Goal: Information Seeking & Learning: Learn about a topic

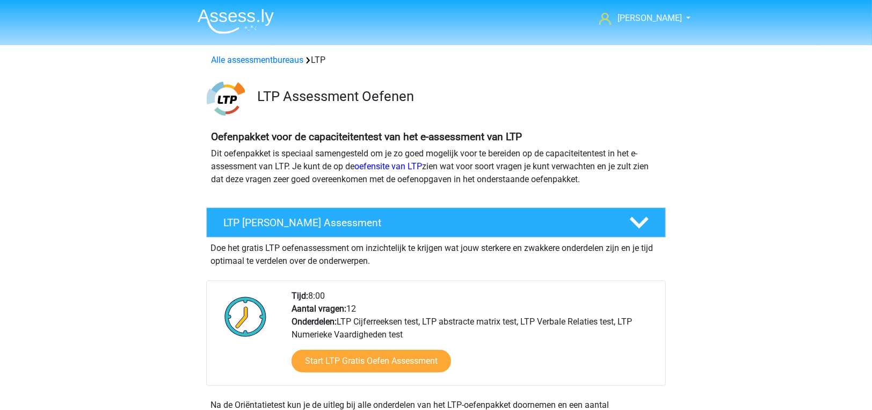
click at [247, 12] on img at bounding box center [236, 21] width 76 height 25
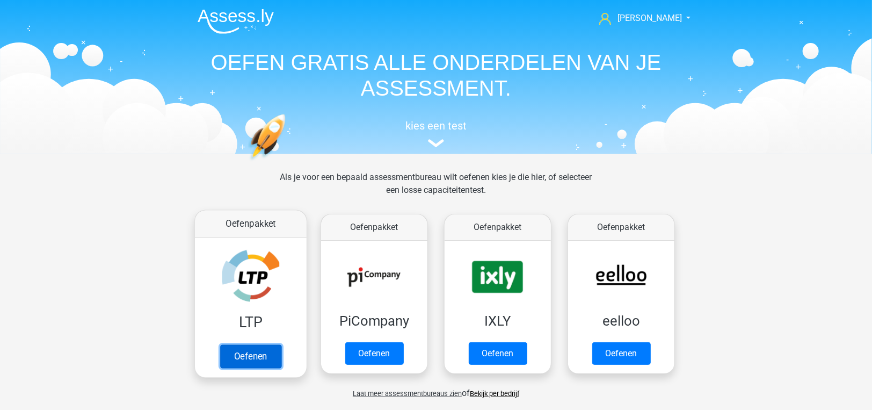
click at [253, 353] on link "Oefenen" at bounding box center [250, 356] width 61 height 24
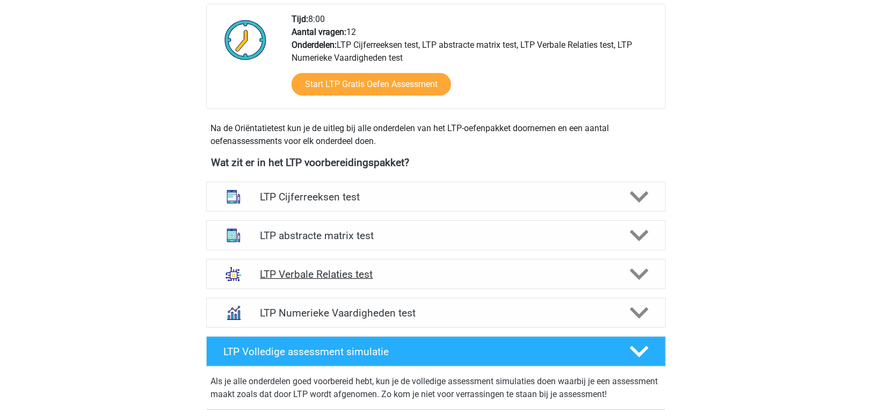
scroll to position [322, 0]
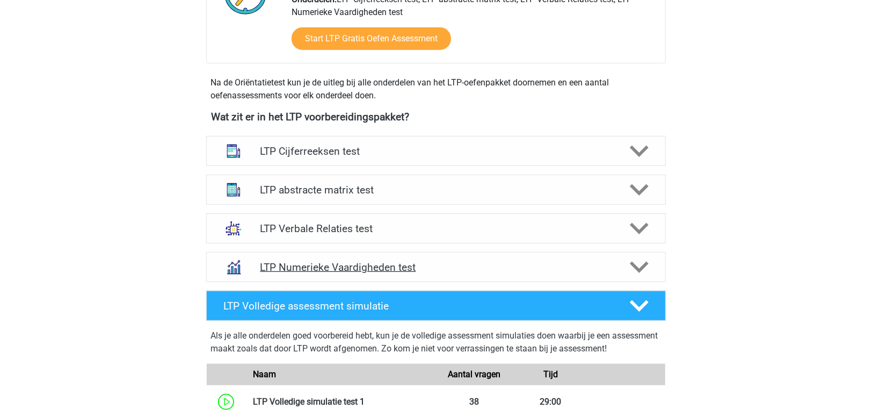
click at [379, 265] on h4 "LTP Numerieke Vaardigheden test" at bounding box center [436, 267] width 352 height 12
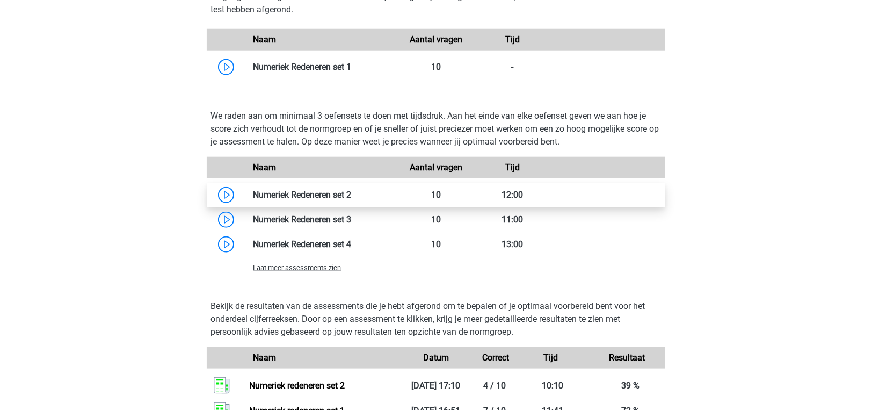
scroll to position [698, 0]
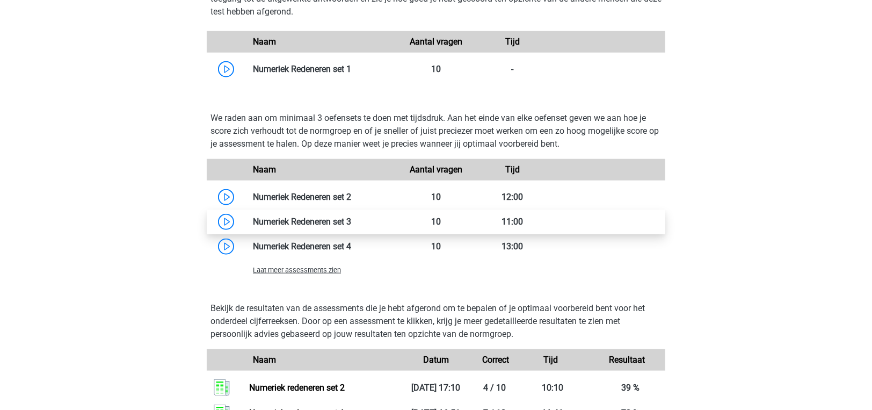
click at [351, 221] on link at bounding box center [351, 221] width 0 height 10
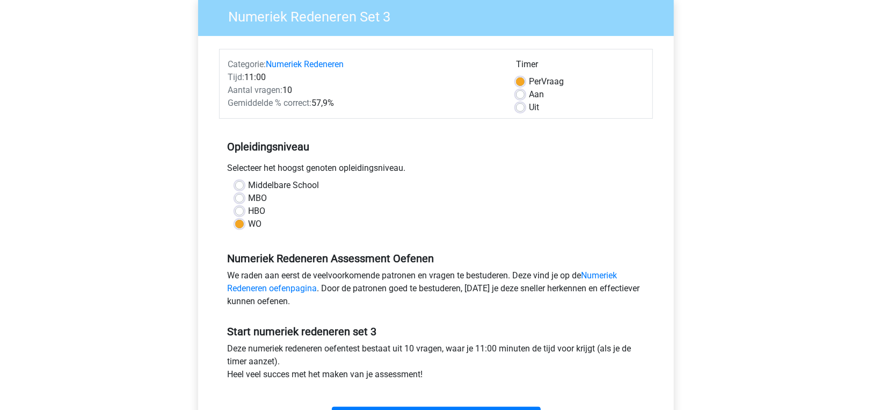
scroll to position [215, 0]
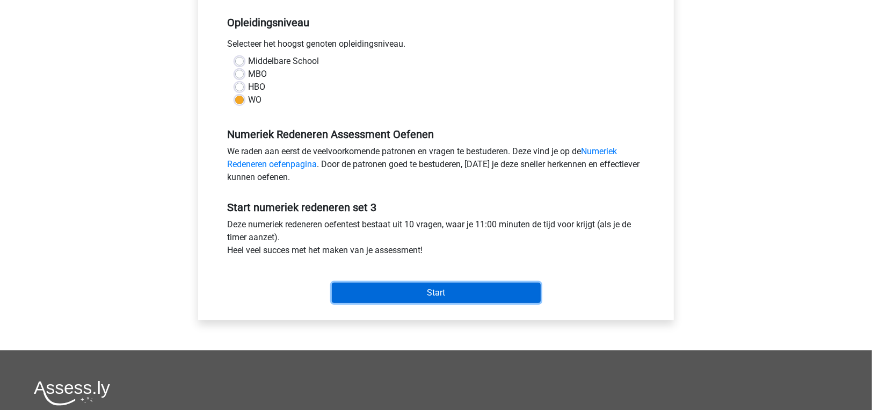
click at [410, 289] on input "Start" at bounding box center [436, 292] width 209 height 20
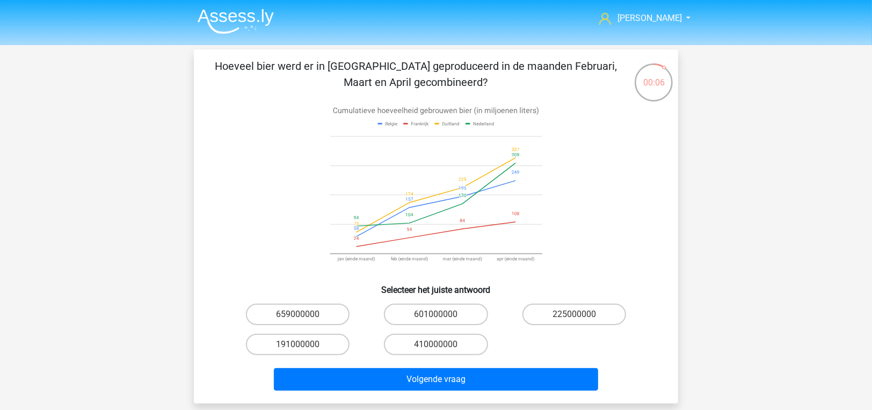
click at [441, 319] on input "601000000" at bounding box center [439, 317] width 7 height 7
radio input "true"
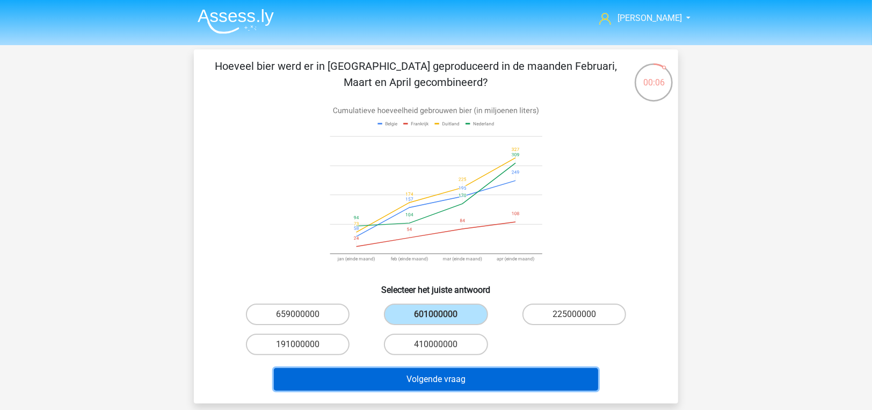
click at [448, 377] on button "Volgende vraag" at bounding box center [436, 379] width 325 height 23
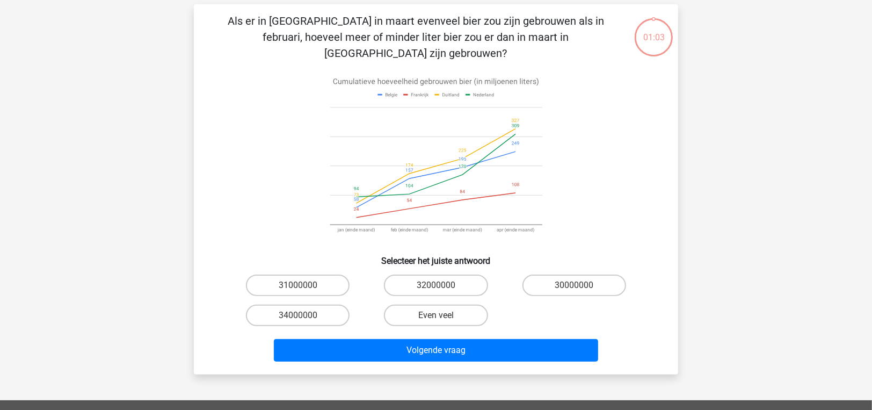
scroll to position [49, 0]
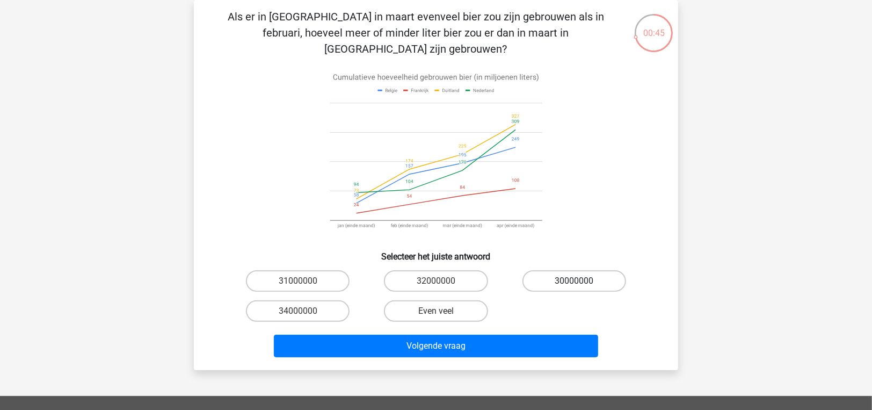
click at [577, 270] on label "30000000" at bounding box center [575, 280] width 104 height 21
click at [577, 281] on input "30000000" at bounding box center [577, 284] width 7 height 7
radio input "true"
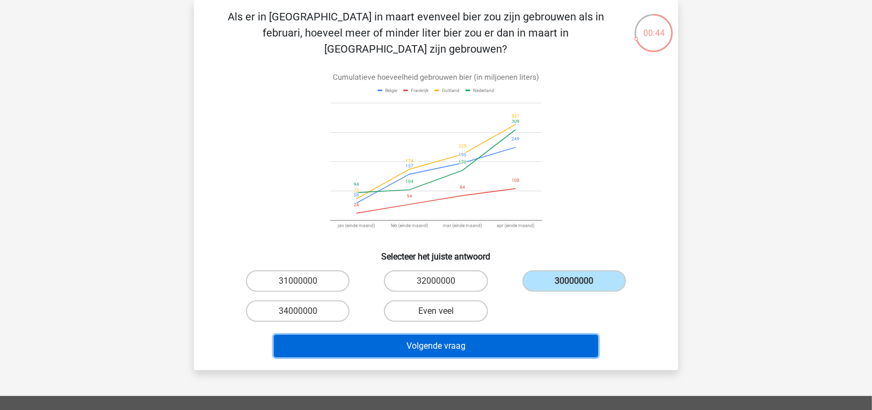
click at [553, 335] on button "Volgende vraag" at bounding box center [436, 346] width 325 height 23
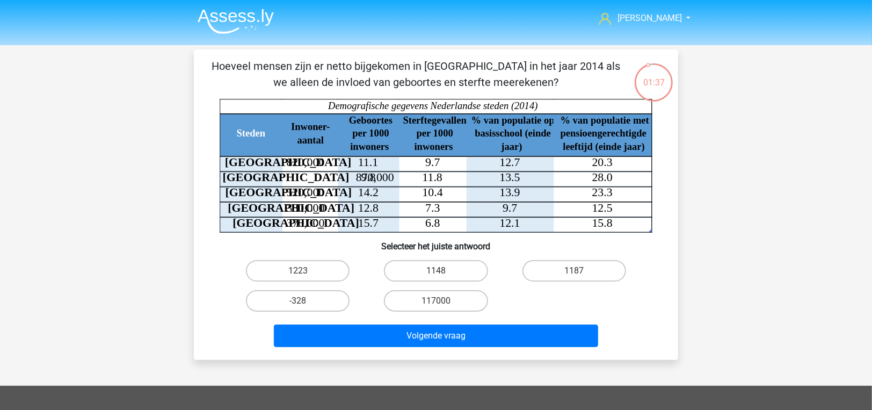
click at [244, 18] on img at bounding box center [236, 21] width 76 height 25
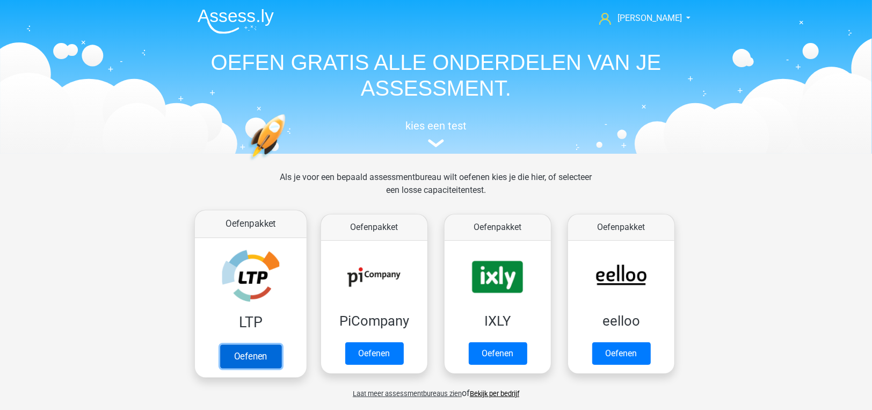
click at [248, 360] on link "Oefenen" at bounding box center [250, 356] width 61 height 24
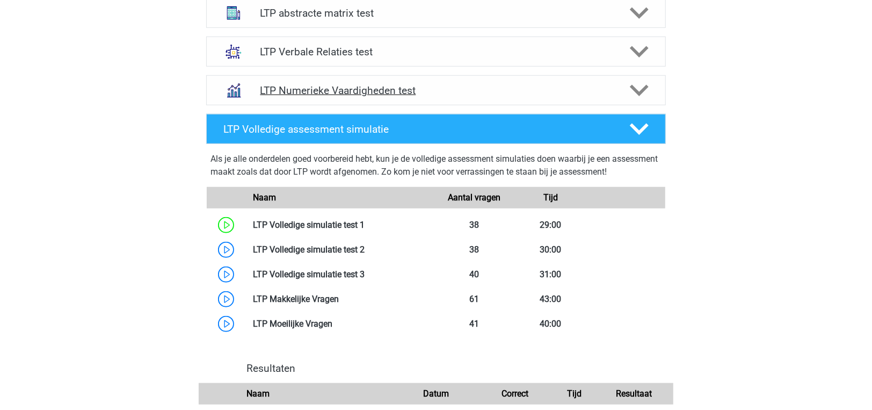
scroll to position [483, 0]
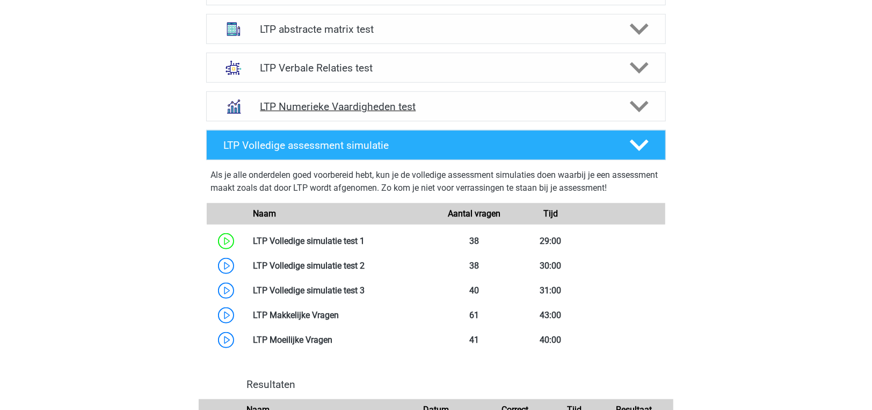
click at [290, 103] on h4 "LTP Numerieke Vaardigheden test" at bounding box center [436, 106] width 352 height 12
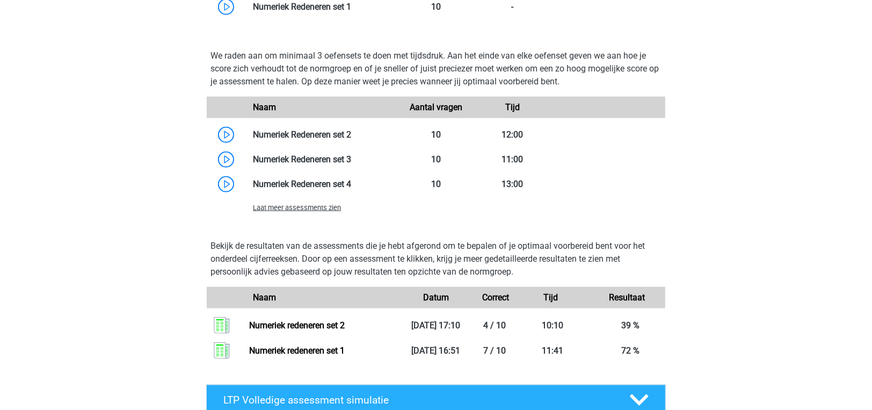
scroll to position [806, 0]
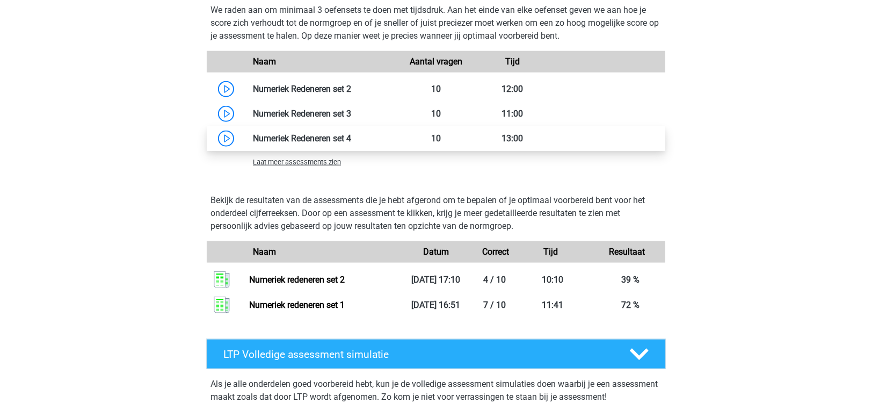
click at [351, 134] on link at bounding box center [351, 138] width 0 height 10
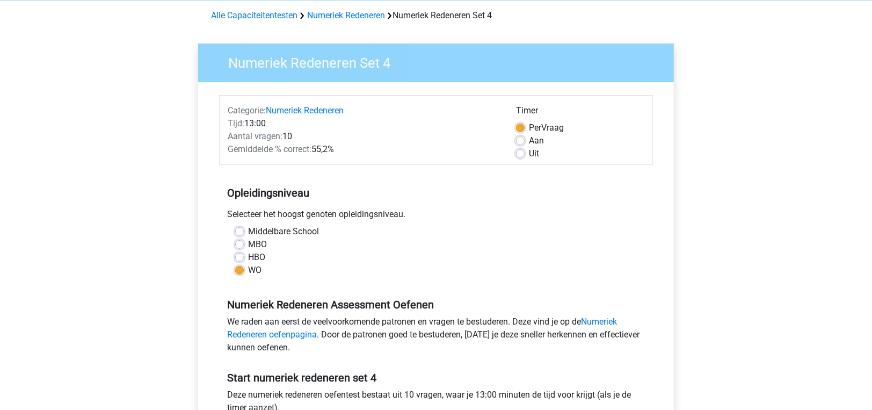
scroll to position [161, 0]
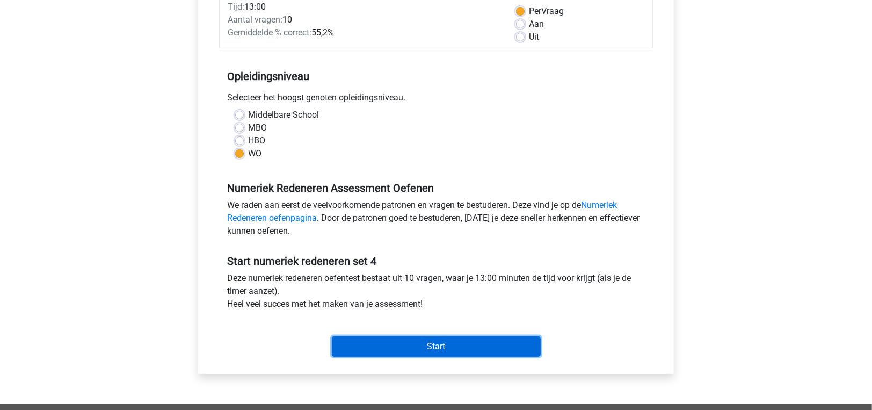
click at [415, 338] on input "Start" at bounding box center [436, 346] width 209 height 20
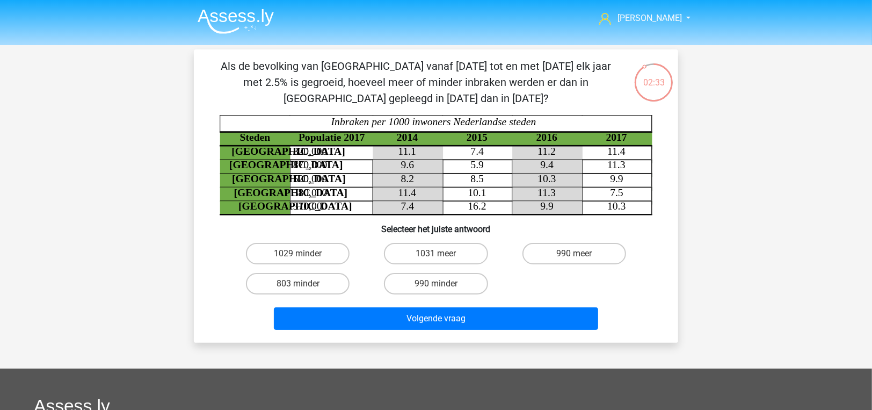
drag, startPoint x: 386, startPoint y: 64, endPoint x: 617, endPoint y: 81, distance: 232.1
click at [617, 81] on p "Als de bevolking van [GEOGRAPHIC_DATA] vanaf [DATE] tot en met [DATE] elk jaar …" at bounding box center [416, 82] width 410 height 48
click at [617, 81] on p "Als de bevolking van Den haag vanaf 2015 tot en met 2017 elk jaar met 2.5% is g…" at bounding box center [416, 82] width 410 height 48
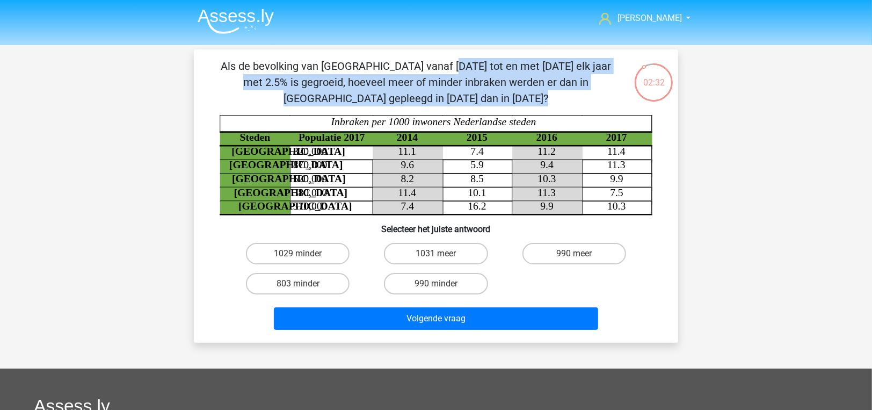
click at [617, 81] on p "Als de bevolking van Den haag vanaf 2015 tot en met 2017 elk jaar met 2.5% is g…" at bounding box center [416, 82] width 410 height 48
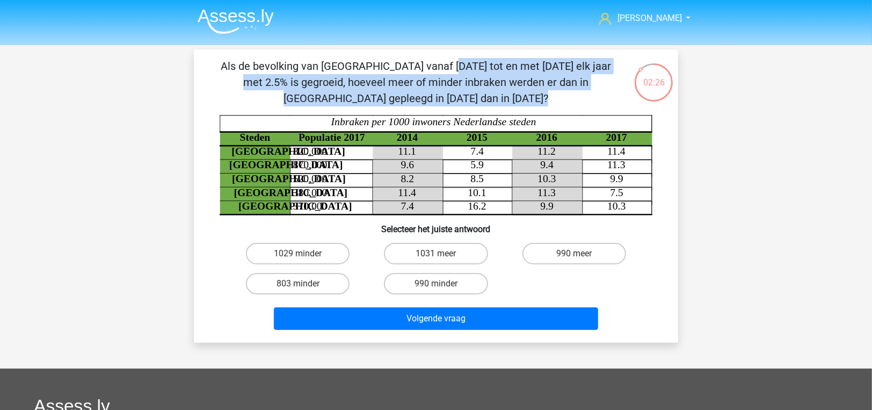
click at [617, 81] on p "Als de bevolking van Den haag vanaf 2015 tot en met 2017 elk jaar met 2.5% is g…" at bounding box center [416, 82] width 410 height 48
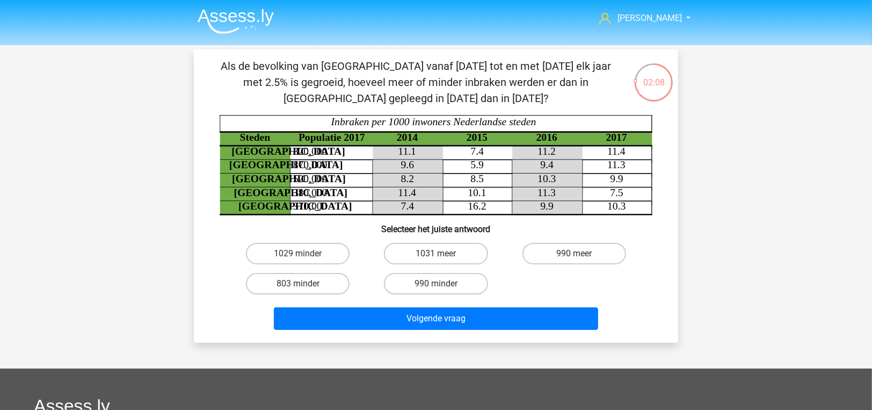
drag, startPoint x: 332, startPoint y: 191, endPoint x: 346, endPoint y: 188, distance: 14.9
click at [346, 188] on icon "Steden Populatie 2017 2014 2015 2016 2017 Rotterdam 820,000 11.1 7.4 11.2 11.4 …" at bounding box center [436, 165] width 433 height 100
click at [318, 252] on label "1029 minder" at bounding box center [298, 253] width 104 height 21
click at [305, 253] on input "1029 minder" at bounding box center [301, 256] width 7 height 7
radio input "true"
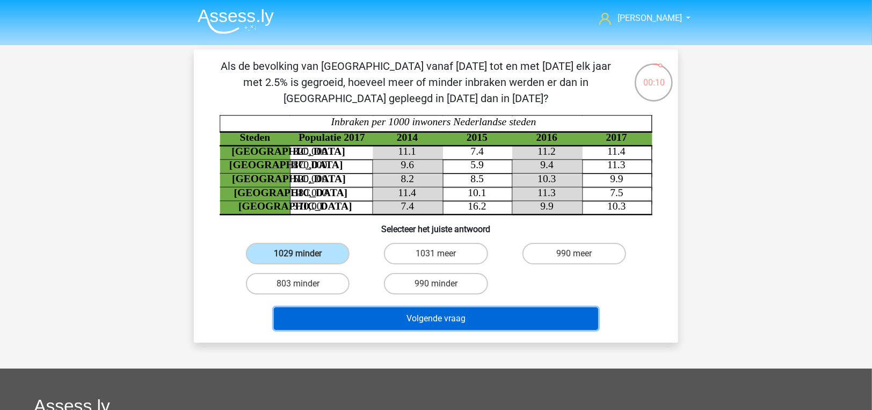
click at [353, 323] on button "Volgende vraag" at bounding box center [436, 318] width 325 height 23
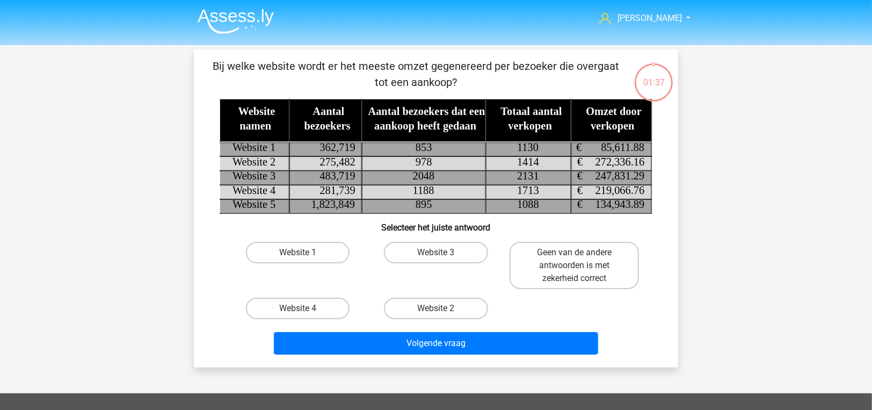
scroll to position [49, 0]
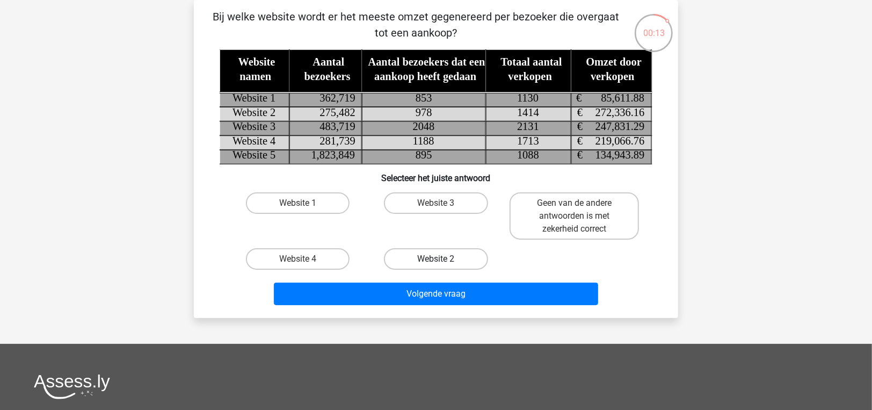
click at [457, 262] on label "Website 2" at bounding box center [436, 258] width 104 height 21
click at [443, 262] on input "Website 2" at bounding box center [439, 262] width 7 height 7
radio input "true"
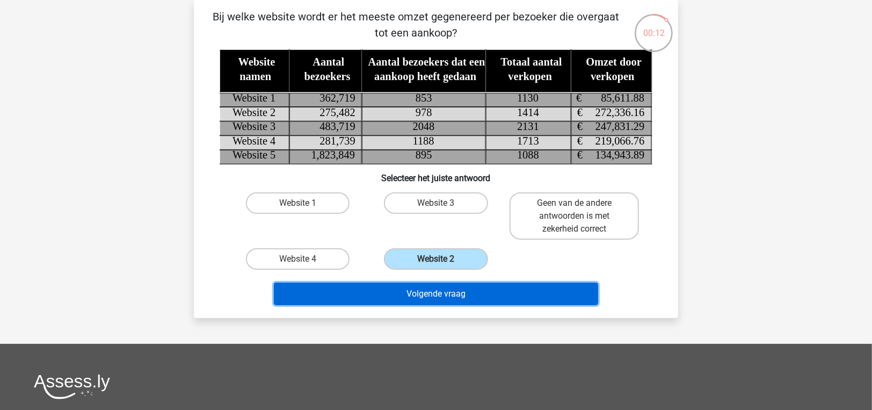
click at [465, 287] on button "Volgende vraag" at bounding box center [436, 293] width 325 height 23
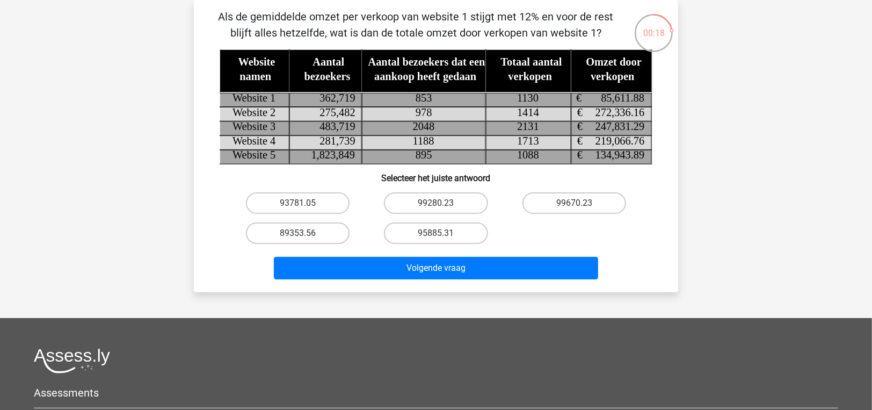
click at [437, 233] on input "95885.31" at bounding box center [439, 236] width 7 height 7
radio input "true"
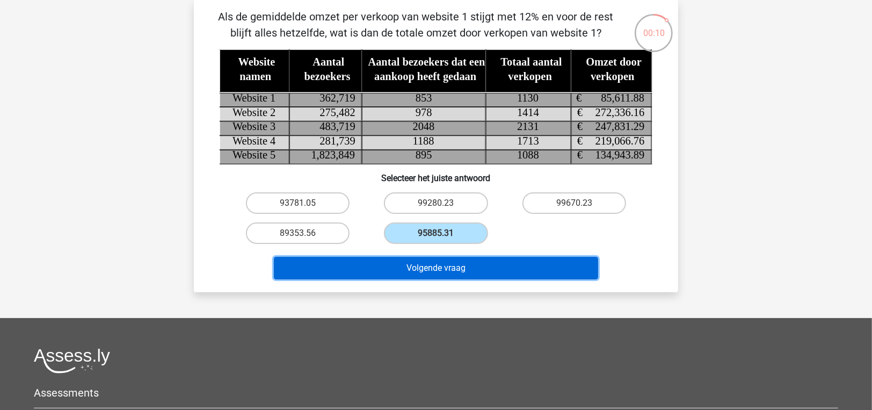
click at [532, 268] on button "Volgende vraag" at bounding box center [436, 268] width 325 height 23
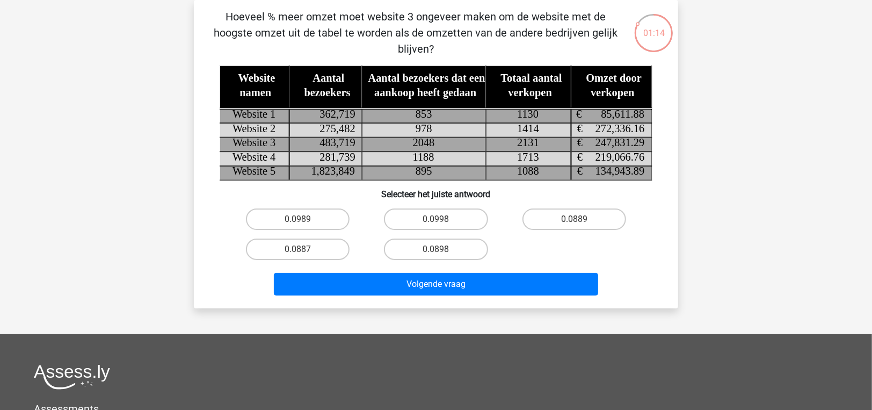
drag, startPoint x: 341, startPoint y: 19, endPoint x: 414, endPoint y: 48, distance: 78.8
click at [414, 48] on p "Hoeveel % meer omzet moet website 3 ongeveer maken om de website met de hoogste…" at bounding box center [416, 33] width 410 height 48
drag, startPoint x: 597, startPoint y: 142, endPoint x: 636, endPoint y: 153, distance: 40.5
click at [636, 153] on icon "Website namen Aantal bezoekers Aantal bezoekers dat een aankoop heeft gedaan To…" at bounding box center [436, 123] width 433 height 115
click at [630, 142] on tspan "247,831.29" at bounding box center [620, 143] width 49 height 12
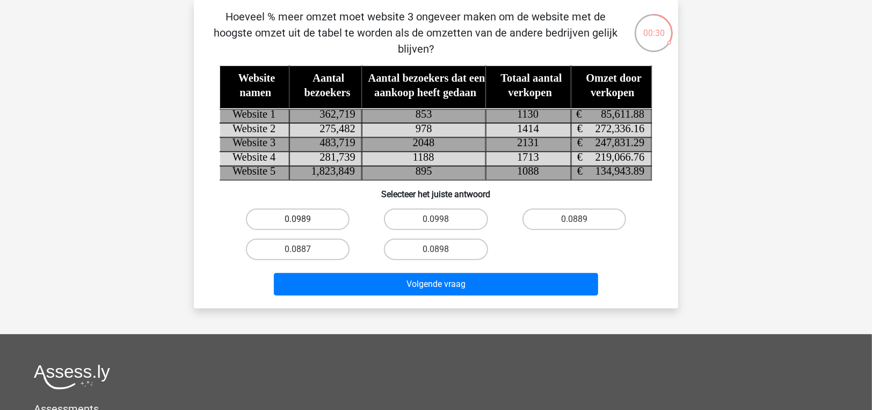
click at [316, 219] on label "0.0989" at bounding box center [298, 218] width 104 height 21
click at [305, 219] on input "0.0989" at bounding box center [301, 222] width 7 height 7
radio input "true"
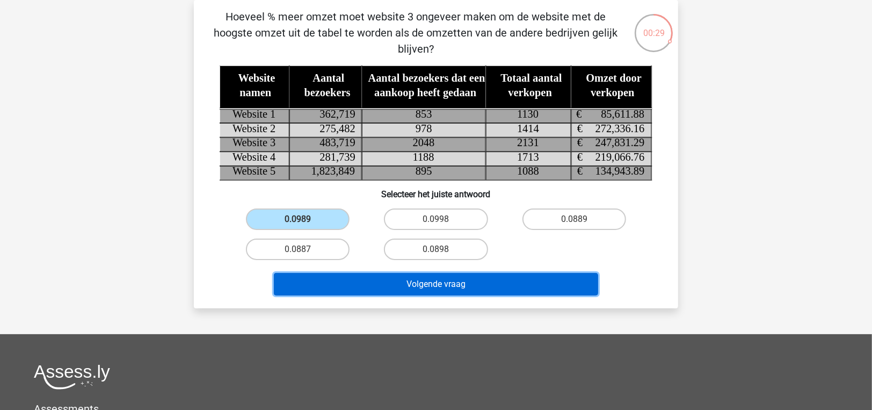
click at [358, 287] on button "Volgende vraag" at bounding box center [436, 284] width 325 height 23
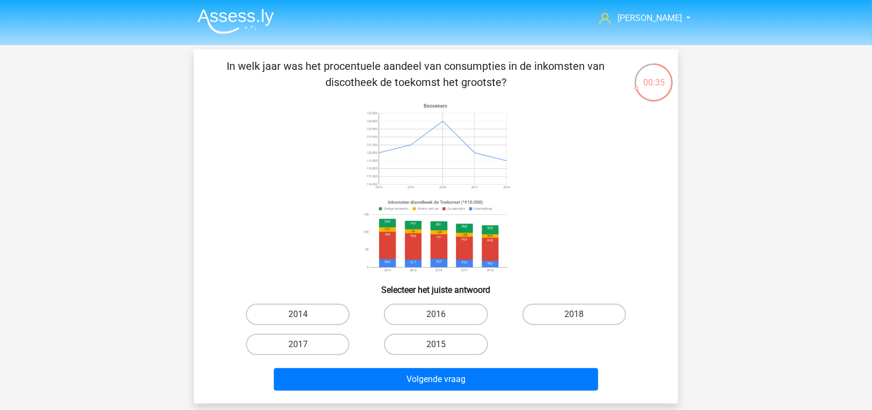
click at [231, 6] on li at bounding box center [231, 19] width 85 height 30
click at [234, 20] on img at bounding box center [236, 21] width 76 height 25
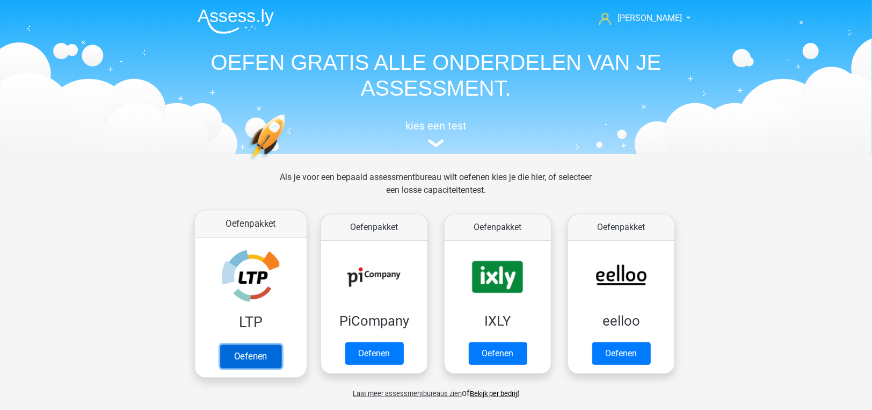
click at [265, 355] on link "Oefenen" at bounding box center [250, 356] width 61 height 24
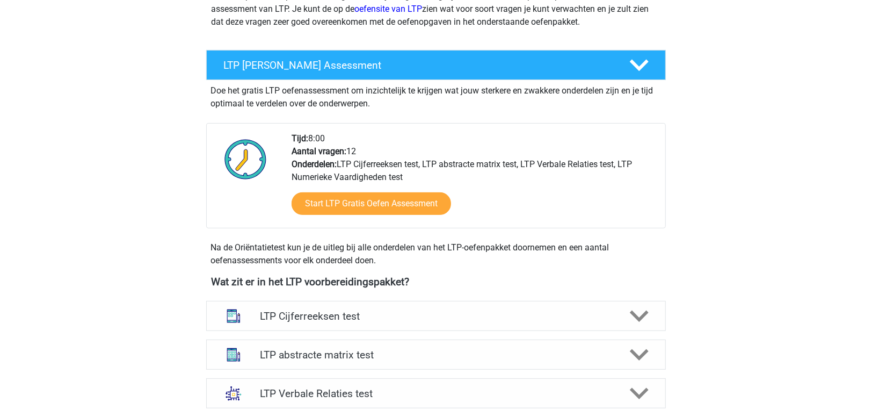
scroll to position [322, 0]
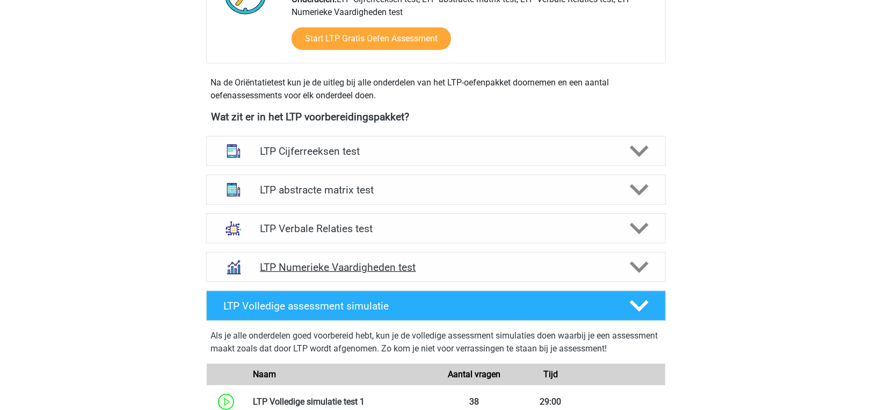
click at [311, 261] on h4 "LTP Numerieke Vaardigheden test" at bounding box center [436, 267] width 352 height 12
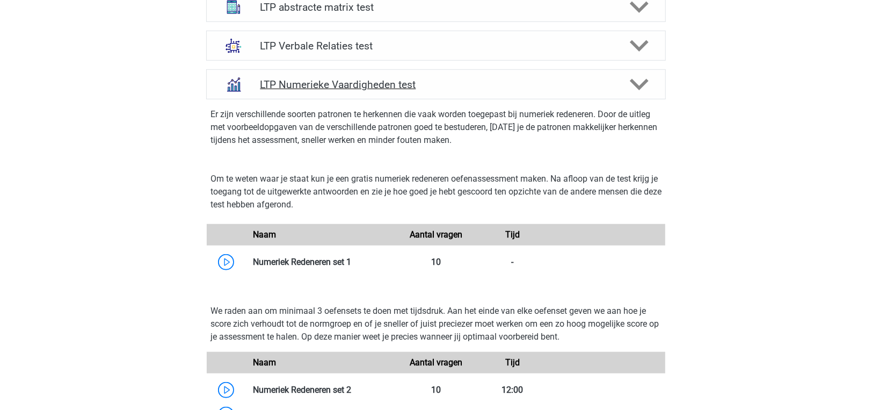
scroll to position [644, 0]
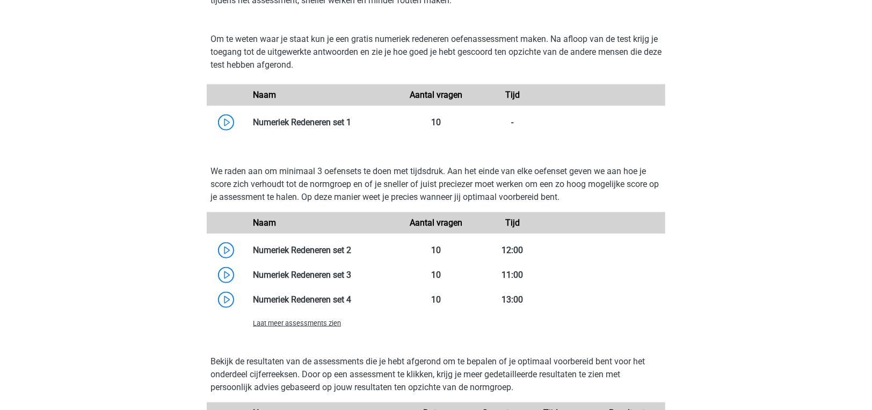
click at [301, 323] on span "Laat meer assessments zien" at bounding box center [297, 323] width 88 height 8
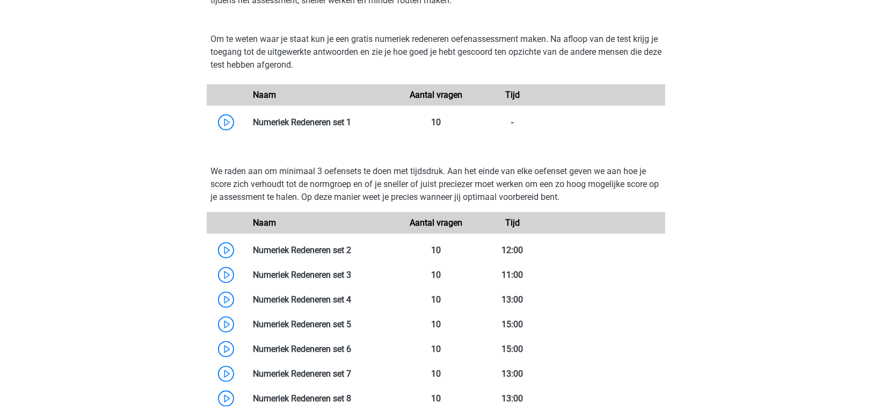
click at [351, 323] on link at bounding box center [351, 324] width 0 height 10
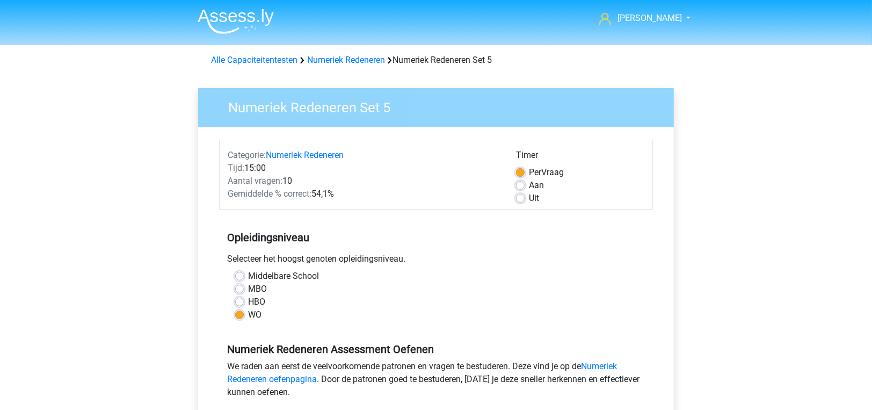
click at [534, 195] on label "Uit" at bounding box center [534, 198] width 10 height 13
click at [525, 195] on input "Uit" at bounding box center [520, 197] width 9 height 11
radio input "true"
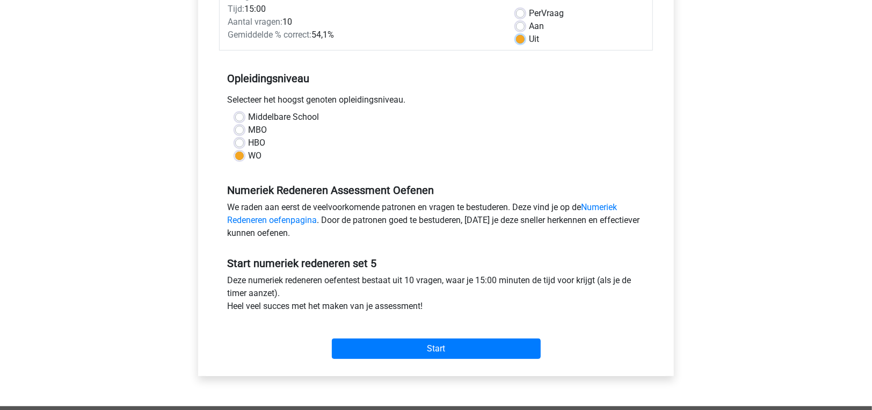
scroll to position [376, 0]
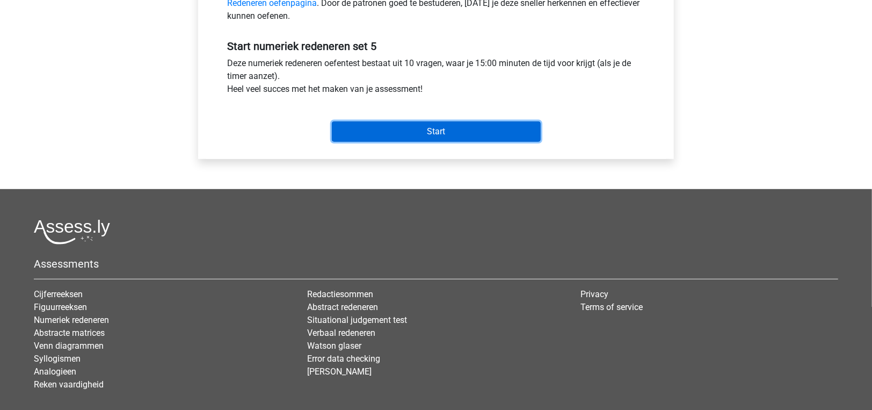
click at [492, 132] on input "Start" at bounding box center [436, 131] width 209 height 20
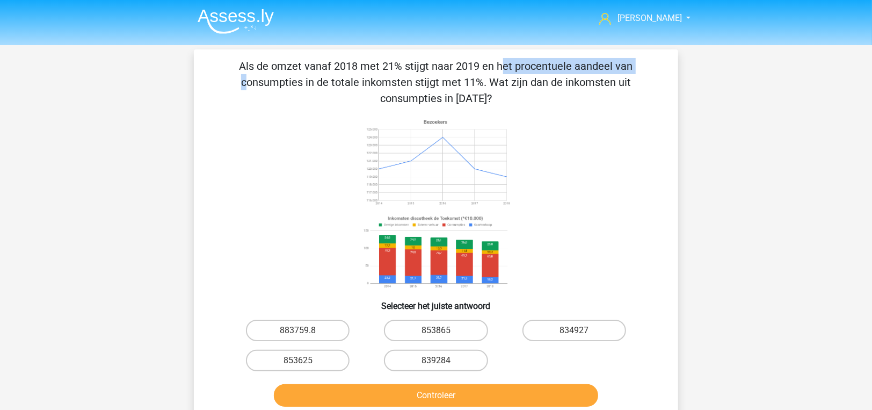
drag, startPoint x: 275, startPoint y: 70, endPoint x: 416, endPoint y: 70, distance: 141.2
click at [416, 70] on p "Als de omzet vanaf 2018 met 21% stijgt naar 2019 en het procentuele aandeel van…" at bounding box center [436, 82] width 450 height 48
click at [308, 328] on label "883759.8" at bounding box center [298, 330] width 104 height 21
click at [305, 330] on input "883759.8" at bounding box center [301, 333] width 7 height 7
radio input "true"
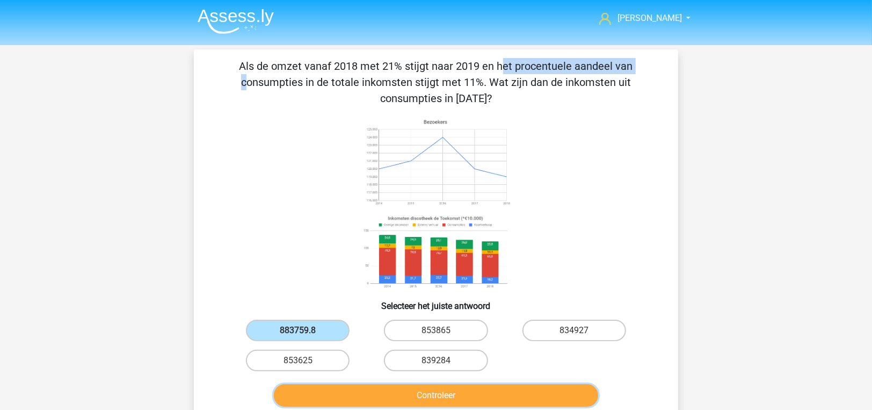
click at [371, 405] on button "Controleer" at bounding box center [436, 395] width 325 height 23
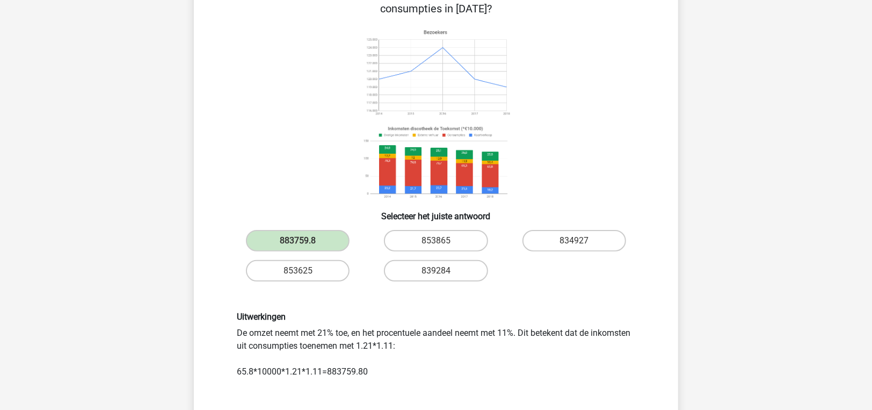
scroll to position [161, 0]
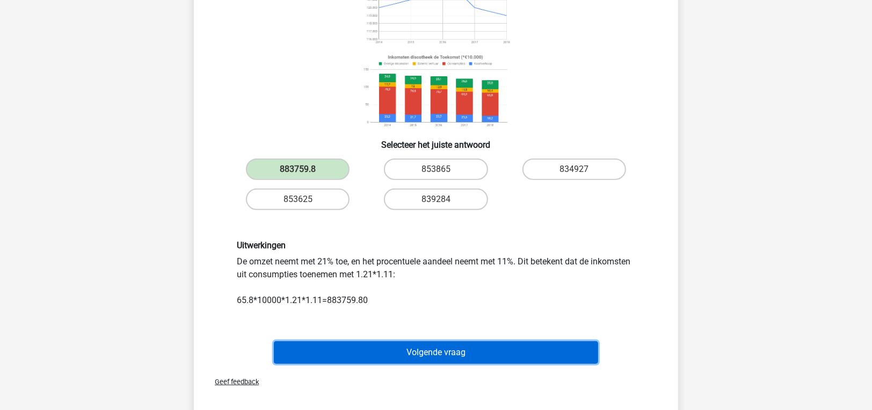
click at [451, 350] on button "Volgende vraag" at bounding box center [436, 352] width 325 height 23
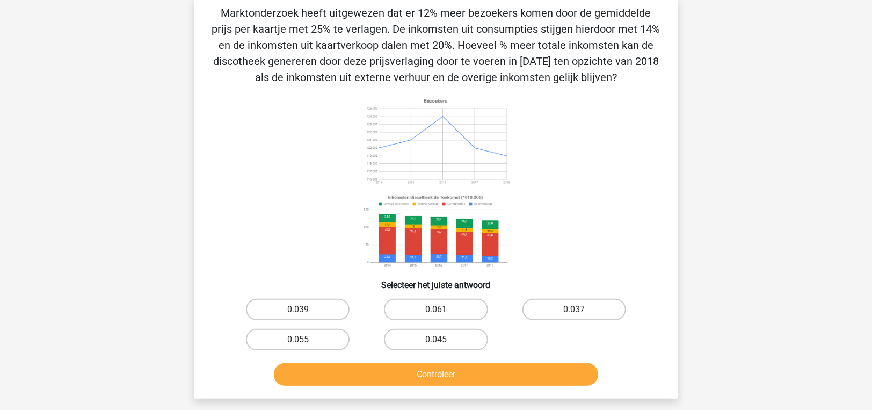
scroll to position [49, 0]
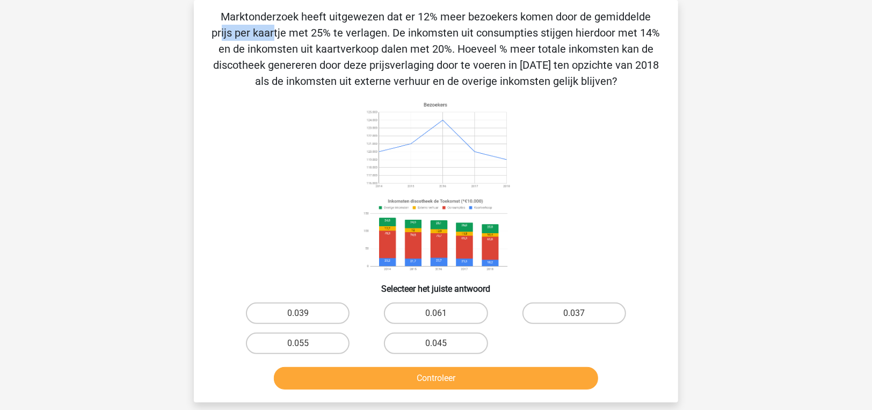
drag, startPoint x: 407, startPoint y: 18, endPoint x: 471, endPoint y: 12, distance: 64.7
click at [471, 12] on p "Marktonderzoek heeft uitgewezen dat er 12% meer bezoekers komen door de gemidde…" at bounding box center [436, 49] width 450 height 81
drag, startPoint x: 470, startPoint y: 35, endPoint x: 476, endPoint y: 44, distance: 10.4
click at [476, 44] on p "Marktonderzoek heeft uitgewezen dat er 12% meer bezoekers komen door de gemidde…" at bounding box center [436, 49] width 450 height 81
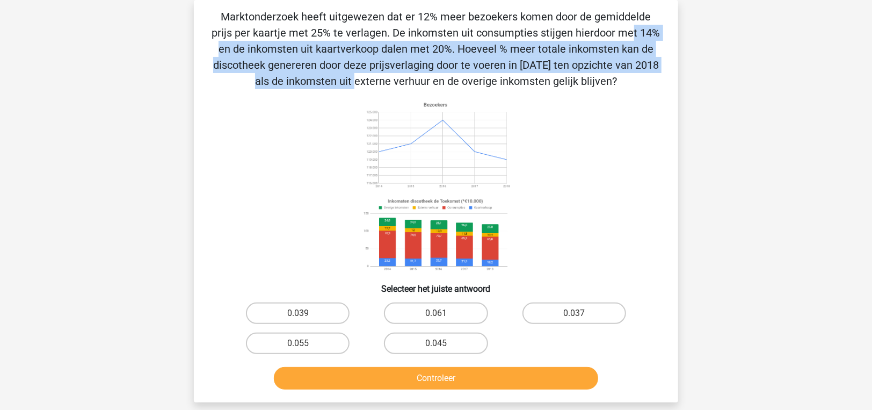
drag, startPoint x: 377, startPoint y: 29, endPoint x: 547, endPoint y: 67, distance: 174.3
click at [547, 67] on p "Marktonderzoek heeft uitgewezen dat er 12% meer bezoekers komen door de gemidde…" at bounding box center [436, 49] width 450 height 81
click at [456, 343] on label "0.045" at bounding box center [436, 342] width 104 height 21
click at [443, 343] on input "0.045" at bounding box center [439, 346] width 7 height 7
radio input "true"
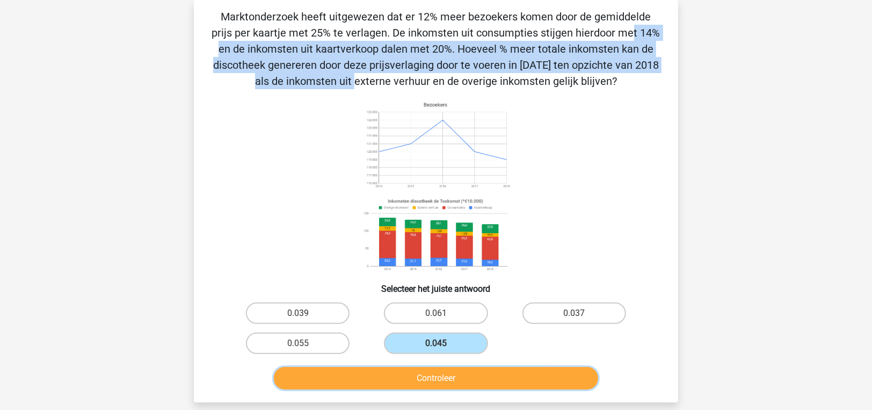
click at [463, 375] on button "Controleer" at bounding box center [436, 378] width 325 height 23
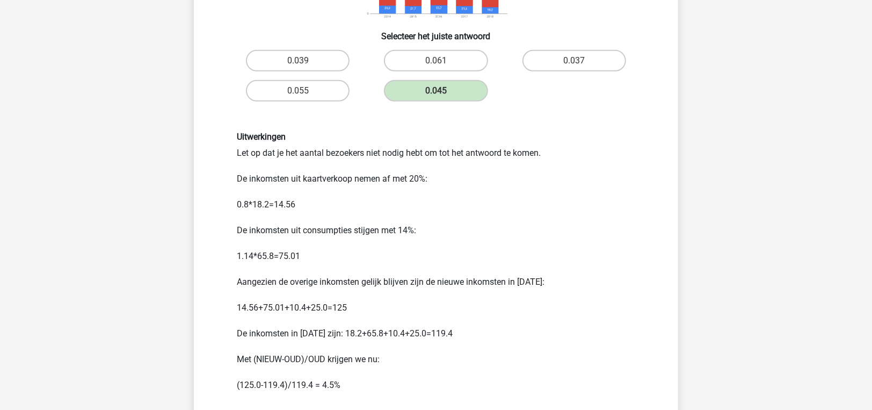
scroll to position [318, 0]
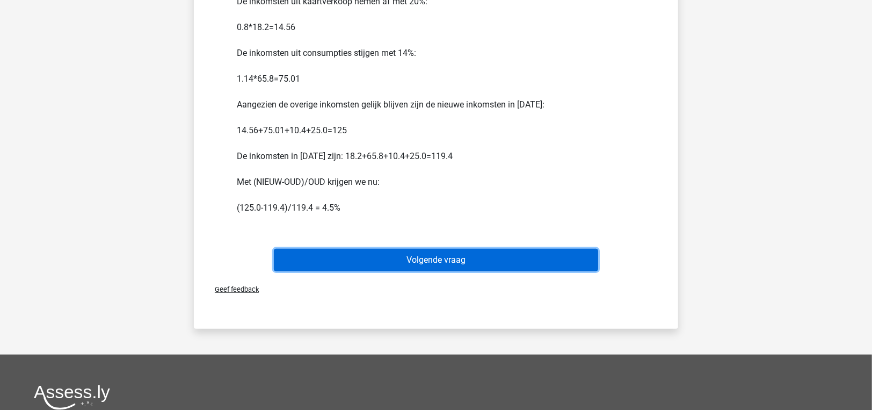
click at [303, 253] on button "Volgende vraag" at bounding box center [436, 260] width 325 height 23
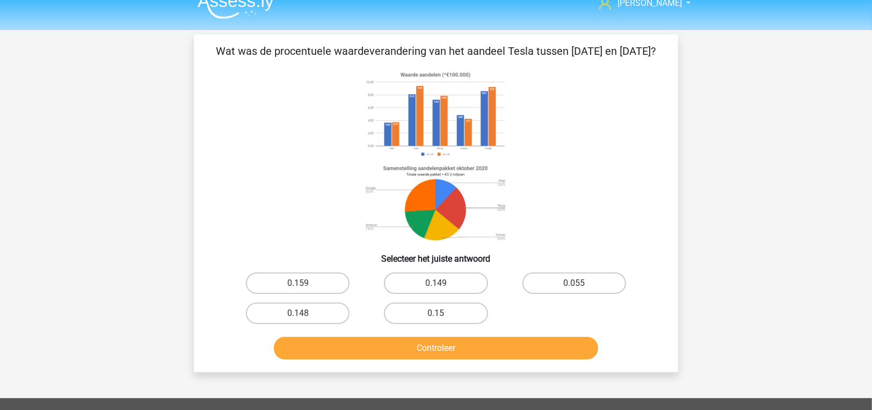
scroll to position [0, 0]
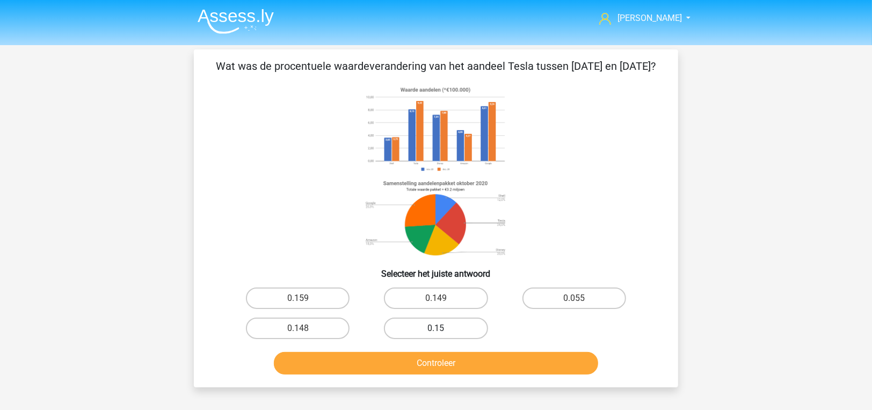
click at [424, 339] on label "0.15" at bounding box center [436, 327] width 104 height 21
click at [436, 335] on input "0.15" at bounding box center [439, 331] width 7 height 7
radio input "true"
click at [296, 309] on label "0.159" at bounding box center [298, 297] width 104 height 21
click at [298, 305] on input "0.159" at bounding box center [301, 301] width 7 height 7
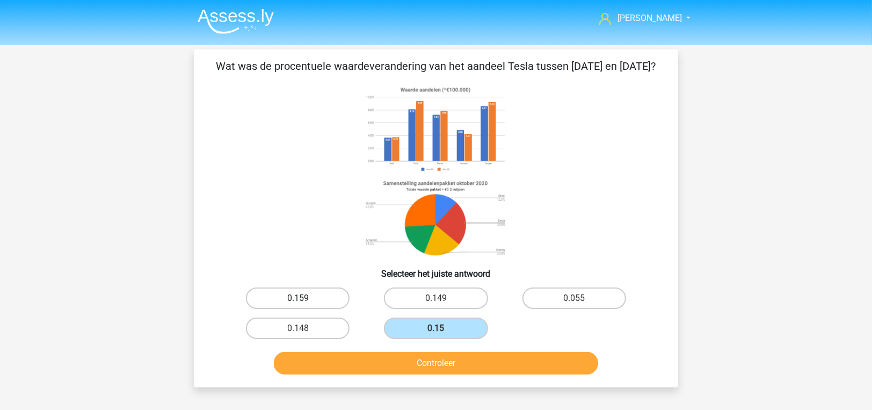
radio input "true"
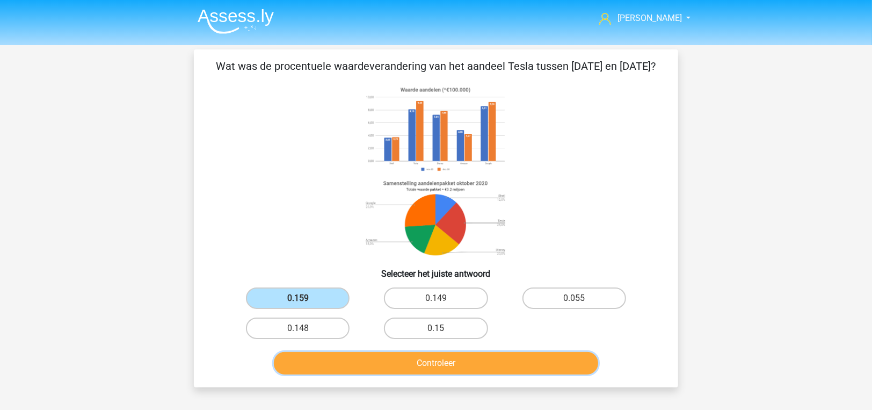
click at [349, 374] on button "Controleer" at bounding box center [436, 363] width 325 height 23
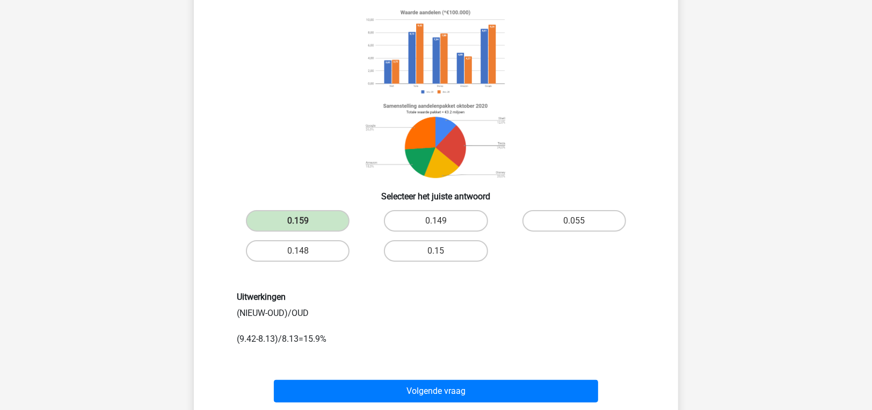
scroll to position [107, 0]
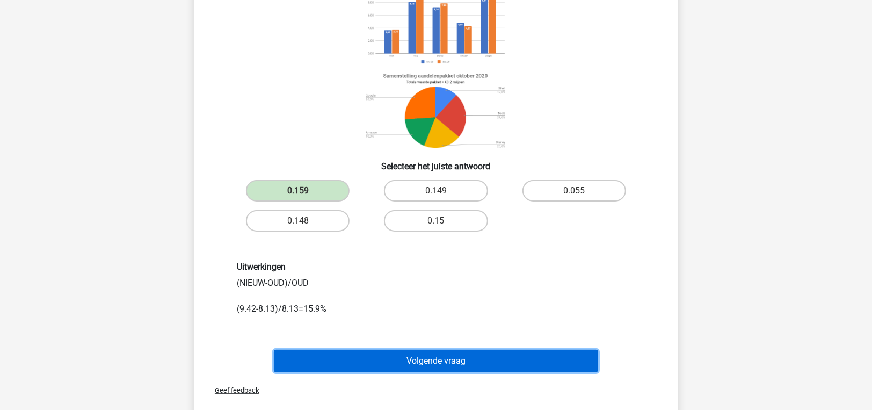
click at [417, 372] on button "Volgende vraag" at bounding box center [436, 361] width 325 height 23
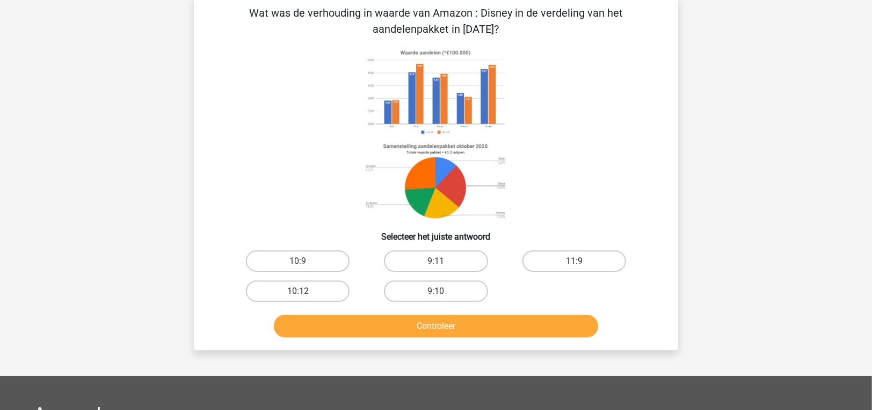
scroll to position [49, 0]
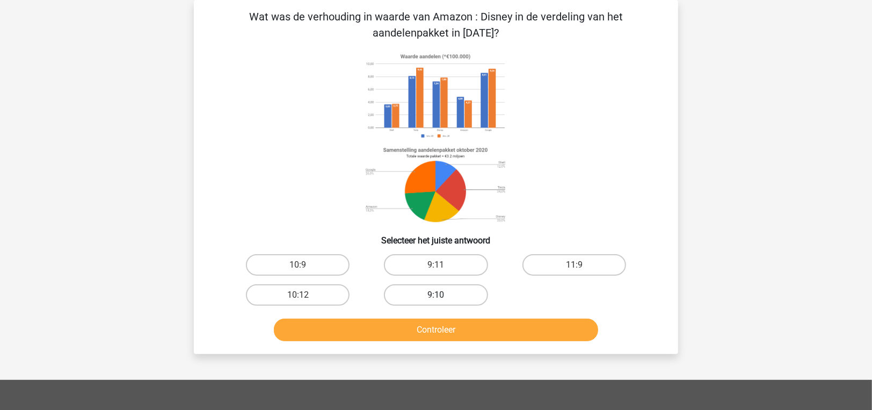
click at [418, 293] on label "9:10" at bounding box center [436, 294] width 104 height 21
click at [436, 295] on input "9:10" at bounding box center [439, 298] width 7 height 7
radio input "true"
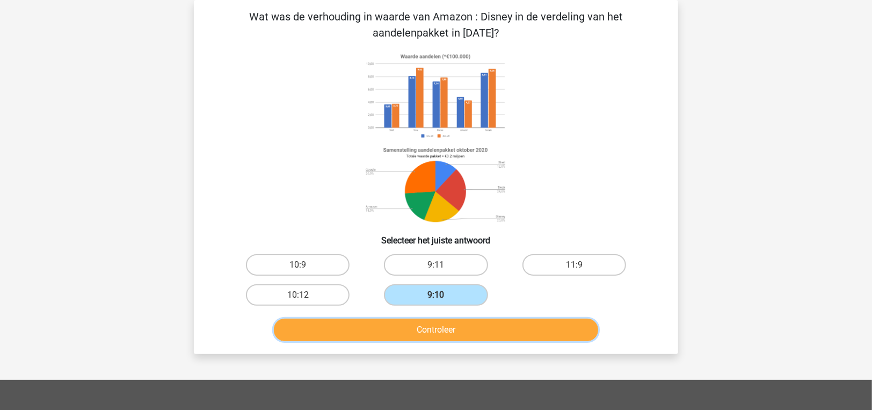
click at [416, 332] on button "Controleer" at bounding box center [436, 329] width 325 height 23
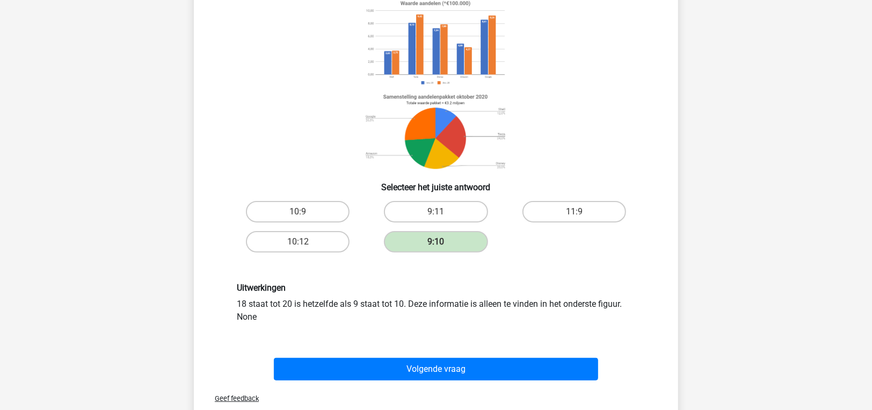
scroll to position [157, 0]
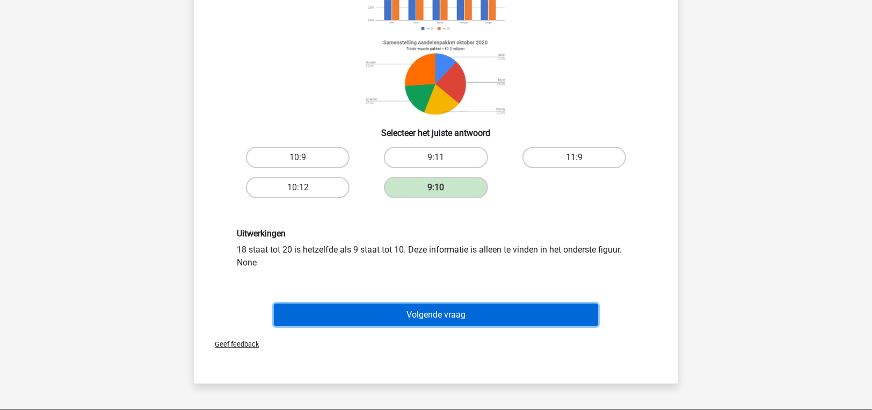
click at [453, 320] on button "Volgende vraag" at bounding box center [436, 314] width 325 height 23
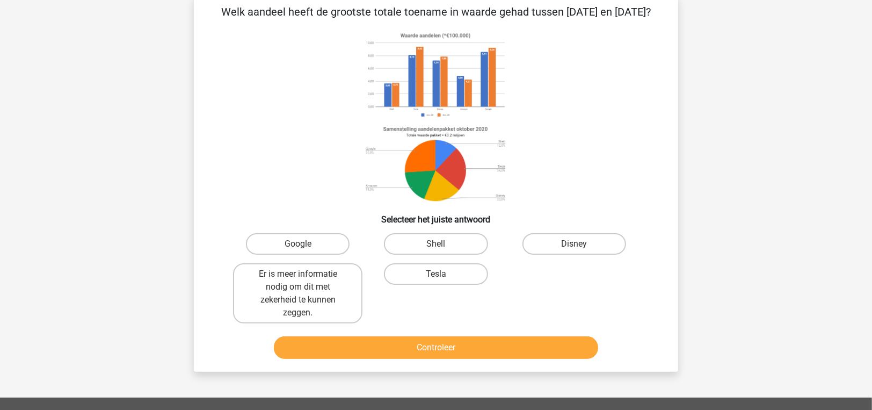
scroll to position [49, 0]
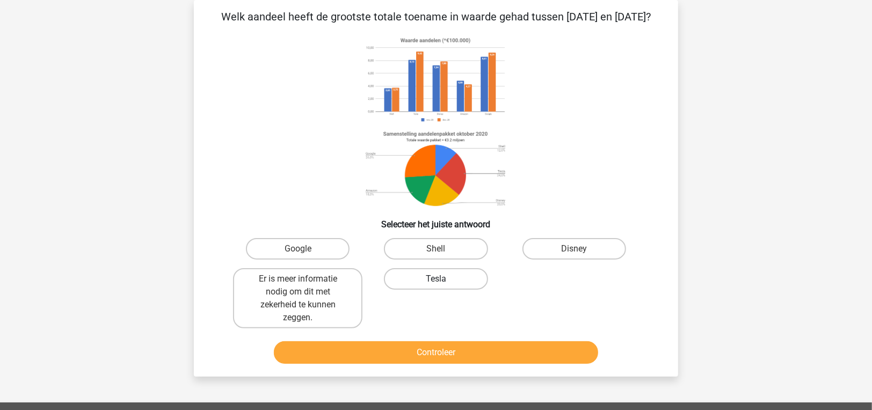
click at [445, 289] on label "Tesla" at bounding box center [436, 278] width 104 height 21
click at [443, 286] on input "Tesla" at bounding box center [439, 282] width 7 height 7
radio input "true"
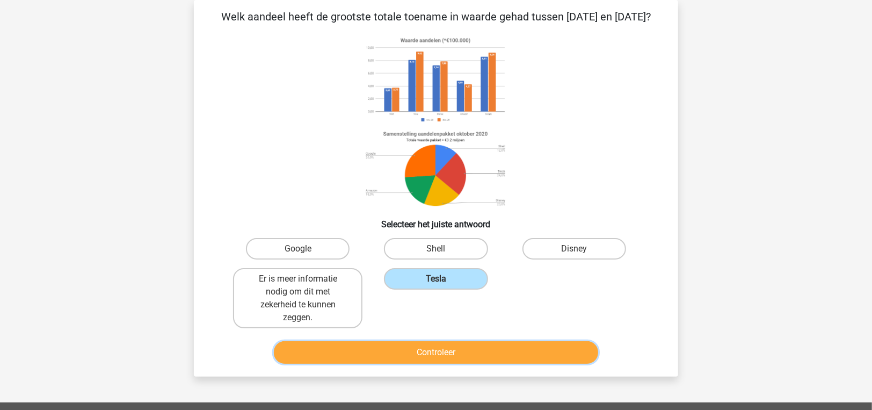
click at [458, 364] on button "Controleer" at bounding box center [436, 352] width 325 height 23
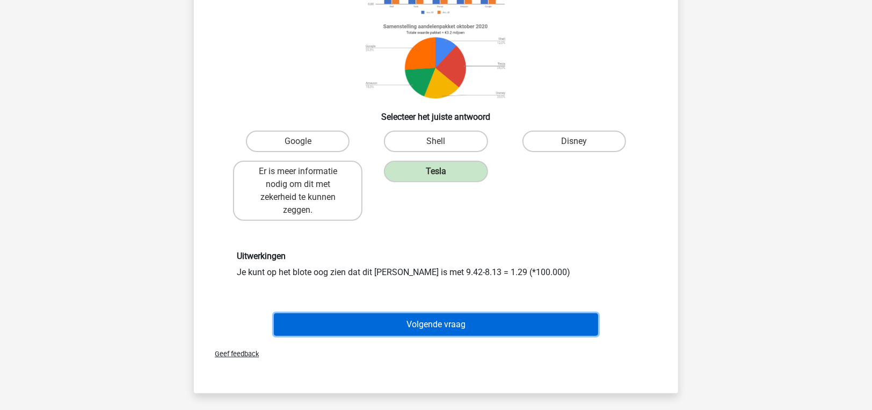
click at [472, 336] on button "Volgende vraag" at bounding box center [436, 324] width 325 height 23
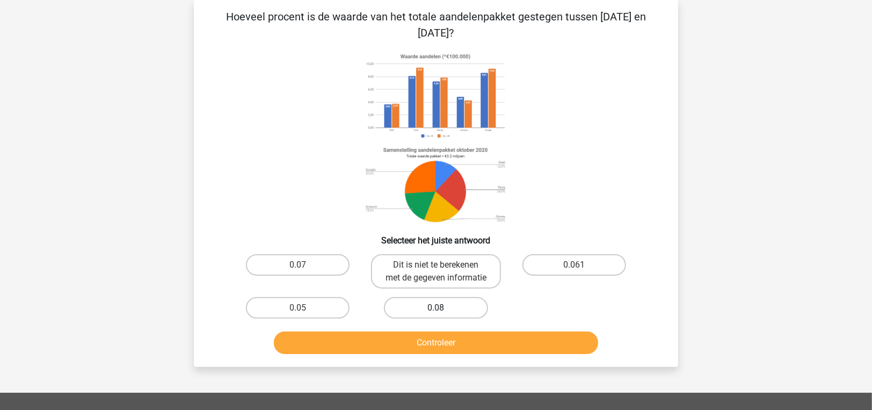
click at [407, 313] on label "0.08" at bounding box center [436, 307] width 104 height 21
click at [436, 313] on input "0.08" at bounding box center [439, 311] width 7 height 7
radio input "true"
click at [416, 354] on button "Controleer" at bounding box center [436, 342] width 325 height 23
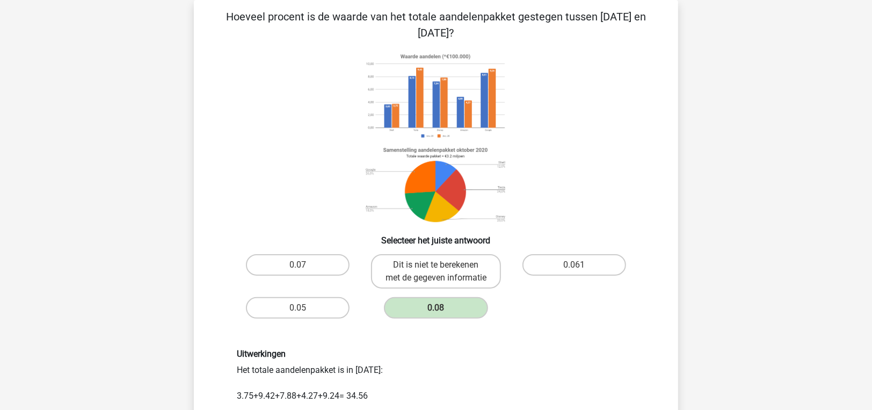
drag, startPoint x: 416, startPoint y: 355, endPoint x: 324, endPoint y: 332, distance: 95.2
click at [324, 323] on div "0.05" at bounding box center [298, 308] width 138 height 30
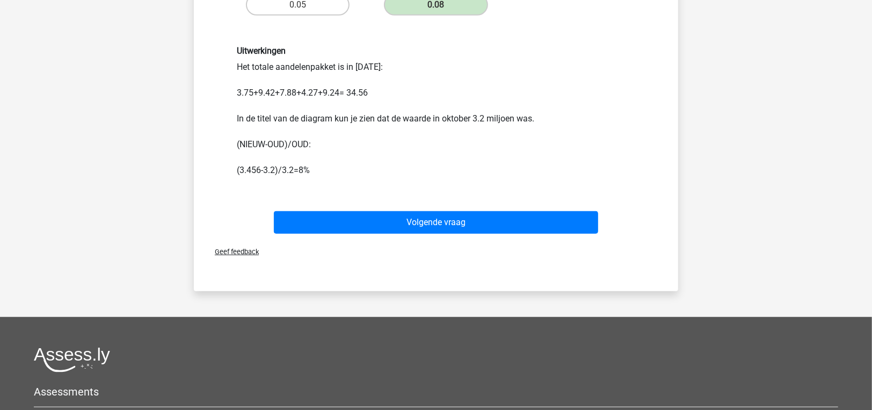
scroll to position [372, 0]
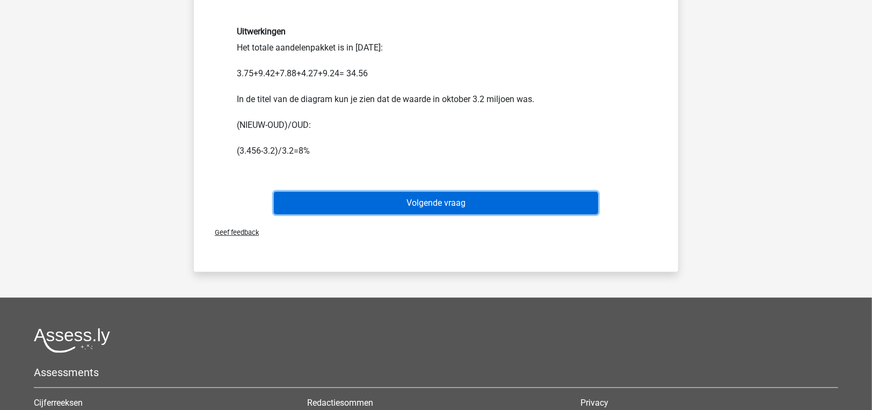
click at [379, 210] on button "Volgende vraag" at bounding box center [436, 203] width 325 height 23
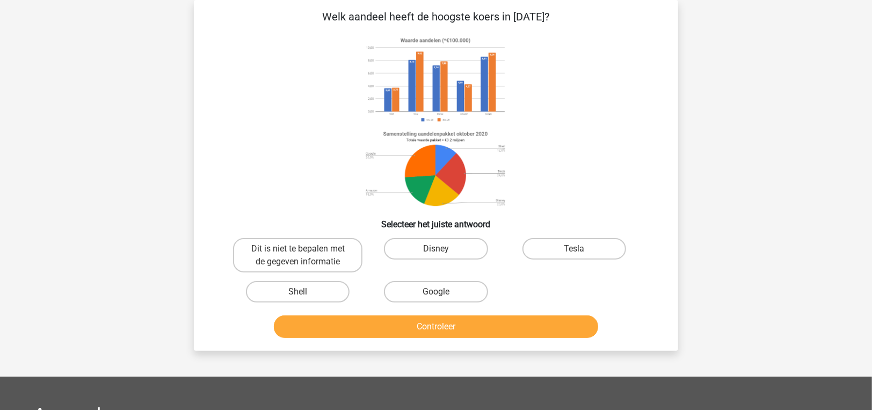
scroll to position [49, 0]
click at [430, 295] on label "Google" at bounding box center [436, 291] width 104 height 21
click at [436, 295] on input "Google" at bounding box center [439, 295] width 7 height 7
radio input "true"
click at [430, 307] on div "Controleer" at bounding box center [436, 324] width 450 height 35
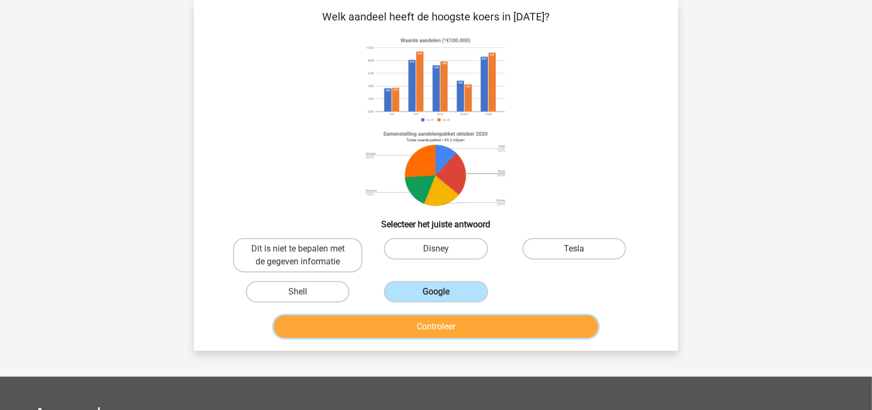
click at [426, 327] on button "Controleer" at bounding box center [436, 326] width 325 height 23
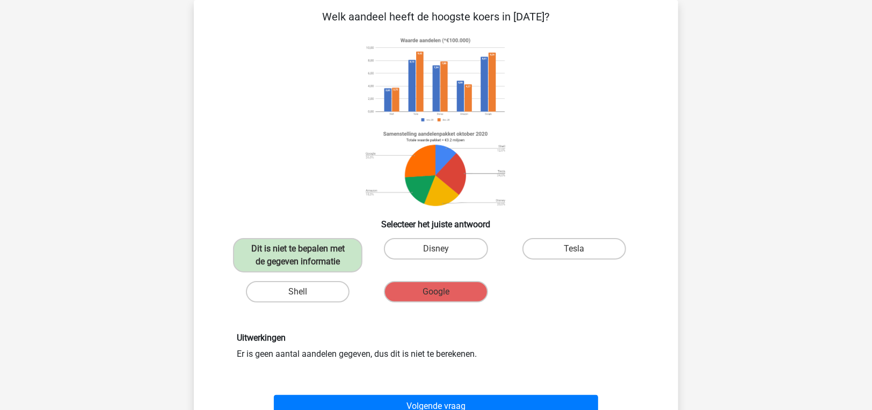
scroll to position [211, 0]
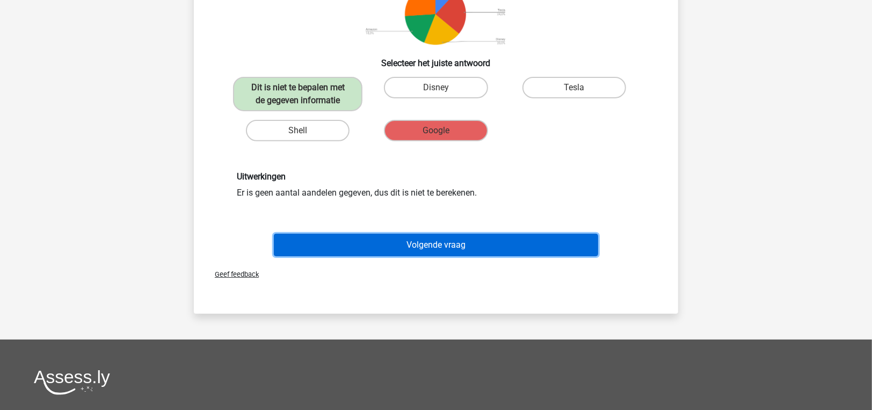
click at [451, 244] on button "Volgende vraag" at bounding box center [436, 245] width 325 height 23
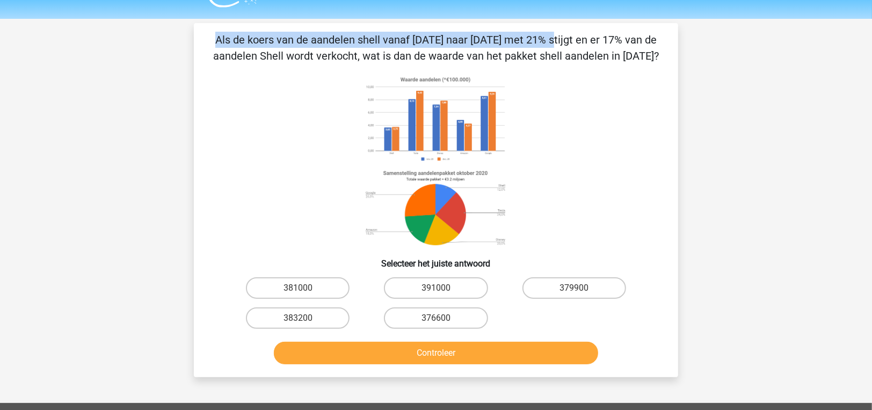
scroll to position [0, 0]
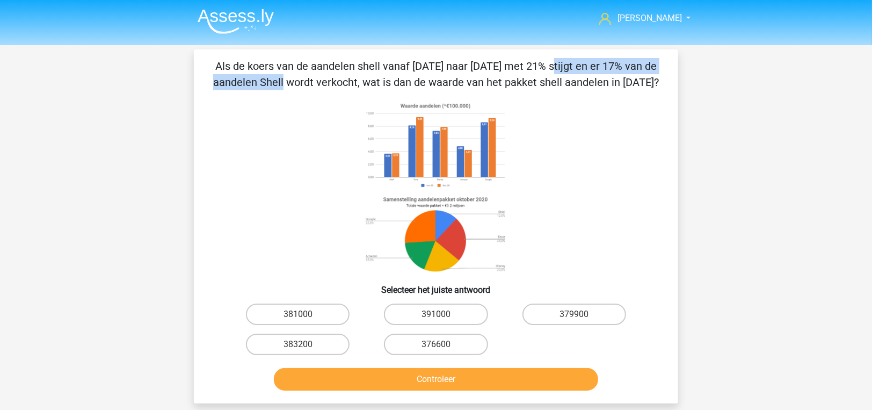
drag, startPoint x: 328, startPoint y: 18, endPoint x: 511, endPoint y: 70, distance: 190.3
click at [511, 70] on p "Als de koers van de aandelen shell vanaf december 2020 naar Januari 2021 met 21…" at bounding box center [436, 74] width 450 height 32
click at [444, 355] on label "376600" at bounding box center [436, 344] width 104 height 21
click at [443, 351] on input "376600" at bounding box center [439, 347] width 7 height 7
radio input "true"
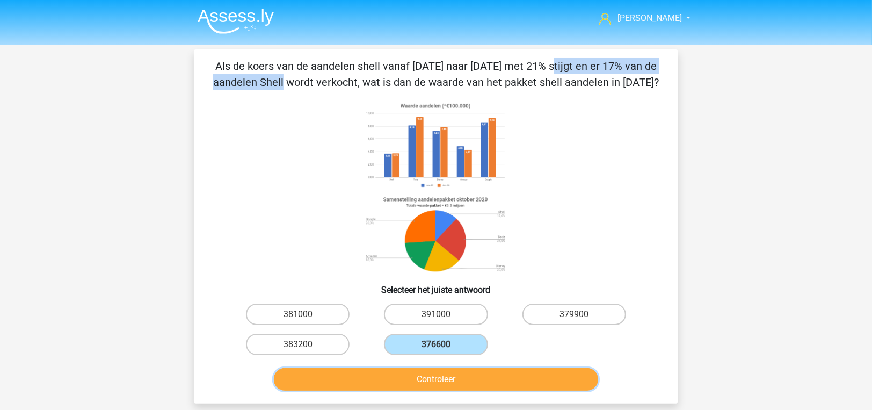
click at [455, 390] on button "Controleer" at bounding box center [436, 379] width 325 height 23
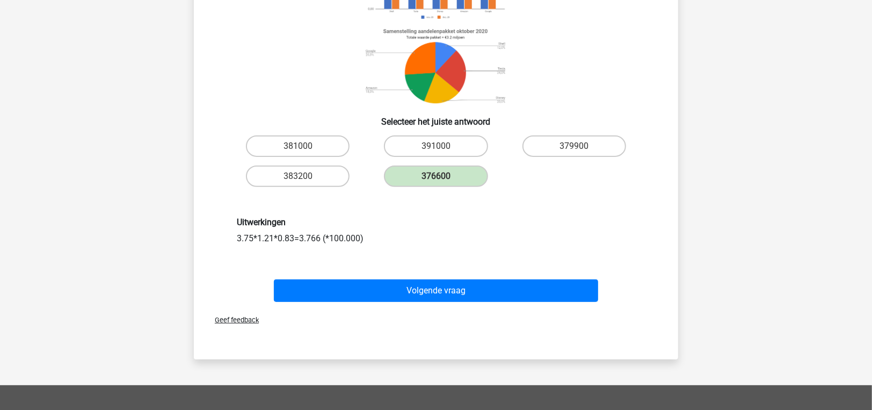
scroll to position [268, 0]
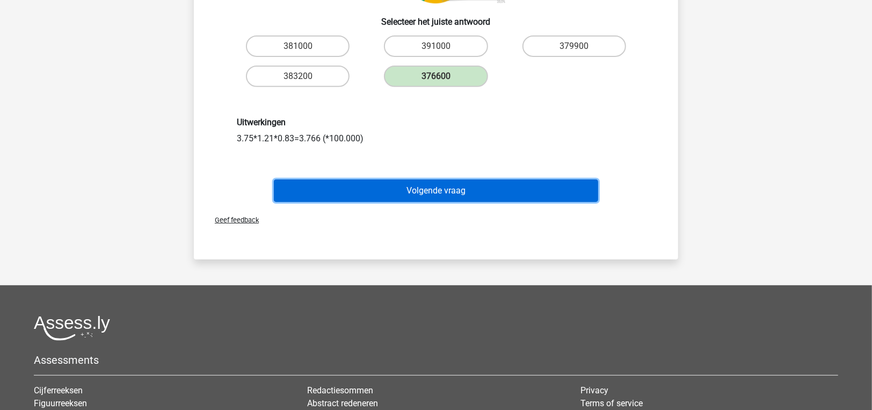
click at [368, 202] on button "Volgende vraag" at bounding box center [436, 190] width 325 height 23
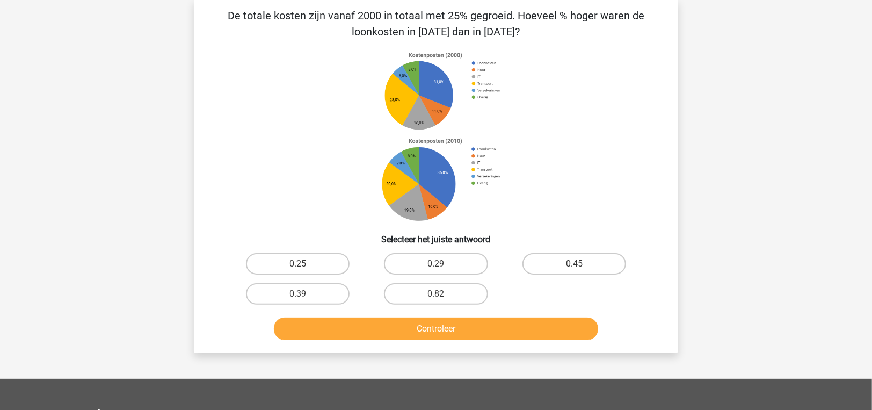
scroll to position [49, 0]
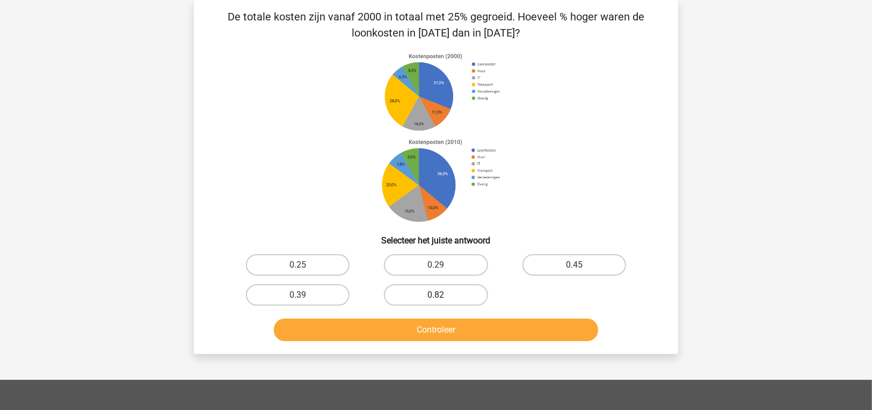
click at [461, 305] on label "0.82" at bounding box center [436, 294] width 104 height 21
click at [443, 302] on input "0.82" at bounding box center [439, 298] width 7 height 7
radio input "true"
click at [320, 258] on label "0.25" at bounding box center [298, 264] width 104 height 21
click at [305, 265] on input "0.25" at bounding box center [301, 268] width 7 height 7
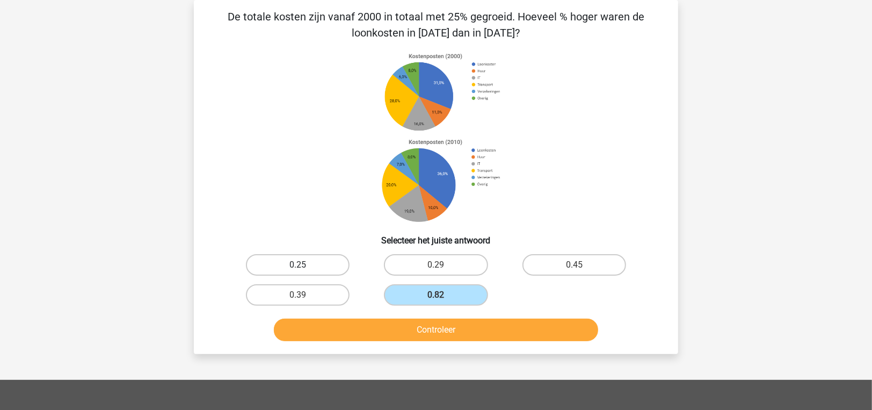
radio input "true"
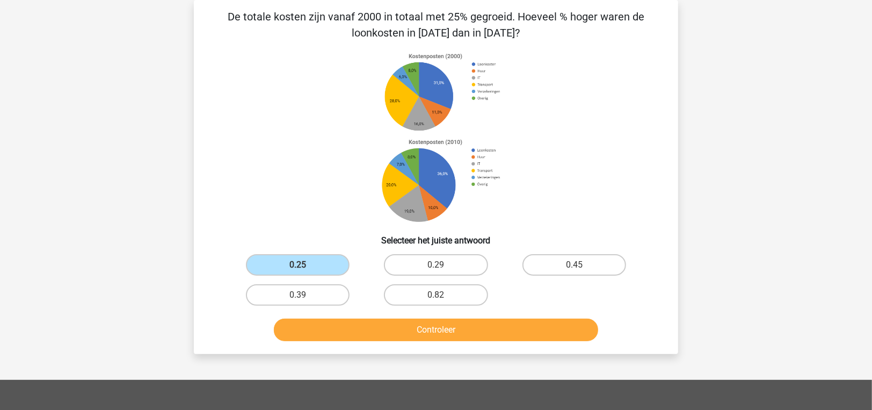
click at [409, 345] on div "De totale kosten zijn vanaf 2000 in totaal met 25% gegroeid. Hoeveel % hoger wa…" at bounding box center [436, 177] width 484 height 354
click at [408, 338] on button "Controleer" at bounding box center [436, 329] width 325 height 23
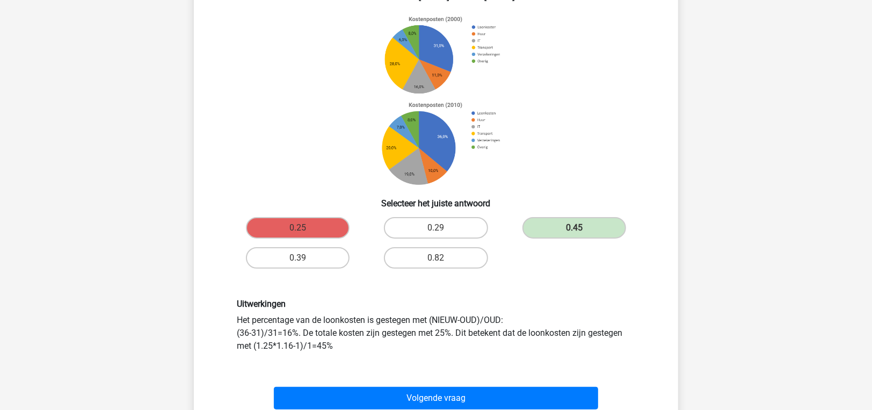
scroll to position [103, 0]
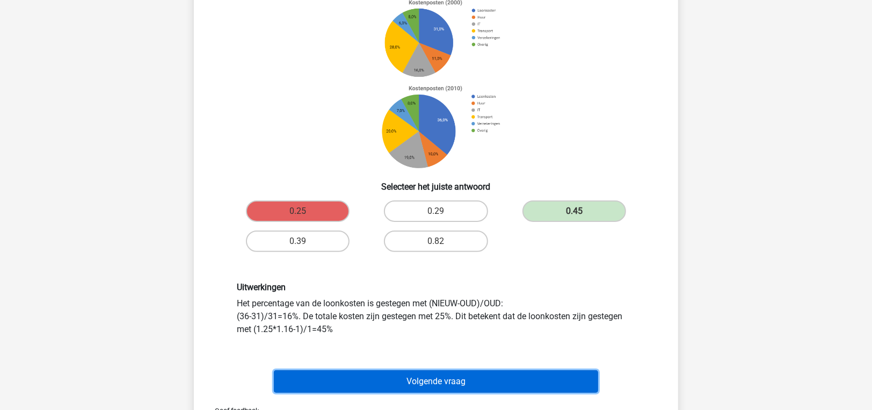
click at [412, 388] on button "Volgende vraag" at bounding box center [436, 381] width 325 height 23
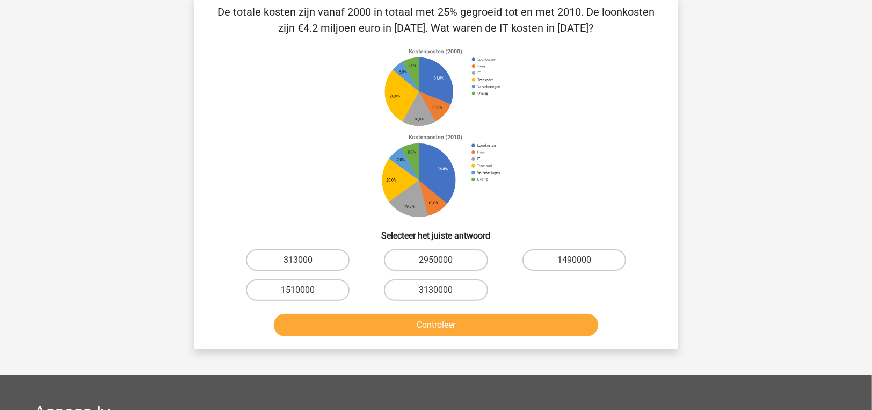
scroll to position [49, 0]
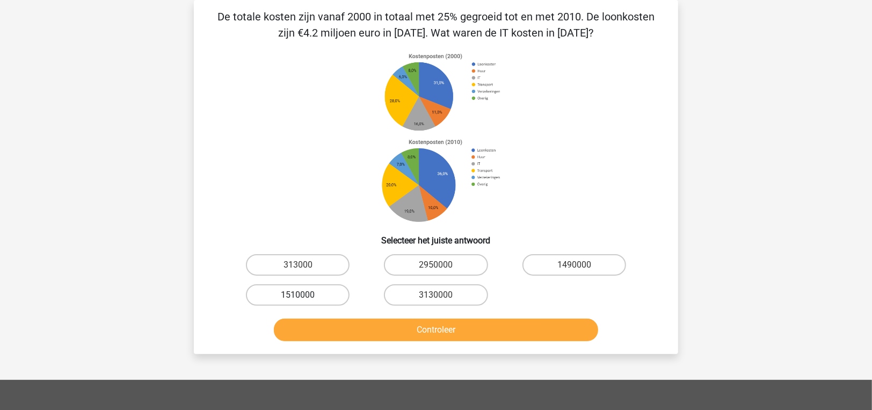
click at [329, 298] on label "1510000" at bounding box center [298, 294] width 104 height 21
click at [305, 298] on input "1510000" at bounding box center [301, 298] width 7 height 7
radio input "true"
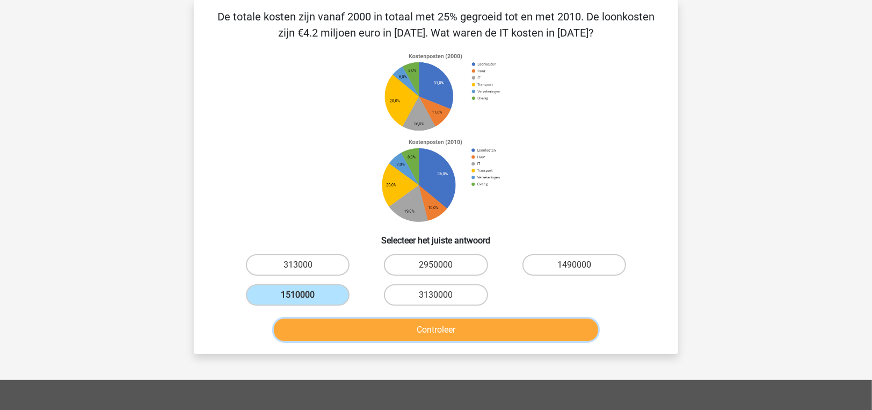
click at [340, 339] on button "Controleer" at bounding box center [436, 329] width 325 height 23
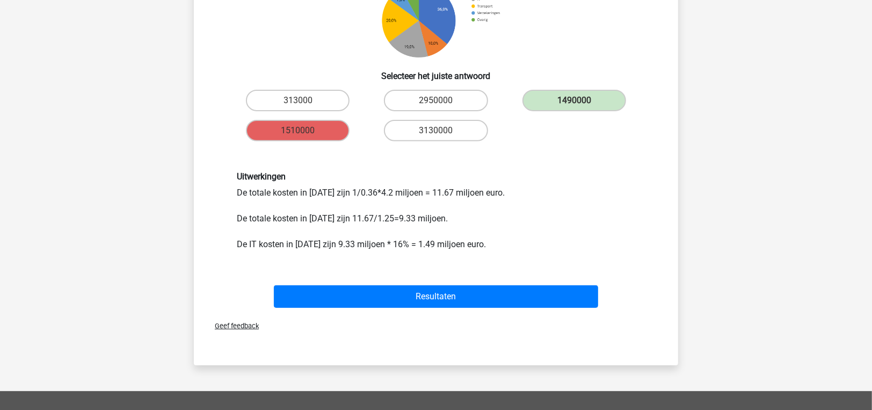
scroll to position [215, 0]
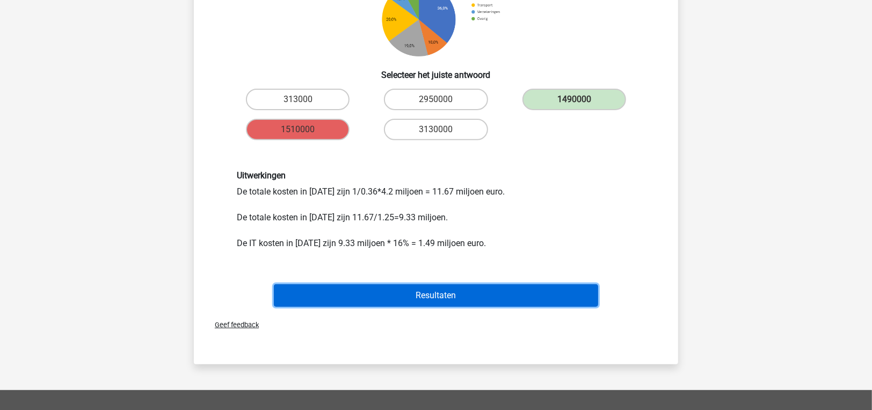
click at [474, 296] on button "Resultaten" at bounding box center [436, 295] width 325 height 23
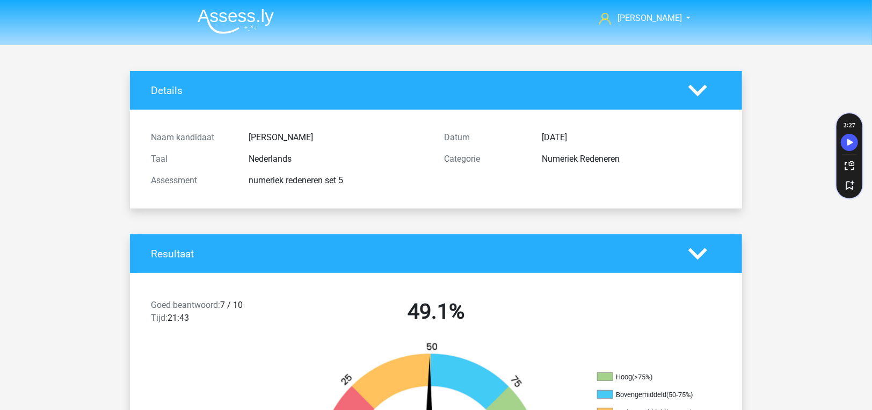
click at [253, 26] on img at bounding box center [236, 21] width 76 height 25
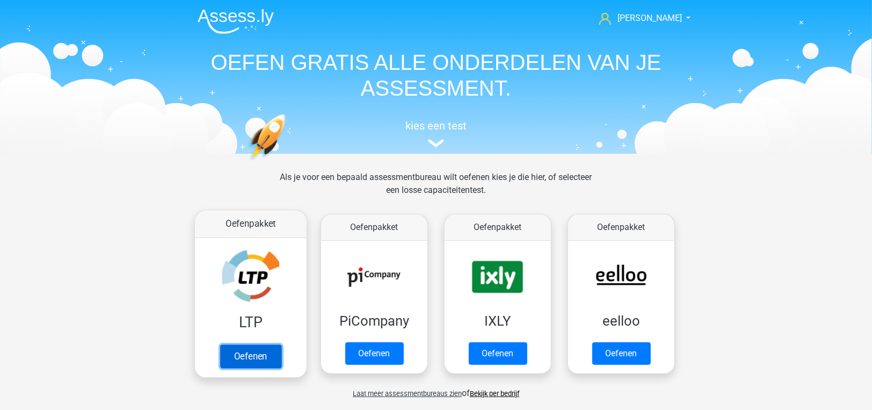
click at [257, 347] on link "Oefenen" at bounding box center [250, 356] width 61 height 24
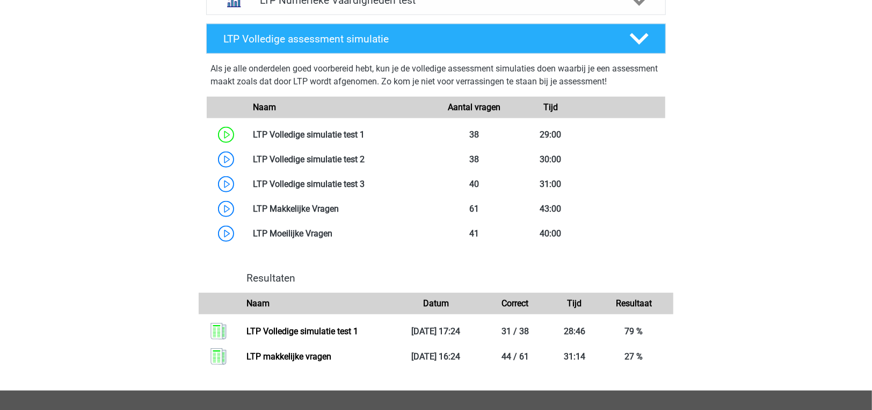
scroll to position [591, 0]
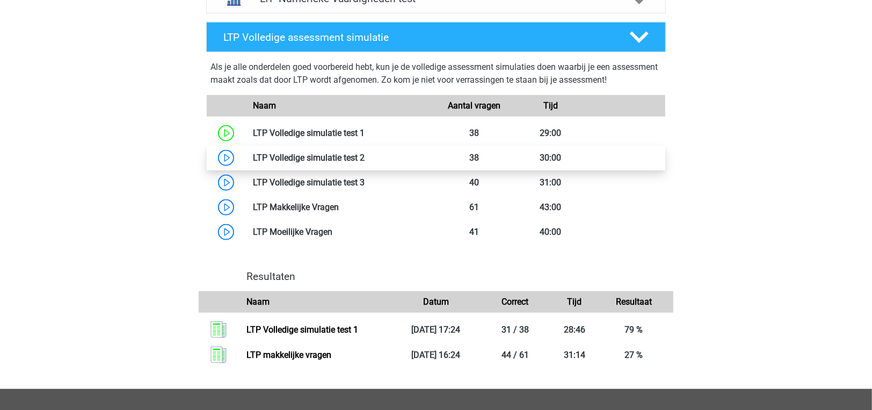
click at [365, 154] on link at bounding box center [365, 158] width 0 height 10
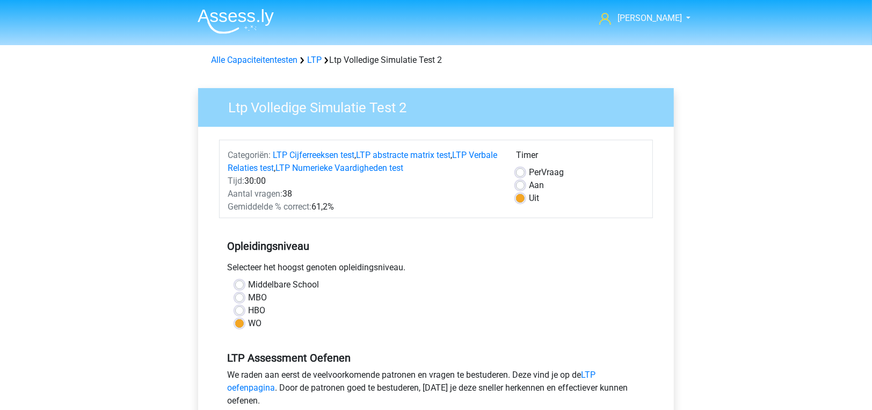
click at [526, 169] on div "Per Vraag" at bounding box center [580, 172] width 128 height 13
click at [529, 174] on label "Per Vraag" at bounding box center [546, 172] width 35 height 13
click at [523, 174] on input "Per Vraag" at bounding box center [520, 171] width 9 height 11
radio input "true"
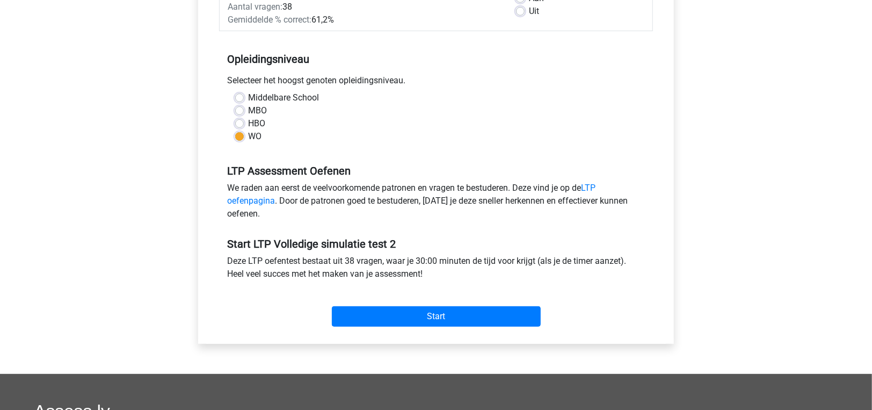
scroll to position [322, 0]
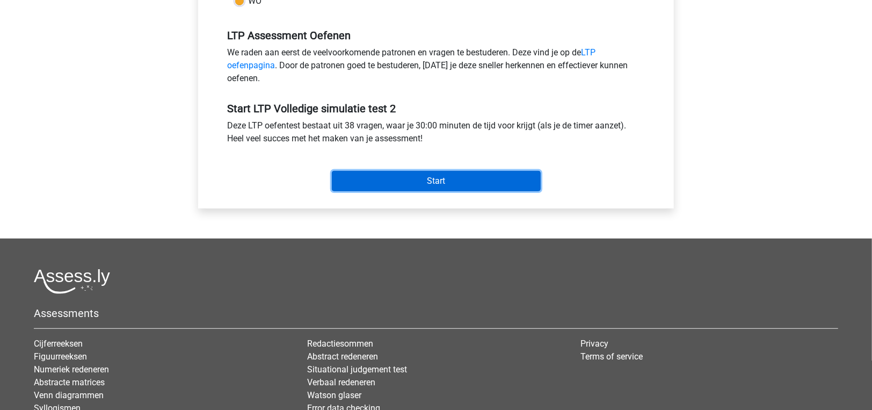
click at [445, 183] on input "Start" at bounding box center [436, 181] width 209 height 20
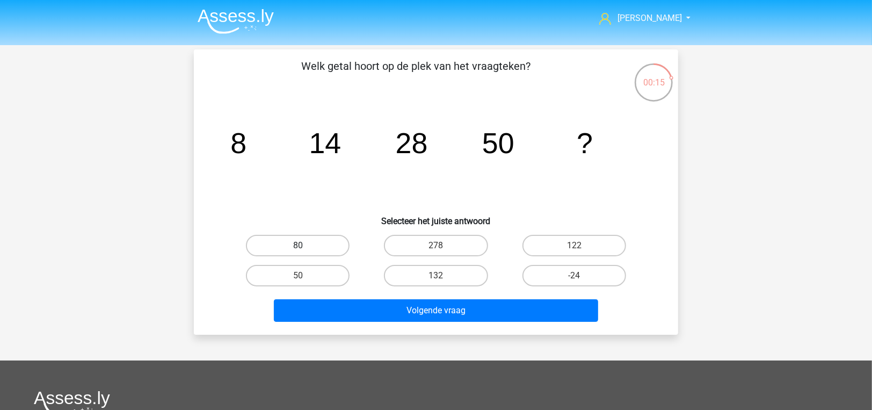
click at [315, 239] on label "80" at bounding box center [298, 245] width 104 height 21
click at [305, 245] on input "80" at bounding box center [301, 248] width 7 height 7
radio input "true"
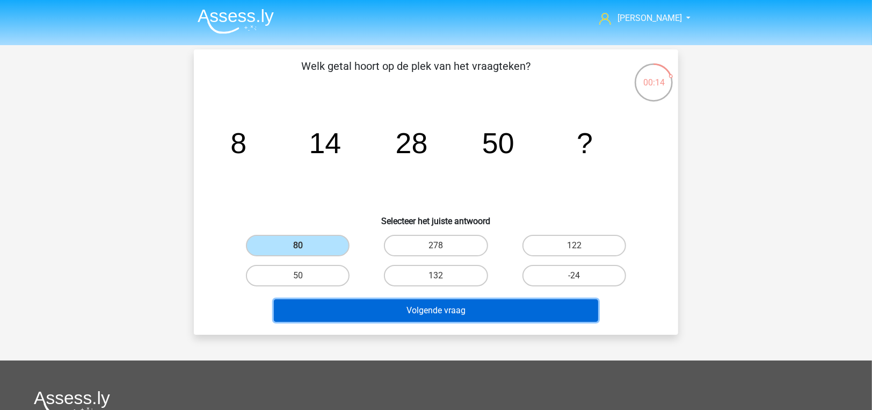
click at [402, 321] on button "Volgende vraag" at bounding box center [436, 310] width 325 height 23
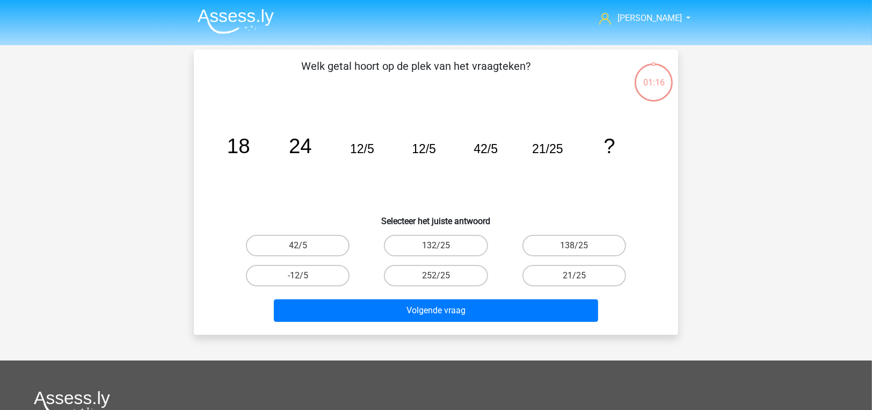
scroll to position [49, 0]
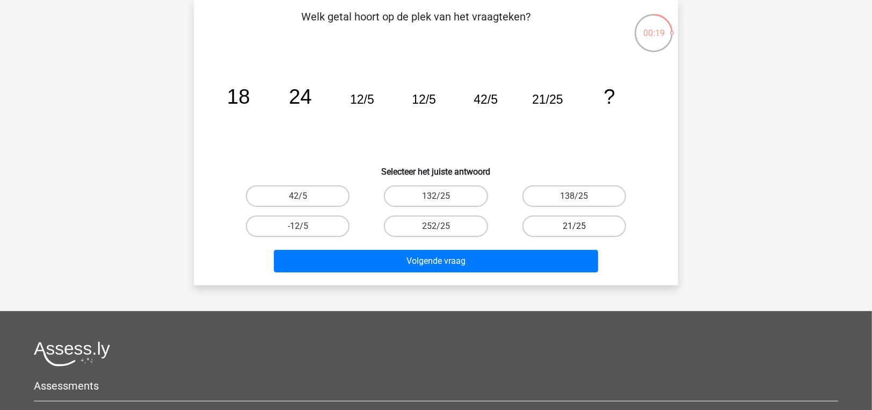
click at [599, 233] on label "21/25" at bounding box center [575, 225] width 104 height 21
click at [581, 233] on input "21/25" at bounding box center [577, 229] width 7 height 7
radio input "true"
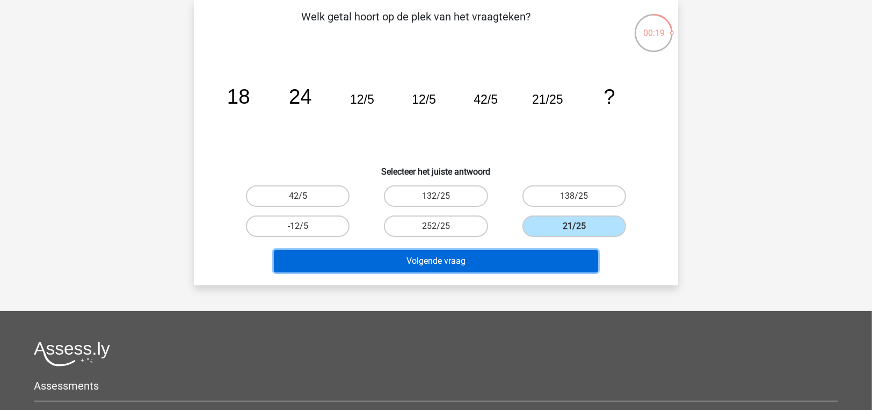
click at [552, 263] on button "Volgende vraag" at bounding box center [436, 261] width 325 height 23
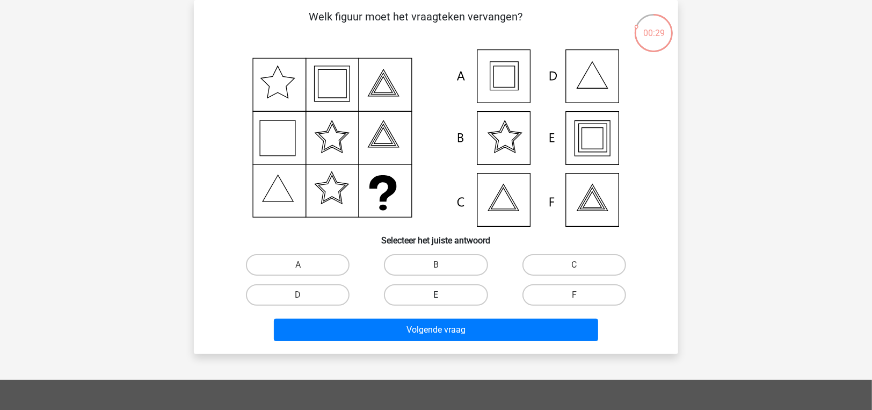
click at [438, 294] on label "E" at bounding box center [436, 294] width 104 height 21
click at [438, 295] on input "E" at bounding box center [439, 298] width 7 height 7
radio input "true"
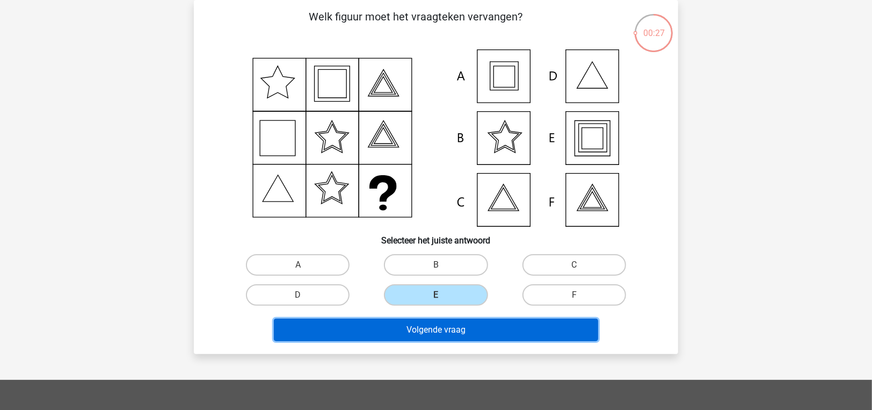
click at [433, 337] on button "Volgende vraag" at bounding box center [436, 329] width 325 height 23
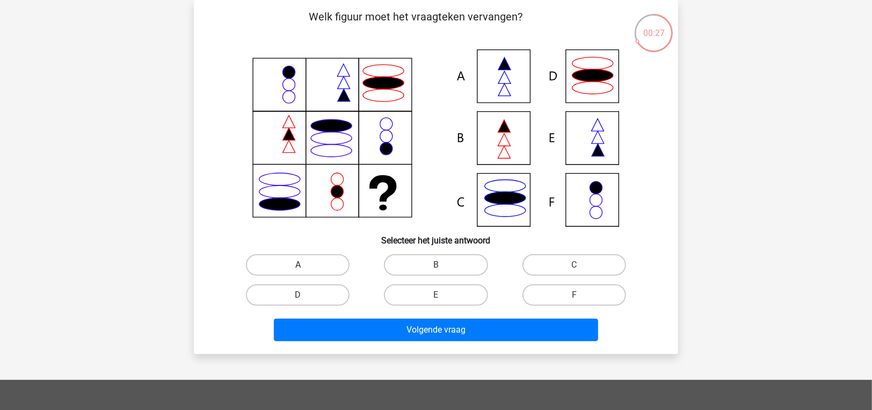
click at [308, 268] on label "A" at bounding box center [298, 264] width 104 height 21
click at [305, 268] on input "A" at bounding box center [301, 268] width 7 height 7
radio input "true"
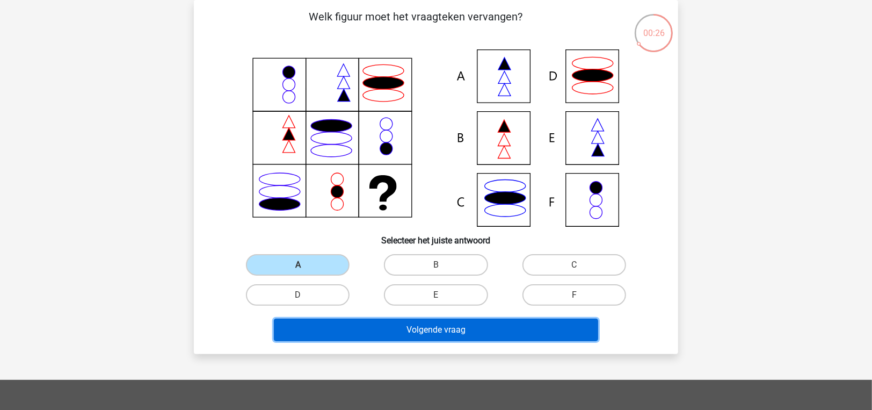
click at [335, 327] on button "Volgende vraag" at bounding box center [436, 329] width 325 height 23
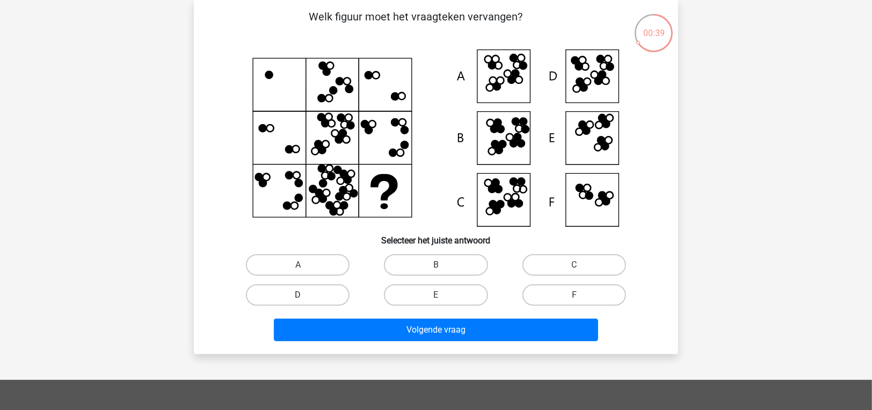
click at [323, 295] on label "D" at bounding box center [298, 294] width 104 height 21
click at [305, 295] on input "D" at bounding box center [301, 298] width 7 height 7
radio input "true"
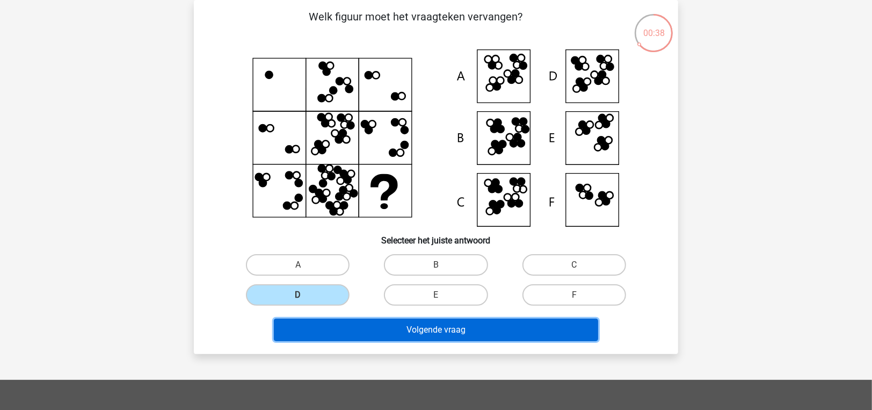
click at [363, 326] on button "Volgende vraag" at bounding box center [436, 329] width 325 height 23
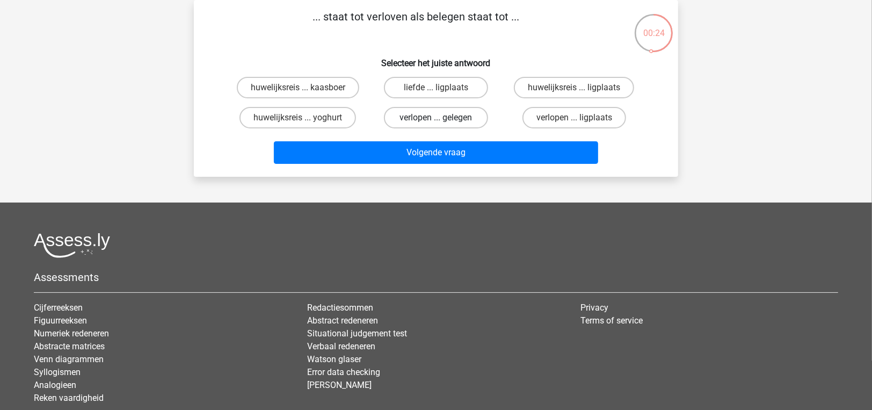
click at [465, 125] on label "verlopen ... gelegen" at bounding box center [436, 117] width 104 height 21
click at [443, 125] on input "verlopen ... gelegen" at bounding box center [439, 121] width 7 height 7
radio input "true"
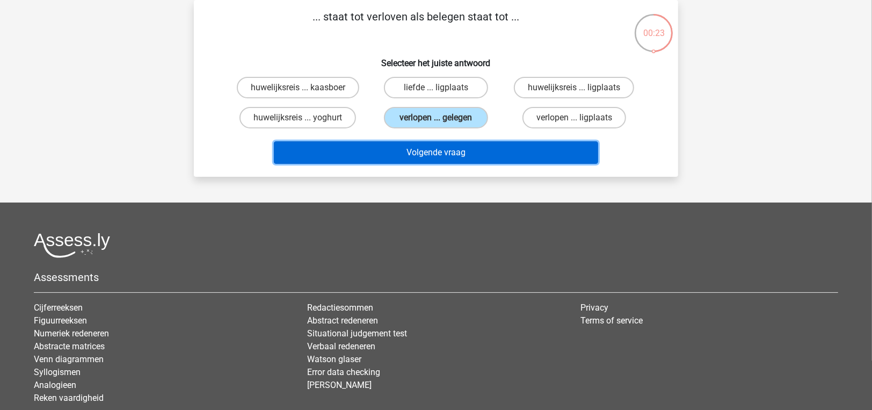
click at [467, 150] on button "Volgende vraag" at bounding box center [436, 152] width 325 height 23
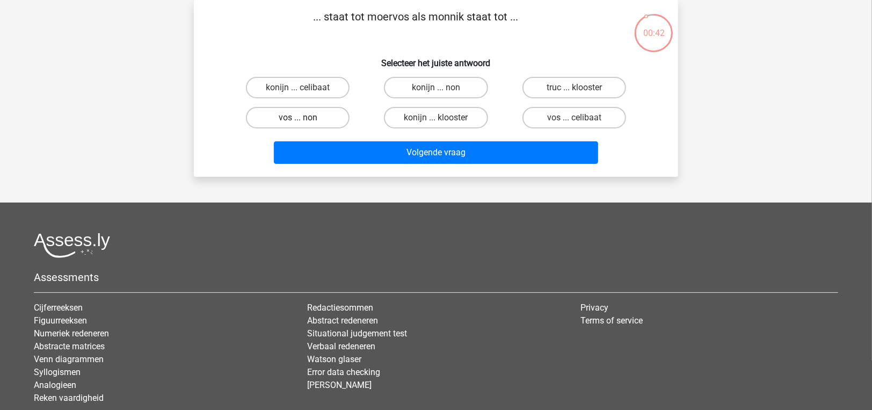
drag, startPoint x: 302, startPoint y: 120, endPoint x: 310, endPoint y: 128, distance: 11.0
click at [302, 120] on input "vos ... non" at bounding box center [301, 121] width 7 height 7
radio input "true"
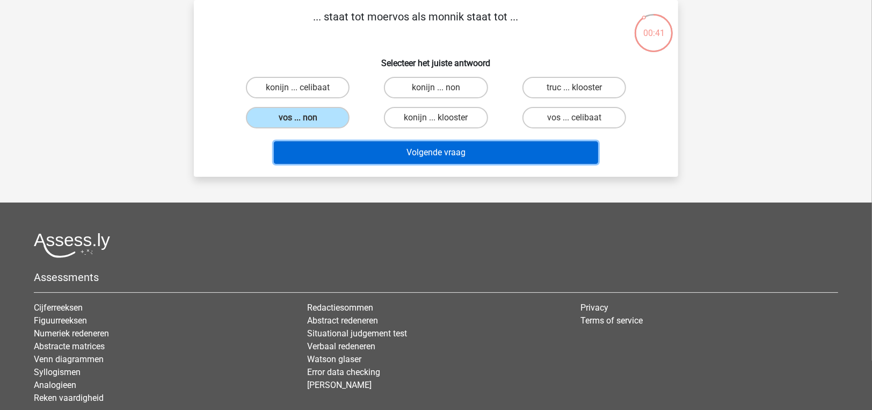
click at [338, 153] on button "Volgende vraag" at bounding box center [436, 152] width 325 height 23
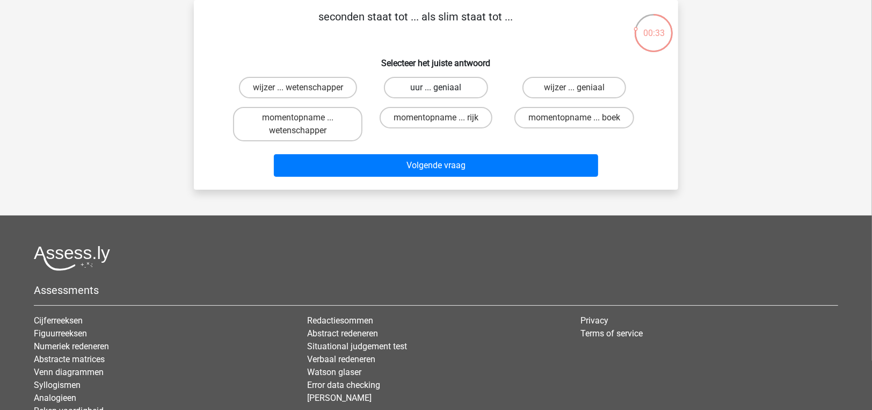
click at [405, 92] on label "uur ... geniaal" at bounding box center [436, 87] width 104 height 21
click at [436, 92] on input "uur ... geniaal" at bounding box center [439, 91] width 7 height 7
radio input "true"
click at [415, 141] on div "momentopname ... rijk" at bounding box center [436, 124] width 138 height 43
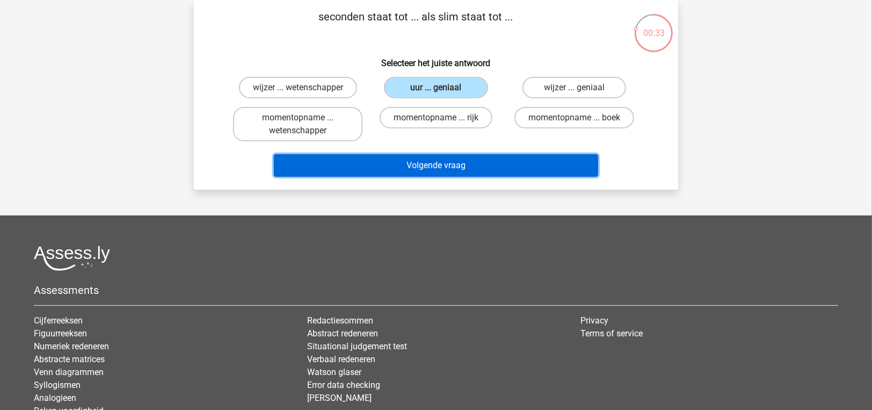
click at [423, 162] on button "Volgende vraag" at bounding box center [436, 165] width 325 height 23
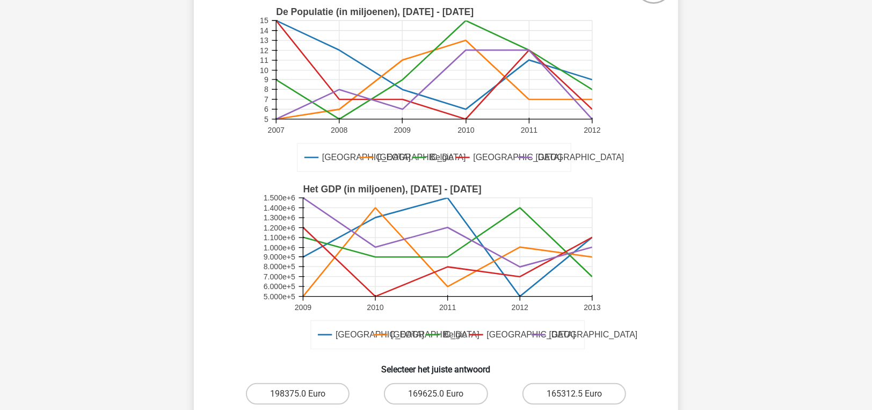
scroll to position [268, 0]
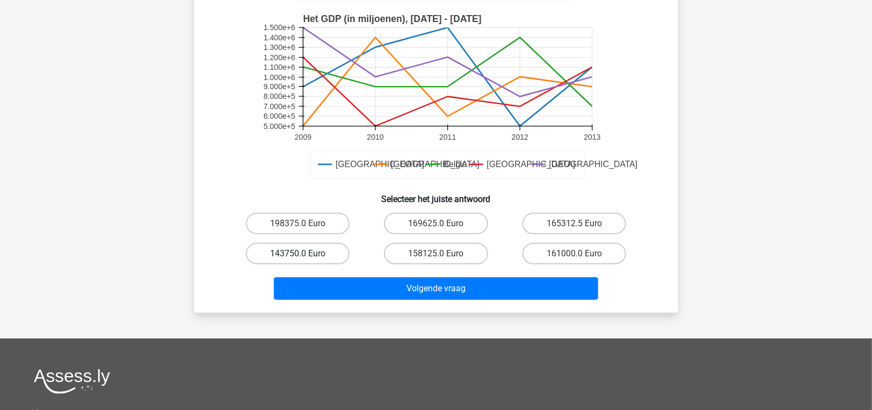
click at [305, 263] on label "143750.0 Euro" at bounding box center [298, 253] width 104 height 21
click at [305, 260] on input "143750.0 Euro" at bounding box center [301, 256] width 7 height 7
radio input "true"
click at [331, 302] on div "Volgende vraag" at bounding box center [436, 290] width 415 height 27
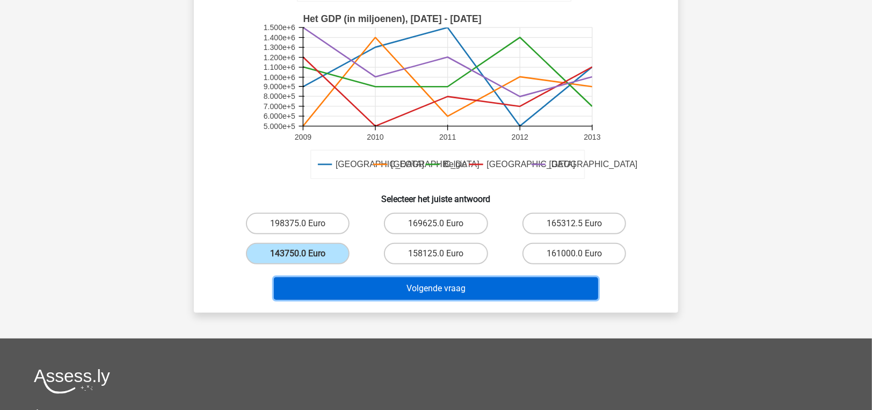
click at [332, 289] on button "Volgende vraag" at bounding box center [436, 288] width 325 height 23
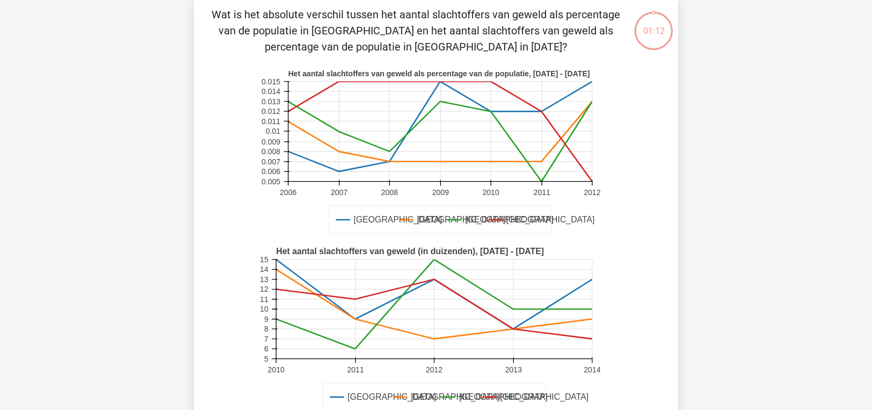
scroll to position [49, 0]
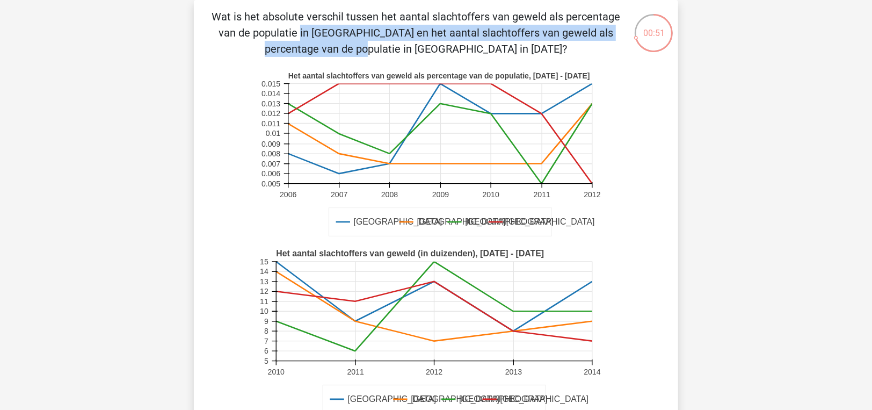
drag, startPoint x: 479, startPoint y: 17, endPoint x: 475, endPoint y: 28, distance: 11.9
click at [475, 28] on p "Wat is het absolute verschil tussen het aantal slachtoffers van geweld als perc…" at bounding box center [416, 33] width 410 height 48
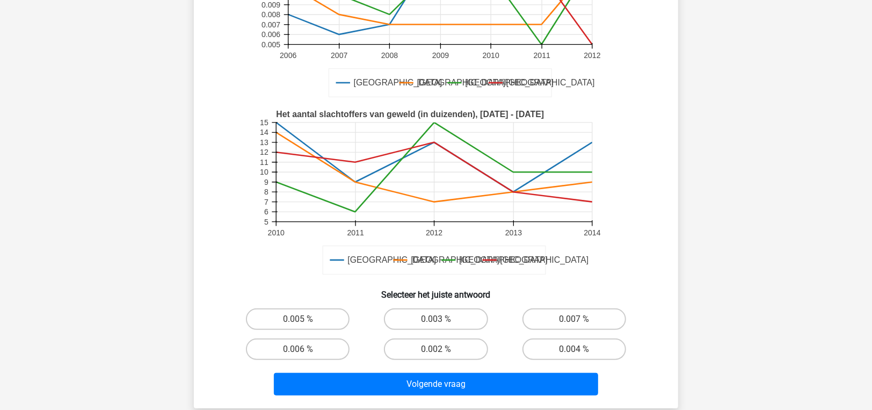
scroll to position [215, 0]
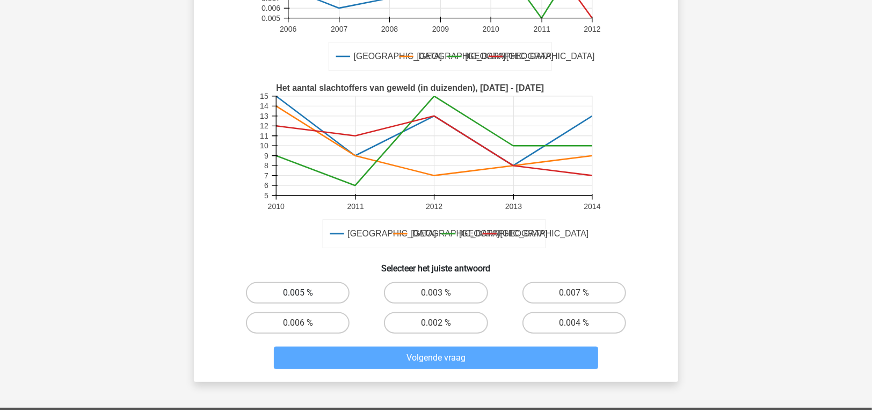
click at [300, 288] on label "0.005 %" at bounding box center [298, 292] width 104 height 21
click at [300, 293] on input "0.005 %" at bounding box center [301, 296] width 7 height 7
radio input "true"
click at [349, 374] on div "Wat is het absolute verschil tussen het aantal slachtoffers van geweld als perc…" at bounding box center [436, 108] width 484 height 547
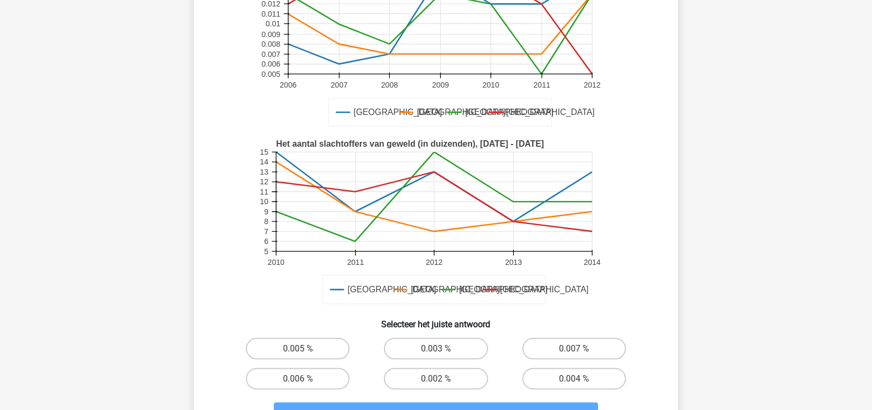
scroll to position [86, 0]
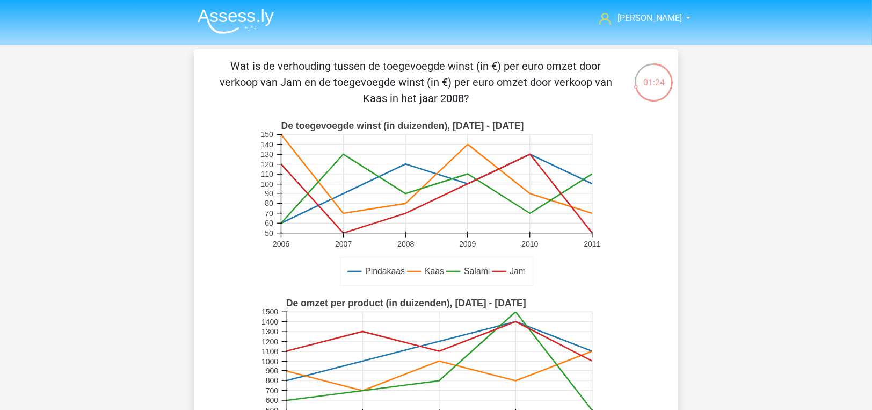
drag, startPoint x: 269, startPoint y: 66, endPoint x: 599, endPoint y: 93, distance: 331.4
click at [599, 93] on p "Wat is de verhouding tussen de toegevoegde winst (in €) per euro omzet door ver…" at bounding box center [416, 82] width 410 height 48
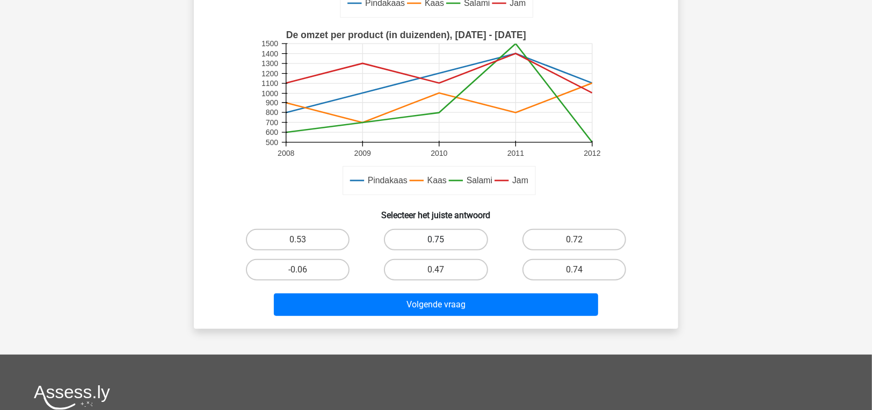
click at [422, 243] on label "0.75" at bounding box center [436, 239] width 104 height 21
click at [436, 243] on input "0.75" at bounding box center [439, 243] width 7 height 7
radio input "true"
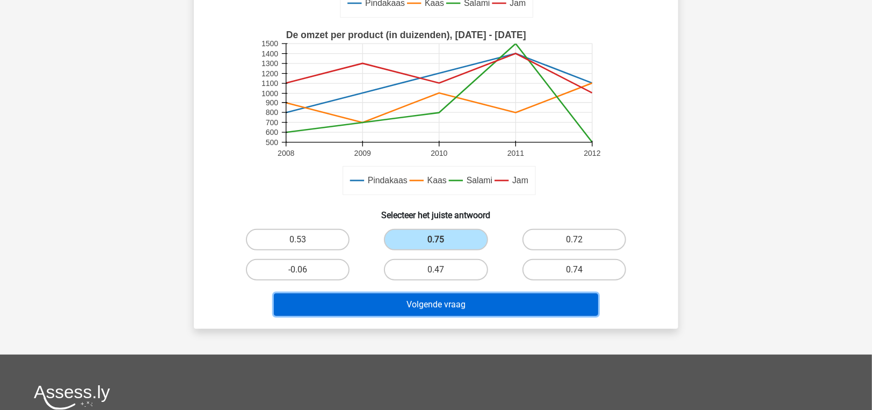
click at [422, 303] on button "Volgende vraag" at bounding box center [436, 304] width 325 height 23
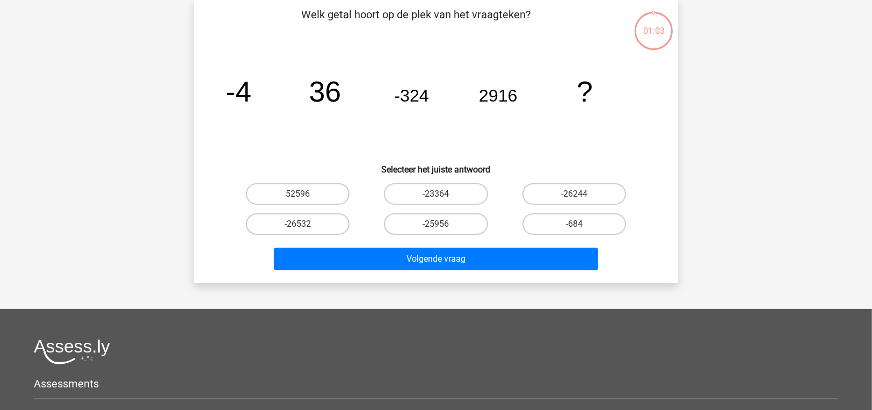
scroll to position [49, 0]
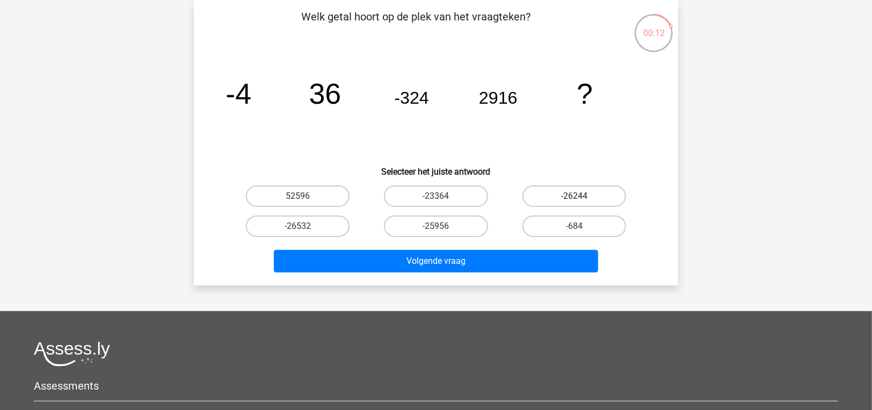
click at [552, 200] on label "-26244" at bounding box center [575, 195] width 104 height 21
click at [574, 200] on input "-26244" at bounding box center [577, 199] width 7 height 7
radio input "true"
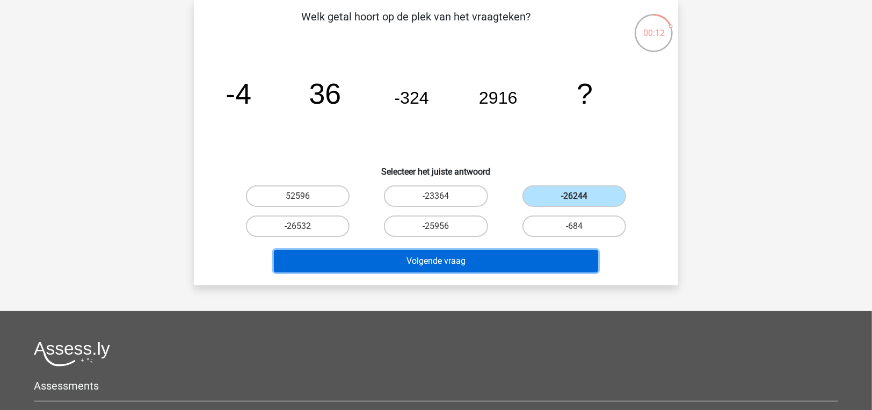
click at [534, 252] on button "Volgende vraag" at bounding box center [436, 261] width 325 height 23
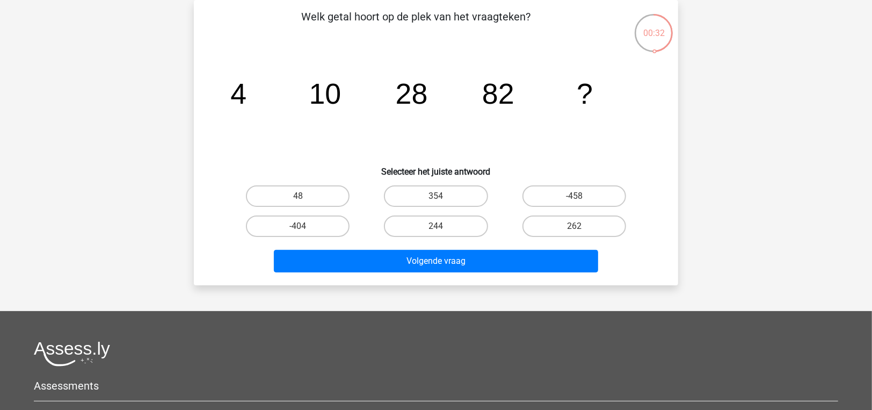
click at [437, 227] on input "244" at bounding box center [439, 229] width 7 height 7
radio input "true"
click at [439, 248] on div "Volgende vraag" at bounding box center [436, 258] width 450 height 35
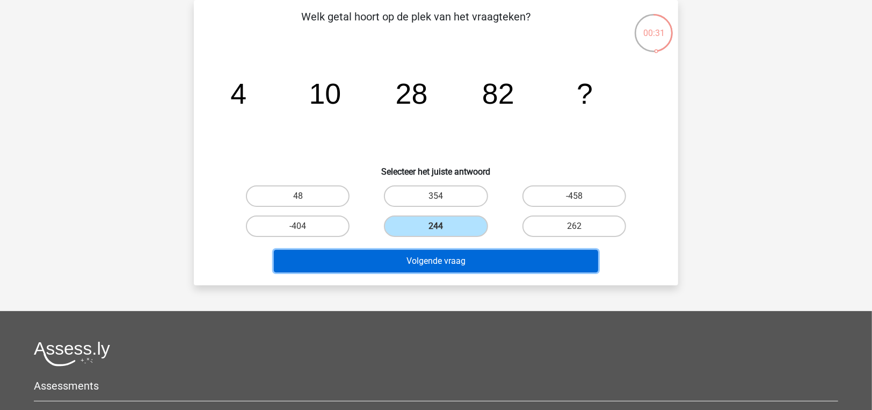
click at [442, 257] on button "Volgende vraag" at bounding box center [436, 261] width 325 height 23
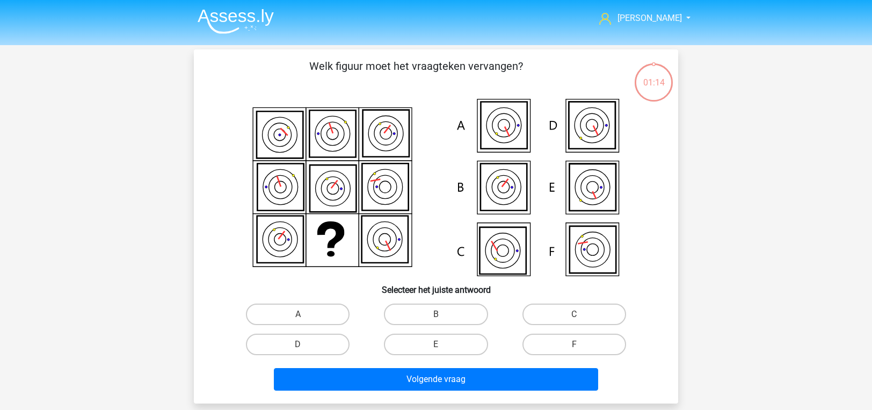
scroll to position [49, 0]
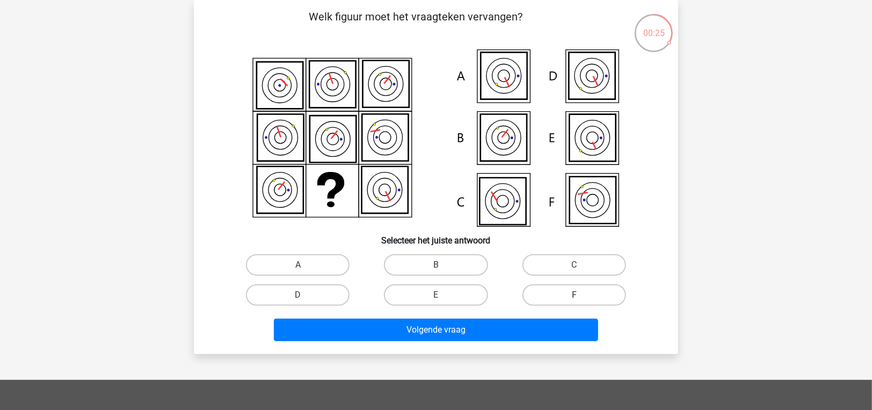
click at [566, 299] on label "F" at bounding box center [575, 294] width 104 height 21
click at [574, 299] on input "F" at bounding box center [577, 298] width 7 height 7
radio input "true"
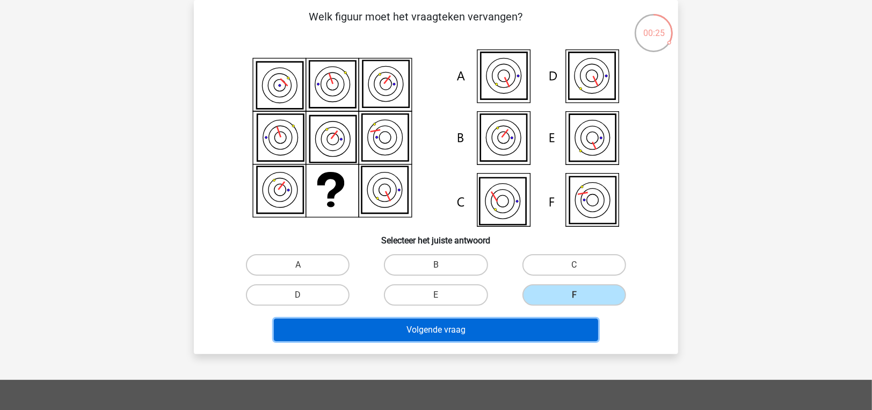
click at [535, 323] on button "Volgende vraag" at bounding box center [436, 329] width 325 height 23
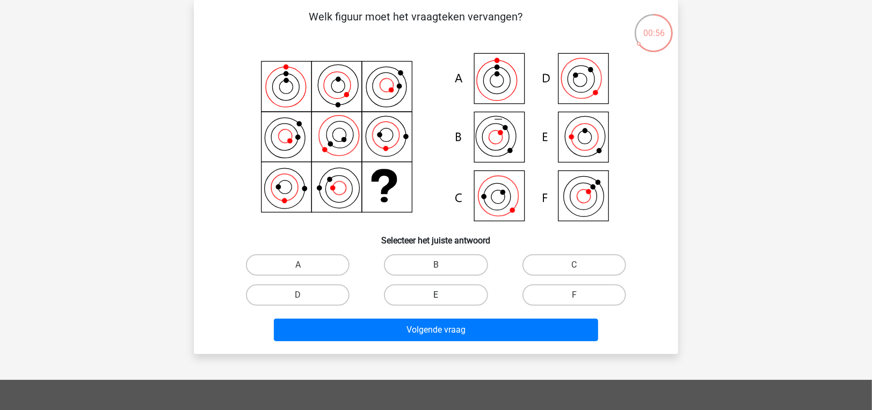
click at [454, 287] on label "E" at bounding box center [436, 294] width 104 height 21
click at [443, 295] on input "E" at bounding box center [439, 298] width 7 height 7
radio input "true"
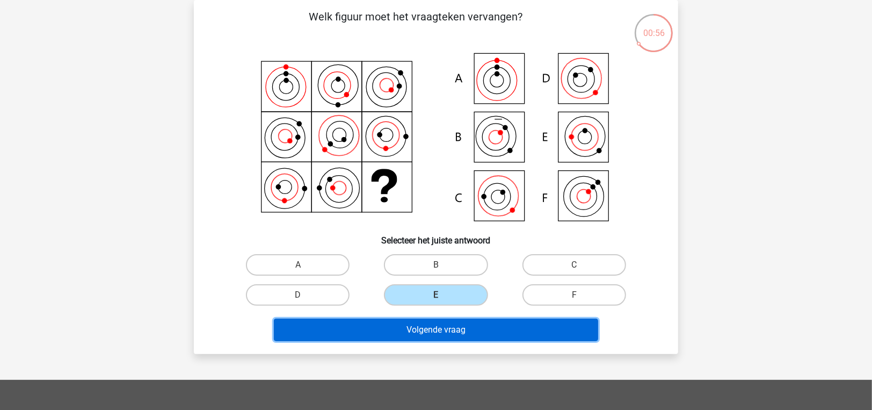
click at [460, 323] on button "Volgende vraag" at bounding box center [436, 329] width 325 height 23
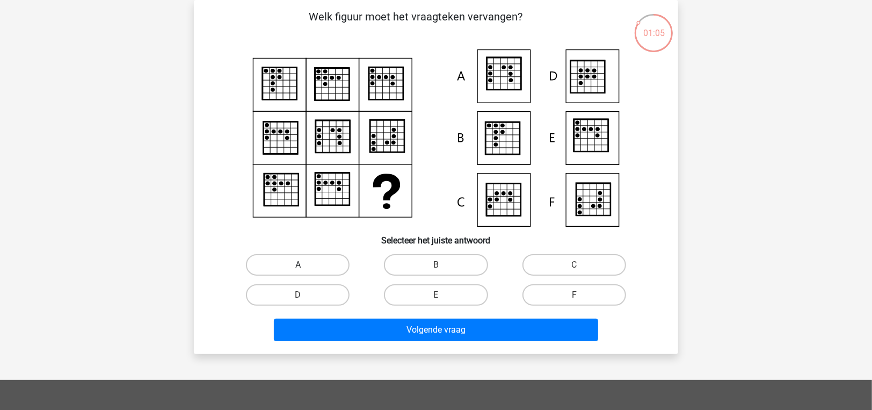
click at [288, 265] on label "A" at bounding box center [298, 264] width 104 height 21
click at [298, 265] on input "A" at bounding box center [301, 268] width 7 height 7
radio input "true"
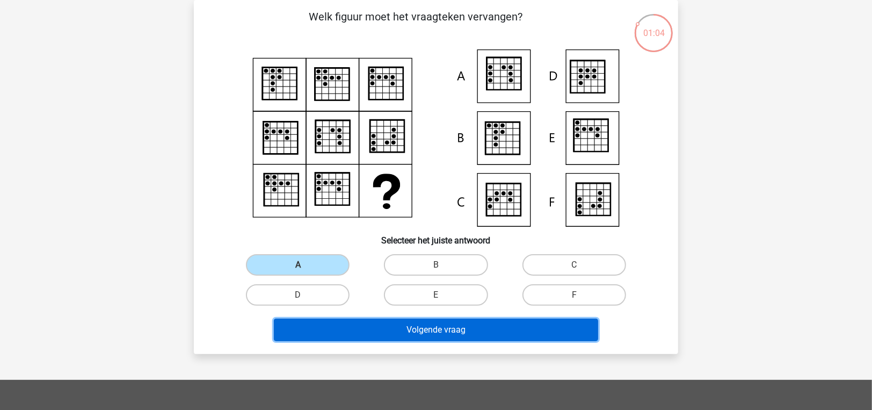
click at [321, 338] on button "Volgende vraag" at bounding box center [436, 329] width 325 height 23
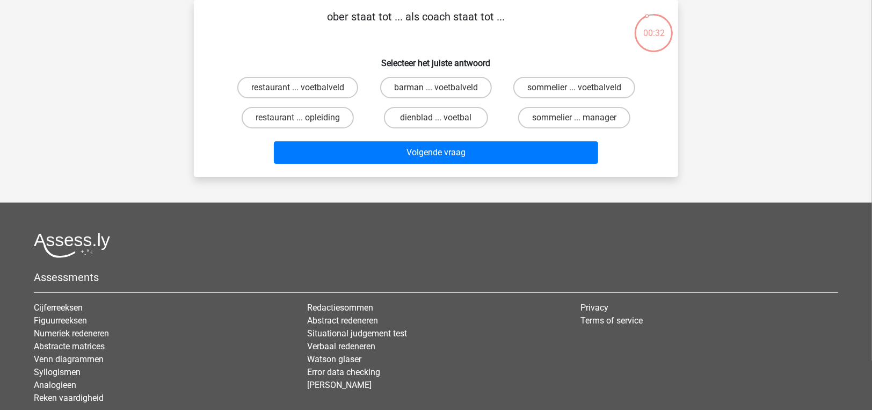
click at [320, 76] on div "restaurant ... voetbalveld" at bounding box center [298, 88] width 138 height 30
click at [321, 90] on label "restaurant ... voetbalveld" at bounding box center [297, 87] width 121 height 21
click at [305, 90] on input "restaurant ... voetbalveld" at bounding box center [301, 91] width 7 height 7
radio input "true"
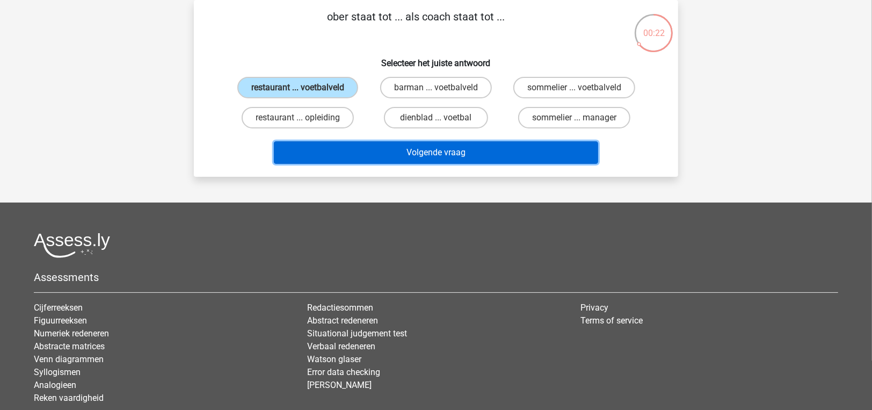
click at [334, 150] on button "Volgende vraag" at bounding box center [436, 152] width 325 height 23
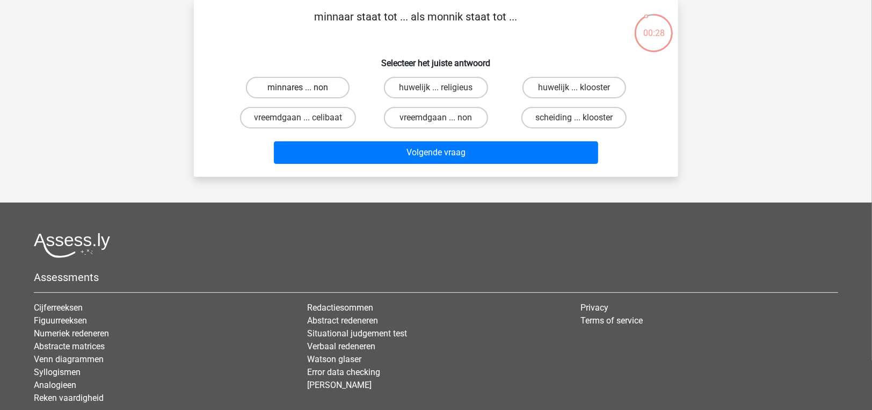
click at [324, 85] on label "minnares ... non" at bounding box center [298, 87] width 104 height 21
click at [305, 88] on input "minnares ... non" at bounding box center [301, 91] width 7 height 7
radio input "true"
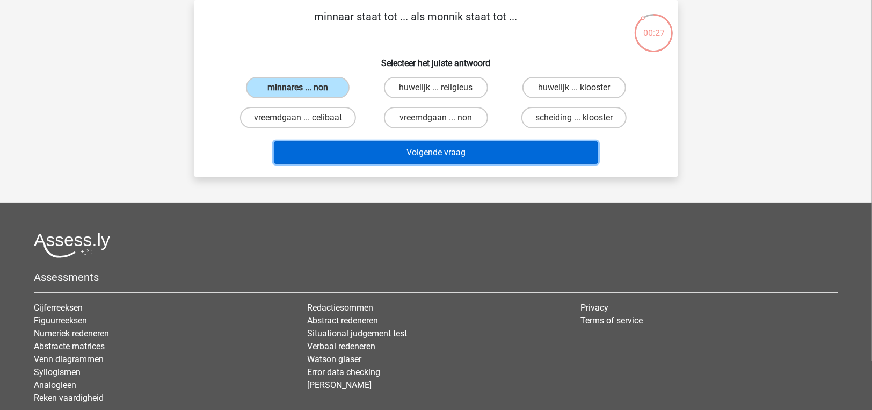
click at [337, 155] on button "Volgende vraag" at bounding box center [436, 152] width 325 height 23
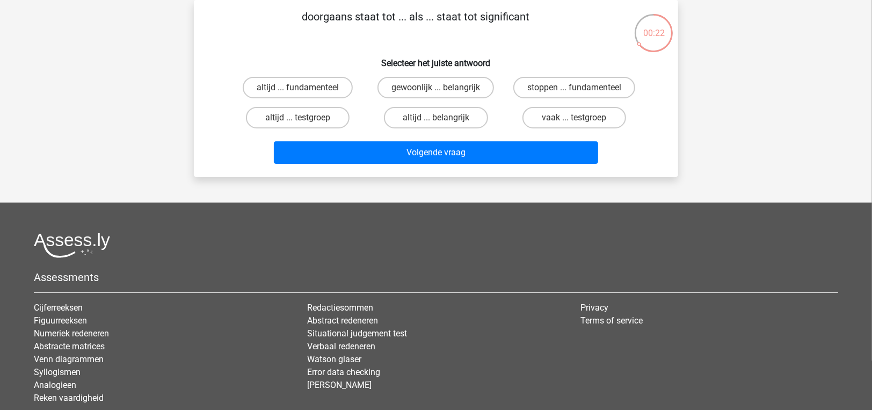
click at [439, 118] on input "altijd ... belangrijk" at bounding box center [439, 121] width 7 height 7
radio input "true"
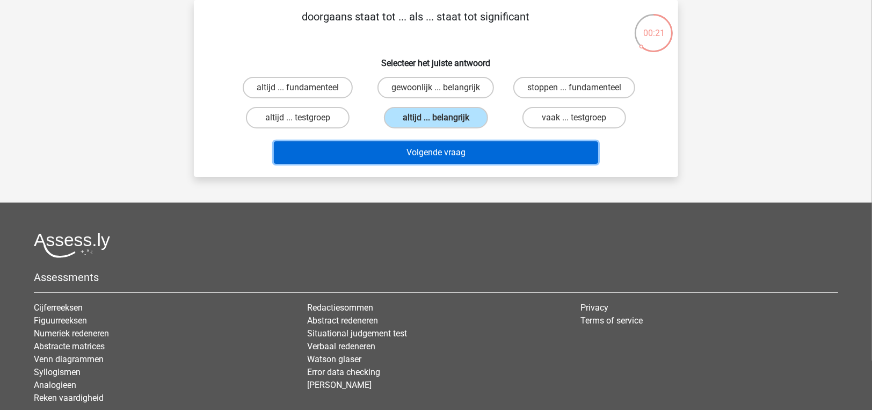
click at [449, 147] on button "Volgende vraag" at bounding box center [436, 152] width 325 height 23
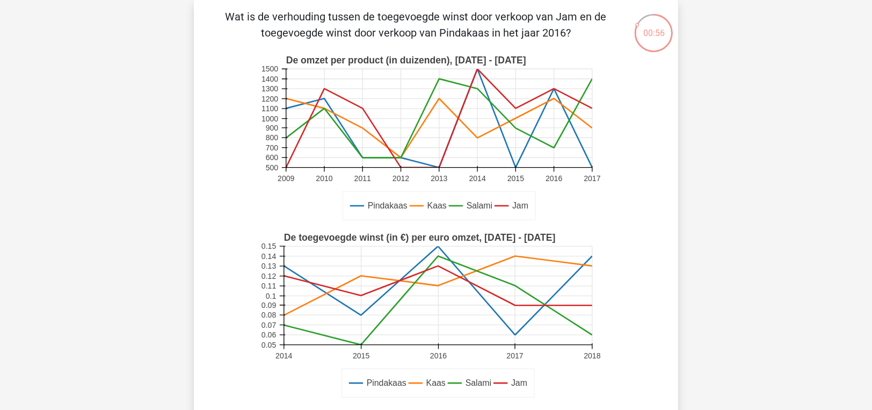
click at [442, 27] on p "Wat is de verhouding tussen de toegevoegde winst door verkoop van Jam en de toe…" at bounding box center [416, 25] width 410 height 32
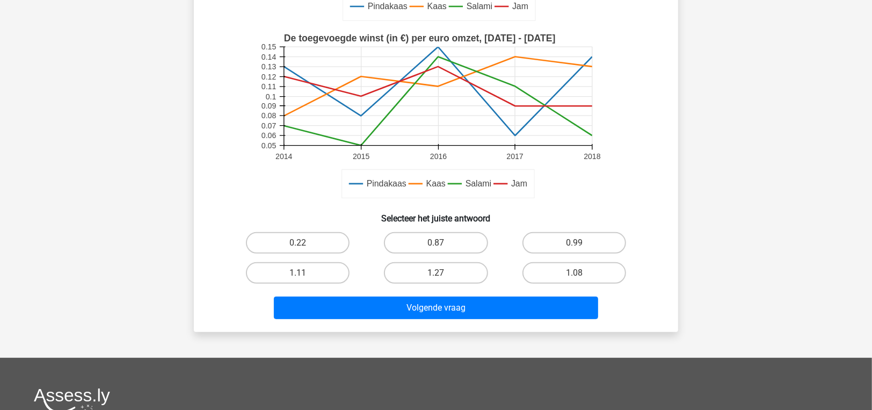
scroll to position [268, 0]
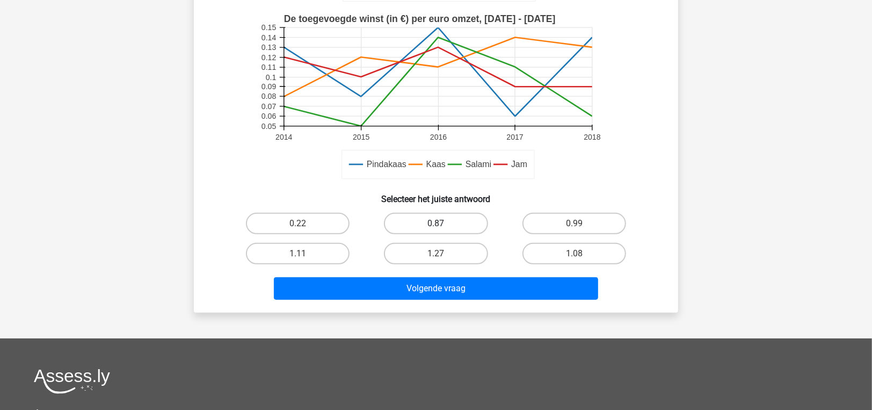
click at [435, 227] on label "0.87" at bounding box center [436, 223] width 104 height 21
click at [436, 227] on input "0.87" at bounding box center [439, 226] width 7 height 7
radio input "true"
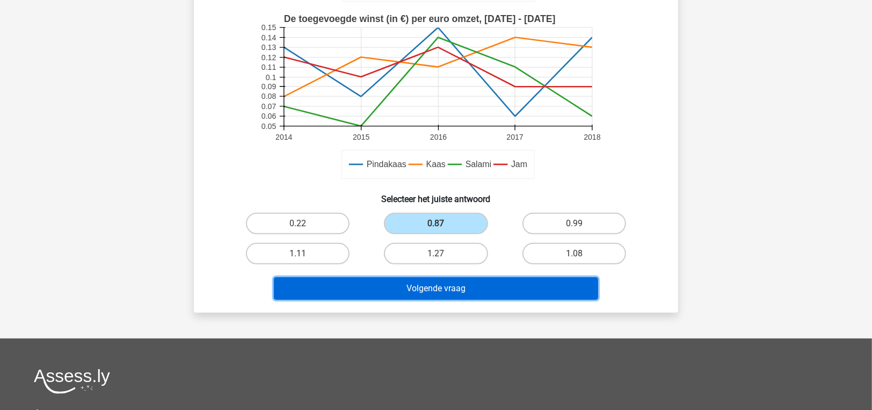
click at [435, 294] on button "Volgende vraag" at bounding box center [436, 288] width 325 height 23
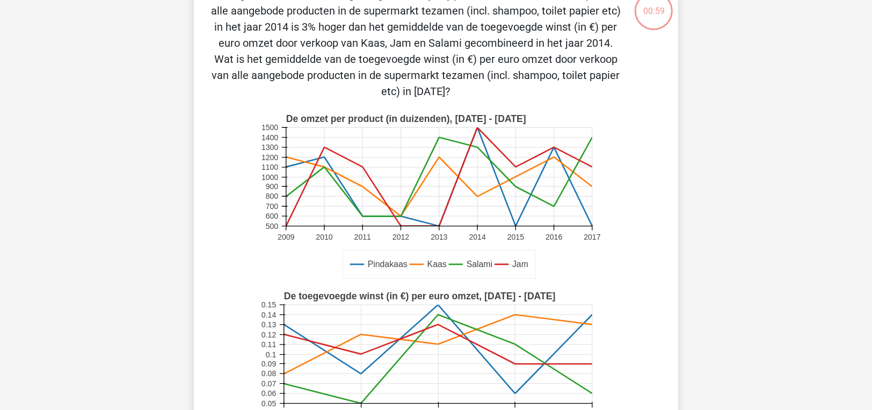
scroll to position [49, 0]
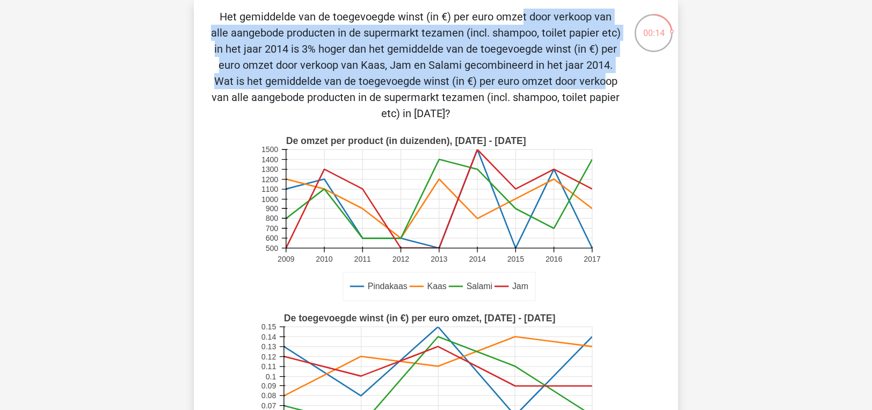
drag, startPoint x: 285, startPoint y: 18, endPoint x: 382, endPoint y: 77, distance: 114.0
click at [382, 77] on p "Het gemiddelde van de toegevoegde winst (in €) per euro omzet door verkoop van …" at bounding box center [416, 65] width 410 height 113
click at [419, 48] on p "Het gemiddelde van de toegevoegde winst (in €) per euro omzet door verkoop van …" at bounding box center [416, 65] width 410 height 113
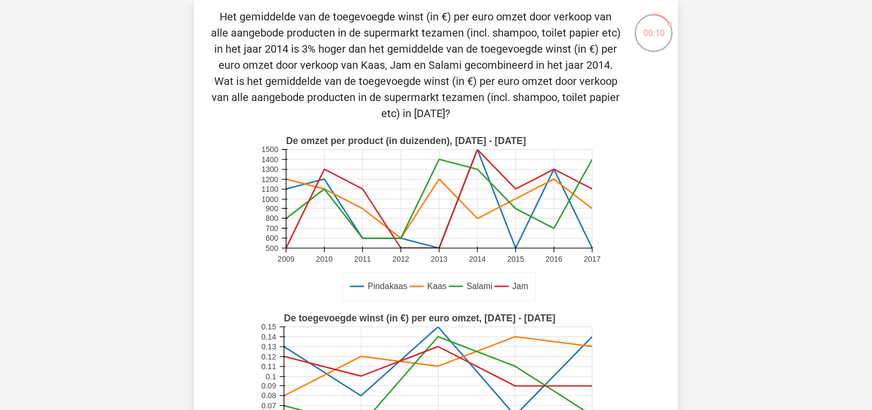
drag, startPoint x: 313, startPoint y: 48, endPoint x: 423, endPoint y: 52, distance: 110.2
click at [423, 52] on p "Het gemiddelde van de toegevoegde winst (in €) per euro omzet door verkoop van …" at bounding box center [416, 65] width 410 height 113
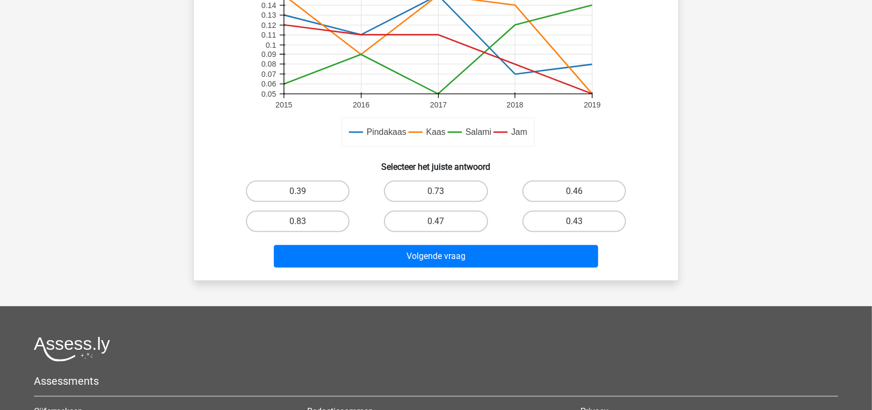
scroll to position [318, 0]
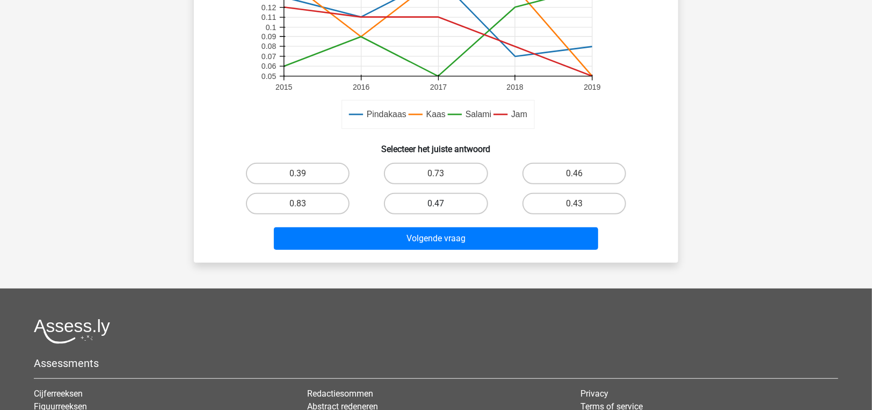
click at [443, 202] on label "0.47" at bounding box center [436, 203] width 104 height 21
click at [443, 204] on input "0.47" at bounding box center [439, 207] width 7 height 7
radio input "true"
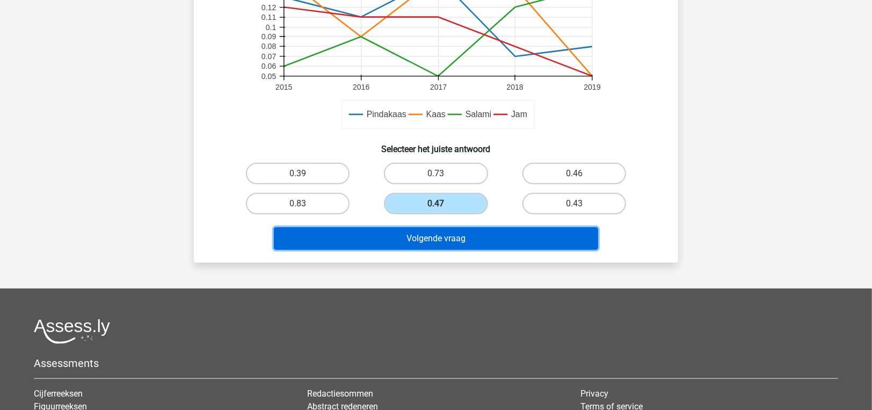
click at [439, 245] on button "Volgende vraag" at bounding box center [436, 238] width 325 height 23
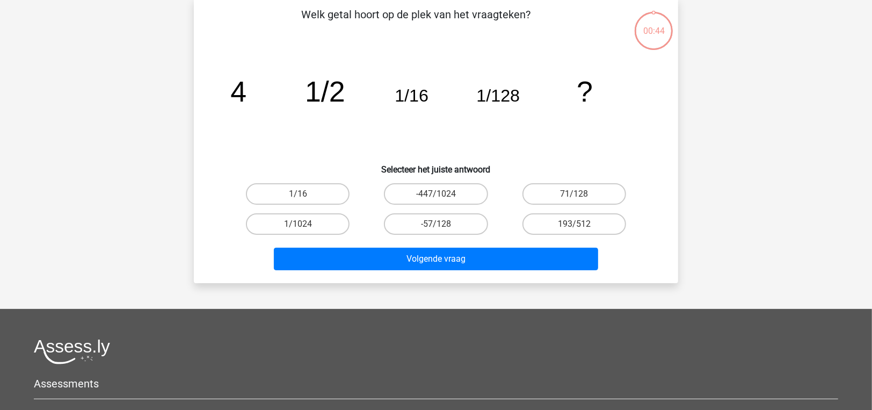
scroll to position [49, 0]
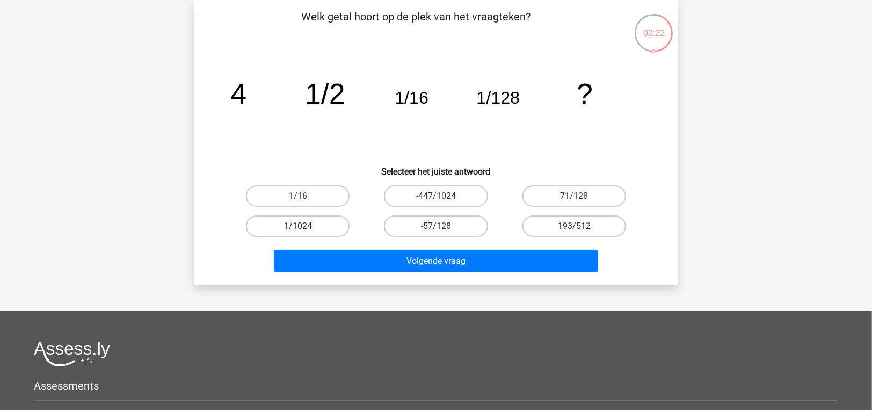
click at [322, 224] on label "1/1024" at bounding box center [298, 225] width 104 height 21
click at [305, 226] on input "1/1024" at bounding box center [301, 229] width 7 height 7
radio input "true"
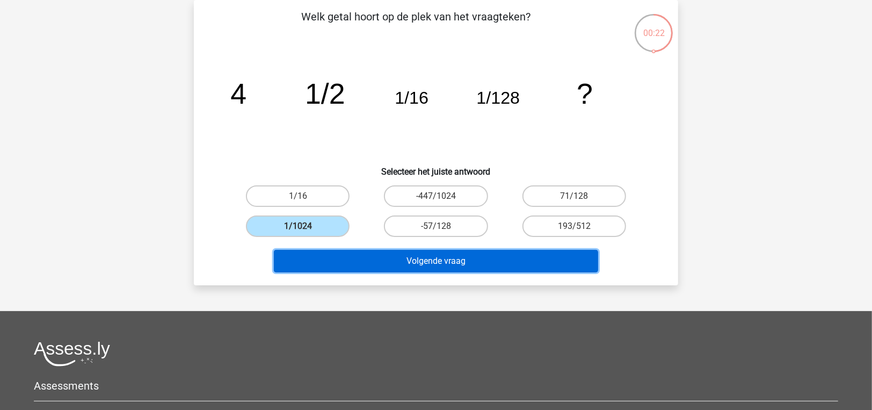
click at [346, 252] on button "Volgende vraag" at bounding box center [436, 261] width 325 height 23
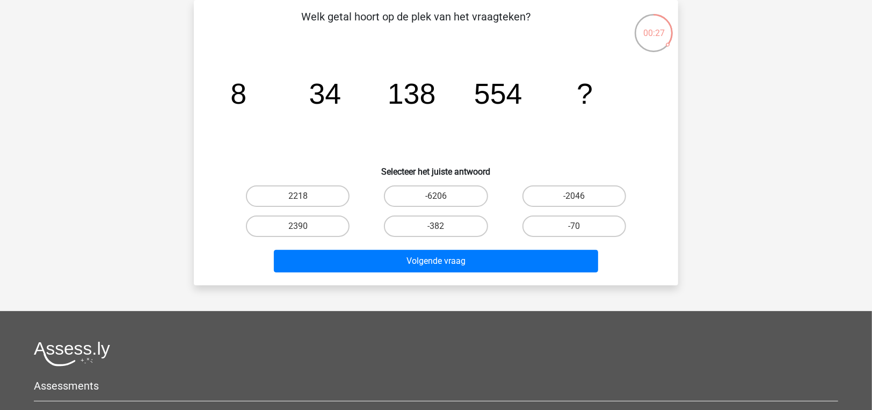
click at [279, 178] on div "Welk getal hoort op de plek van het vraagteken? image/svg+xml 8 34 138 554 ? Se…" at bounding box center [436, 143] width 476 height 268
click at [287, 197] on label "2218" at bounding box center [298, 195] width 104 height 21
click at [298, 197] on input "2218" at bounding box center [301, 199] width 7 height 7
radio input "true"
click at [328, 248] on div "Volgende vraag" at bounding box center [436, 258] width 450 height 35
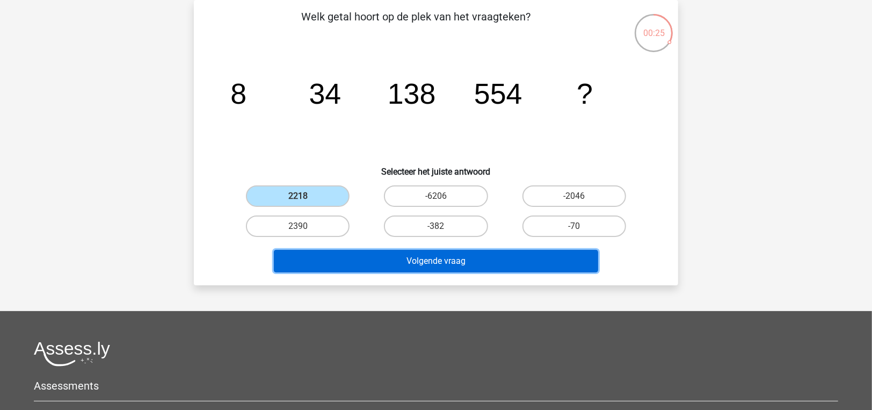
click at [336, 258] on button "Volgende vraag" at bounding box center [436, 261] width 325 height 23
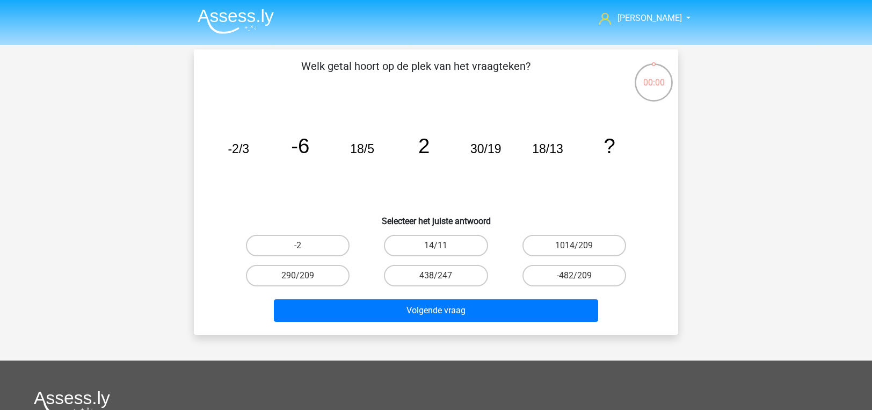
scroll to position [49, 0]
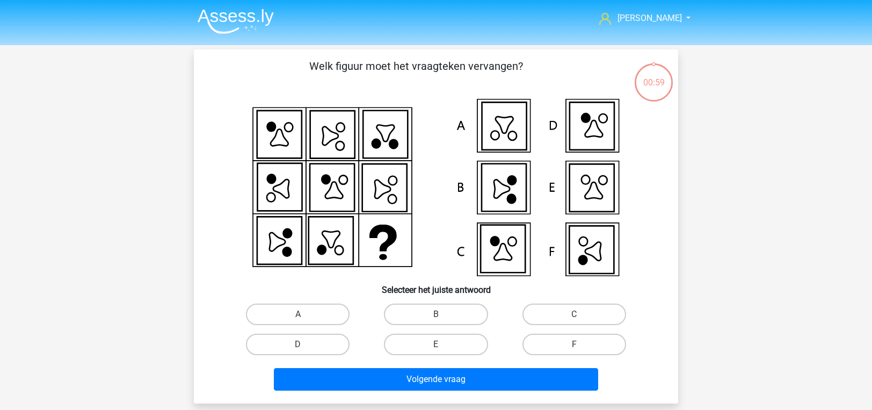
scroll to position [49, 0]
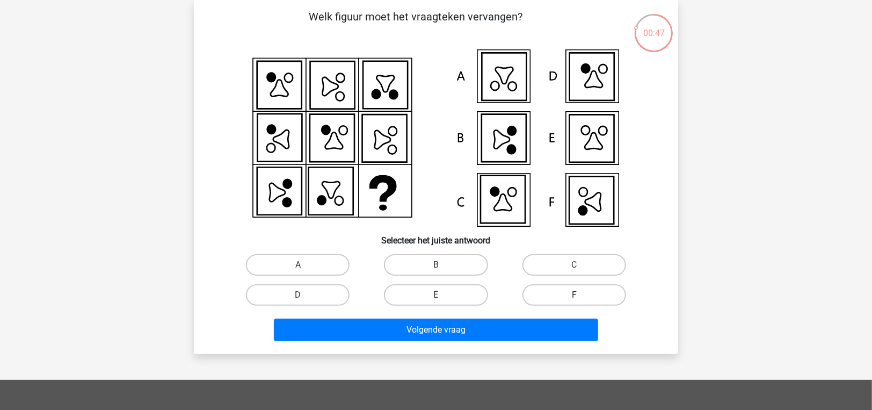
click at [541, 288] on label "F" at bounding box center [575, 294] width 104 height 21
click at [574, 295] on input "F" at bounding box center [577, 298] width 7 height 7
radio input "true"
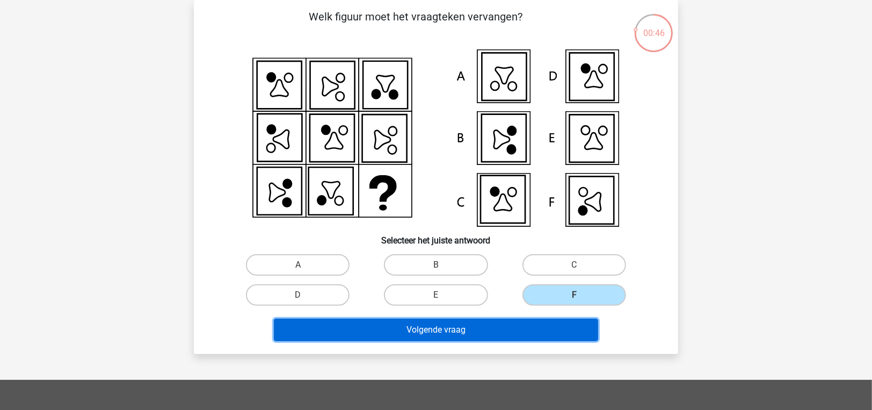
click at [542, 321] on button "Volgende vraag" at bounding box center [436, 329] width 325 height 23
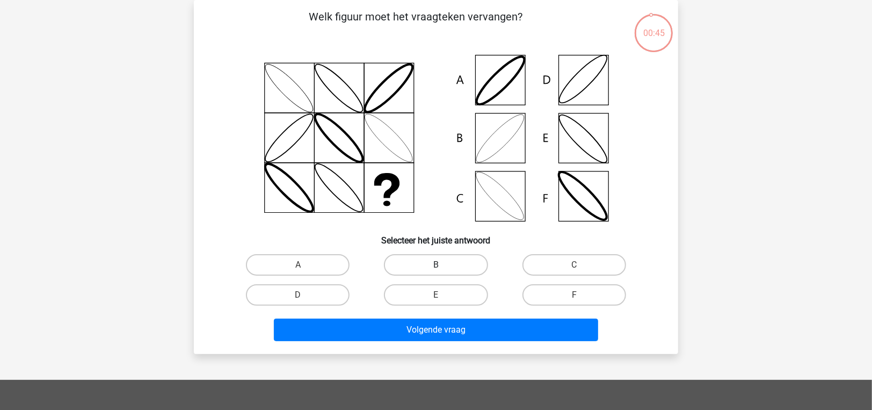
click at [424, 270] on label "B" at bounding box center [436, 264] width 104 height 21
click at [436, 270] on input "B" at bounding box center [439, 268] width 7 height 7
radio input "true"
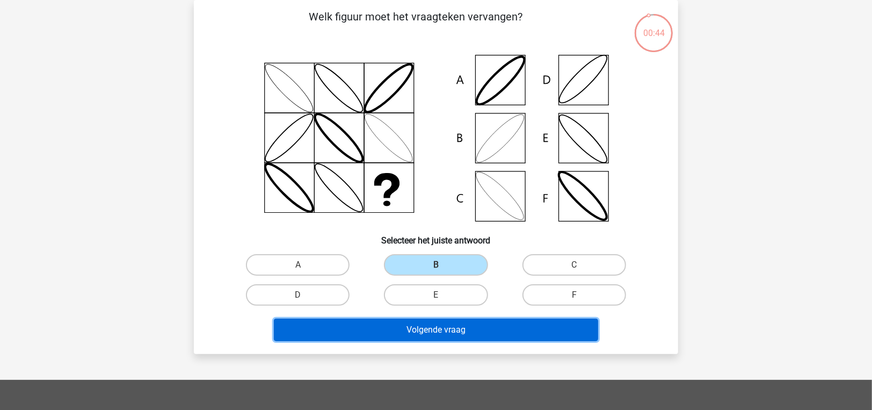
click at [422, 339] on button "Volgende vraag" at bounding box center [436, 329] width 325 height 23
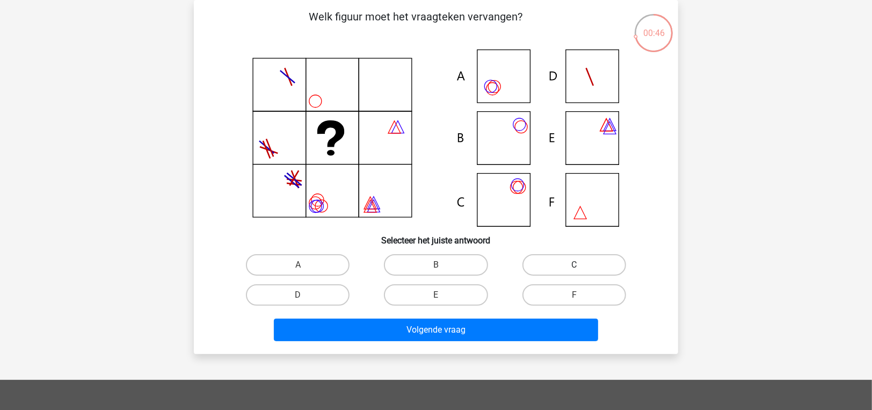
click at [594, 260] on label "C" at bounding box center [575, 264] width 104 height 21
click at [581, 265] on input "C" at bounding box center [577, 268] width 7 height 7
radio input "true"
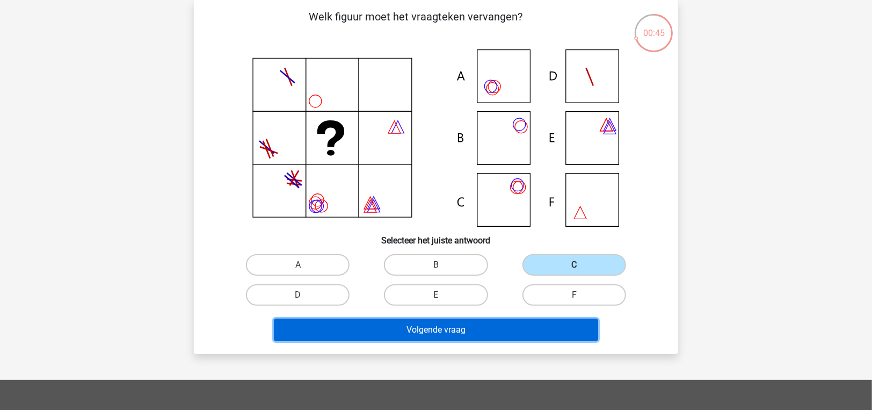
click at [551, 328] on button "Volgende vraag" at bounding box center [436, 329] width 325 height 23
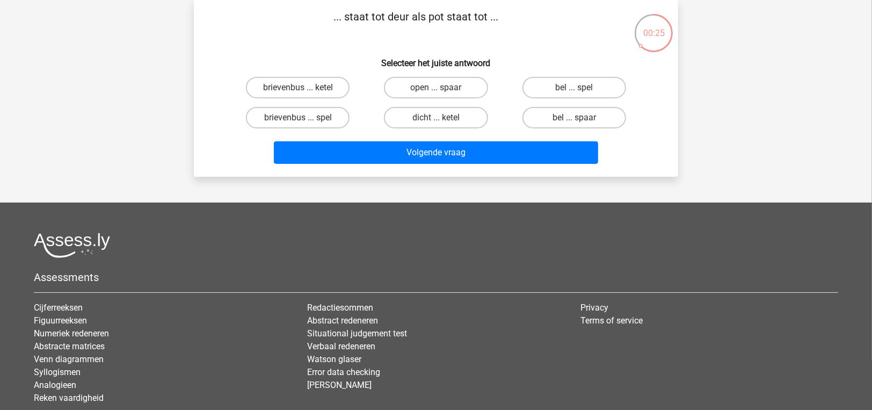
click at [576, 120] on input "bel ... spaar" at bounding box center [577, 121] width 7 height 7
radio input "true"
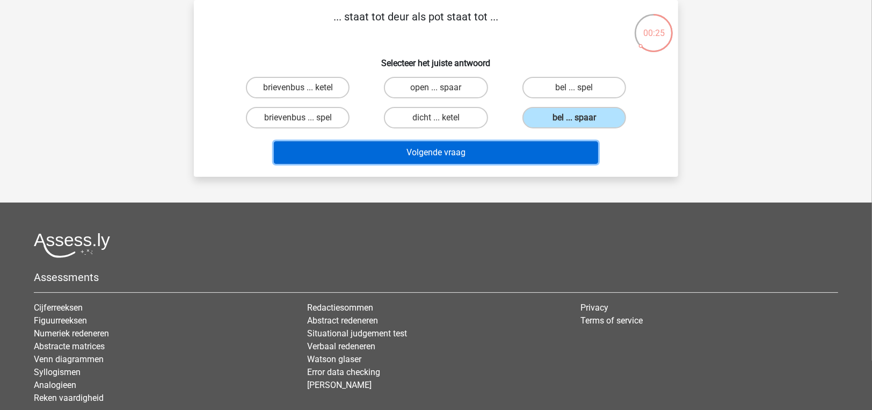
click at [553, 154] on button "Volgende vraag" at bounding box center [436, 152] width 325 height 23
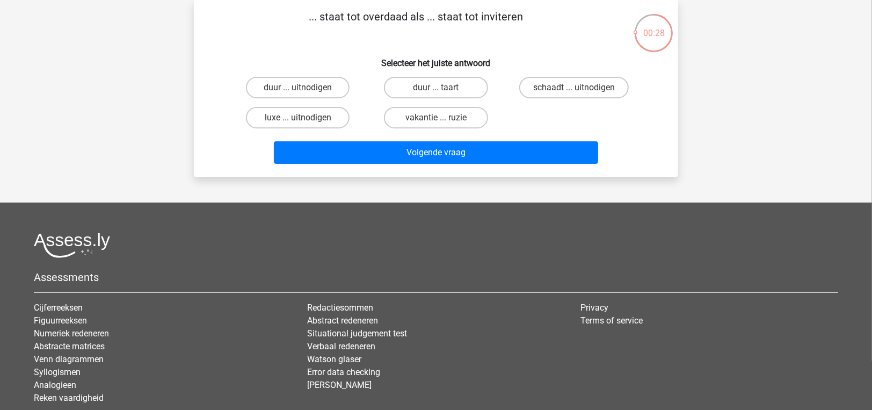
click at [298, 119] on input "luxe ... uitnodigen" at bounding box center [301, 121] width 7 height 7
radio input "true"
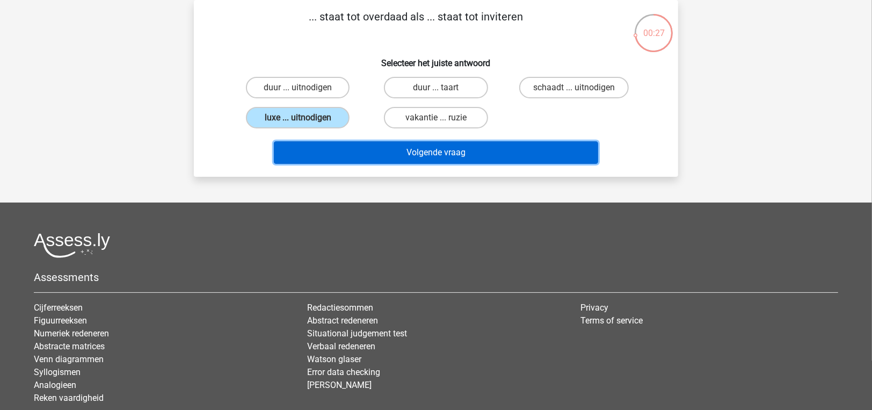
click at [311, 143] on button "Volgende vraag" at bounding box center [436, 152] width 325 height 23
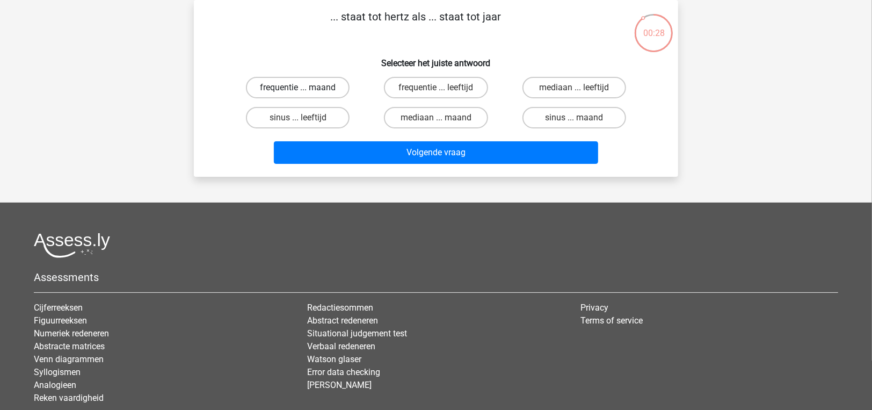
click at [309, 85] on label "frequentie ... maand" at bounding box center [298, 87] width 104 height 21
click at [305, 88] on input "frequentie ... maand" at bounding box center [301, 91] width 7 height 7
radio input "true"
click at [476, 90] on label "frequentie ... leeftijd" at bounding box center [436, 87] width 104 height 21
click at [443, 90] on input "frequentie ... leeftijd" at bounding box center [439, 91] width 7 height 7
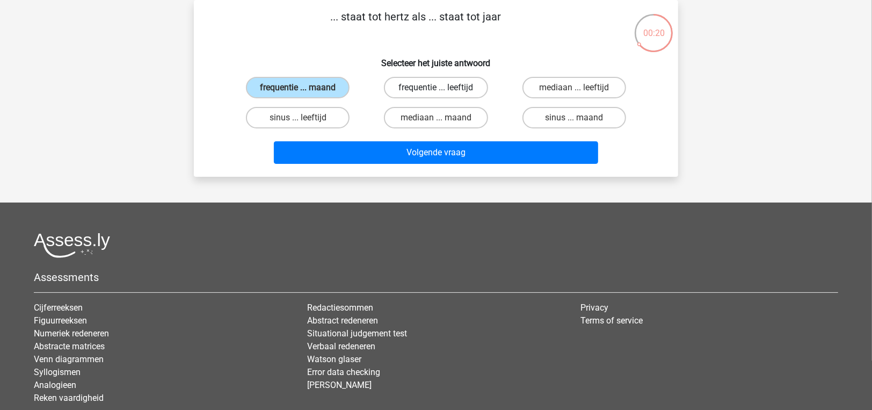
radio input "true"
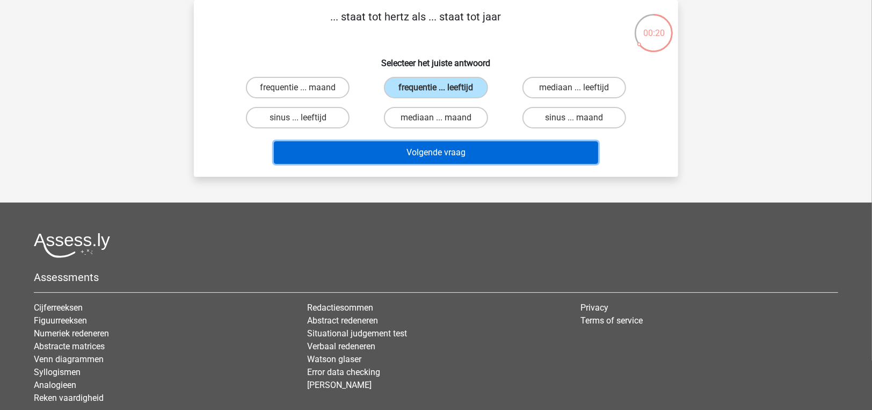
click at [484, 148] on button "Volgende vraag" at bounding box center [436, 152] width 325 height 23
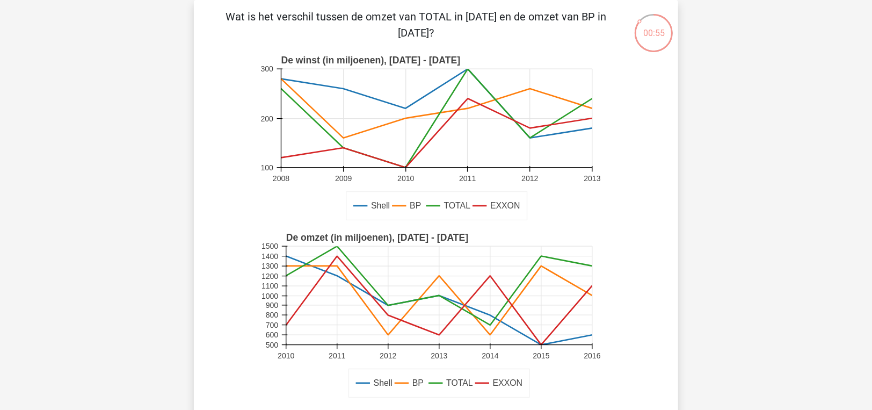
drag, startPoint x: 416, startPoint y: 14, endPoint x: 593, endPoint y: 15, distance: 176.7
click at [593, 15] on p "Wat is het verschil tussen de omzet van TOTAL in [DATE] en de omzet van BP in […" at bounding box center [416, 25] width 410 height 32
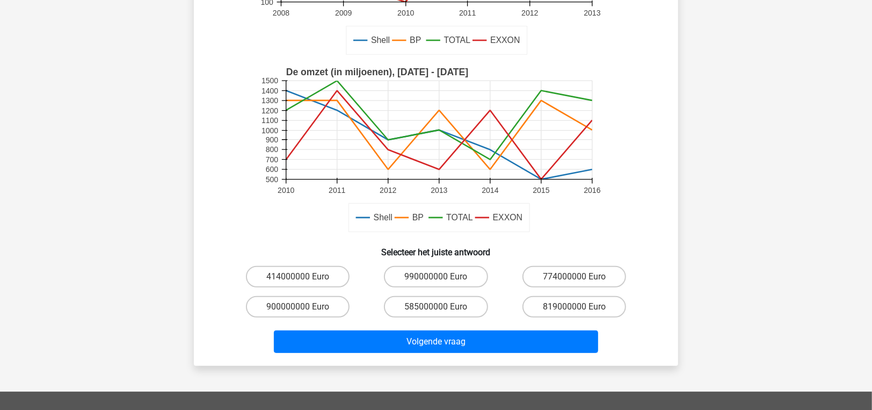
scroll to position [161, 0]
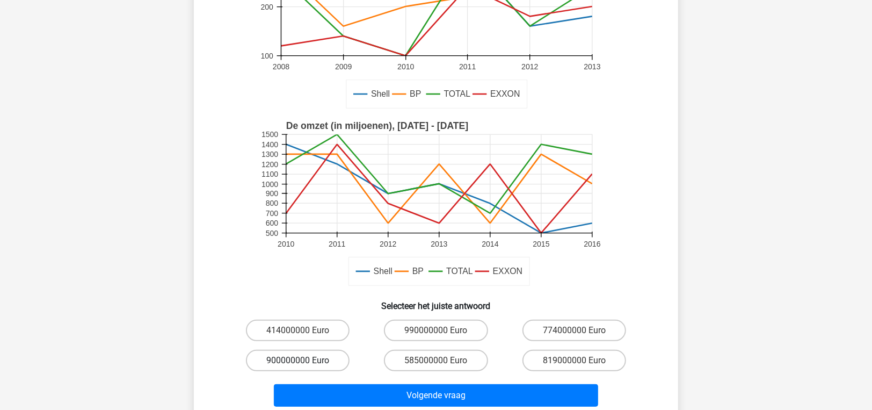
click at [260, 363] on label "900000000 Euro" at bounding box center [298, 360] width 104 height 21
click at [298, 363] on input "900000000 Euro" at bounding box center [301, 363] width 7 height 7
radio input "true"
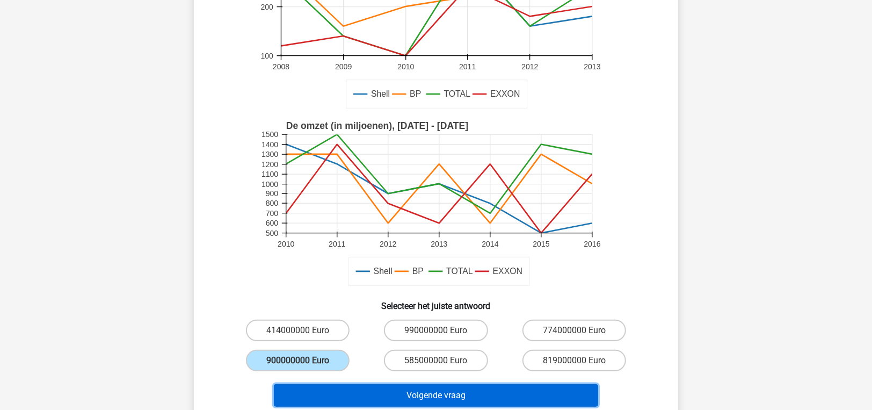
click at [320, 397] on button "Volgende vraag" at bounding box center [436, 395] width 325 height 23
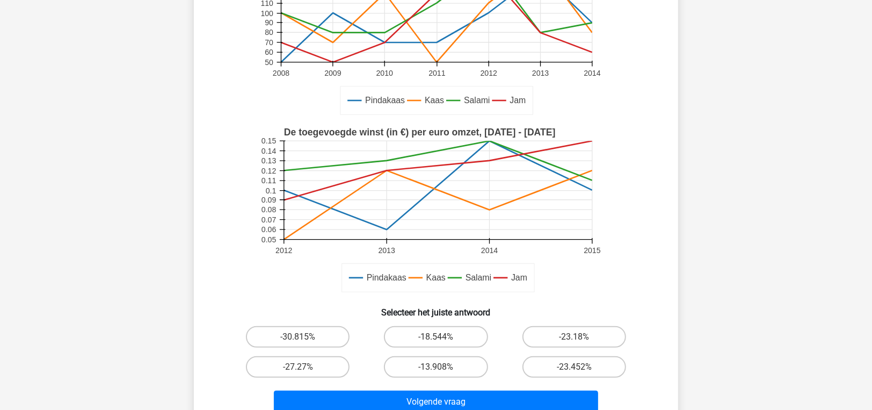
scroll to position [211, 0]
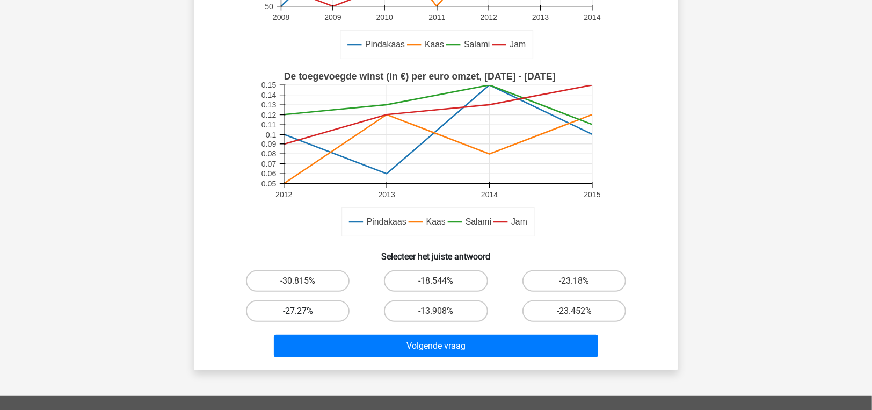
click at [285, 306] on label "-27.27%" at bounding box center [298, 310] width 104 height 21
click at [298, 311] on input "-27.27%" at bounding box center [301, 314] width 7 height 7
radio input "true"
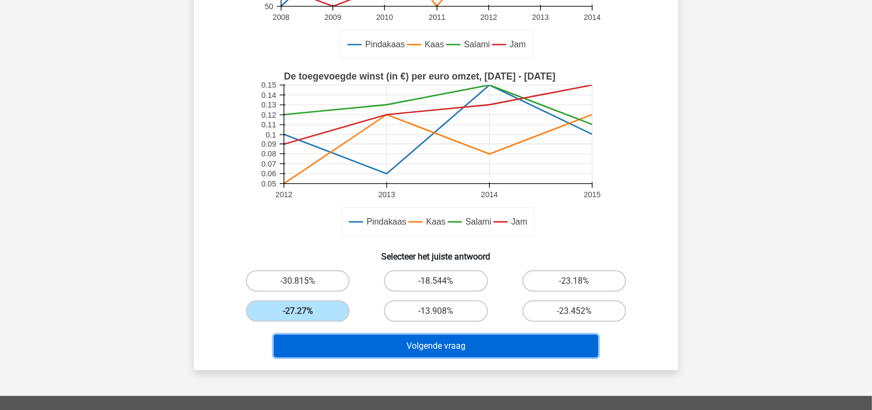
click at [342, 344] on button "Volgende vraag" at bounding box center [436, 346] width 325 height 23
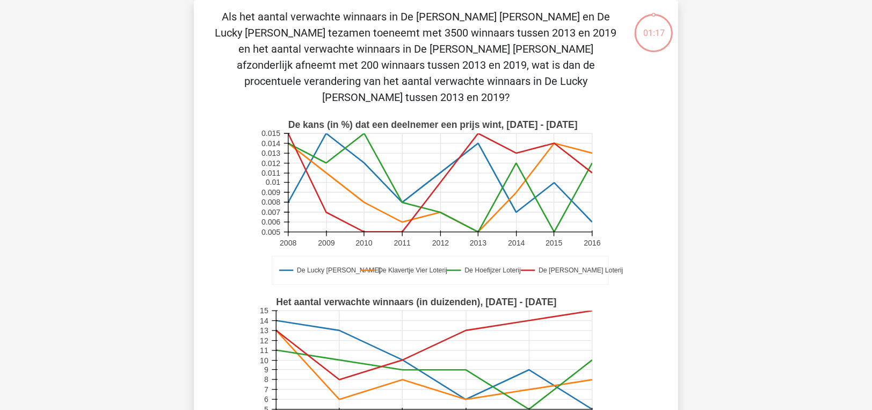
scroll to position [49, 0]
drag, startPoint x: 224, startPoint y: 13, endPoint x: 262, endPoint y: 13, distance: 37.1
click at [262, 13] on p "Als het aantal verwachte winnaars in De [PERSON_NAME] [PERSON_NAME] en De Lucky…" at bounding box center [416, 57] width 410 height 97
drag, startPoint x: 316, startPoint y: 66, endPoint x: 443, endPoint y: 78, distance: 127.3
click at [443, 78] on p "Als het aantal verwachte winnaars in De [PERSON_NAME] [PERSON_NAME] en De Lucky…" at bounding box center [416, 57] width 410 height 97
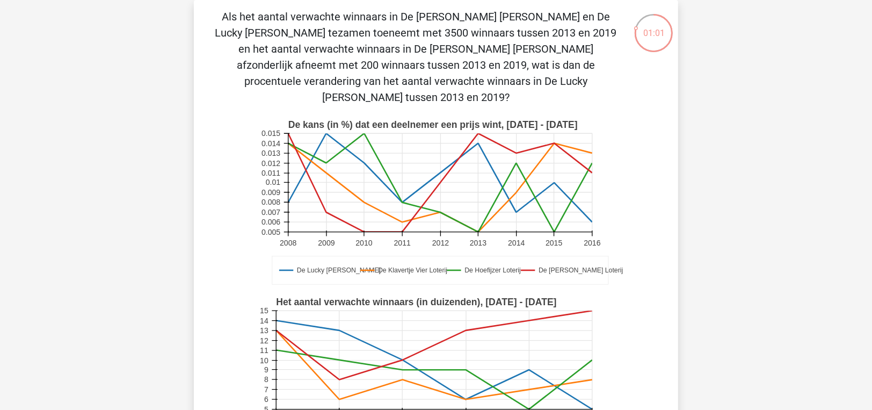
drag, startPoint x: 383, startPoint y: 64, endPoint x: 532, endPoint y: 77, distance: 149.3
click at [532, 77] on p "Als het aantal verwachte winnaars in De [PERSON_NAME] [PERSON_NAME] en De Lucky…" at bounding box center [416, 57] width 410 height 97
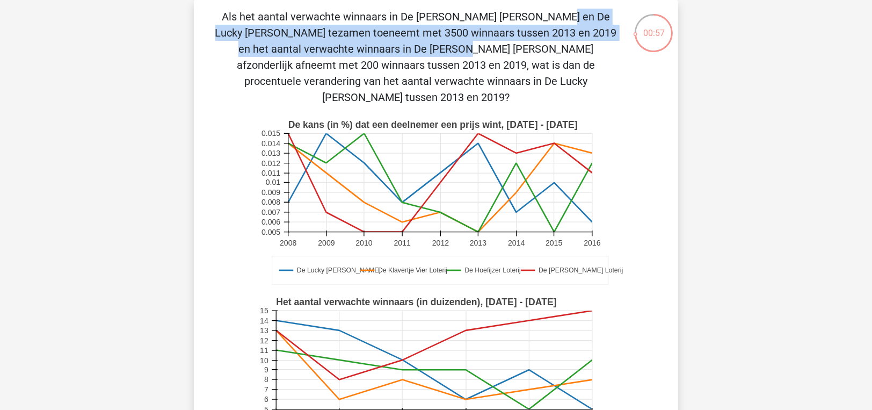
drag, startPoint x: 316, startPoint y: 17, endPoint x: 550, endPoint y: 31, distance: 235.1
click at [550, 31] on p "Als het aantal verwachte winnaars in De [PERSON_NAME] [PERSON_NAME] en De Lucky…" at bounding box center [416, 57] width 410 height 97
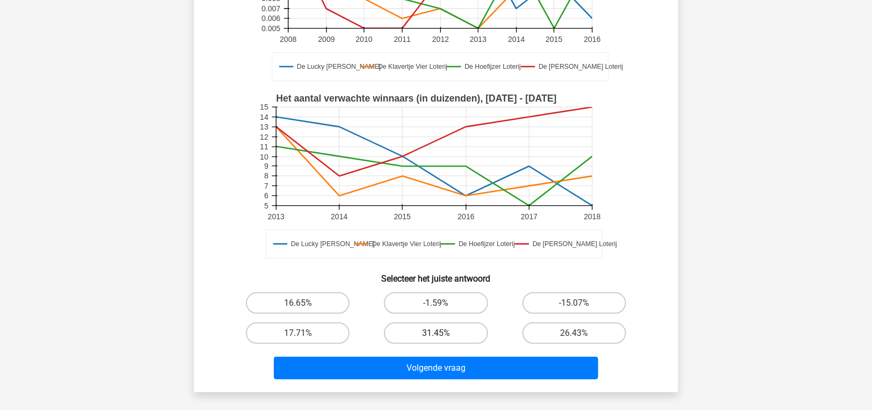
scroll to position [318, 0]
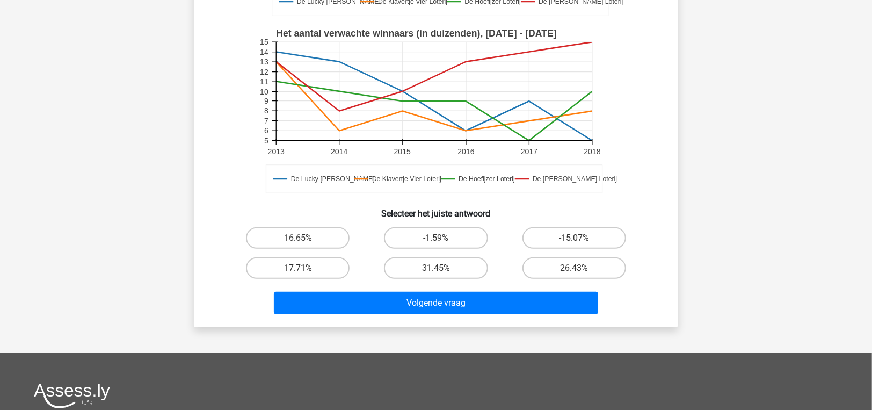
drag, startPoint x: 299, startPoint y: 210, endPoint x: 298, endPoint y: 223, distance: 13.5
click at [298, 223] on div "16.65%" at bounding box center [298, 238] width 138 height 30
click at [298, 238] on input "16.65%" at bounding box center [301, 241] width 7 height 7
radio input "true"
click at [340, 298] on div "Volgende vraag" at bounding box center [436, 305] width 415 height 27
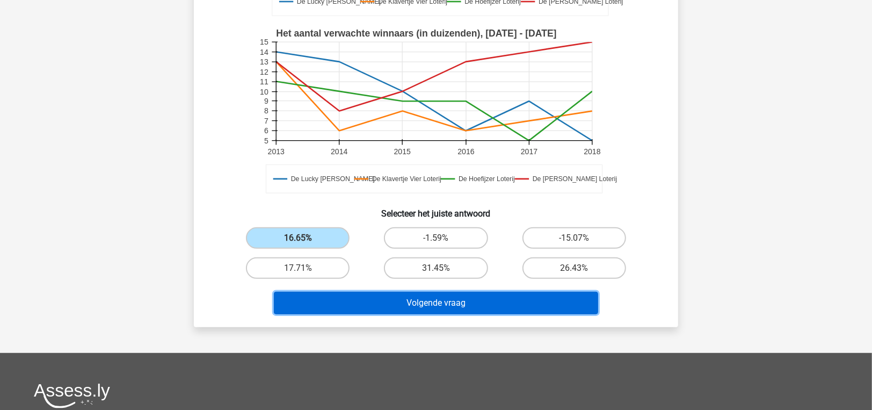
click at [343, 292] on button "Volgende vraag" at bounding box center [436, 303] width 325 height 23
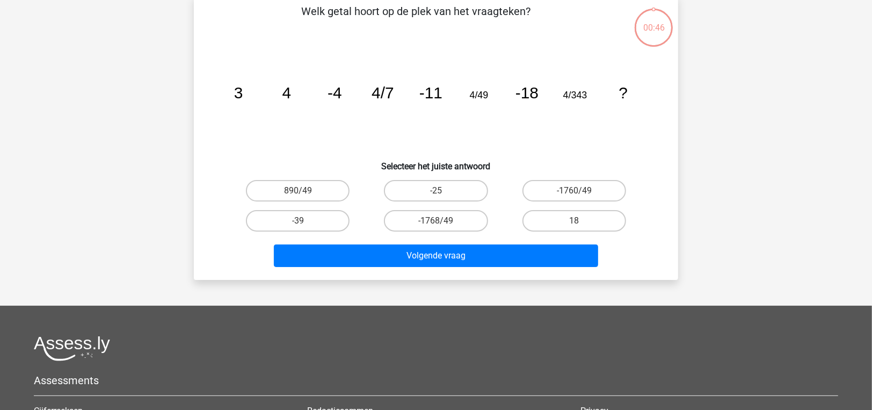
scroll to position [49, 0]
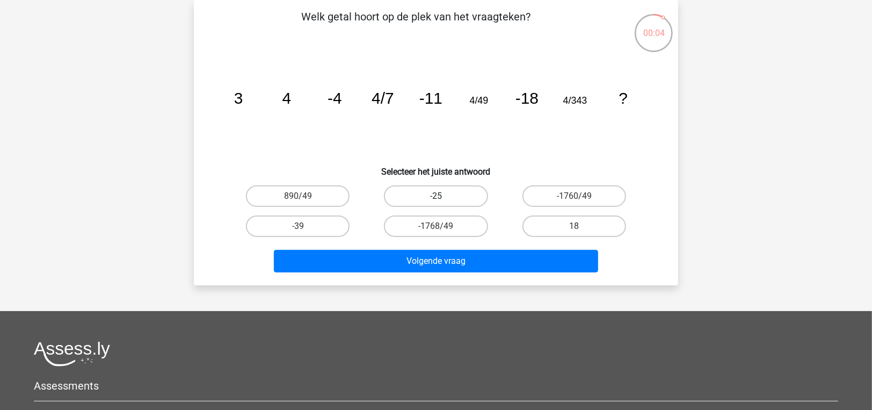
click at [469, 202] on label "-25" at bounding box center [436, 195] width 104 height 21
click at [443, 202] on input "-25" at bounding box center [439, 199] width 7 height 7
radio input "true"
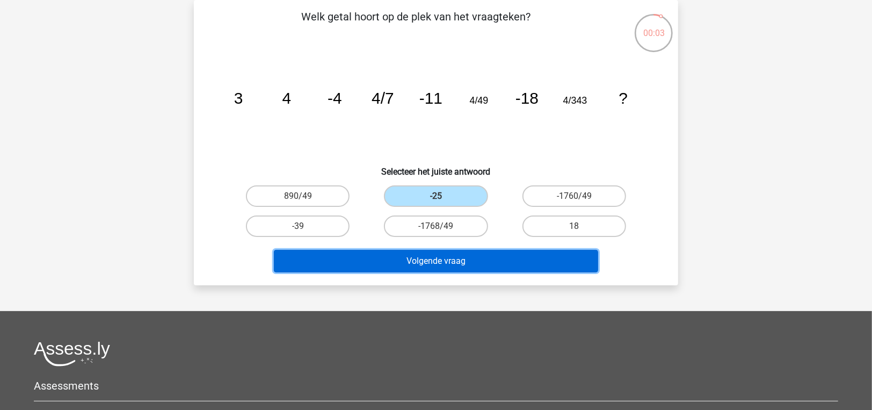
click at [467, 263] on button "Volgende vraag" at bounding box center [436, 261] width 325 height 23
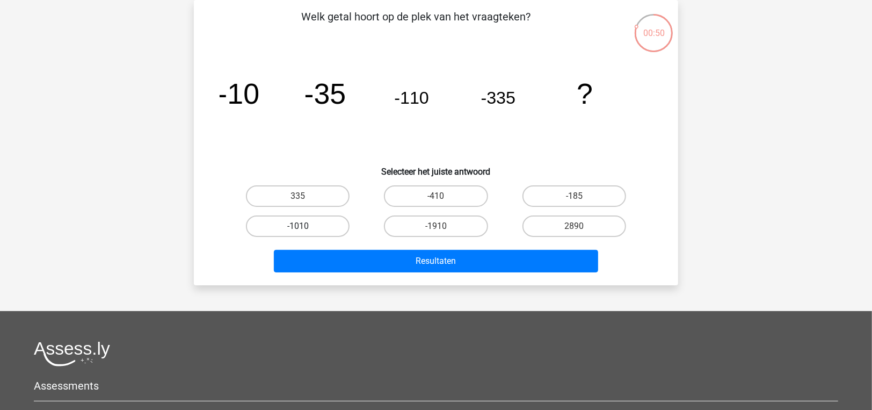
click at [323, 226] on label "-1010" at bounding box center [298, 225] width 104 height 21
click at [305, 226] on input "-1010" at bounding box center [301, 229] width 7 height 7
radio input "true"
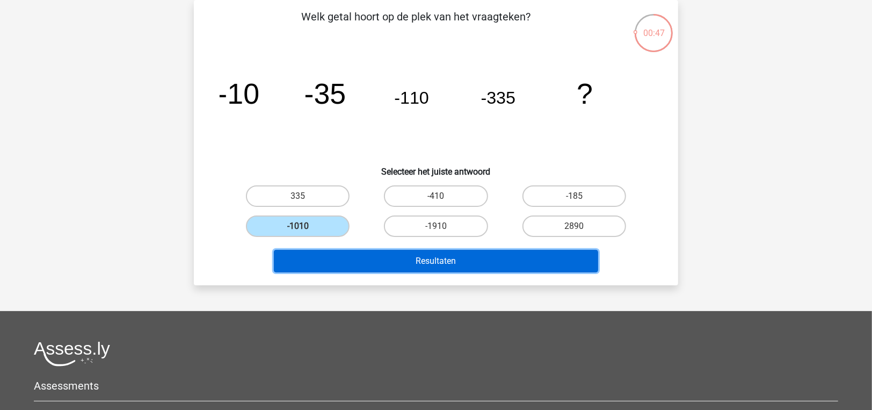
click at [329, 255] on button "Resultaten" at bounding box center [436, 261] width 325 height 23
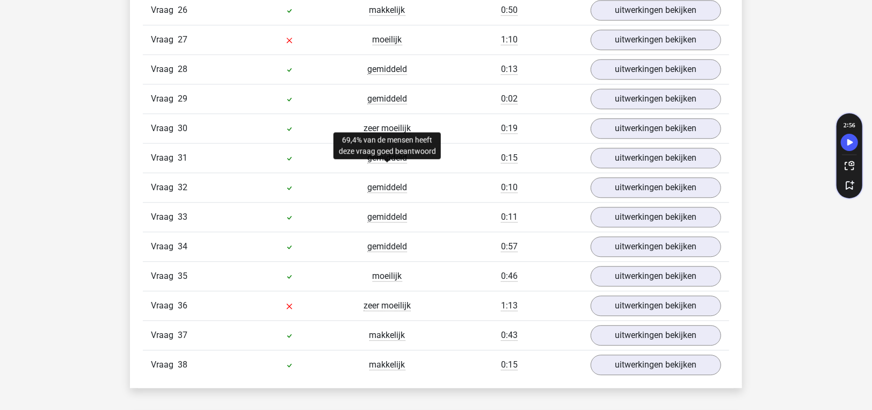
scroll to position [1772, 0]
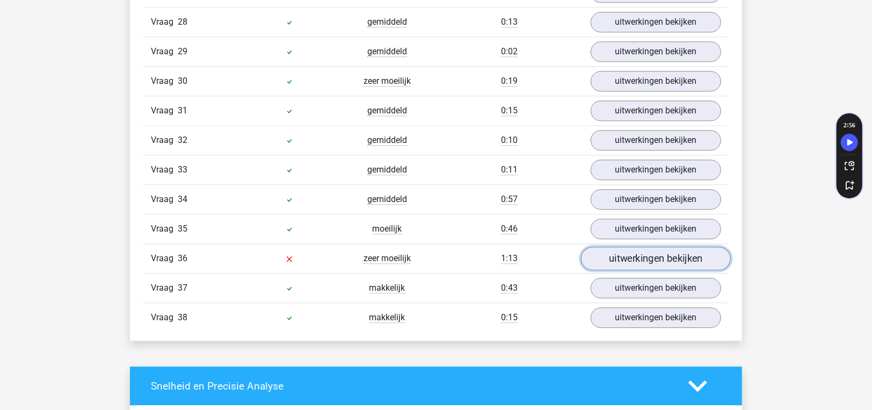
click at [654, 247] on link "uitwerkingen bekijken" at bounding box center [656, 259] width 150 height 24
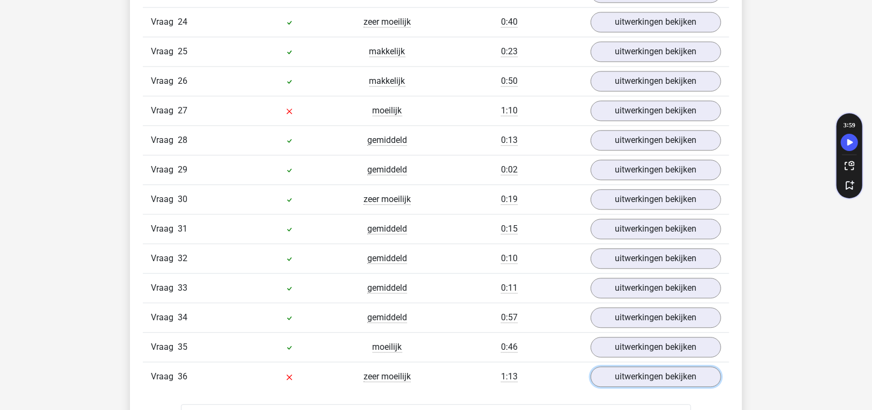
scroll to position [1611, 0]
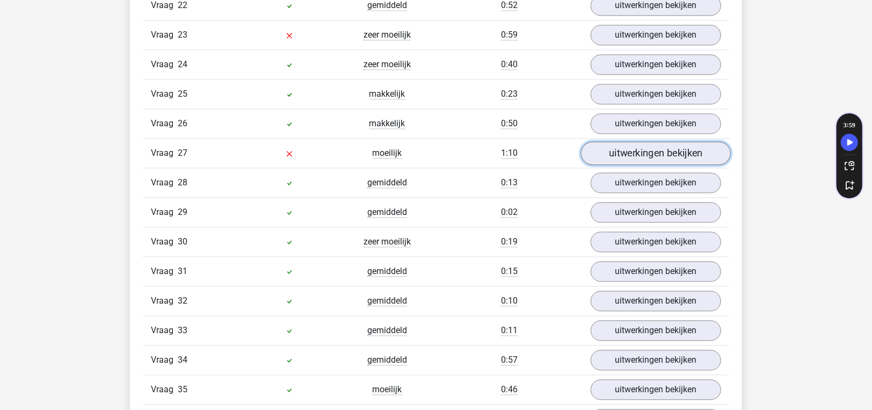
click at [650, 142] on link "uitwerkingen bekijken" at bounding box center [656, 154] width 150 height 24
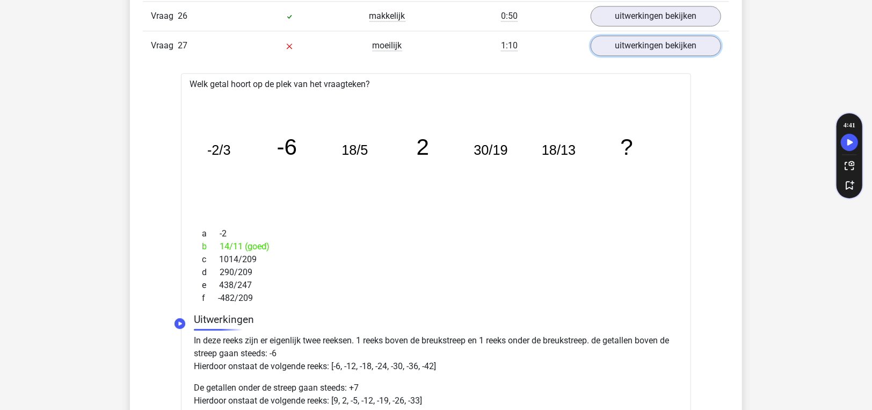
scroll to position [1557, 0]
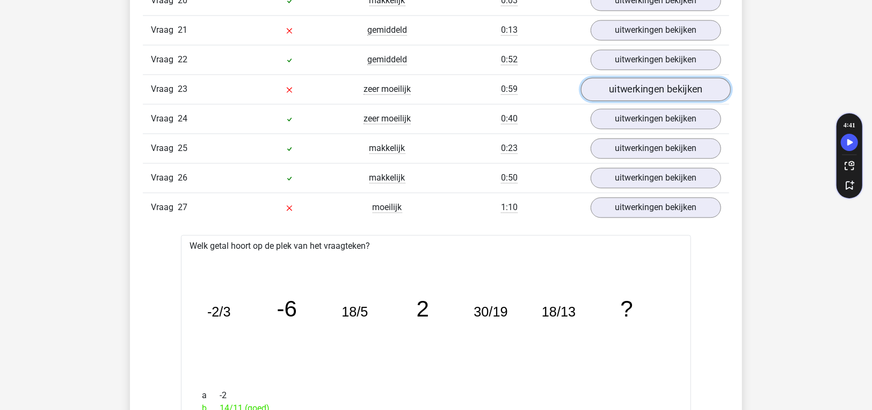
click at [643, 78] on link "uitwerkingen bekijken" at bounding box center [656, 90] width 150 height 24
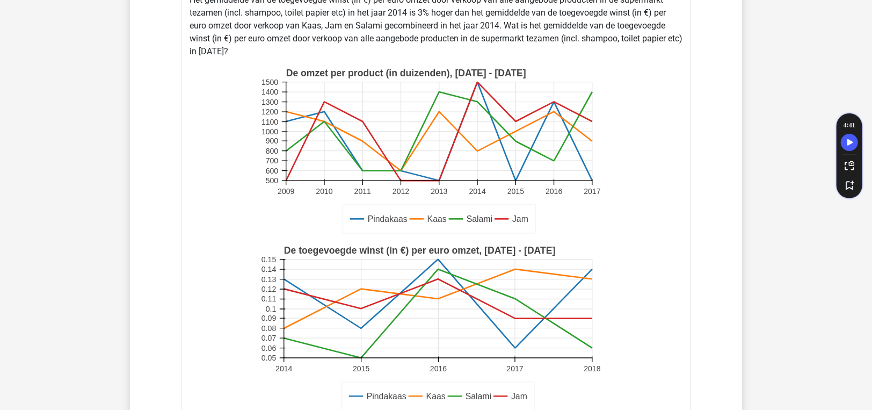
scroll to position [1611, 0]
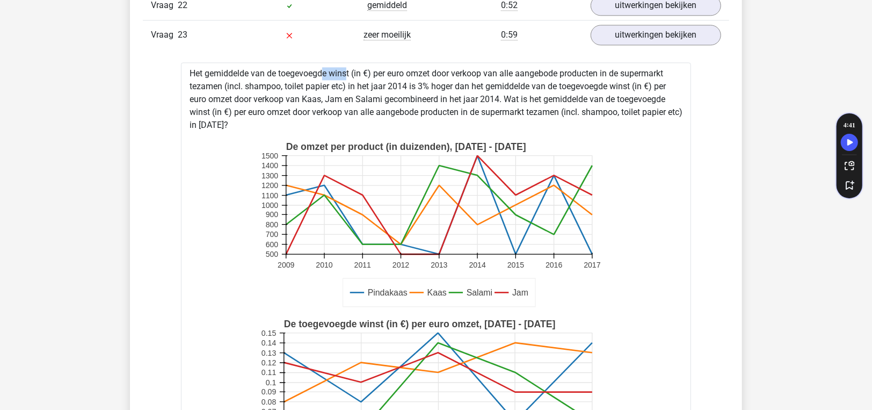
drag, startPoint x: 281, startPoint y: 61, endPoint x: 309, endPoint y: 61, distance: 27.9
click at [309, 62] on div "Het gemiddelde van de toegevoegde winst (in €) per euro omzet door verkoop van …" at bounding box center [436, 373] width 510 height 623
drag, startPoint x: 279, startPoint y: 60, endPoint x: 322, endPoint y: 62, distance: 42.5
click at [322, 62] on div "Het gemiddelde van de toegevoegde winst (in €) per euro omzet door verkoop van …" at bounding box center [436, 373] width 510 height 623
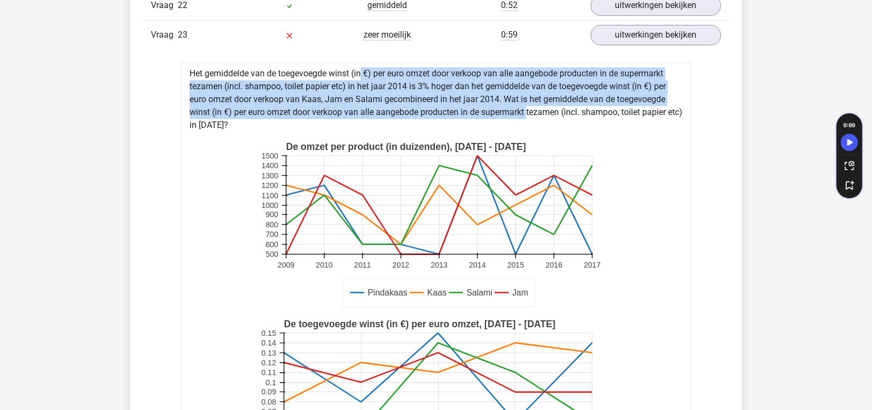
drag, startPoint x: 332, startPoint y: 58, endPoint x: 490, endPoint y: 97, distance: 162.7
click at [490, 97] on div "Het gemiddelde van de toegevoegde winst (in €) per euro omzet door verkoop van …" at bounding box center [436, 373] width 510 height 623
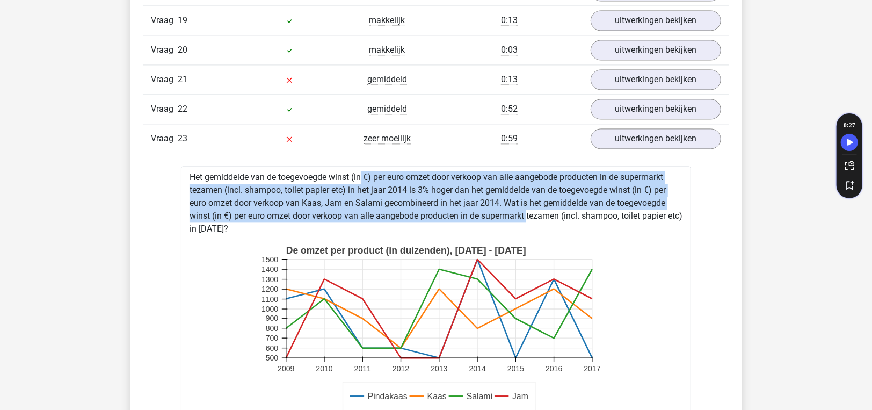
scroll to position [1450, 0]
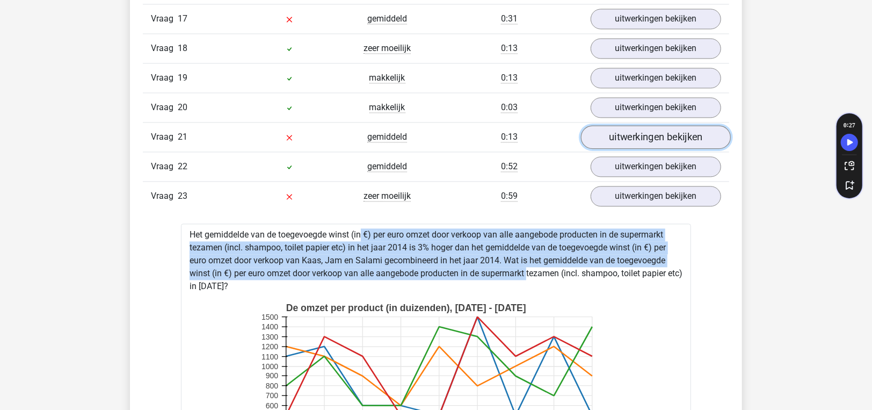
click at [600, 126] on link "uitwerkingen bekijken" at bounding box center [656, 138] width 150 height 24
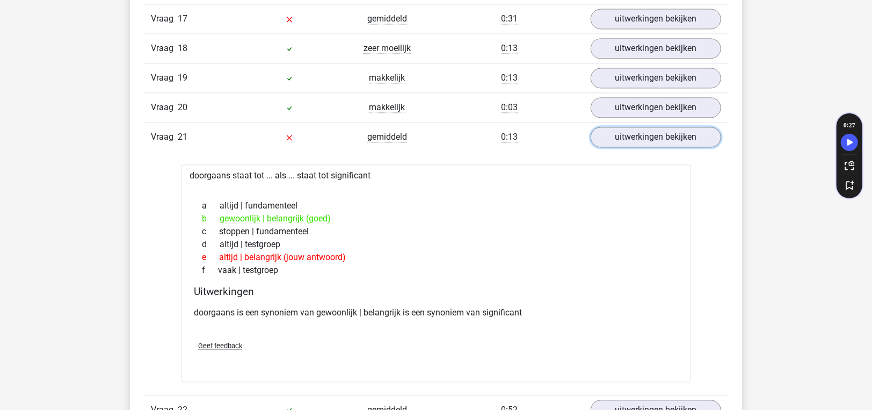
scroll to position [1289, 0]
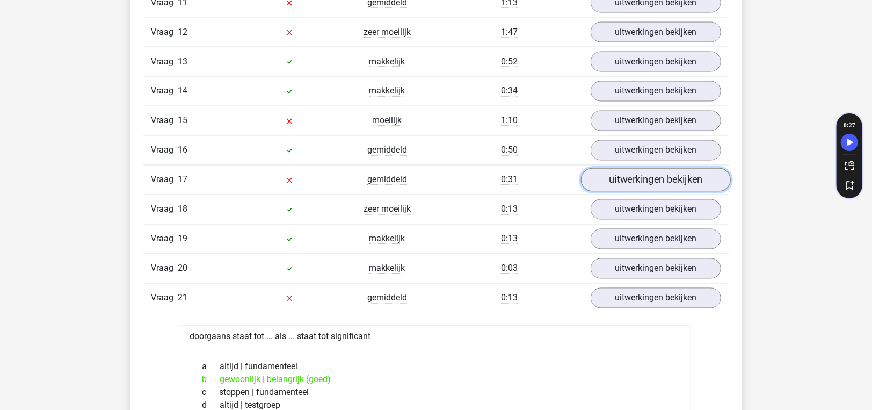
click at [644, 169] on link "uitwerkingen bekijken" at bounding box center [656, 181] width 150 height 24
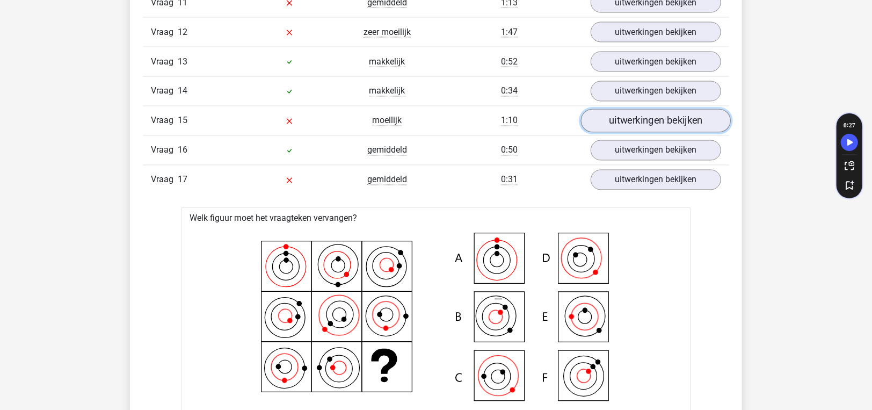
click at [669, 111] on link "uitwerkingen bekijken" at bounding box center [656, 122] width 150 height 24
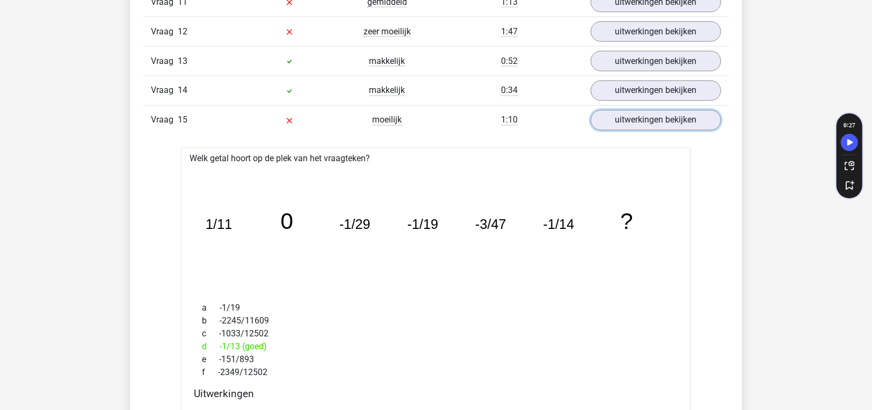
scroll to position [1235, 0]
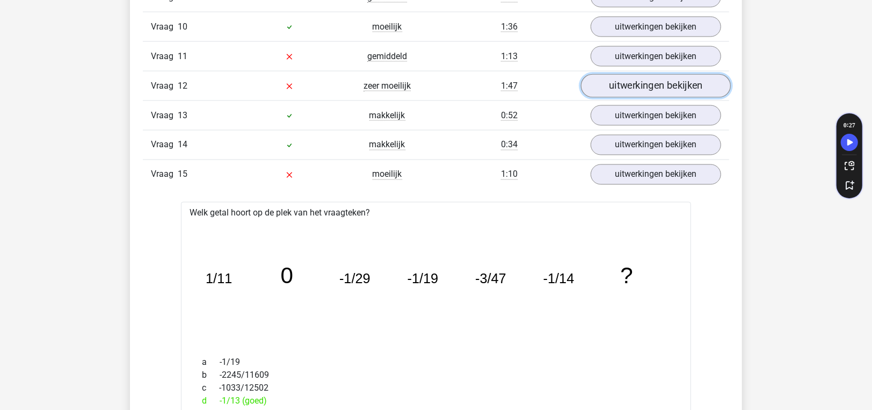
click at [624, 79] on link "uitwerkingen bekijken" at bounding box center [656, 87] width 150 height 24
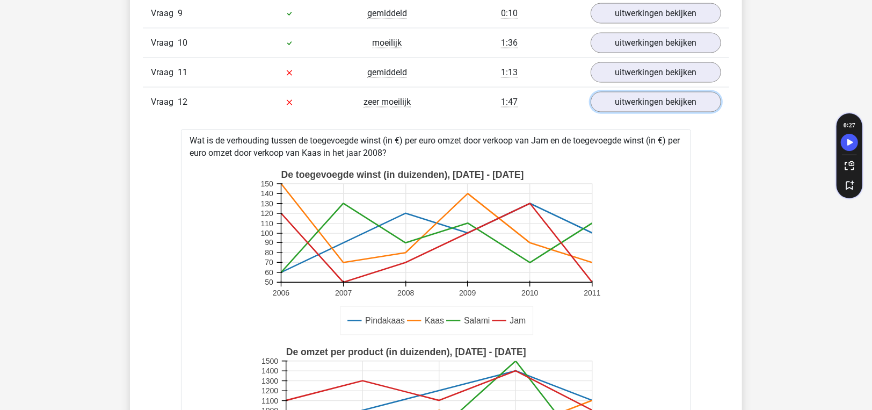
scroll to position [1181, 0]
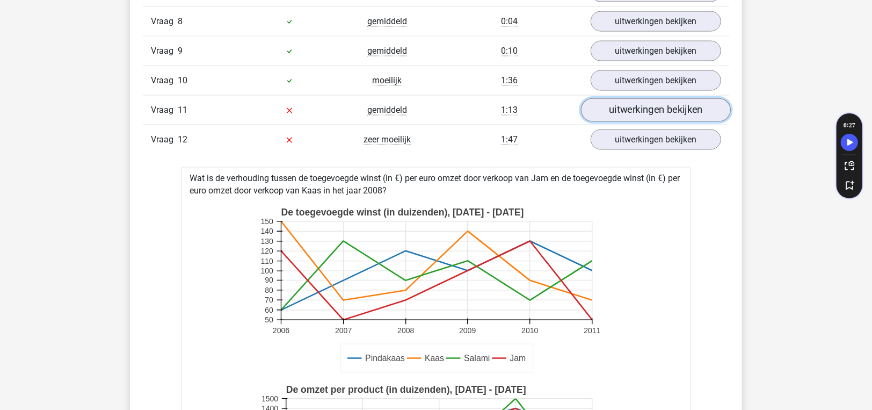
click at [606, 99] on link "uitwerkingen bekijken" at bounding box center [656, 111] width 150 height 24
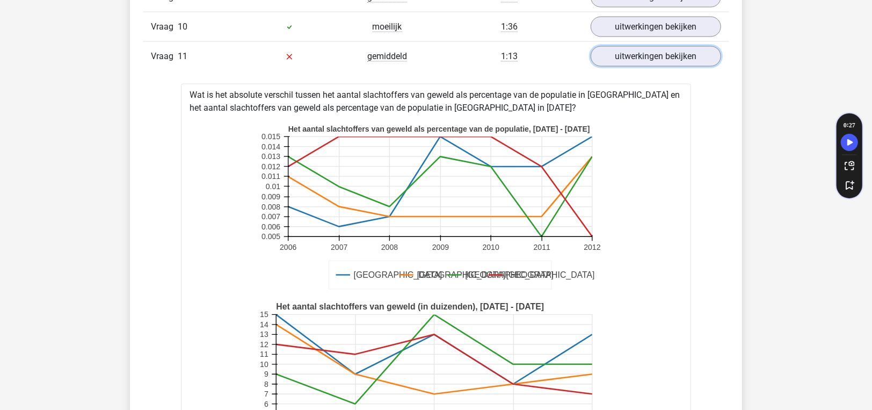
scroll to position [1235, 0]
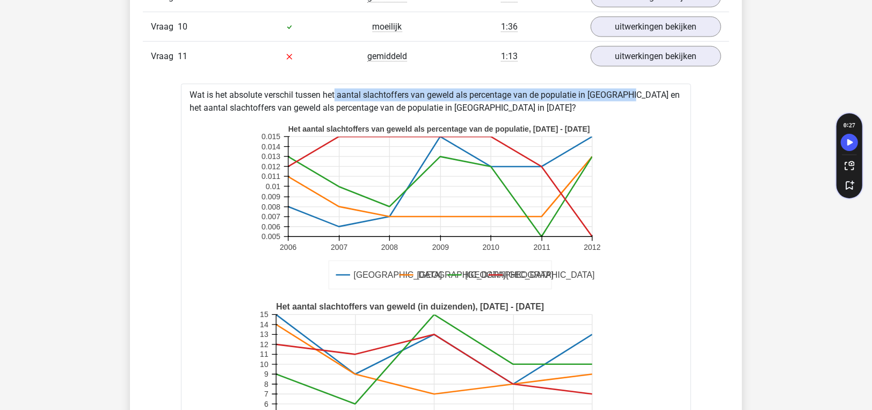
drag, startPoint x: 299, startPoint y: 89, endPoint x: 595, endPoint y: 89, distance: 295.9
click at [595, 89] on div "Wat is het absolute verschil tussen het aantal slachtoffers van geweld als perc…" at bounding box center [436, 376] width 510 height 584
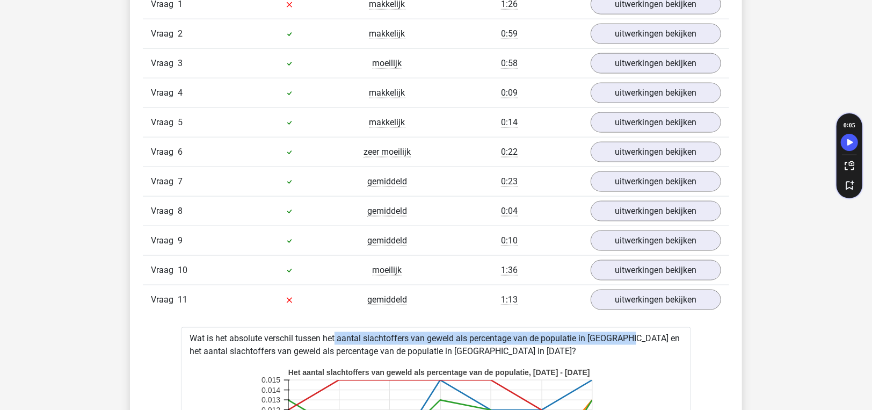
scroll to position [912, 0]
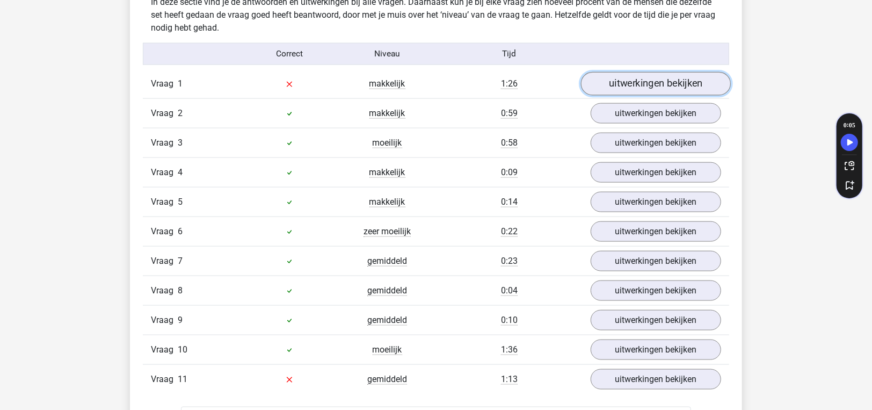
click at [614, 80] on link "uitwerkingen bekijken" at bounding box center [656, 85] width 150 height 24
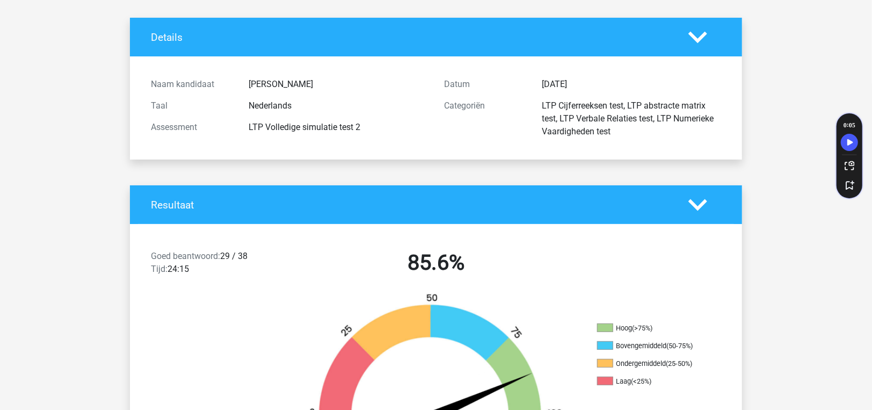
scroll to position [0, 0]
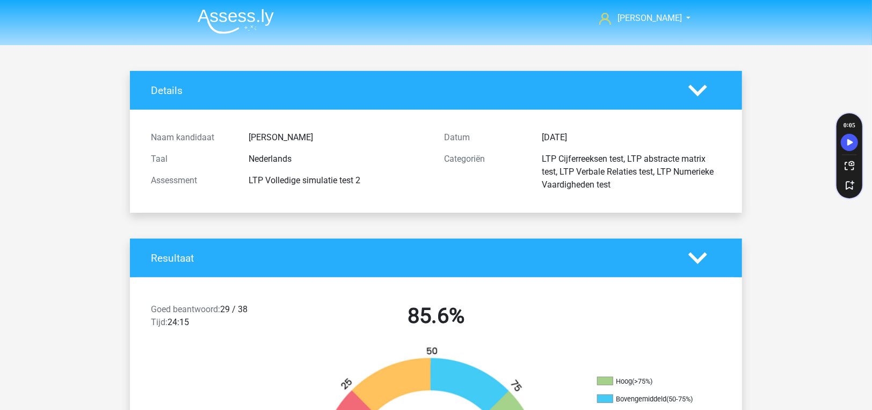
click at [247, 20] on img at bounding box center [236, 21] width 76 height 25
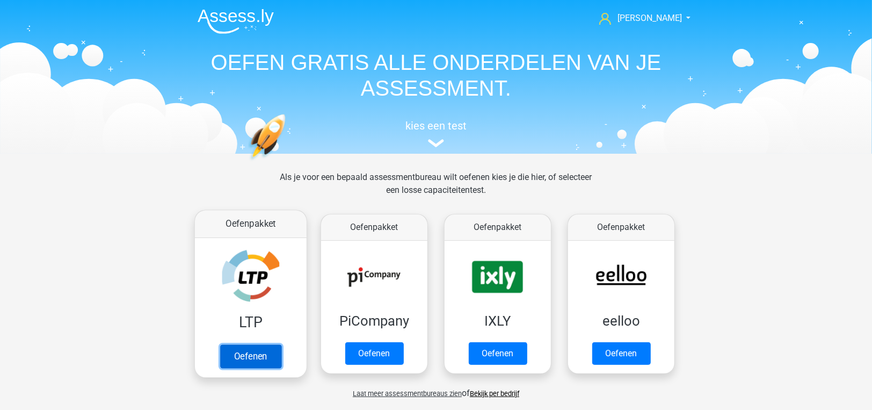
click at [279, 344] on link "Oefenen" at bounding box center [250, 356] width 61 height 24
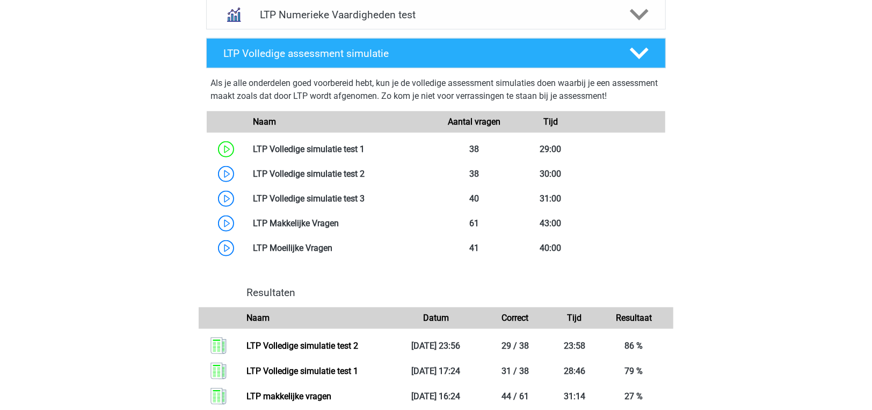
scroll to position [644, 0]
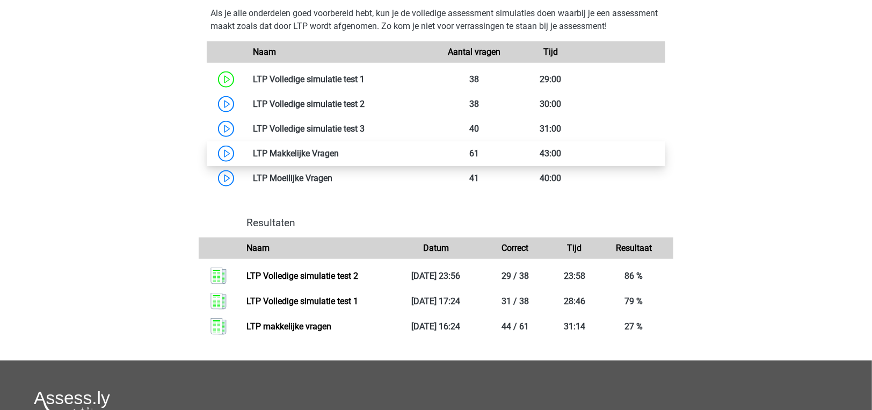
click at [339, 153] on link at bounding box center [339, 153] width 0 height 10
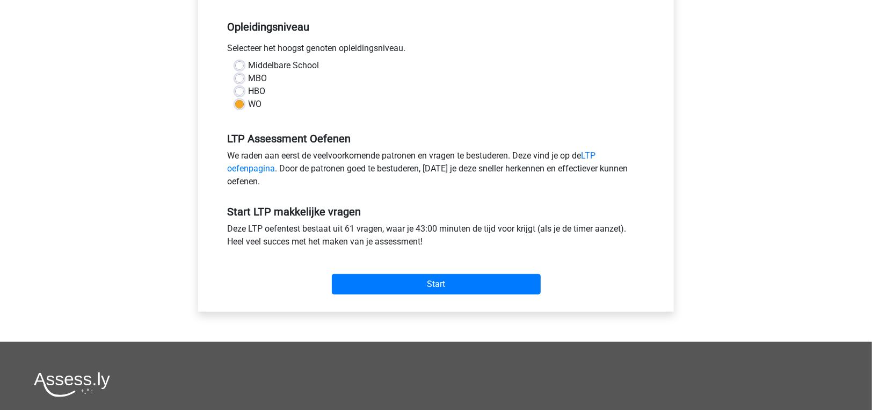
scroll to position [322, 0]
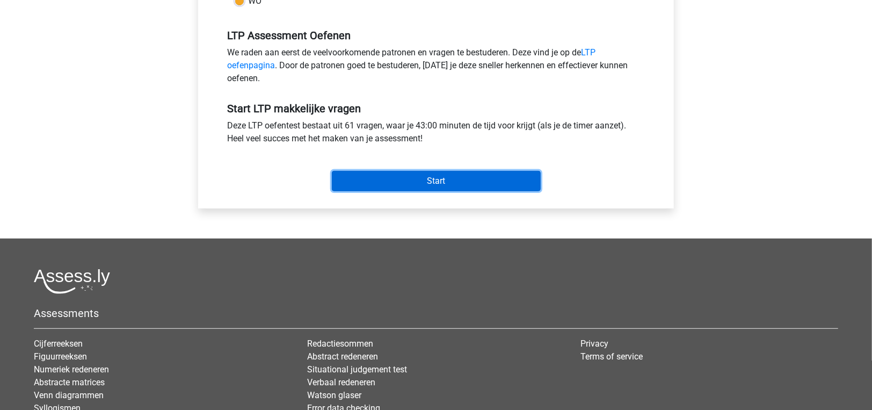
click at [340, 186] on input "Start" at bounding box center [436, 181] width 209 height 20
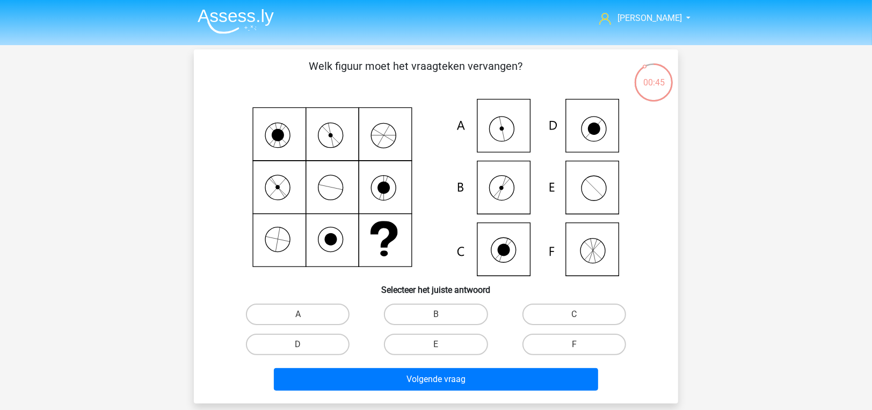
click at [206, 16] on img at bounding box center [236, 21] width 76 height 25
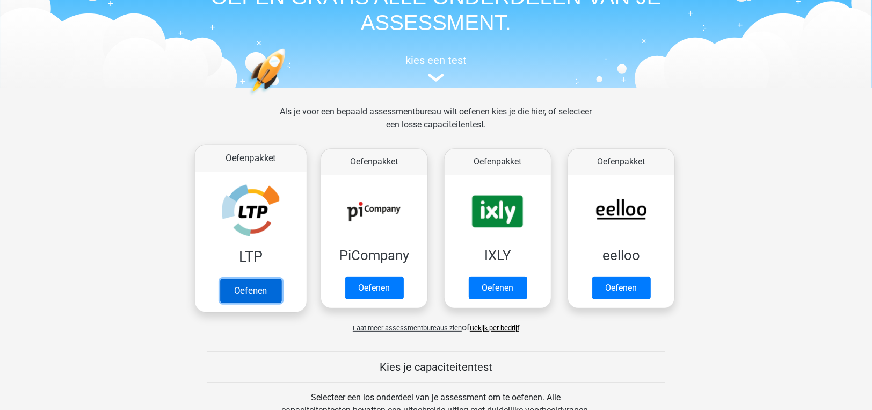
scroll to position [215, 0]
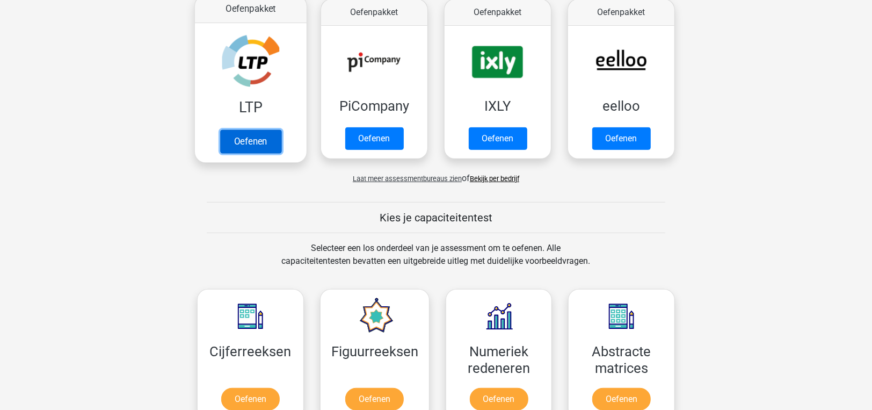
click at [256, 139] on link "Oefenen" at bounding box center [250, 141] width 61 height 24
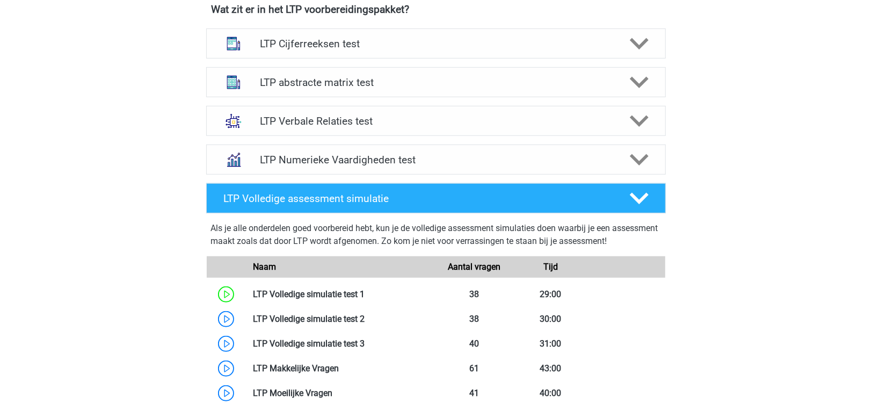
scroll to position [537, 0]
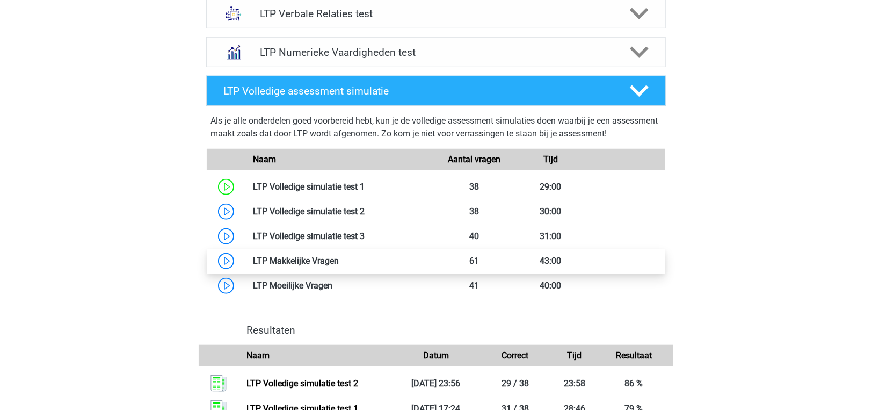
click at [339, 264] on link at bounding box center [339, 261] width 0 height 10
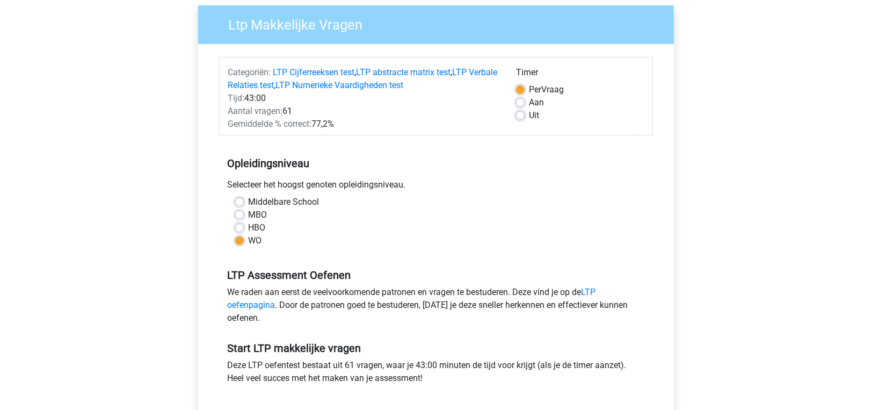
scroll to position [215, 0]
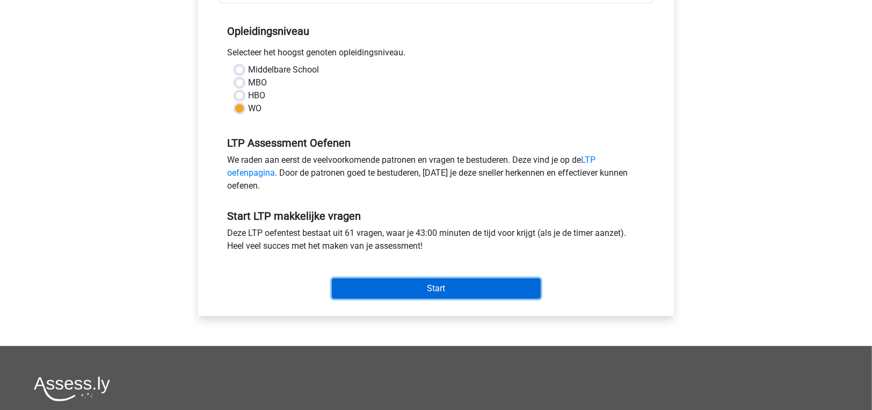
click at [363, 281] on input "Start" at bounding box center [436, 288] width 209 height 20
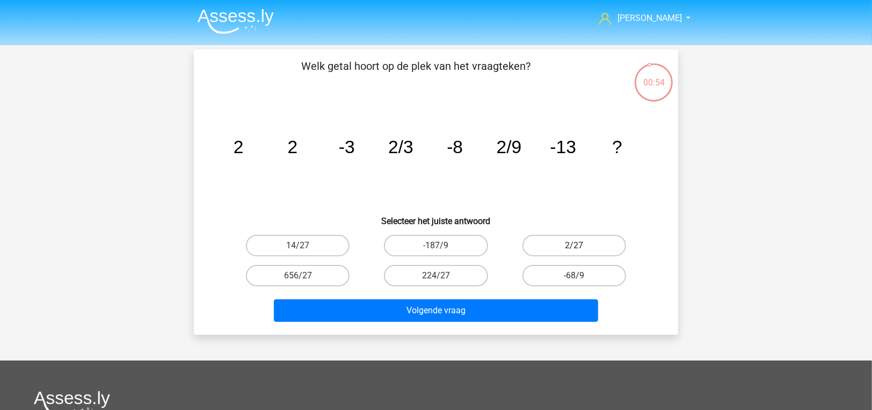
click at [538, 243] on label "2/27" at bounding box center [575, 245] width 104 height 21
click at [574, 245] on input "2/27" at bounding box center [577, 248] width 7 height 7
radio input "true"
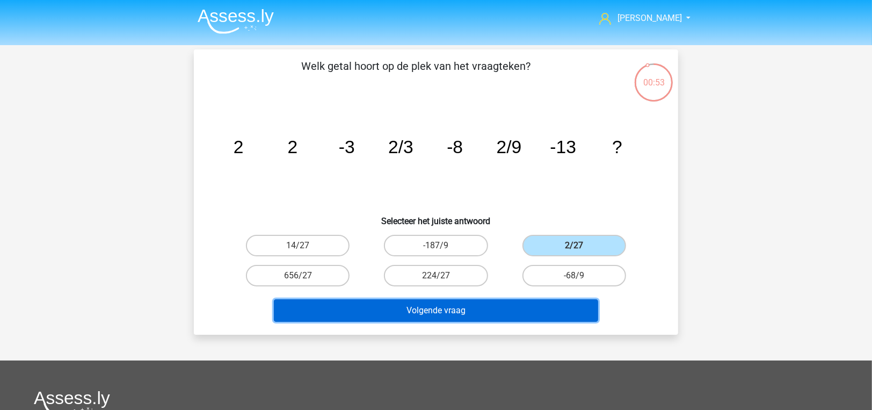
click at [495, 302] on button "Volgende vraag" at bounding box center [436, 310] width 325 height 23
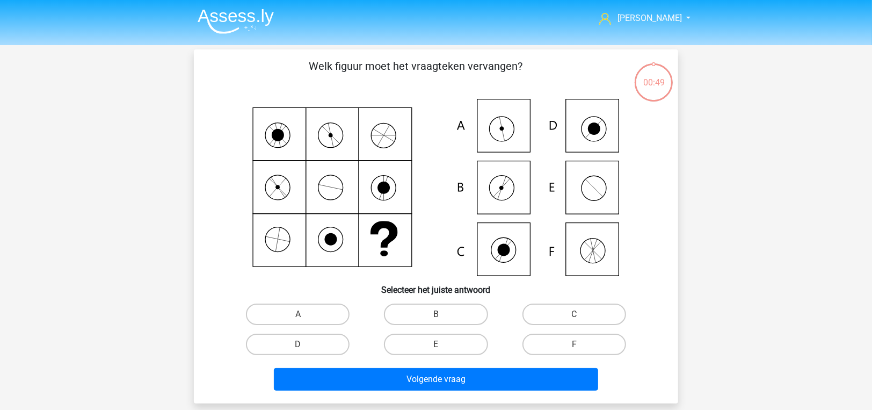
scroll to position [49, 0]
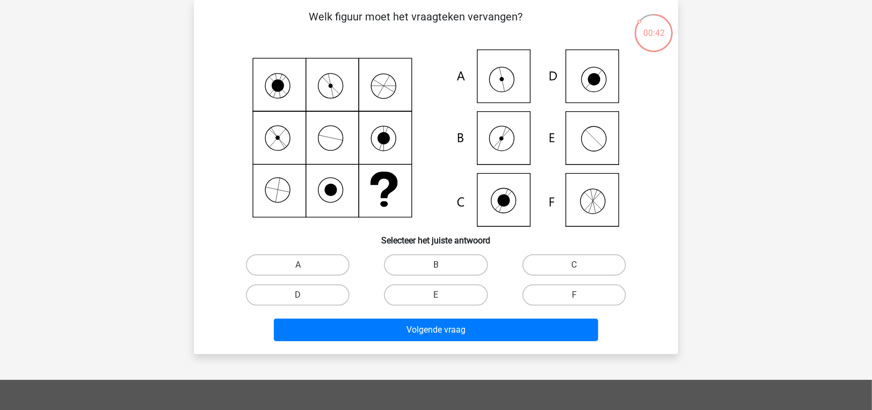
drag, startPoint x: 365, startPoint y: 90, endPoint x: 298, endPoint y: 102, distance: 68.7
click at [298, 102] on icon at bounding box center [436, 137] width 433 height 177
click at [276, 256] on label "A" at bounding box center [298, 264] width 104 height 21
click at [298, 265] on input "A" at bounding box center [301, 268] width 7 height 7
radio input "true"
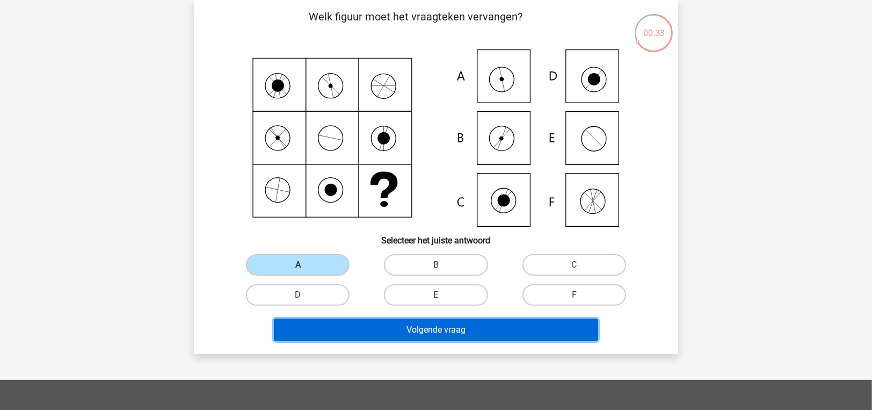
click at [319, 332] on button "Volgende vraag" at bounding box center [436, 329] width 325 height 23
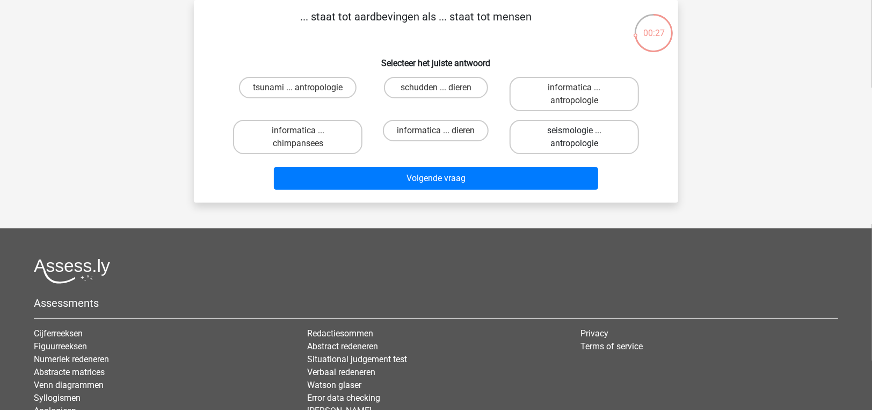
click at [560, 140] on label "seismologie ... antropologie" at bounding box center [574, 137] width 129 height 34
click at [574, 137] on input "seismologie ... antropologie" at bounding box center [577, 134] width 7 height 7
radio input "true"
click at [524, 162] on div "Volgende vraag" at bounding box center [436, 175] width 450 height 35
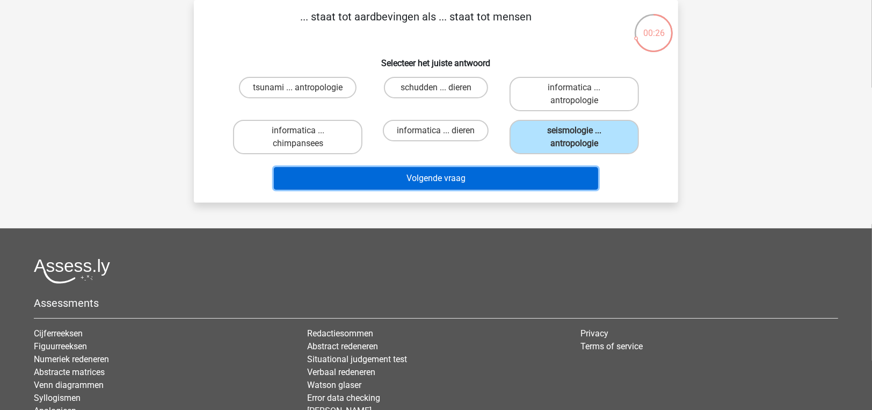
click at [528, 177] on button "Volgende vraag" at bounding box center [436, 178] width 325 height 23
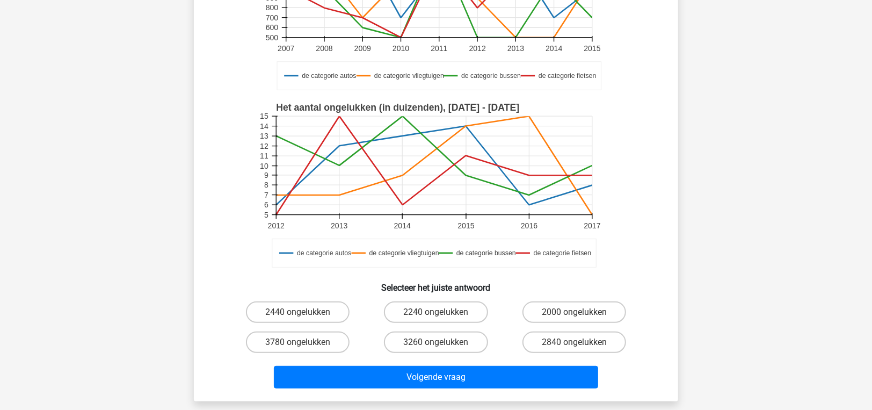
scroll to position [211, 0]
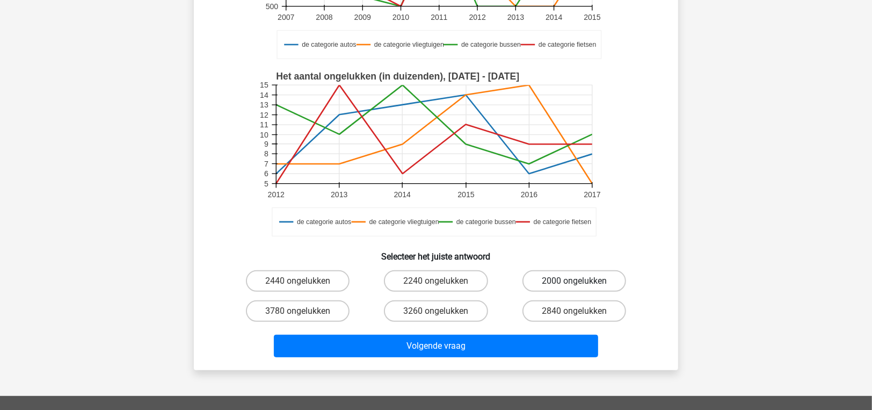
click at [543, 279] on label "2000 ongelukken" at bounding box center [575, 280] width 104 height 21
click at [574, 281] on input "2000 ongelukken" at bounding box center [577, 284] width 7 height 7
radio input "true"
click at [524, 358] on div "Volgende vraag" at bounding box center [436, 348] width 415 height 27
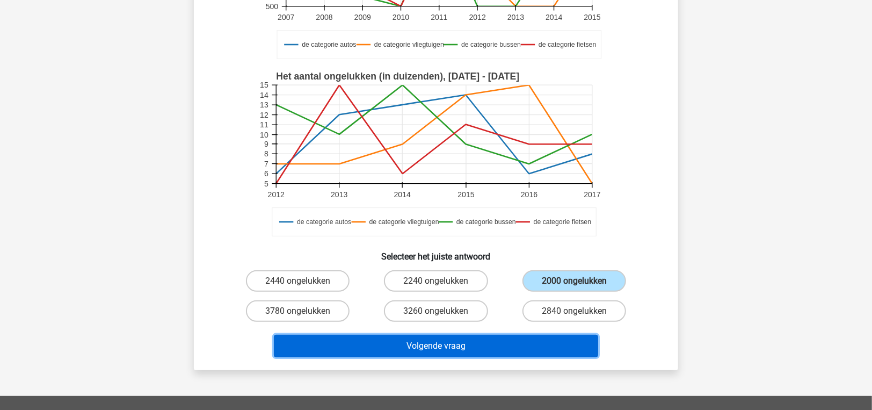
click at [521, 343] on button "Volgende vraag" at bounding box center [436, 346] width 325 height 23
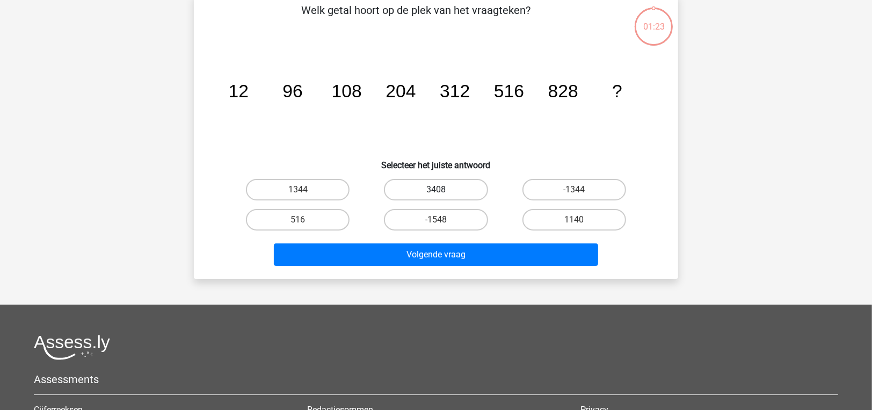
scroll to position [49, 0]
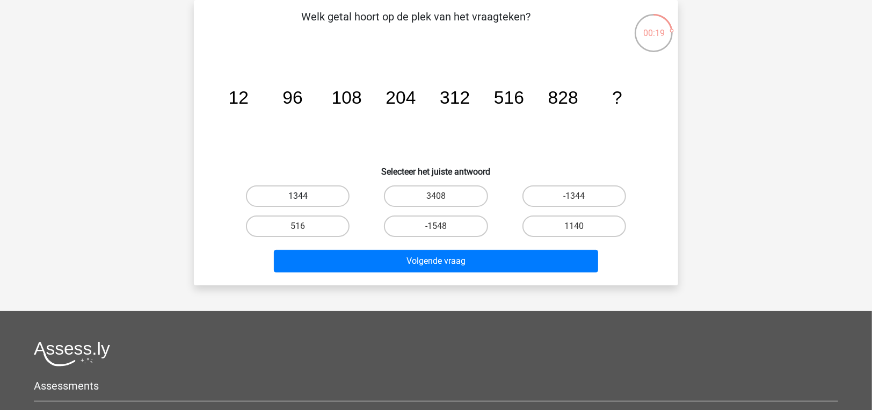
click at [305, 192] on label "1344" at bounding box center [298, 195] width 104 height 21
click at [305, 196] on input "1344" at bounding box center [301, 199] width 7 height 7
radio input "true"
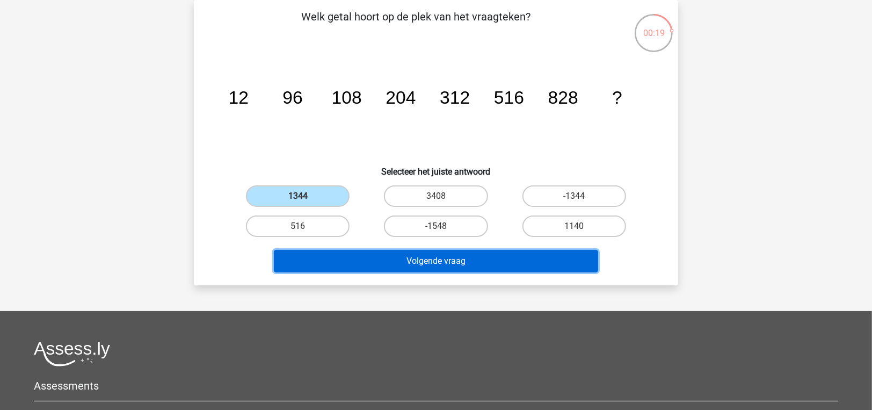
click at [345, 260] on button "Volgende vraag" at bounding box center [436, 261] width 325 height 23
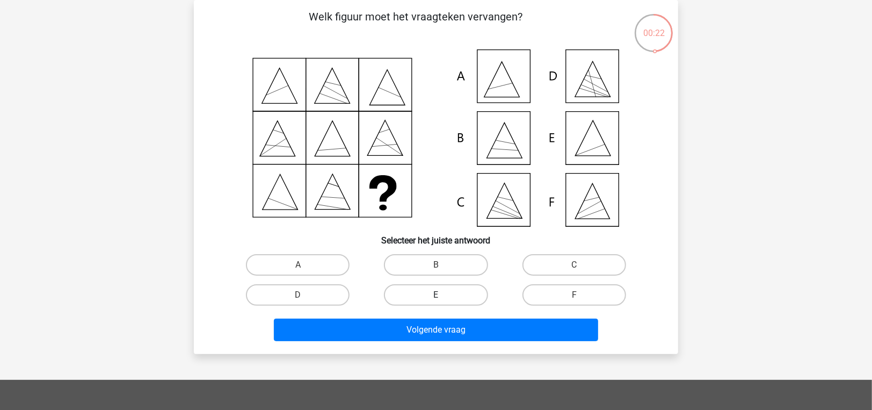
click at [400, 289] on label "E" at bounding box center [436, 294] width 104 height 21
click at [436, 295] on input "E" at bounding box center [439, 298] width 7 height 7
radio input "true"
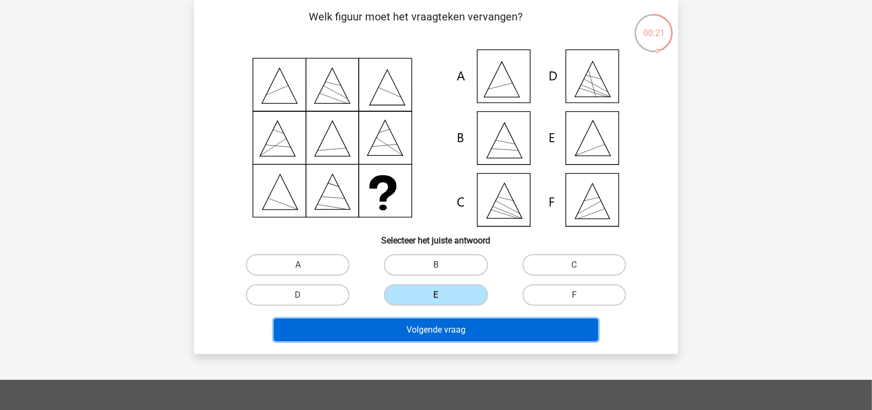
click at [405, 318] on button "Volgende vraag" at bounding box center [436, 329] width 325 height 23
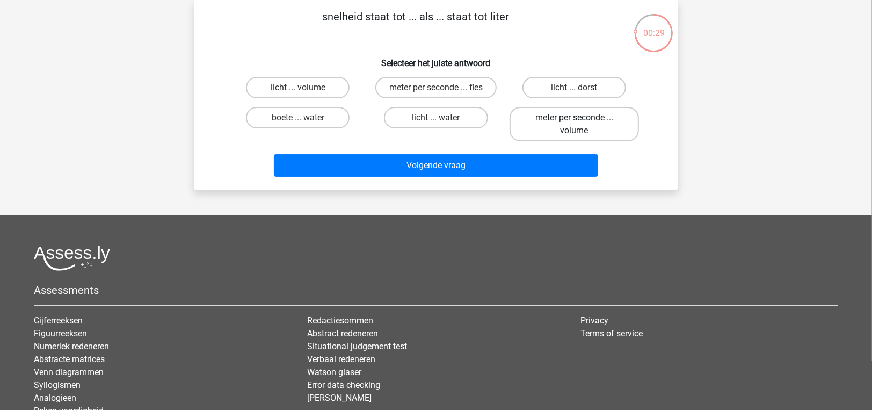
click at [553, 123] on label "meter per seconde ... volume" at bounding box center [574, 124] width 129 height 34
click at [574, 123] on input "meter per seconde ... volume" at bounding box center [577, 121] width 7 height 7
radio input "true"
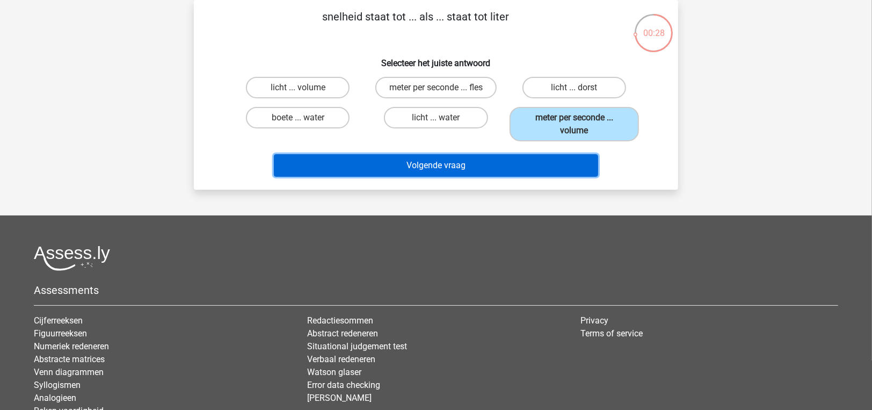
click at [533, 157] on button "Volgende vraag" at bounding box center [436, 165] width 325 height 23
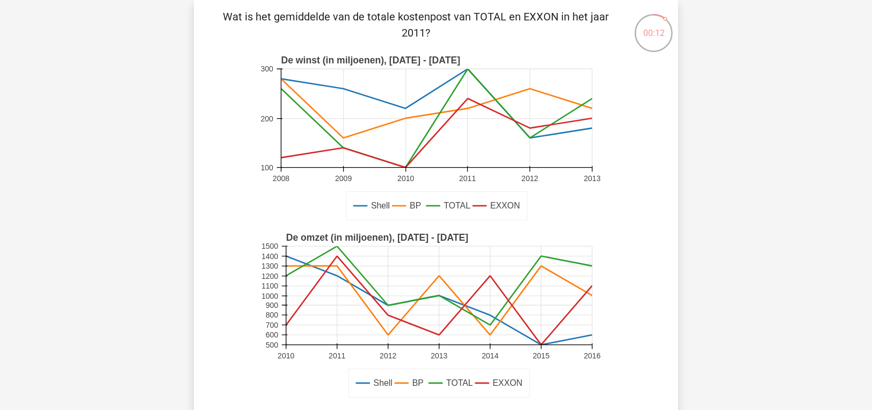
scroll to position [264, 0]
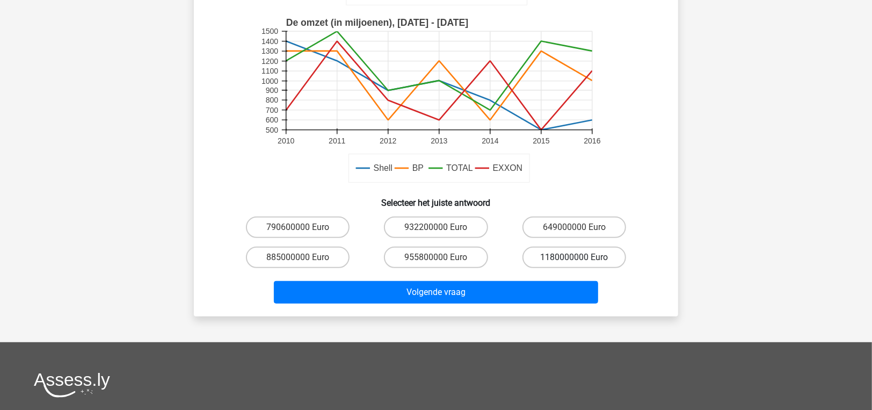
click at [594, 259] on label "1180000000 Euro" at bounding box center [575, 257] width 104 height 21
click at [581, 259] on input "1180000000 Euro" at bounding box center [577, 260] width 7 height 7
radio input "true"
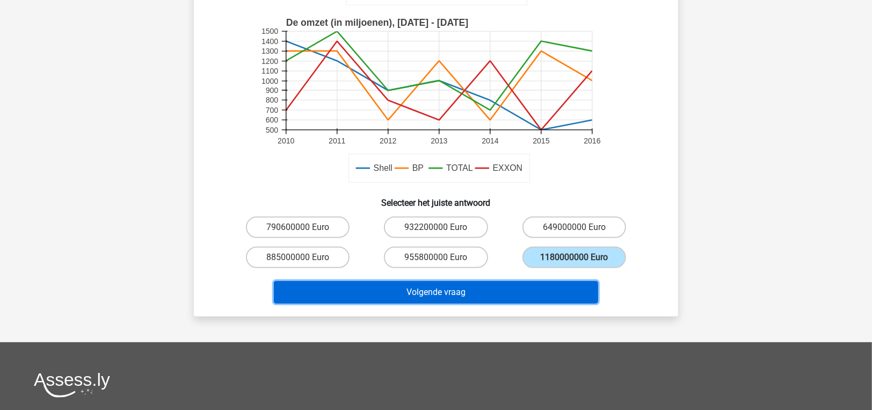
click at [556, 285] on button "Volgende vraag" at bounding box center [436, 292] width 325 height 23
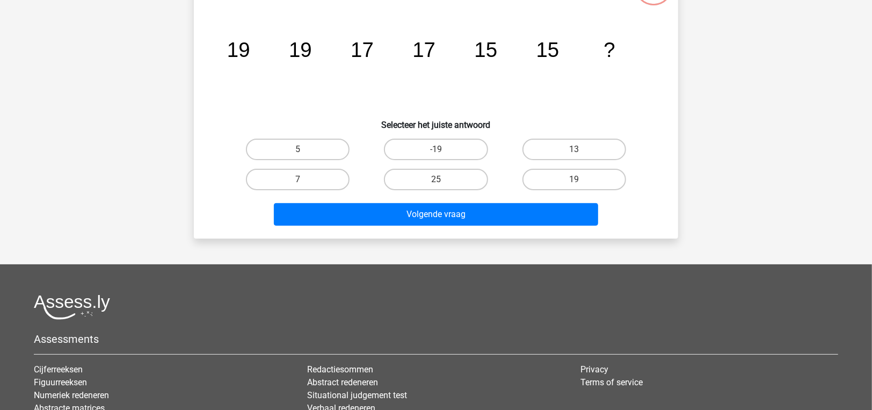
scroll to position [49, 0]
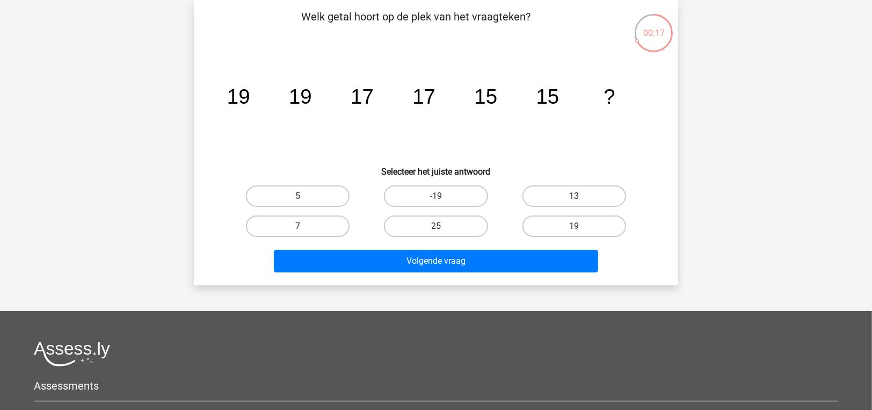
click at [571, 191] on label "13" at bounding box center [575, 195] width 104 height 21
click at [574, 196] on input "13" at bounding box center [577, 199] width 7 height 7
radio input "true"
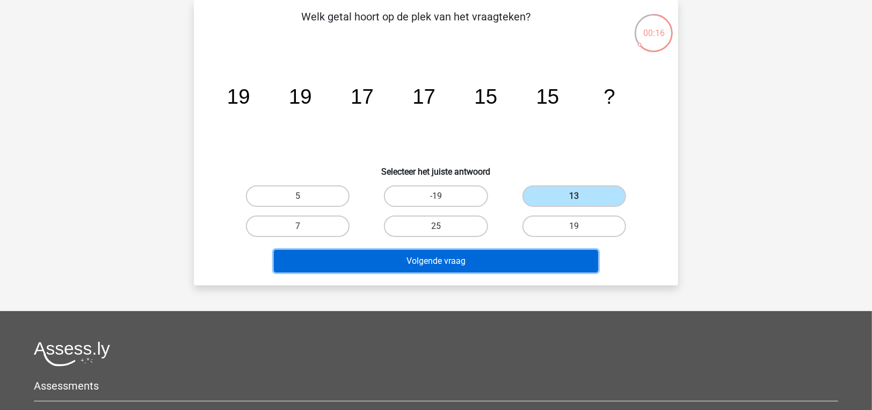
click at [544, 253] on button "Volgende vraag" at bounding box center [436, 261] width 325 height 23
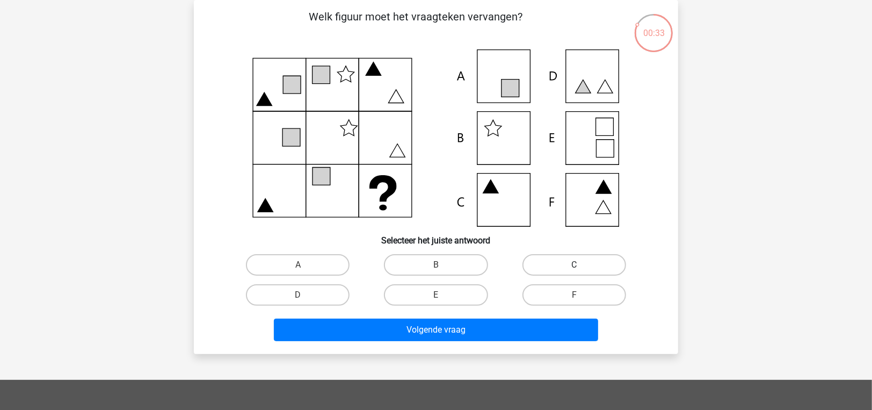
click at [595, 271] on label "C" at bounding box center [575, 264] width 104 height 21
click at [581, 271] on input "C" at bounding box center [577, 268] width 7 height 7
radio input "true"
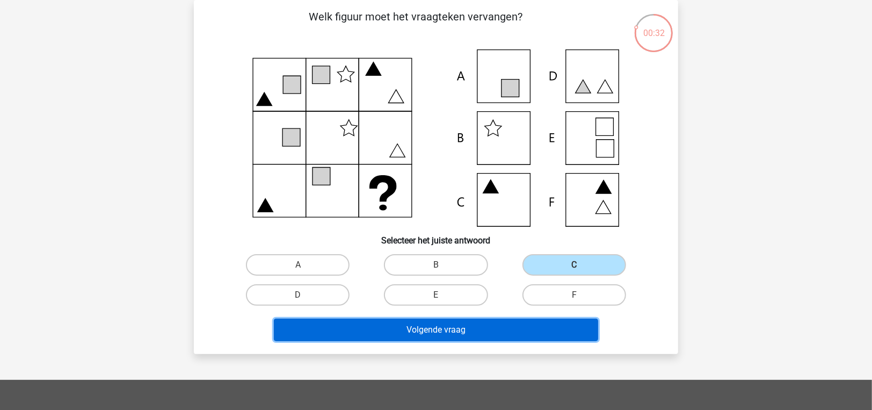
click at [548, 322] on button "Volgende vraag" at bounding box center [436, 329] width 325 height 23
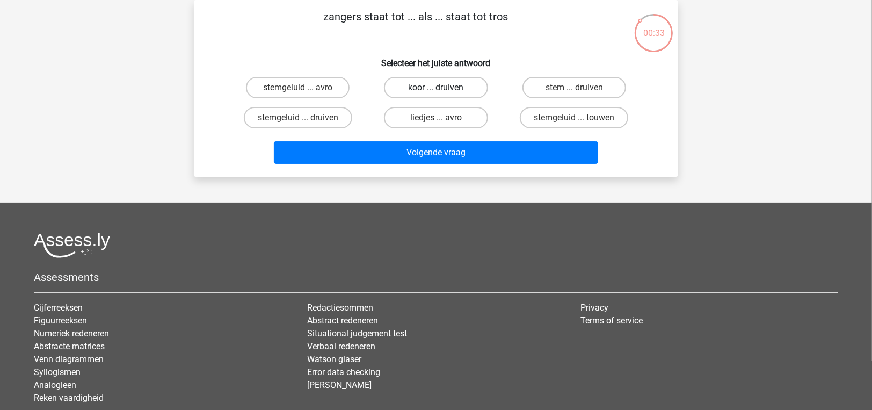
click at [417, 90] on label "koor ... druiven" at bounding box center [436, 87] width 104 height 21
click at [436, 90] on input "koor ... druiven" at bounding box center [439, 91] width 7 height 7
radio input "true"
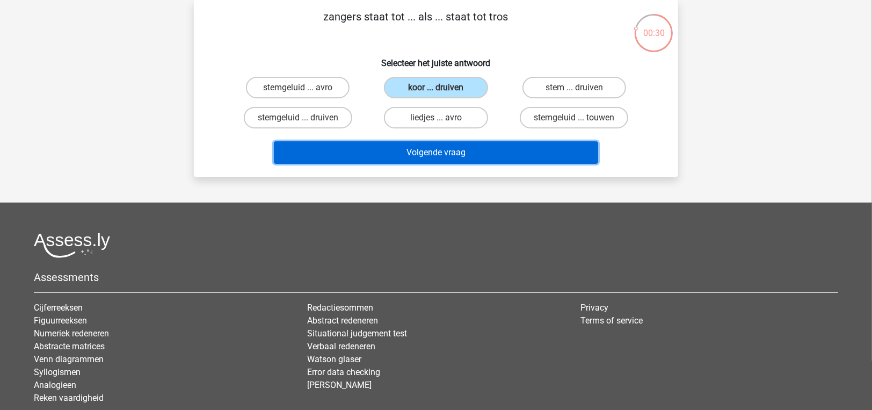
click at [421, 150] on button "Volgende vraag" at bounding box center [436, 152] width 325 height 23
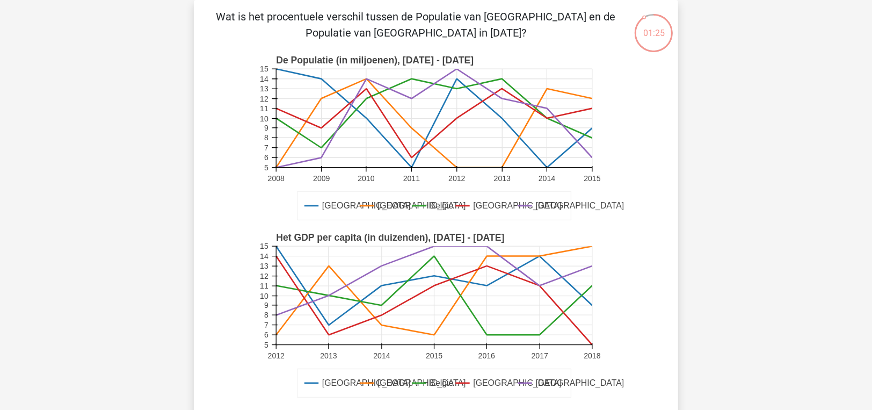
drag, startPoint x: 388, startPoint y: 20, endPoint x: 394, endPoint y: 30, distance: 11.6
click at [394, 30] on p "Wat is het procentuele verschil tussen de Populatie van [GEOGRAPHIC_DATA] en de…" at bounding box center [416, 25] width 410 height 32
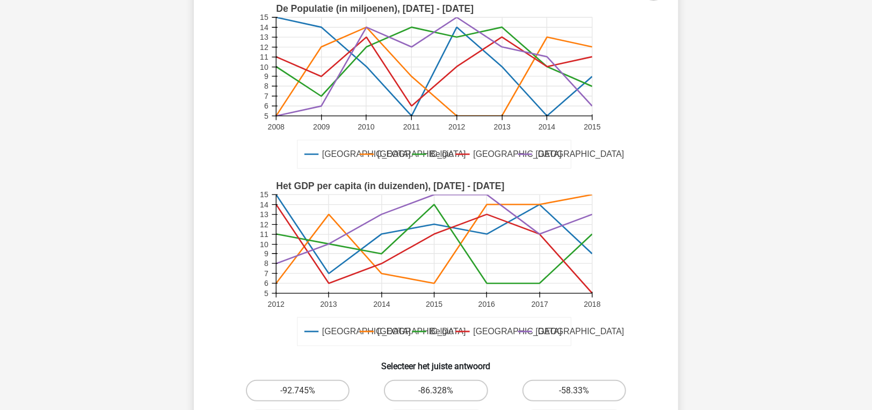
scroll to position [161, 0]
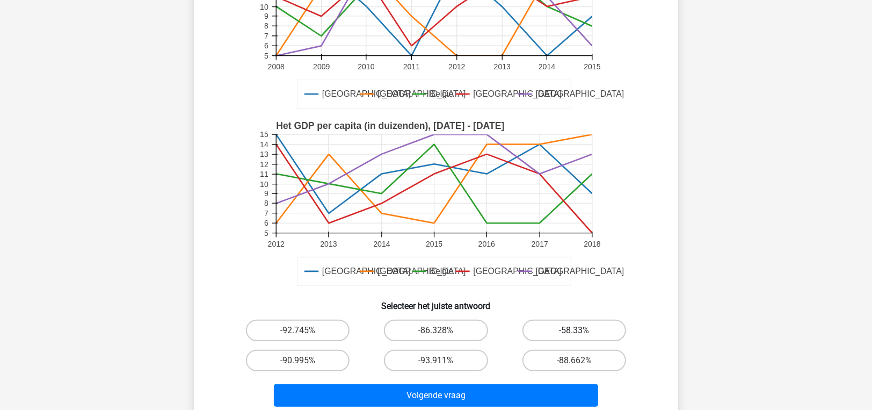
click at [590, 323] on label "-58.33%" at bounding box center [575, 330] width 104 height 21
click at [581, 330] on input "-58.33%" at bounding box center [577, 333] width 7 height 7
radio input "true"
click at [528, 380] on div "Volgende vraag" at bounding box center [436, 392] width 450 height 35
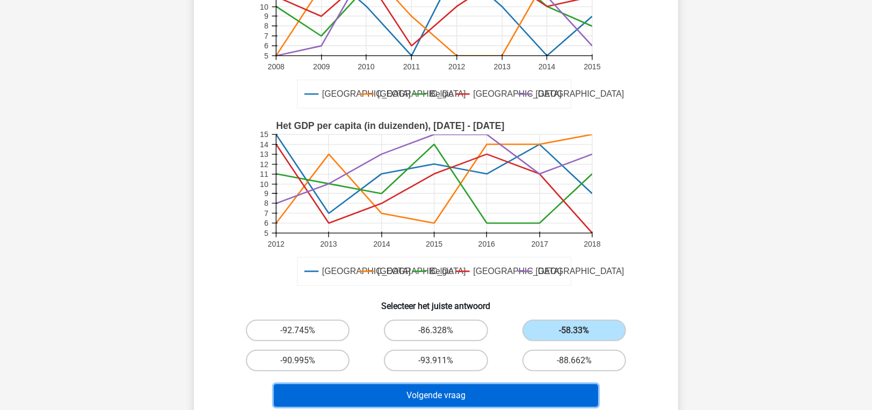
click at [520, 394] on button "Volgende vraag" at bounding box center [436, 395] width 325 height 23
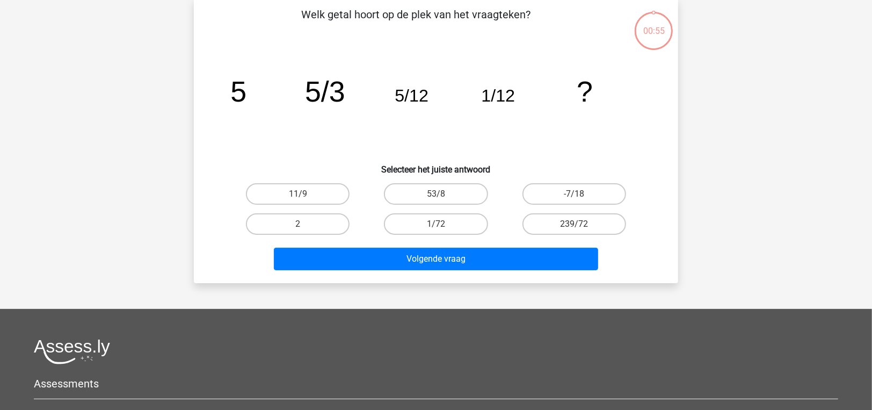
scroll to position [49, 0]
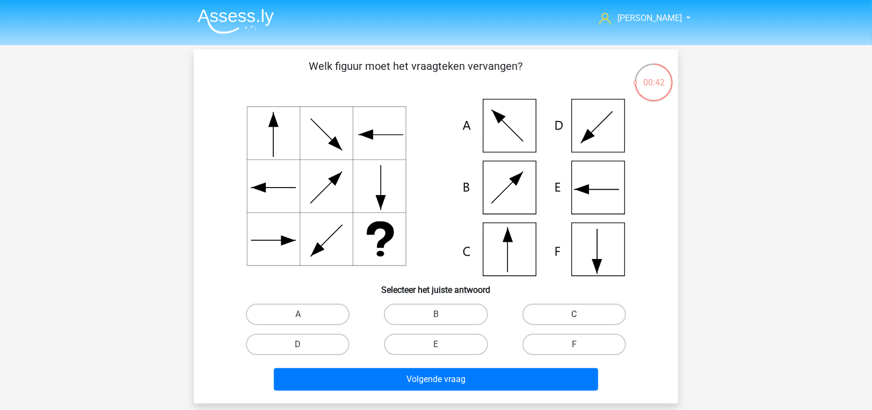
click at [565, 311] on label "C" at bounding box center [575, 313] width 104 height 21
click at [574, 314] on input "C" at bounding box center [577, 317] width 7 height 7
radio input "true"
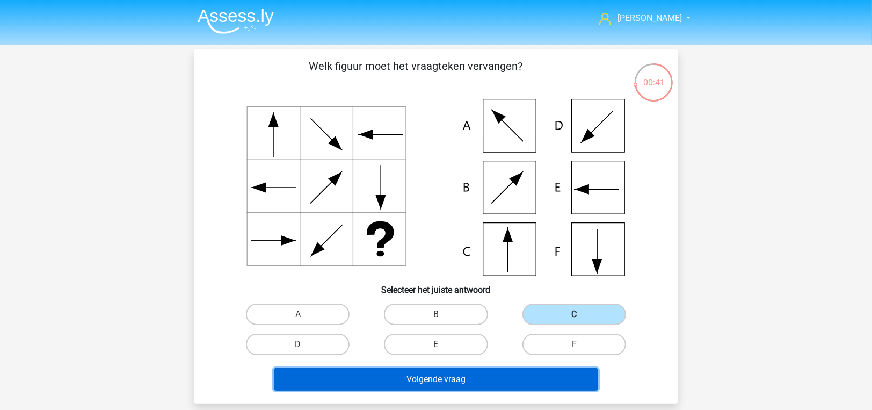
click at [496, 379] on button "Volgende vraag" at bounding box center [436, 379] width 325 height 23
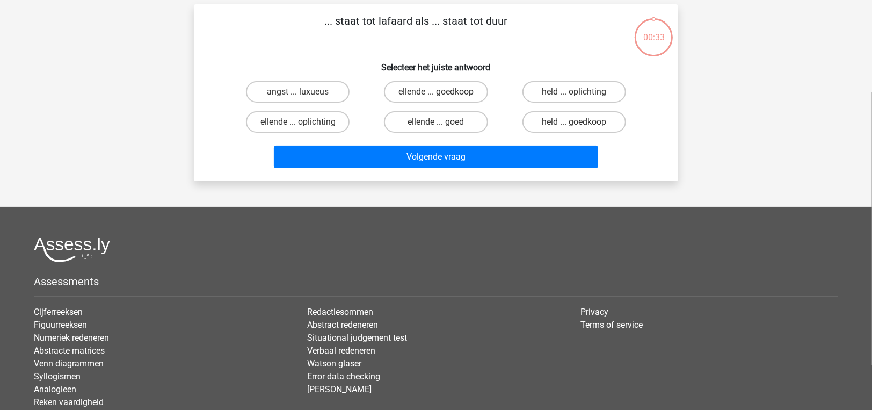
scroll to position [49, 0]
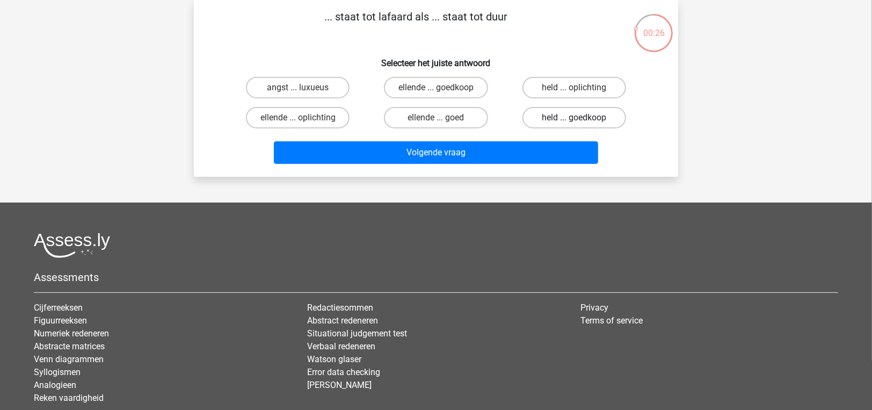
click at [547, 121] on label "held ... goedkoop" at bounding box center [575, 117] width 104 height 21
click at [574, 121] on input "held ... goedkoop" at bounding box center [577, 121] width 7 height 7
radio input "true"
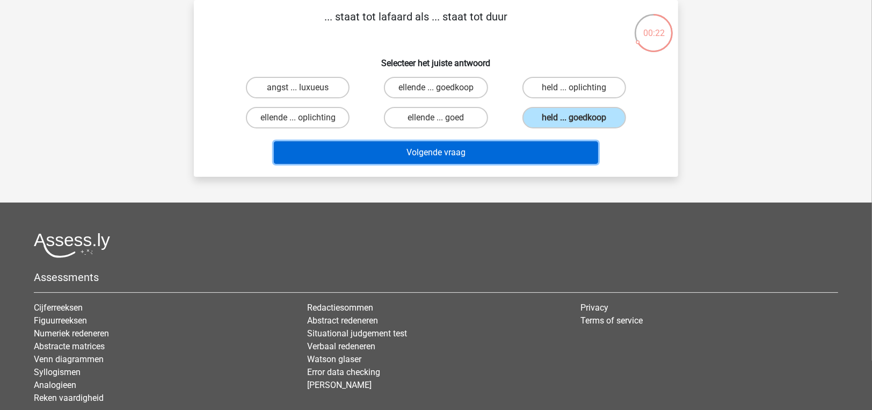
click at [541, 145] on button "Volgende vraag" at bounding box center [436, 152] width 325 height 23
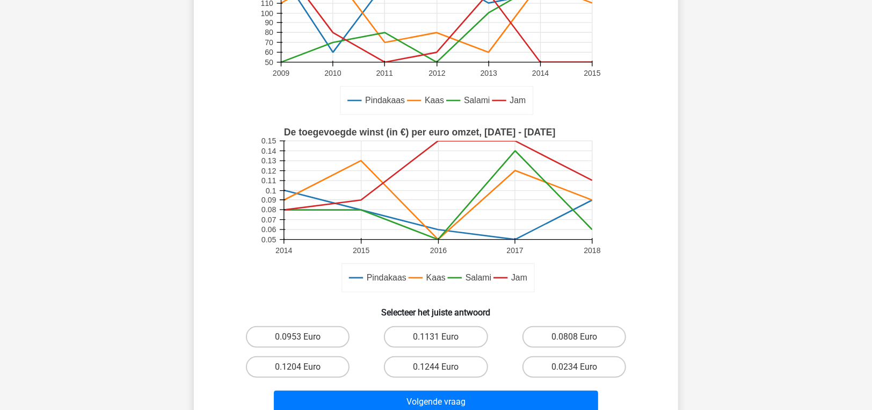
scroll to position [161, 0]
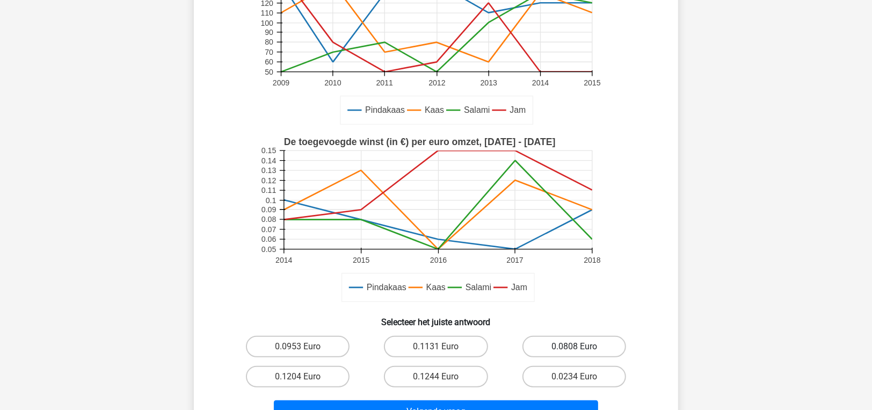
click at [565, 347] on label "0.0808 Euro" at bounding box center [575, 346] width 104 height 21
click at [574, 347] on input "0.0808 Euro" at bounding box center [577, 349] width 7 height 7
radio input "true"
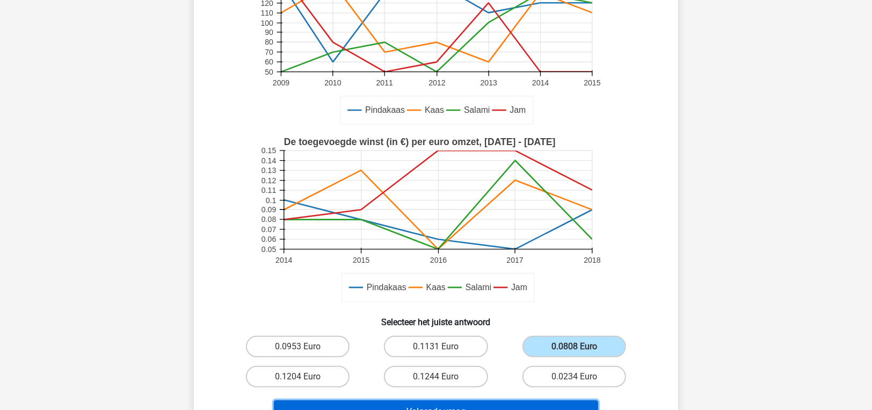
click at [448, 402] on button "Volgende vraag" at bounding box center [436, 411] width 325 height 23
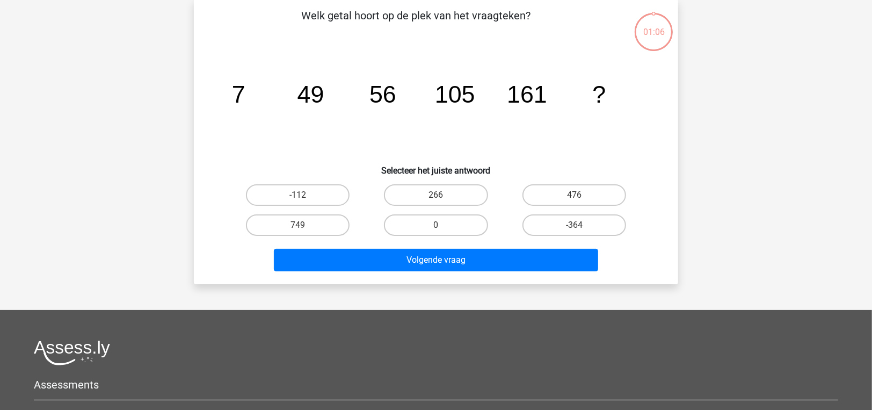
scroll to position [49, 0]
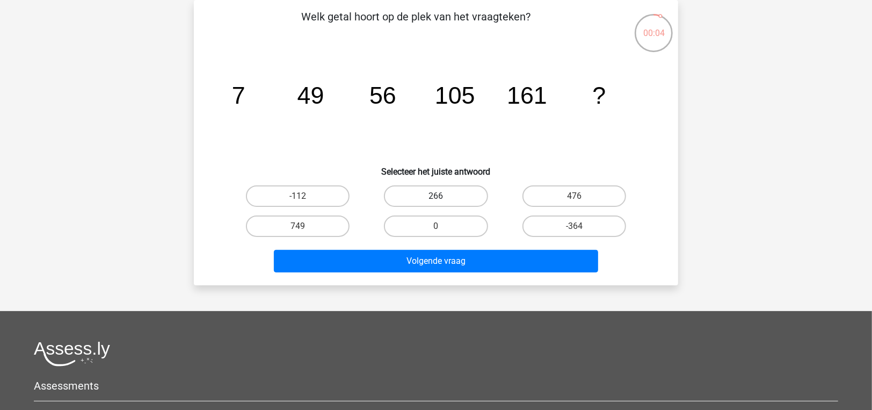
click at [459, 197] on label "266" at bounding box center [436, 195] width 104 height 21
click at [443, 197] on input "266" at bounding box center [439, 199] width 7 height 7
radio input "true"
click at [464, 238] on div "0" at bounding box center [436, 226] width 138 height 30
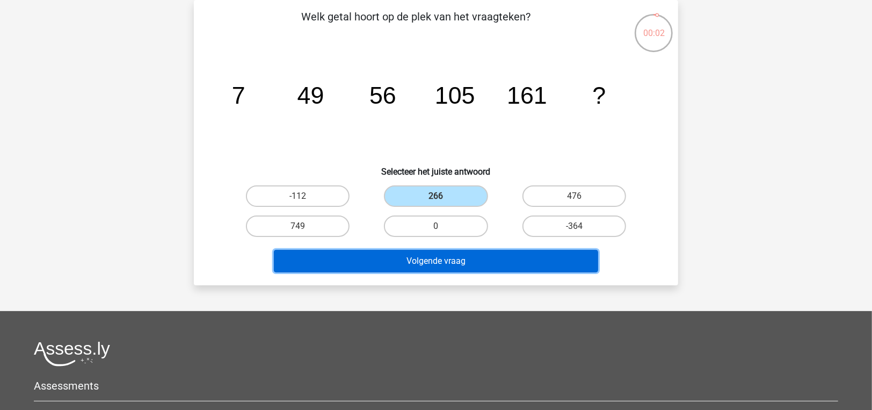
click at [465, 255] on button "Volgende vraag" at bounding box center [436, 261] width 325 height 23
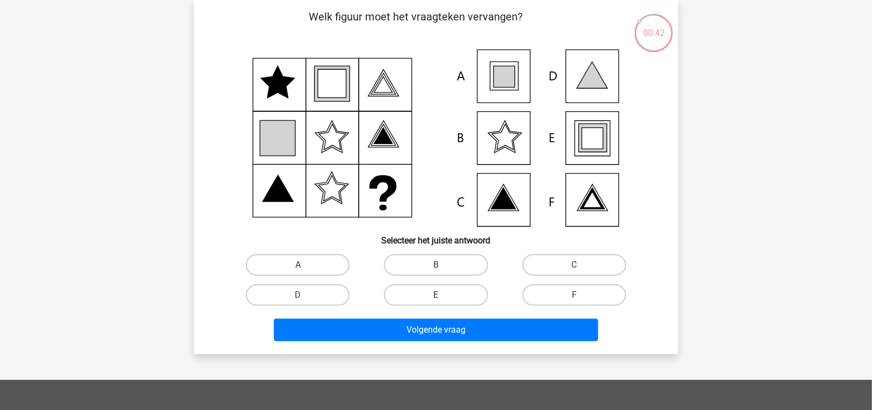
click at [433, 297] on label "E" at bounding box center [436, 294] width 104 height 21
click at [436, 297] on input "E" at bounding box center [439, 298] width 7 height 7
radio input "true"
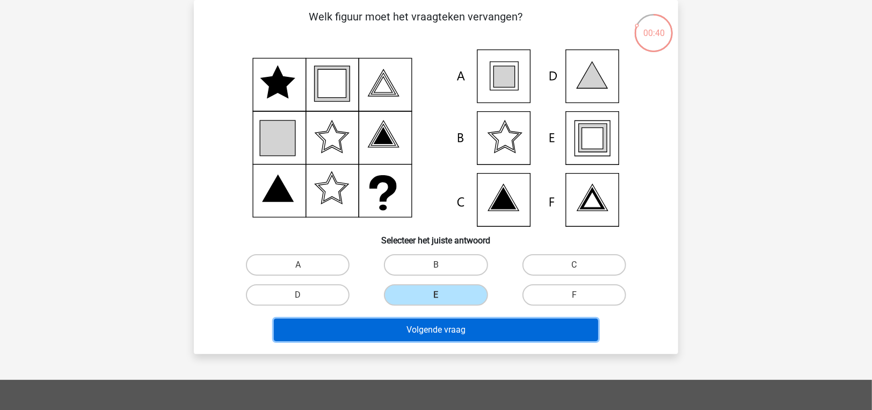
click at [432, 332] on button "Volgende vraag" at bounding box center [436, 329] width 325 height 23
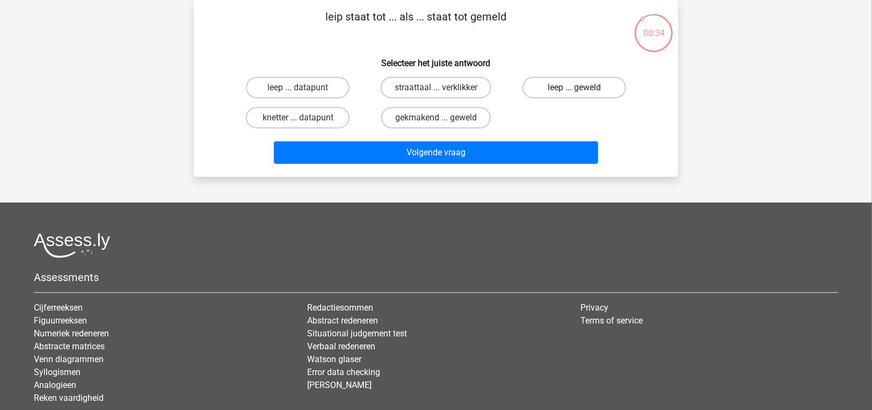
click at [550, 86] on label "leep ... geweld" at bounding box center [575, 87] width 104 height 21
click at [574, 88] on input "leep ... geweld" at bounding box center [577, 91] width 7 height 7
radio input "true"
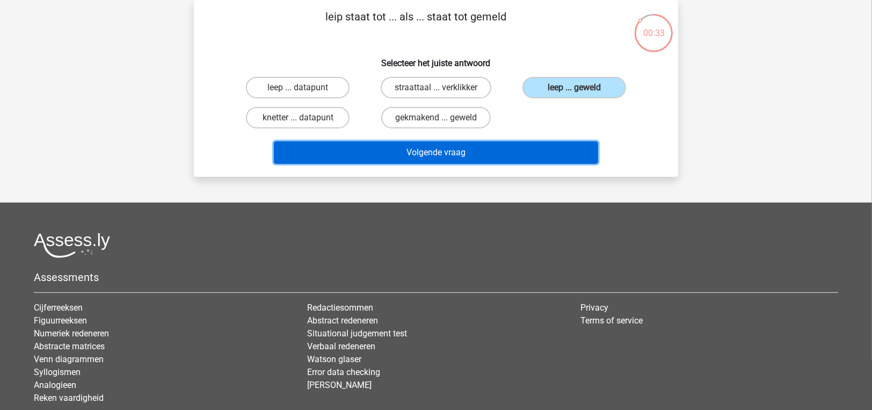
click at [530, 150] on button "Volgende vraag" at bounding box center [436, 152] width 325 height 23
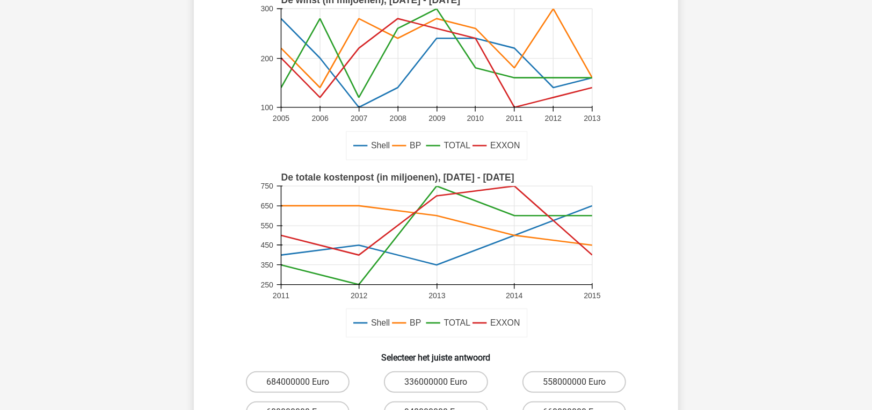
scroll to position [157, 0]
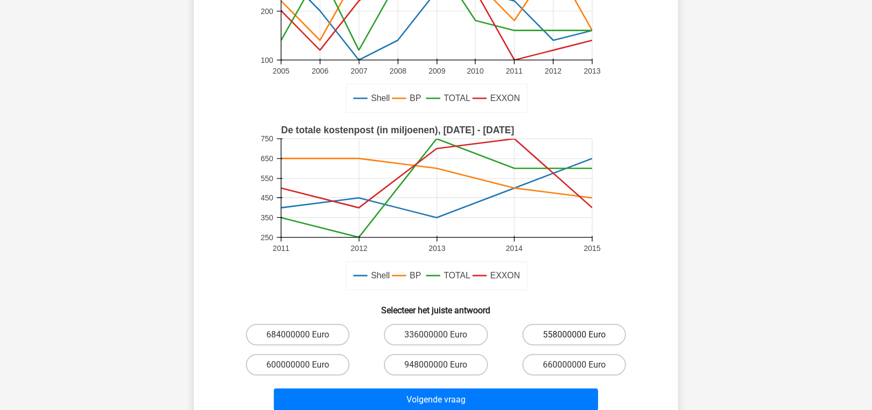
click at [553, 341] on label "558000000 Euro" at bounding box center [575, 334] width 104 height 21
click at [574, 341] on input "558000000 Euro" at bounding box center [577, 338] width 7 height 7
radio input "true"
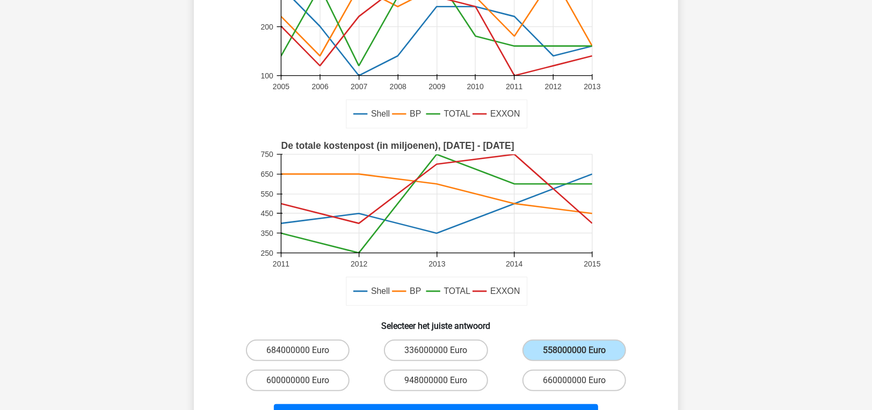
scroll to position [268, 0]
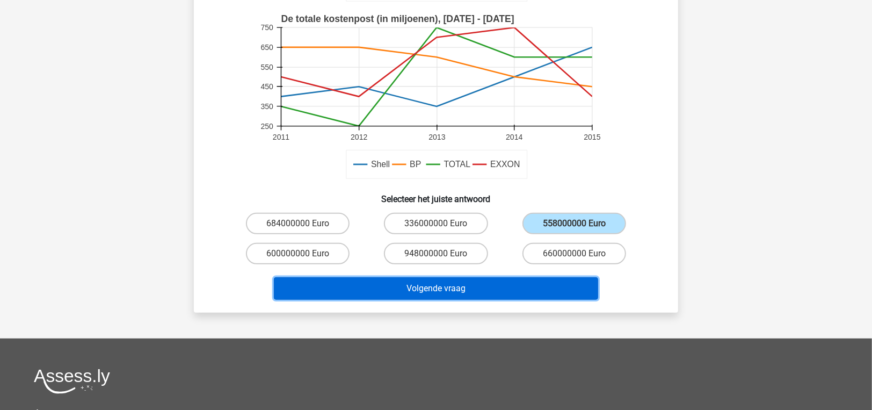
click at [290, 284] on button "Volgende vraag" at bounding box center [436, 288] width 325 height 23
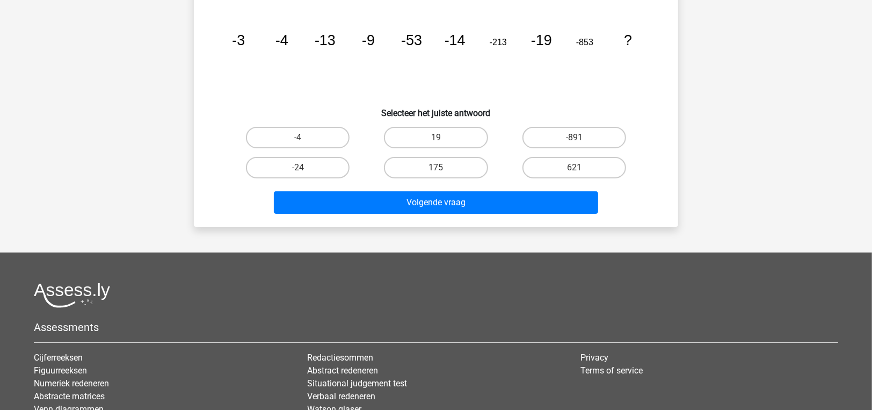
scroll to position [49, 0]
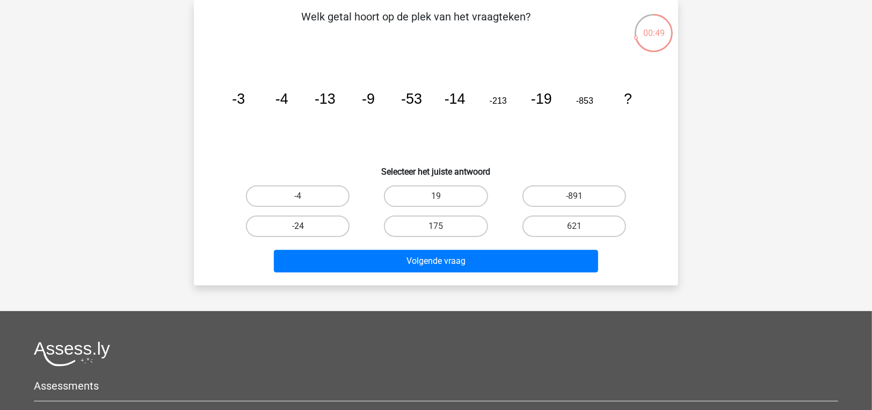
click at [263, 215] on label "-24" at bounding box center [298, 225] width 104 height 21
click at [298, 226] on input "-24" at bounding box center [301, 229] width 7 height 7
radio input "true"
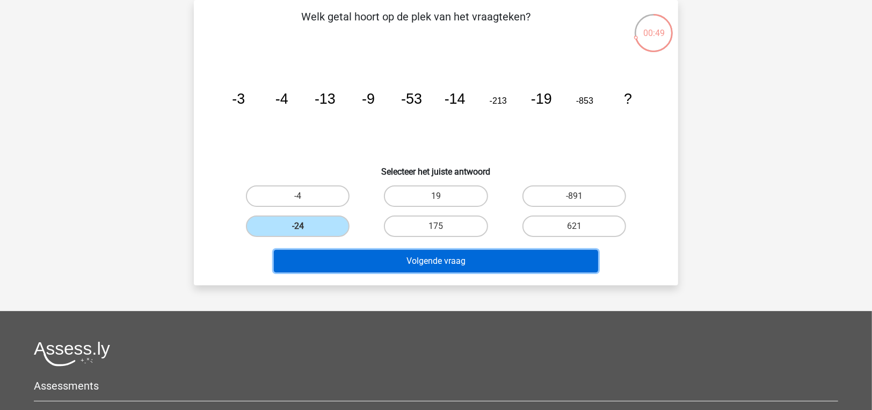
click at [320, 250] on button "Volgende vraag" at bounding box center [436, 261] width 325 height 23
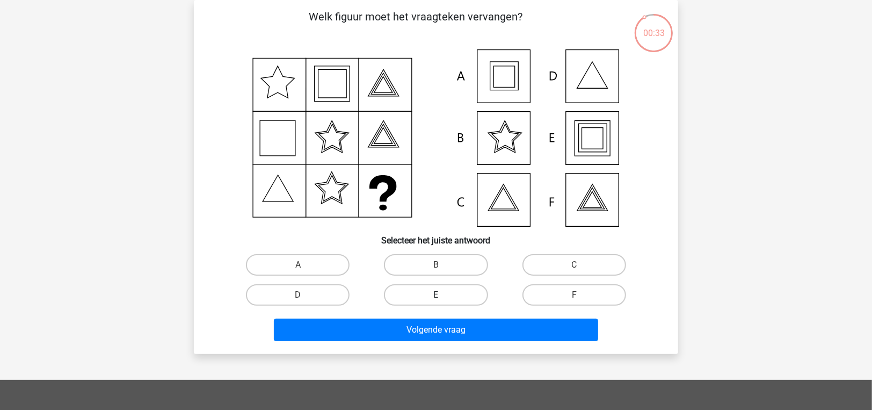
click at [435, 300] on label "E" at bounding box center [436, 294] width 104 height 21
click at [436, 300] on input "E" at bounding box center [439, 298] width 7 height 7
radio input "true"
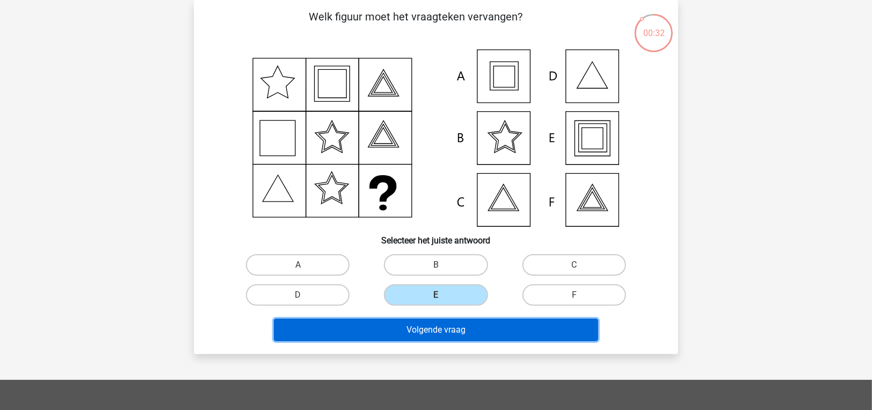
click at [438, 328] on button "Volgende vraag" at bounding box center [436, 329] width 325 height 23
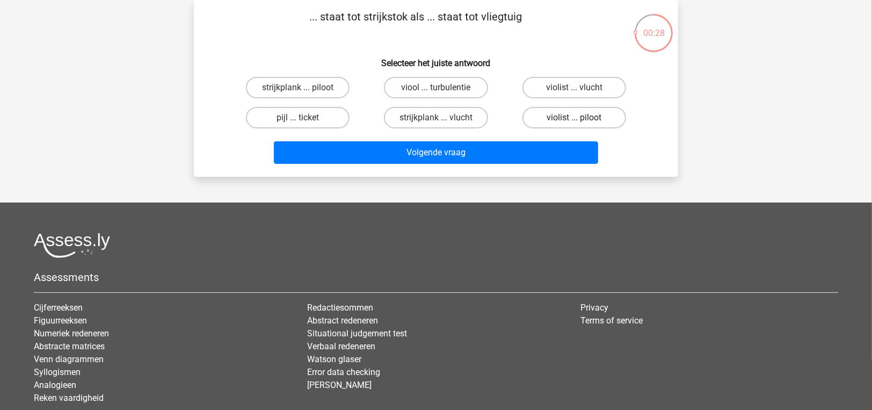
click at [554, 123] on label "violist ... piloot" at bounding box center [575, 117] width 104 height 21
click at [574, 123] on input "violist ... piloot" at bounding box center [577, 121] width 7 height 7
radio input "true"
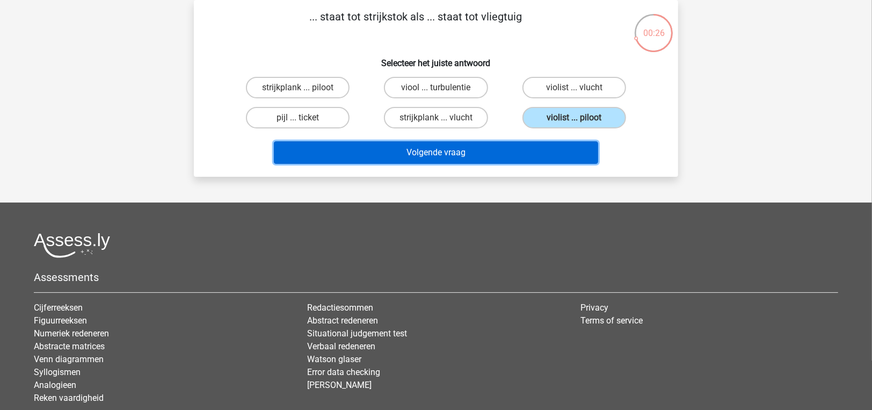
click at [533, 154] on button "Volgende vraag" at bounding box center [436, 152] width 325 height 23
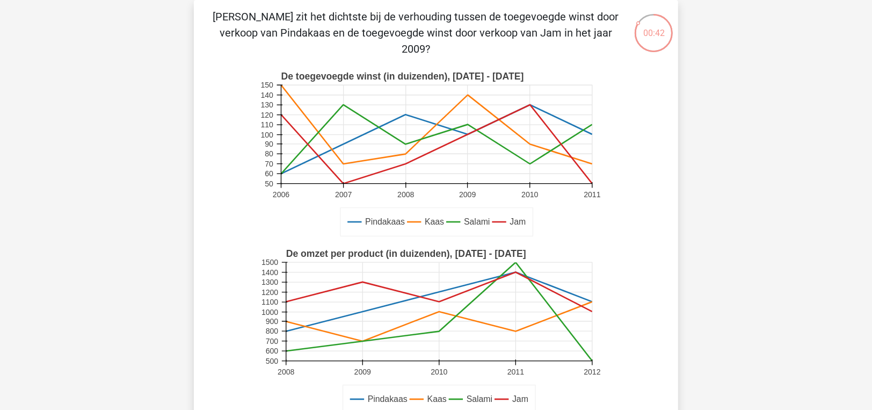
drag, startPoint x: 482, startPoint y: 19, endPoint x: 490, endPoint y: 27, distance: 11.4
click at [490, 27] on p "[PERSON_NAME] zit het dichtste bij de verhouding tussen de toegevoegde winst do…" at bounding box center [416, 33] width 410 height 48
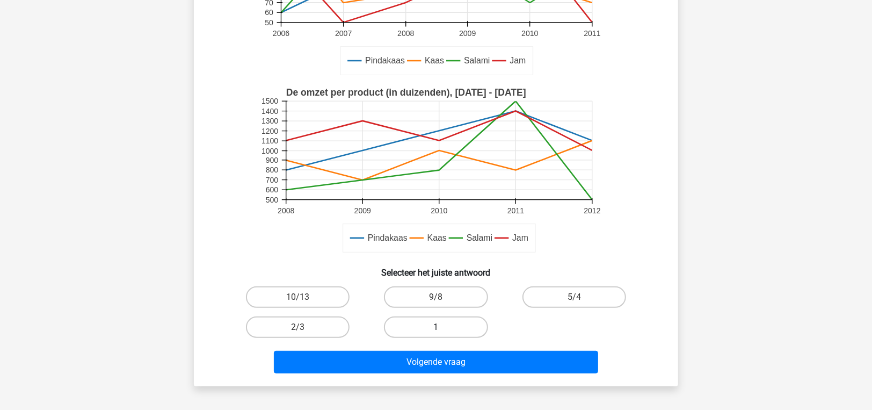
drag, startPoint x: 432, startPoint y: 323, endPoint x: 434, endPoint y: 335, distance: 12.0
click at [433, 328] on label "1" at bounding box center [436, 326] width 104 height 21
click at [436, 328] on input "1" at bounding box center [439, 330] width 7 height 7
radio input "true"
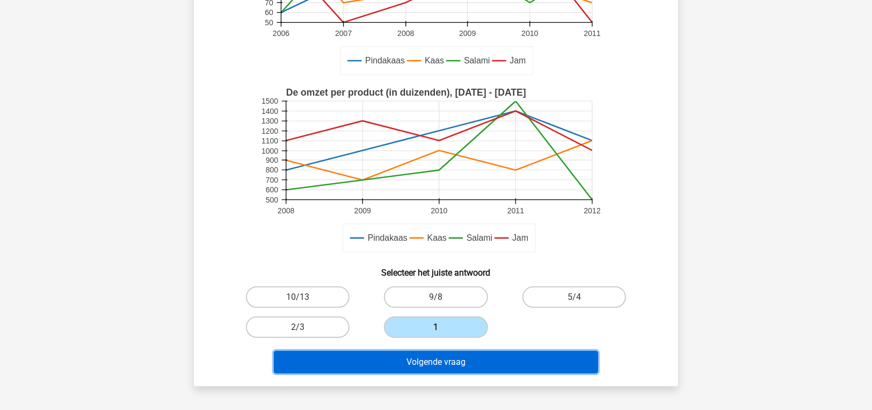
click at [435, 359] on button "Volgende vraag" at bounding box center [436, 362] width 325 height 23
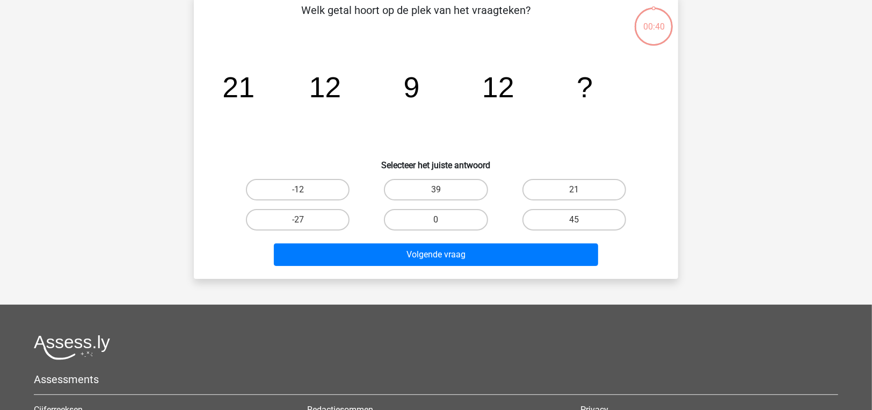
scroll to position [49, 0]
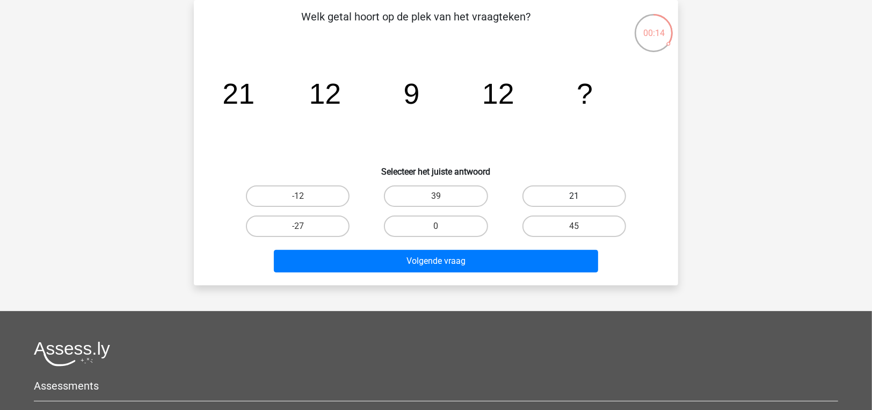
click at [569, 197] on label "21" at bounding box center [575, 195] width 104 height 21
click at [574, 197] on input "21" at bounding box center [577, 199] width 7 height 7
radio input "true"
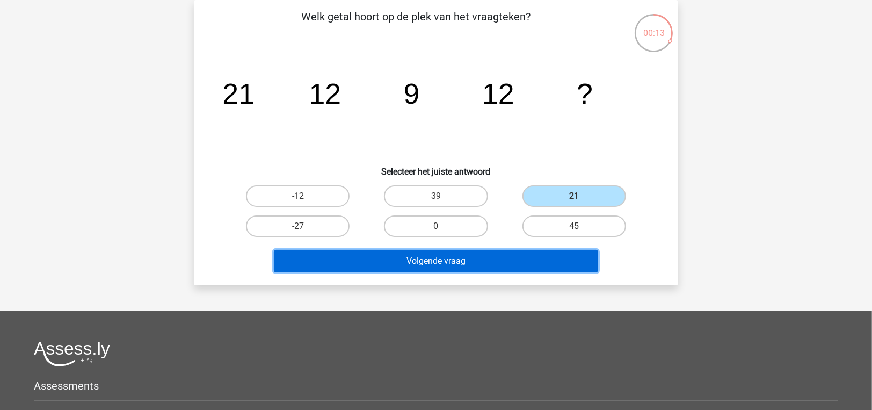
click at [543, 264] on button "Volgende vraag" at bounding box center [436, 261] width 325 height 23
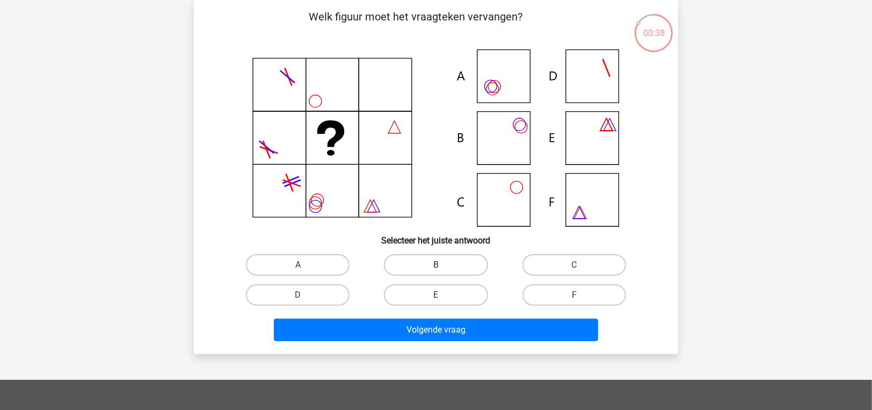
click at [404, 267] on label "B" at bounding box center [436, 264] width 104 height 21
click at [436, 267] on input "B" at bounding box center [439, 268] width 7 height 7
radio input "true"
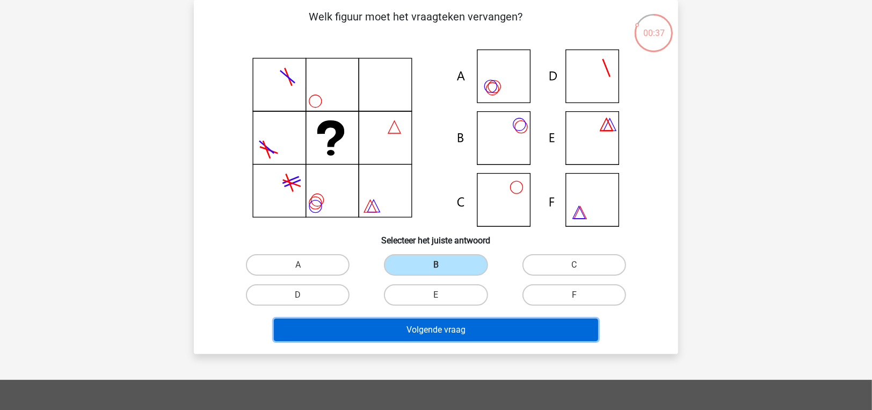
click at [378, 320] on button "Volgende vraag" at bounding box center [436, 329] width 325 height 23
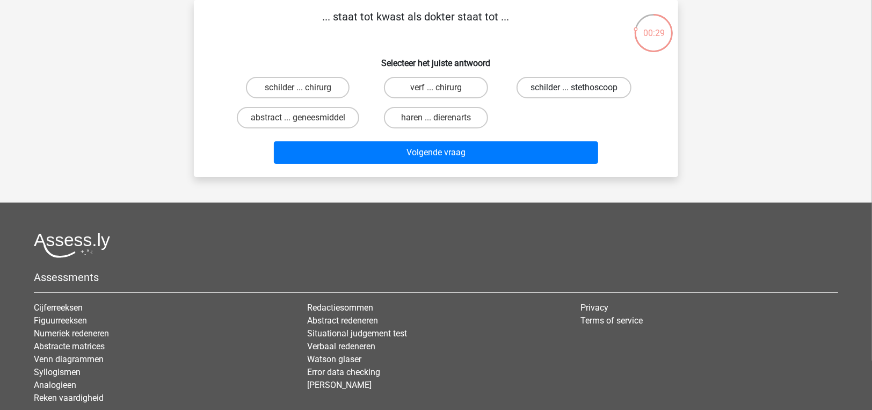
click at [560, 89] on label "schilder ... stethoscoop" at bounding box center [574, 87] width 115 height 21
click at [574, 89] on input "schilder ... stethoscoop" at bounding box center [577, 91] width 7 height 7
radio input "true"
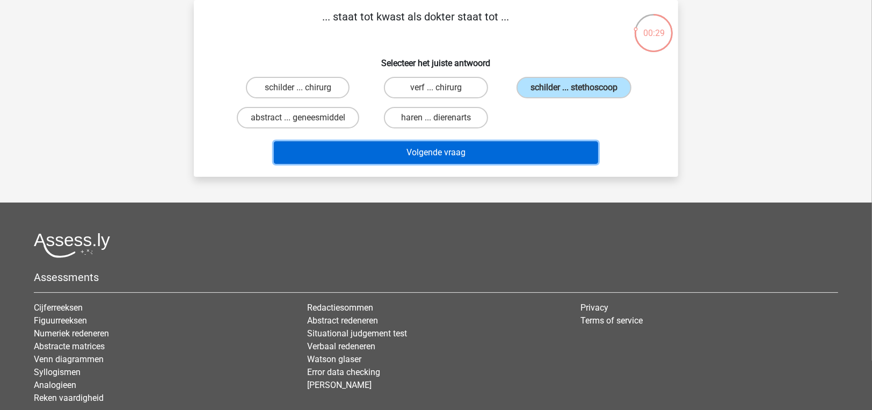
click at [534, 147] on button "Volgende vraag" at bounding box center [436, 152] width 325 height 23
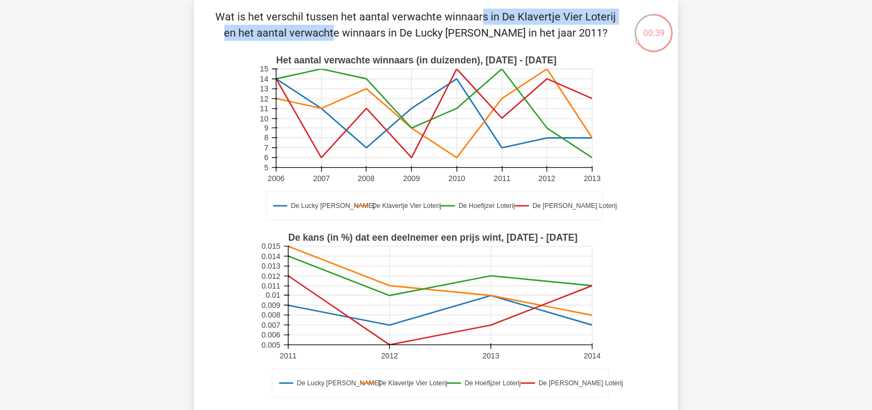
drag, startPoint x: 253, startPoint y: 16, endPoint x: 506, endPoint y: 18, distance: 253.0
click at [506, 18] on p "Wat is het verschil tussen het aantal verwachte winnaars in De Klavertje Vier L…" at bounding box center [416, 25] width 410 height 32
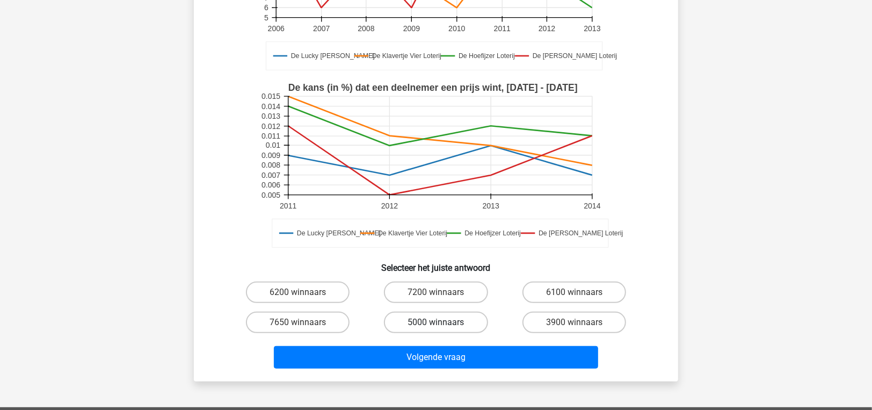
scroll to position [318, 0]
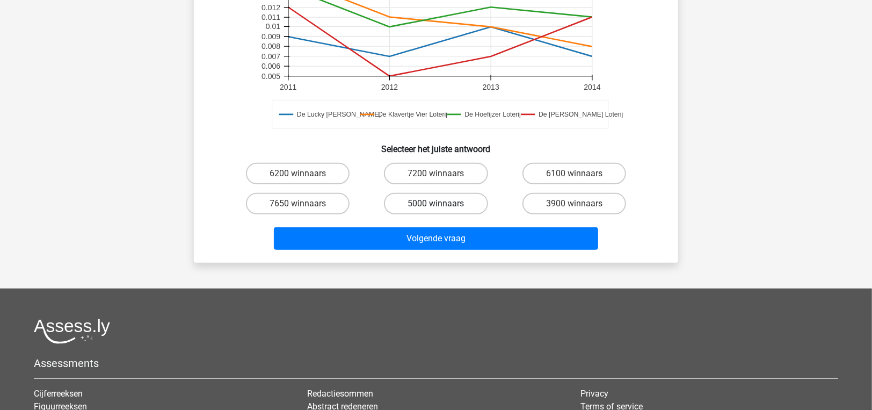
click at [430, 201] on label "5000 winnaars" at bounding box center [436, 203] width 104 height 21
click at [436, 204] on input "5000 winnaars" at bounding box center [439, 207] width 7 height 7
radio input "true"
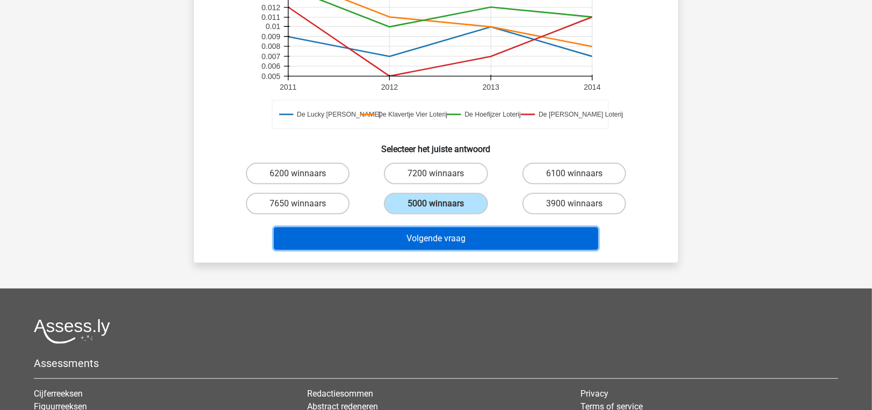
click at [438, 237] on button "Volgende vraag" at bounding box center [436, 238] width 325 height 23
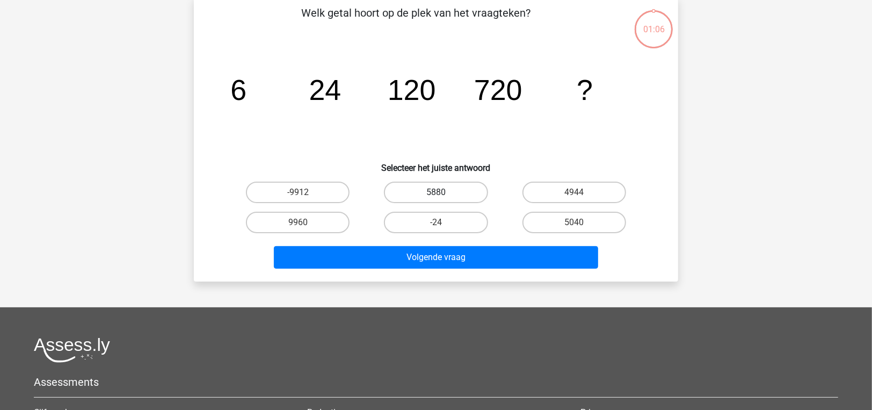
scroll to position [49, 0]
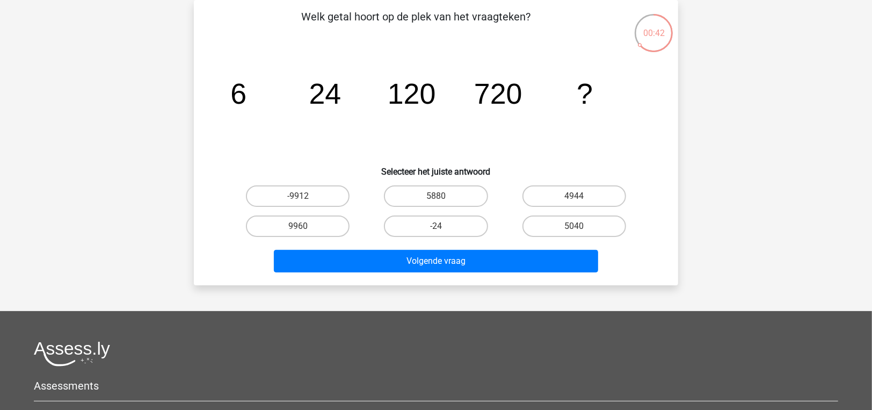
click at [581, 226] on input "5040" at bounding box center [577, 229] width 7 height 7
radio input "true"
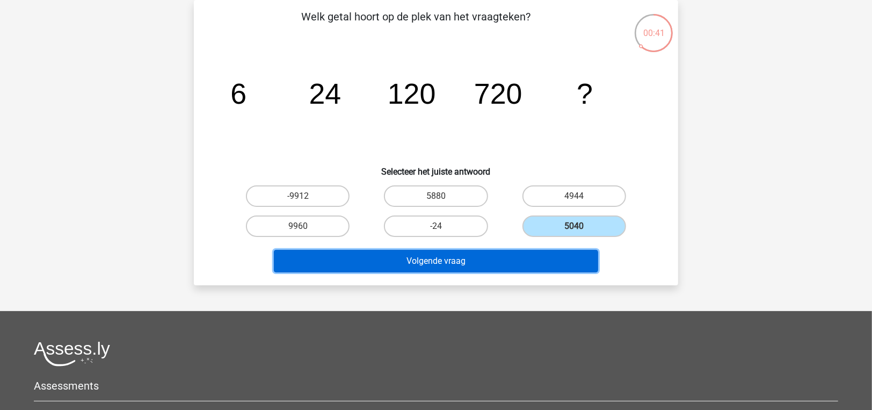
click at [541, 265] on button "Volgende vraag" at bounding box center [436, 261] width 325 height 23
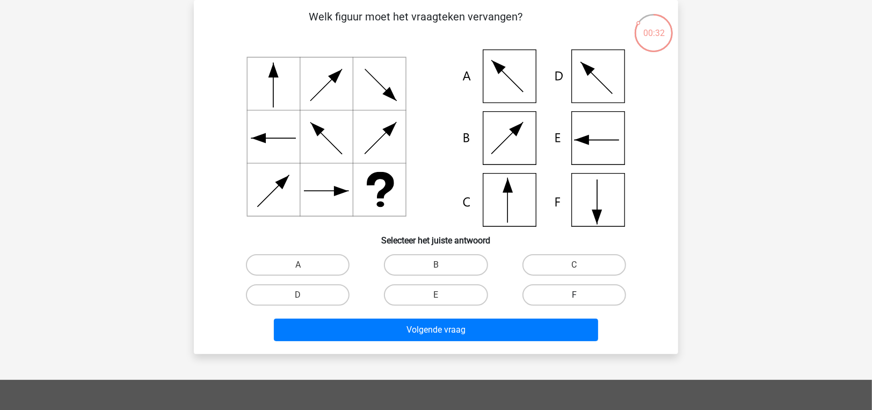
click at [566, 288] on label "F" at bounding box center [575, 294] width 104 height 21
click at [574, 295] on input "F" at bounding box center [577, 298] width 7 height 7
radio input "true"
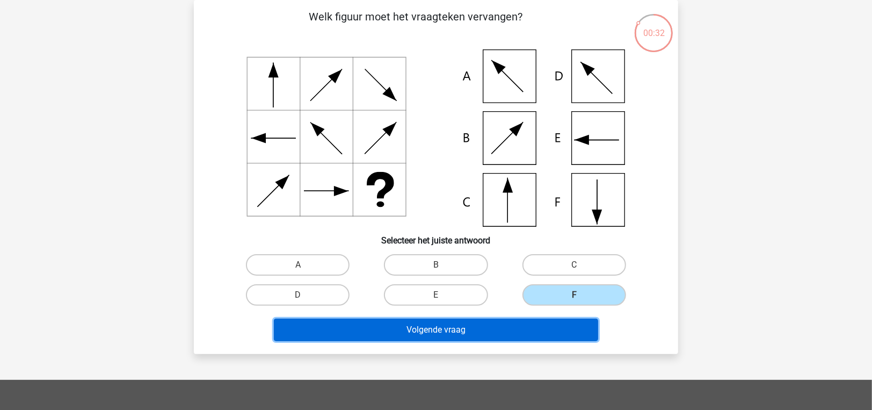
click at [569, 325] on button "Volgende vraag" at bounding box center [436, 329] width 325 height 23
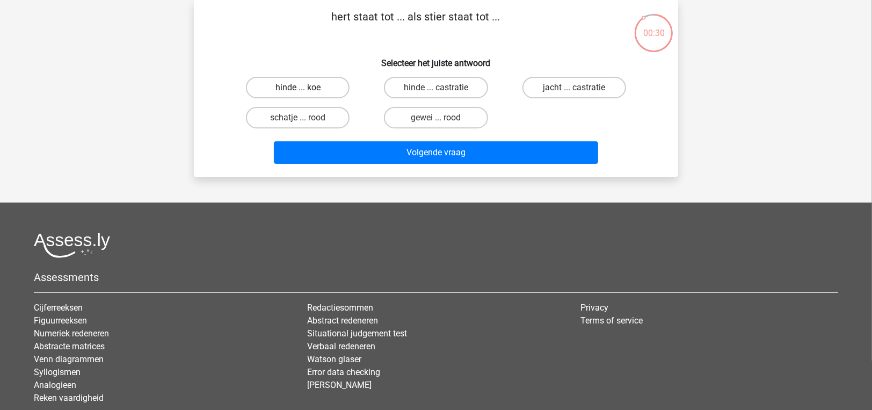
click at [331, 87] on label "hinde ... koe" at bounding box center [298, 87] width 104 height 21
click at [305, 88] on input "hinde ... koe" at bounding box center [301, 91] width 7 height 7
radio input "true"
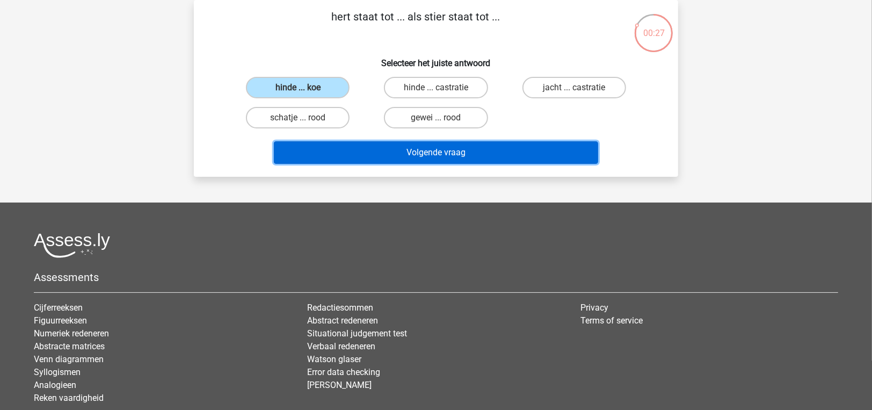
click at [361, 156] on button "Volgende vraag" at bounding box center [436, 152] width 325 height 23
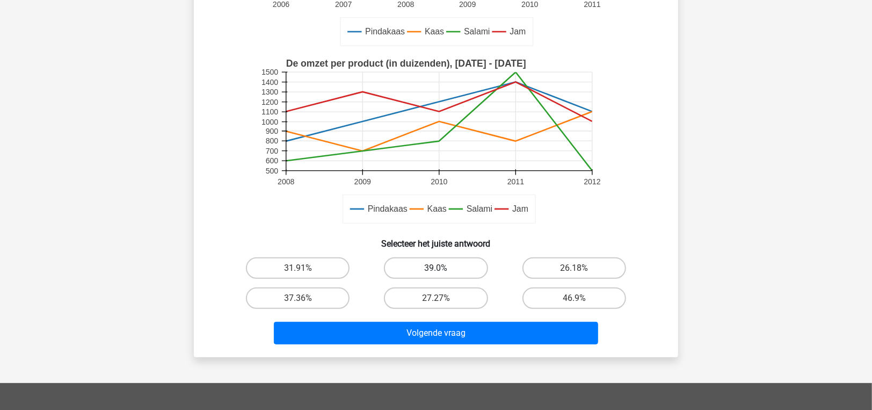
scroll to position [264, 0]
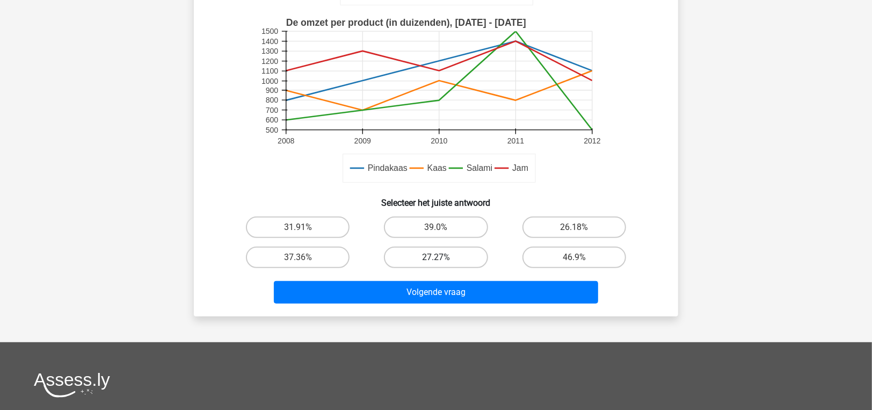
click at [432, 257] on label "27.27%" at bounding box center [436, 257] width 104 height 21
click at [436, 257] on input "27.27%" at bounding box center [439, 260] width 7 height 7
radio input "true"
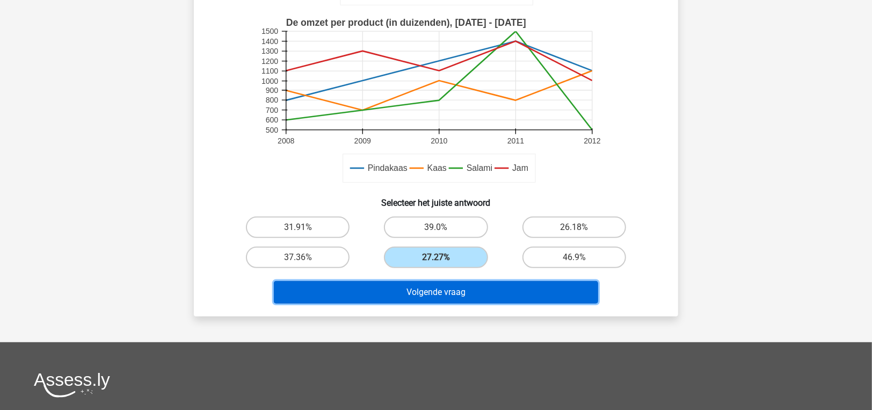
click at [429, 287] on button "Volgende vraag" at bounding box center [436, 292] width 325 height 23
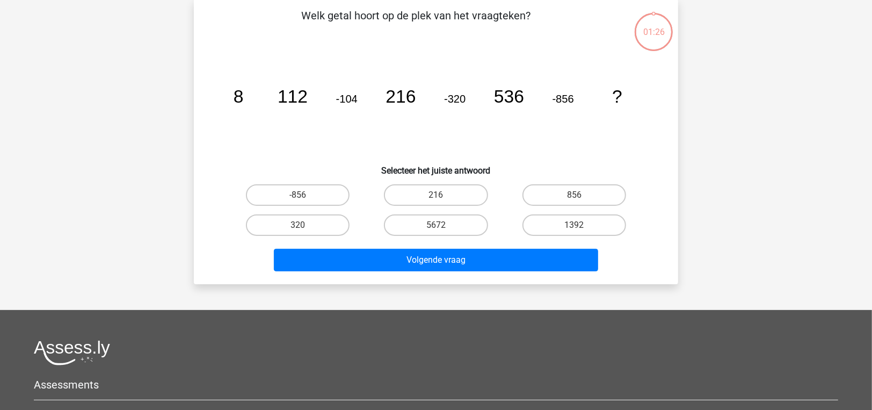
scroll to position [49, 0]
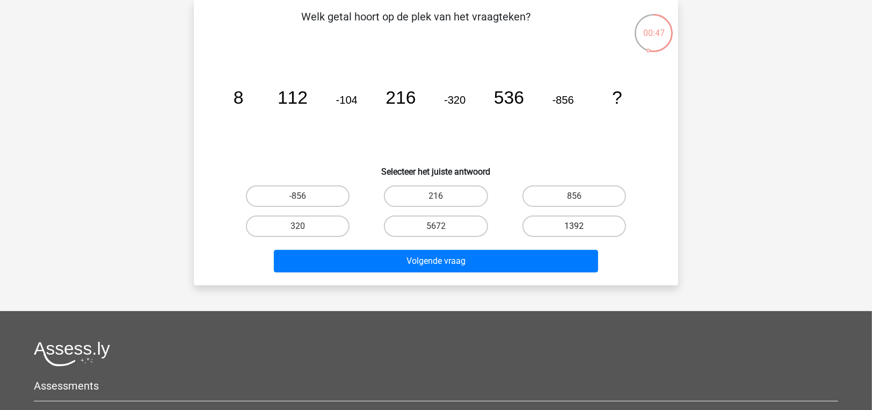
click at [539, 222] on label "1392" at bounding box center [575, 225] width 104 height 21
click at [574, 226] on input "1392" at bounding box center [577, 229] width 7 height 7
radio input "true"
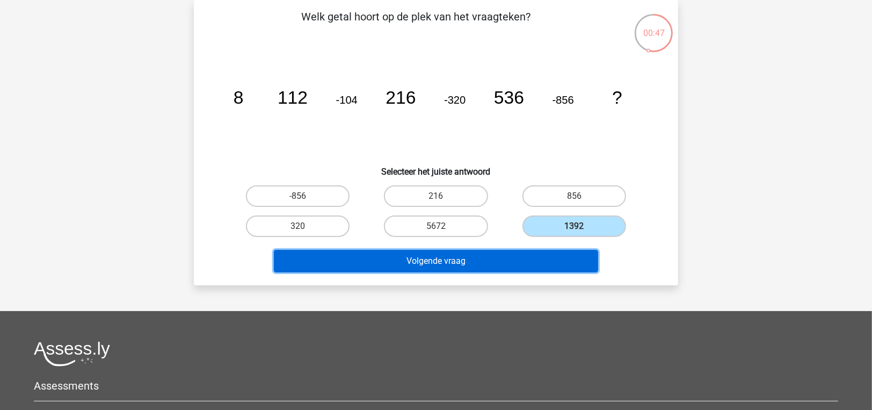
click at [539, 269] on button "Volgende vraag" at bounding box center [436, 261] width 325 height 23
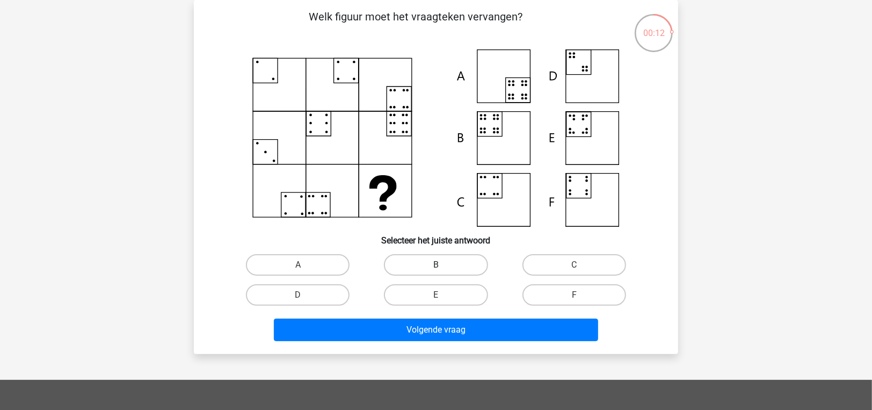
click at [412, 262] on label "B" at bounding box center [436, 264] width 104 height 21
click at [436, 265] on input "B" at bounding box center [439, 268] width 7 height 7
radio input "true"
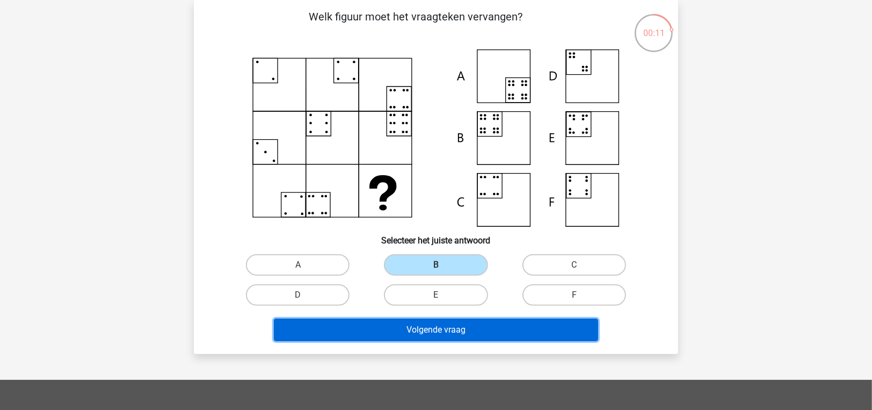
click at [421, 323] on button "Volgende vraag" at bounding box center [436, 329] width 325 height 23
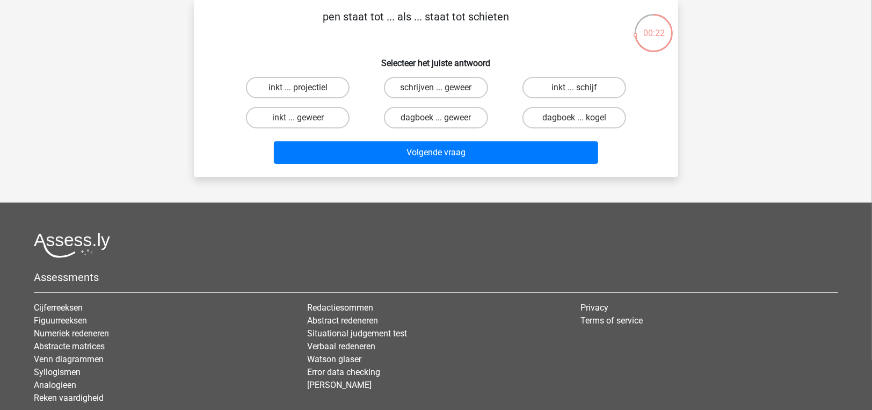
click at [438, 90] on input "schrijven ... geweer" at bounding box center [439, 91] width 7 height 7
radio input "true"
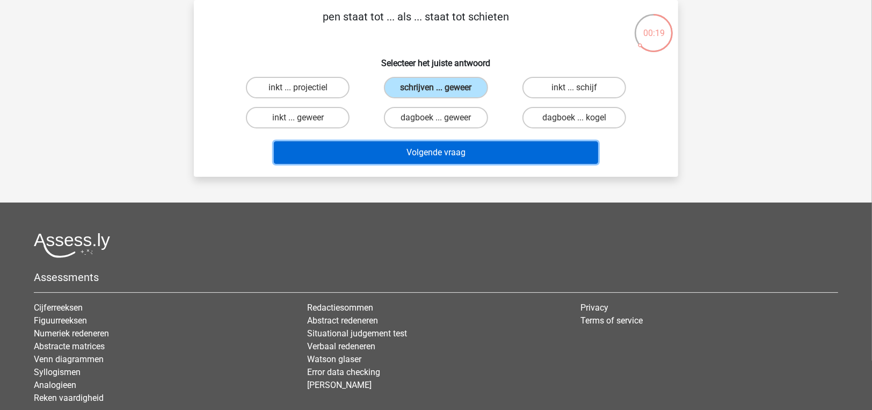
click at [441, 151] on button "Volgende vraag" at bounding box center [436, 152] width 325 height 23
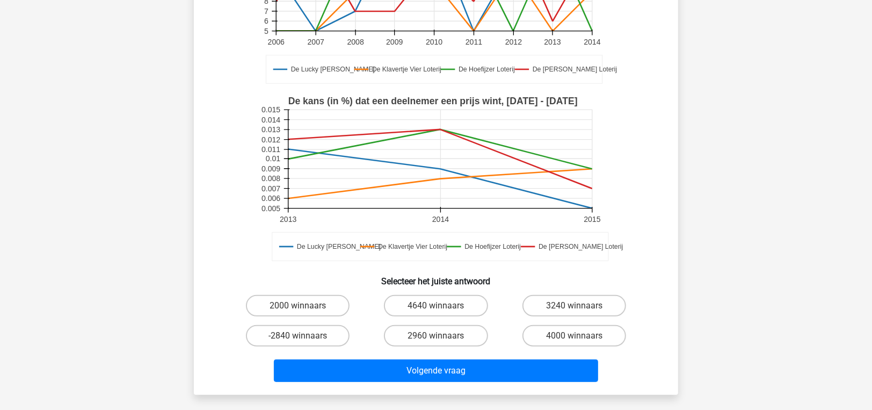
scroll to position [322, 0]
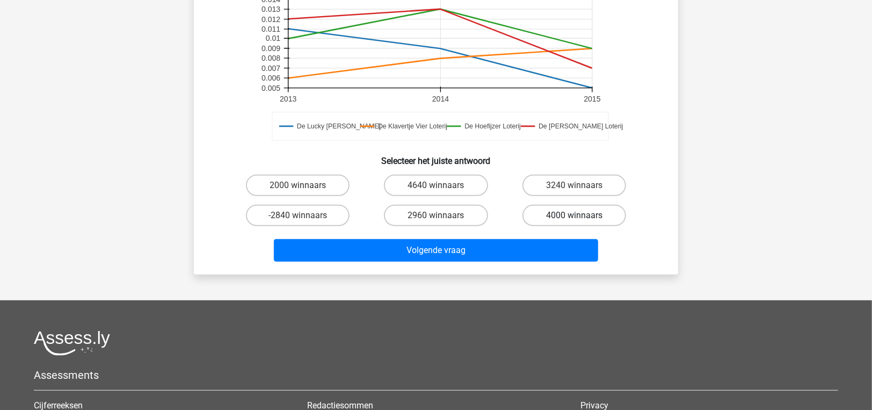
click at [550, 207] on label "4000 winnaars" at bounding box center [575, 215] width 104 height 21
click at [574, 215] on input "4000 winnaars" at bounding box center [577, 218] width 7 height 7
radio input "true"
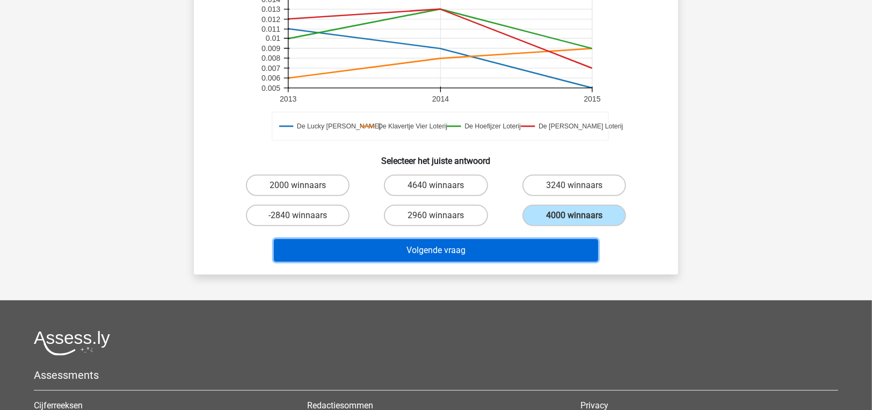
click at [546, 239] on button "Volgende vraag" at bounding box center [436, 250] width 325 height 23
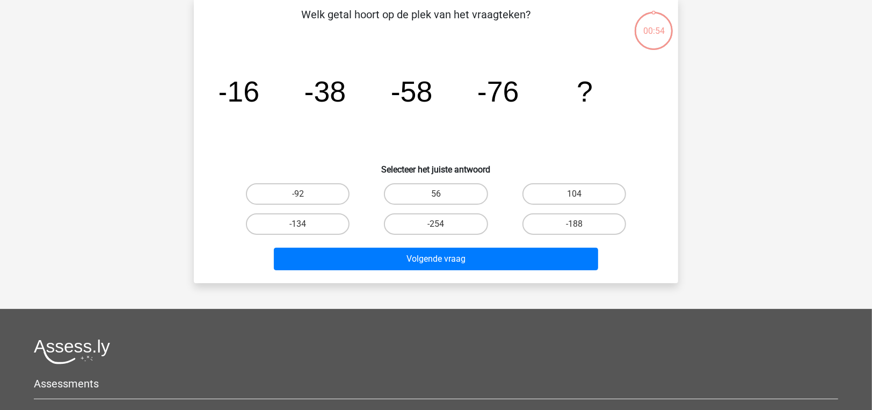
scroll to position [49, 0]
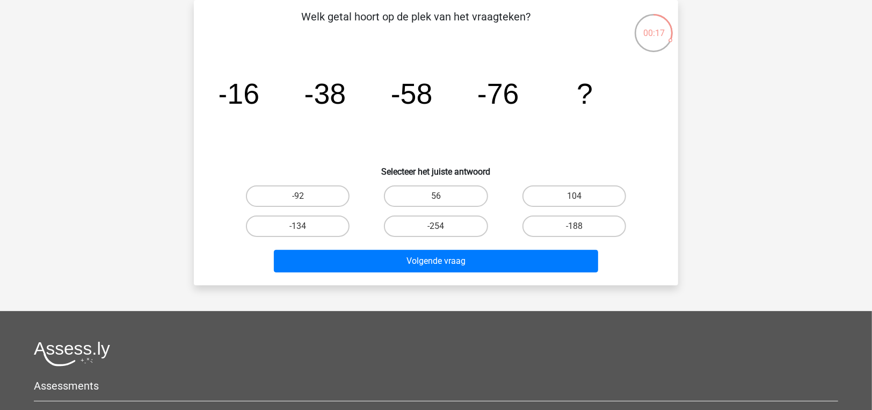
click at [299, 197] on input "-92" at bounding box center [301, 199] width 7 height 7
radio input "true"
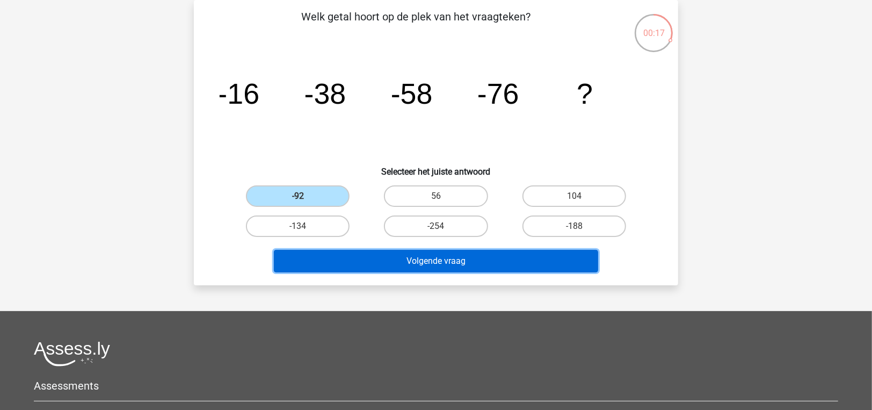
click at [335, 253] on button "Volgende vraag" at bounding box center [436, 261] width 325 height 23
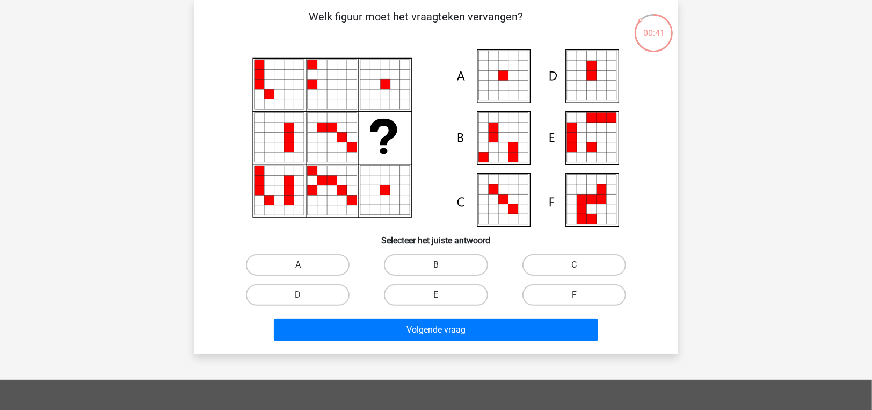
click at [296, 258] on label "A" at bounding box center [298, 264] width 104 height 21
click at [298, 265] on input "A" at bounding box center [301, 268] width 7 height 7
radio input "true"
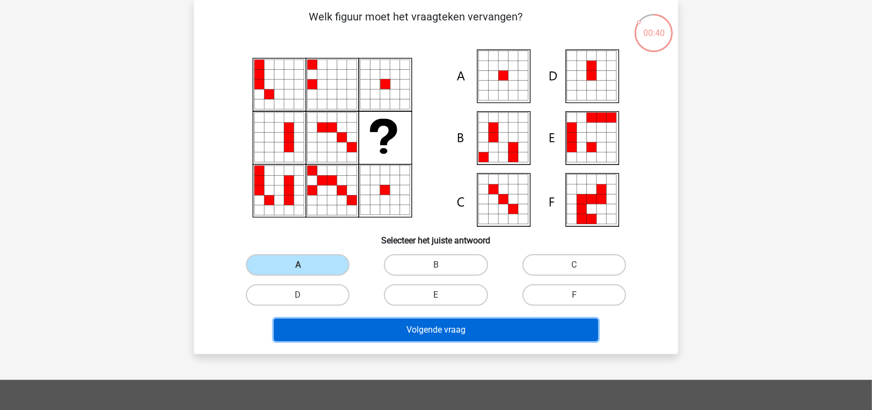
click at [350, 329] on button "Volgende vraag" at bounding box center [436, 329] width 325 height 23
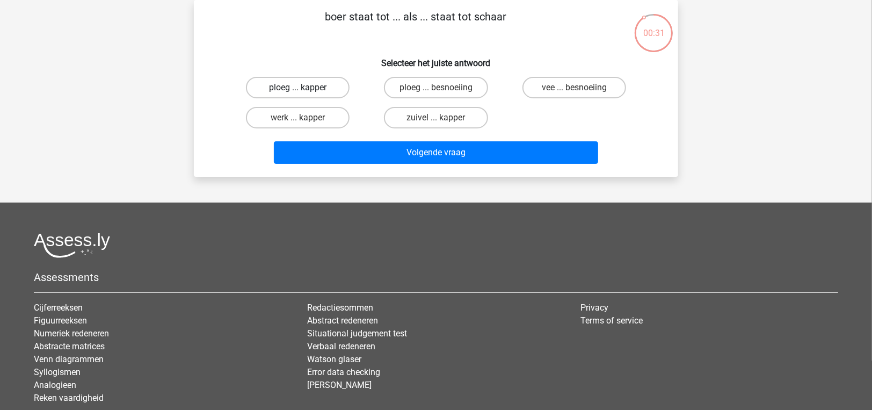
click at [310, 91] on label "ploeg ... kapper" at bounding box center [298, 87] width 104 height 21
click at [305, 91] on input "ploeg ... kapper" at bounding box center [301, 91] width 7 height 7
radio input "true"
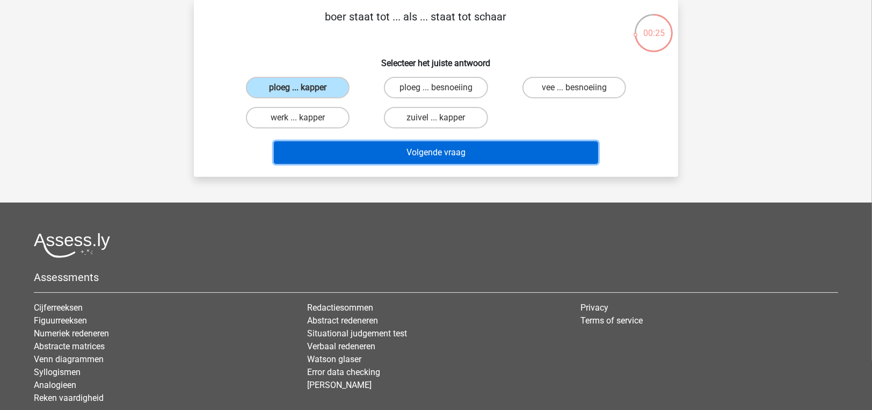
click at [328, 157] on button "Volgende vraag" at bounding box center [436, 152] width 325 height 23
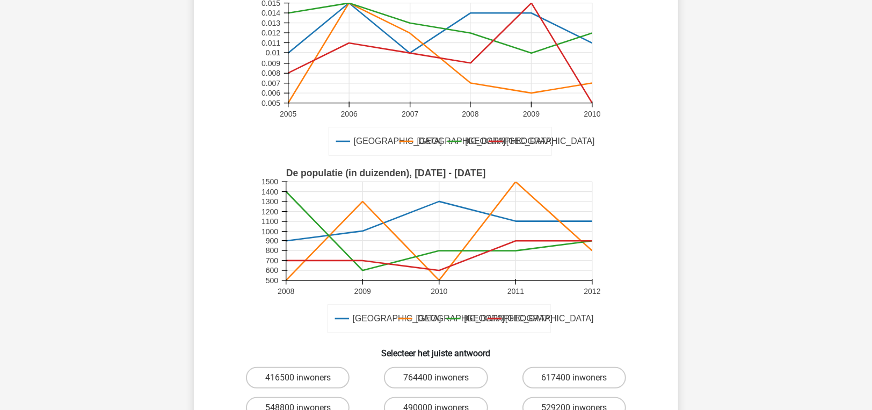
scroll to position [318, 0]
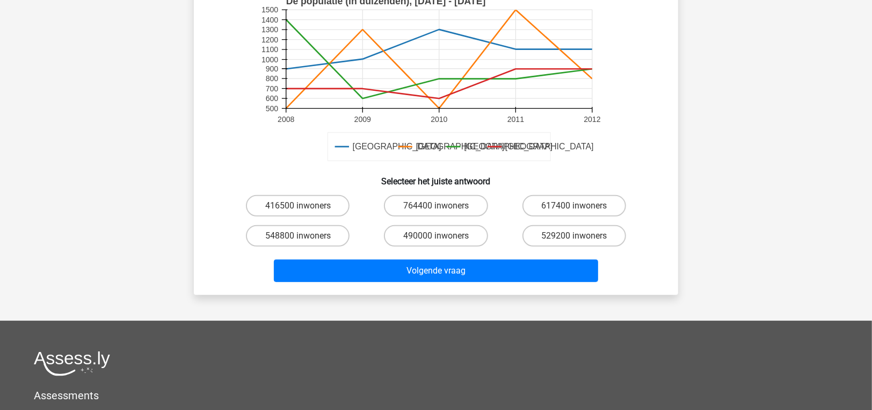
click at [442, 221] on div "490000 inwoners" at bounding box center [436, 236] width 138 height 30
drag, startPoint x: 439, startPoint y: 223, endPoint x: 439, endPoint y: 237, distance: 14.5
click at [439, 236] on input "490000 inwoners" at bounding box center [439, 239] width 7 height 7
radio input "true"
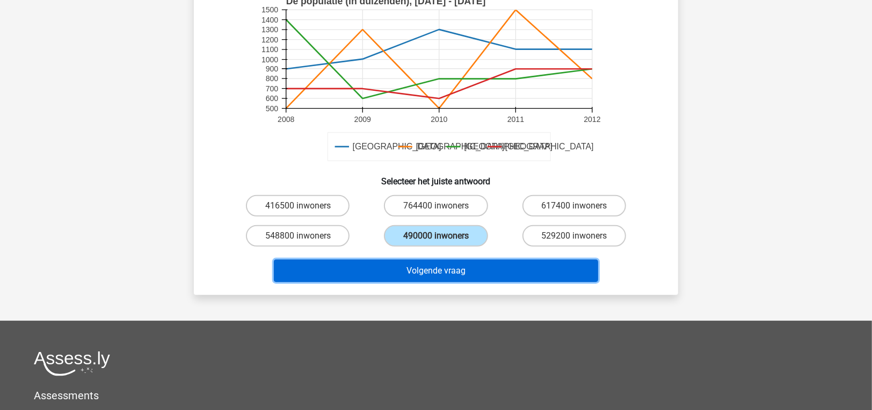
click at [438, 259] on button "Volgende vraag" at bounding box center [436, 270] width 325 height 23
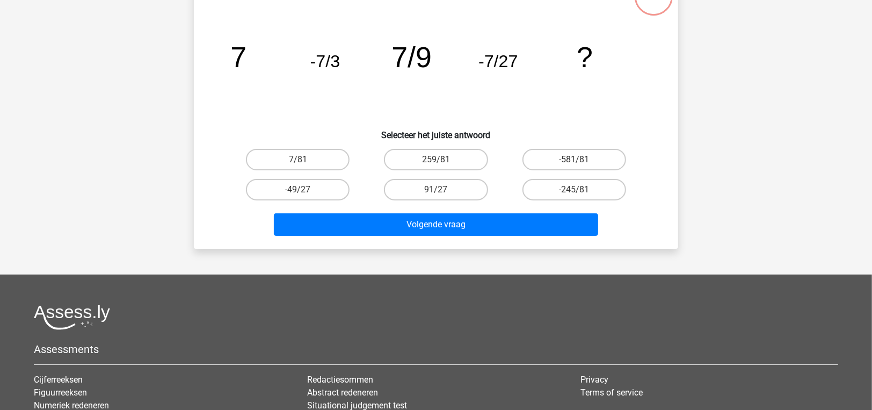
scroll to position [49, 0]
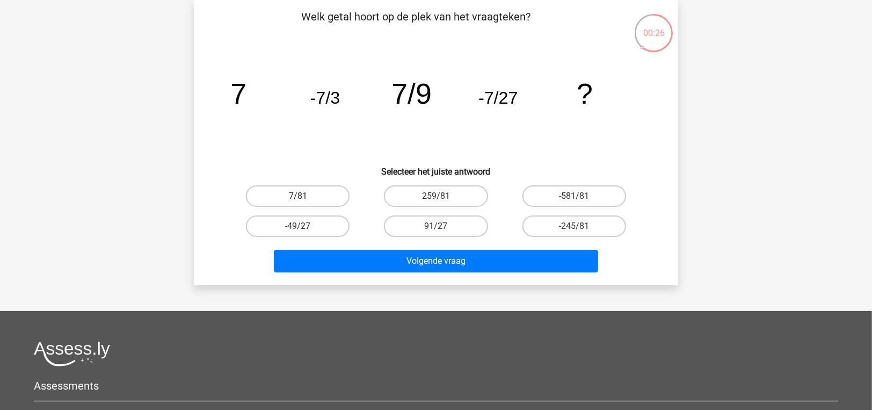
click at [321, 200] on label "7/81" at bounding box center [298, 195] width 104 height 21
click at [305, 200] on input "7/81" at bounding box center [301, 199] width 7 height 7
radio input "true"
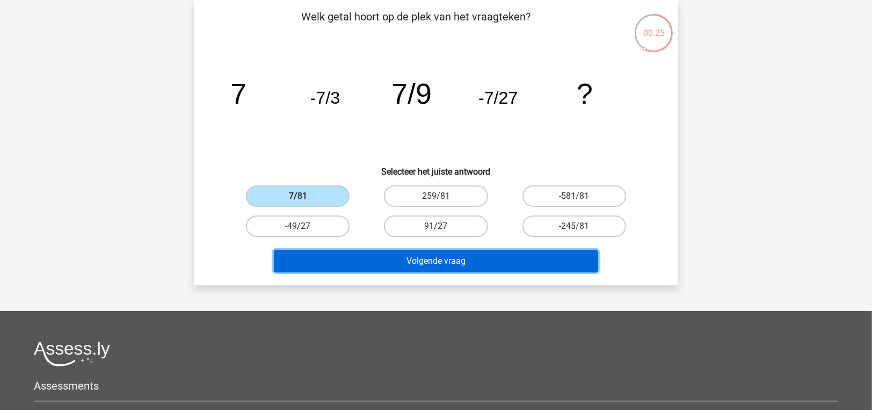
click at [360, 262] on button "Volgende vraag" at bounding box center [436, 261] width 325 height 23
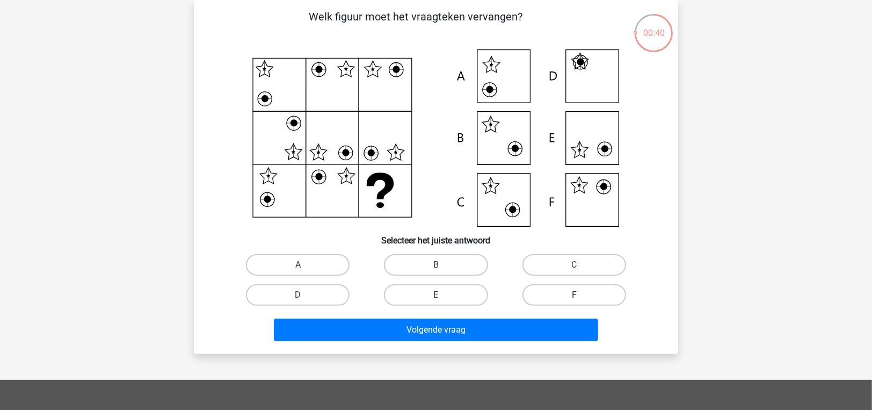
click at [565, 284] on label "F" at bounding box center [575, 294] width 104 height 21
click at [574, 295] on input "F" at bounding box center [577, 298] width 7 height 7
radio input "true"
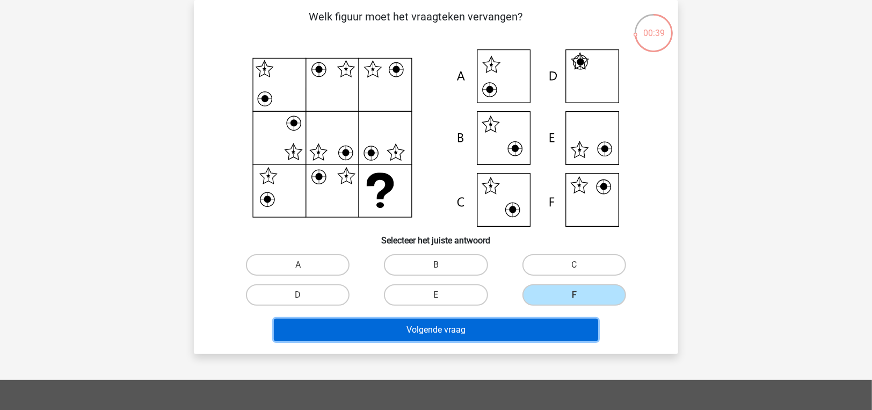
click at [554, 321] on button "Volgende vraag" at bounding box center [436, 329] width 325 height 23
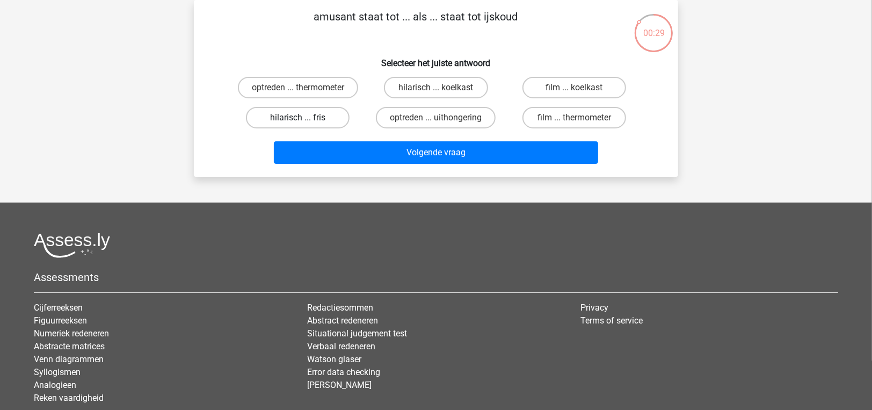
click at [328, 115] on label "hilarisch ... fris" at bounding box center [298, 117] width 104 height 21
click at [305, 118] on input "hilarisch ... fris" at bounding box center [301, 121] width 7 height 7
radio input "true"
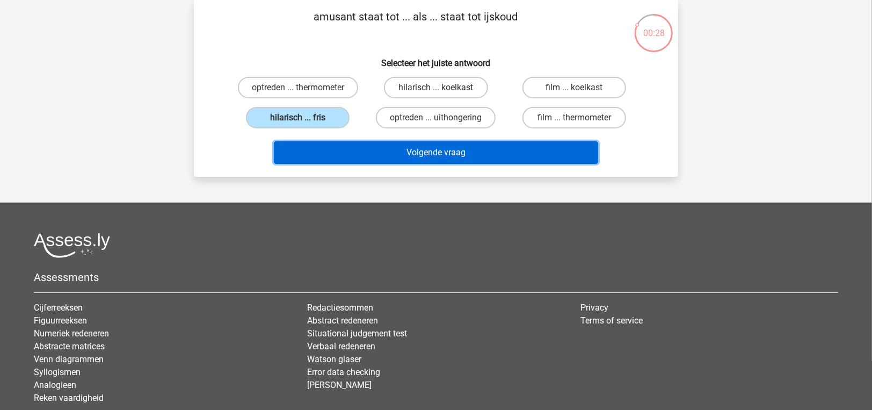
click at [350, 149] on button "Volgende vraag" at bounding box center [436, 152] width 325 height 23
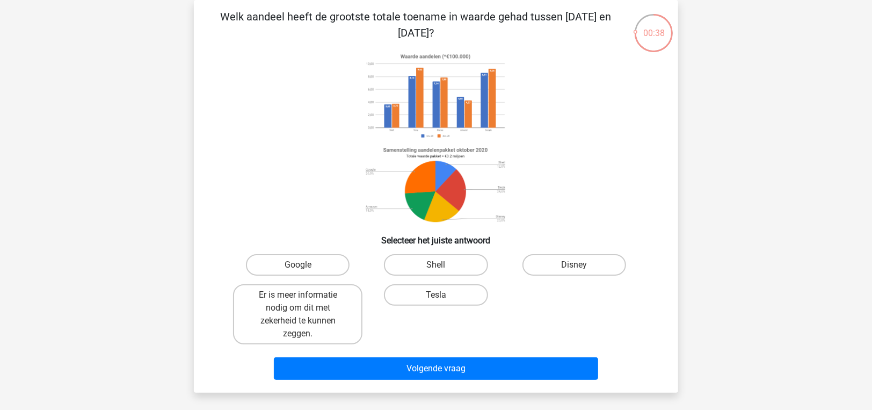
drag, startPoint x: 359, startPoint y: 17, endPoint x: 472, endPoint y: 54, distance: 118.5
click at [459, 21] on p "Welk aandeel heeft de grootste totale toename in waarde gehad tussen november 2…" at bounding box center [416, 25] width 410 height 32
click at [458, 300] on label "Tesla" at bounding box center [436, 294] width 104 height 21
click at [443, 300] on input "Tesla" at bounding box center [439, 298] width 7 height 7
radio input "true"
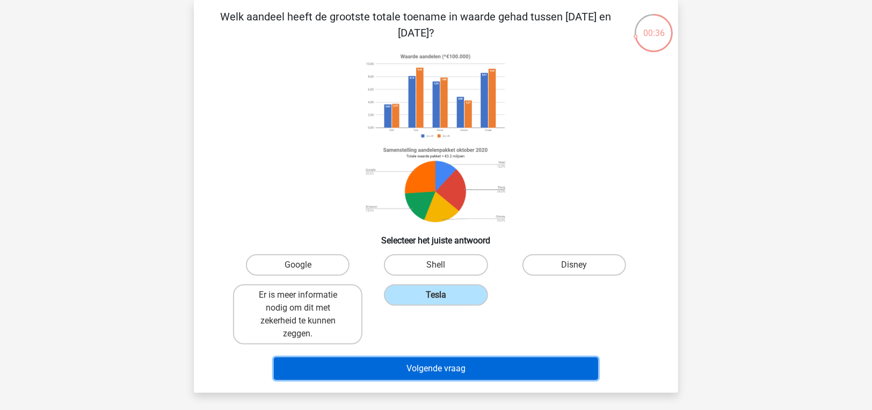
click at [468, 365] on button "Volgende vraag" at bounding box center [436, 368] width 325 height 23
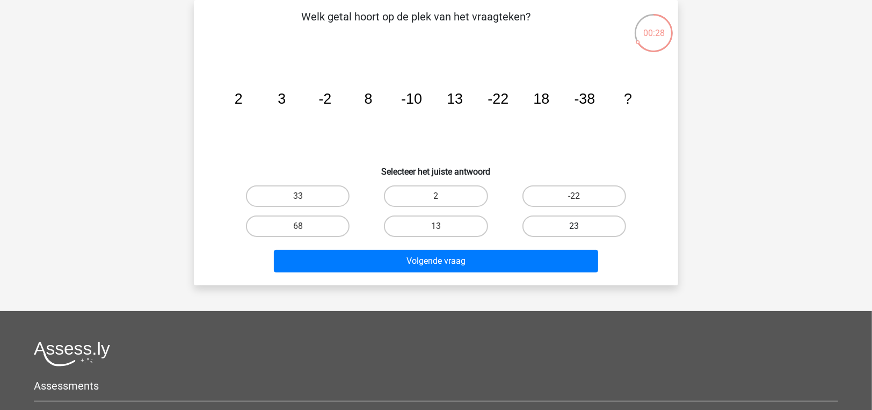
click at [553, 226] on label "23" at bounding box center [575, 225] width 104 height 21
click at [574, 226] on input "23" at bounding box center [577, 229] width 7 height 7
radio input "true"
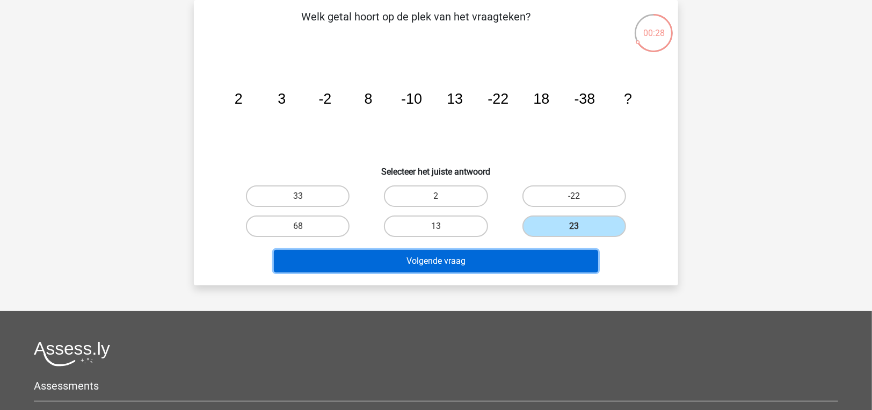
click at [550, 256] on button "Volgende vraag" at bounding box center [436, 261] width 325 height 23
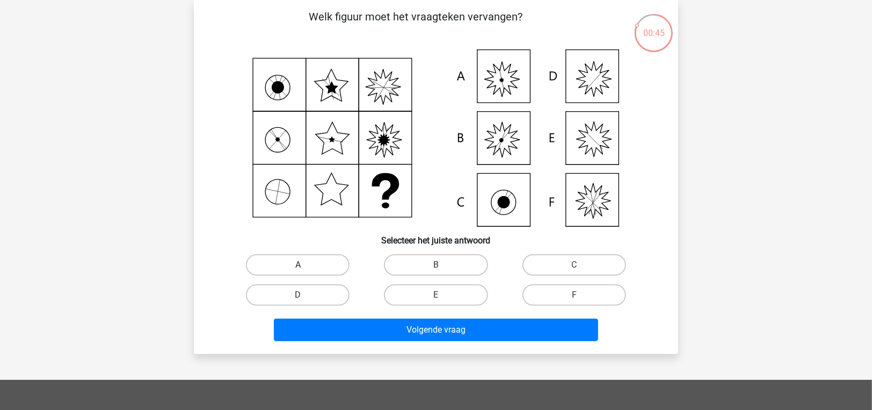
click at [307, 264] on label "A" at bounding box center [298, 264] width 104 height 21
click at [305, 265] on input "A" at bounding box center [301, 268] width 7 height 7
radio input "true"
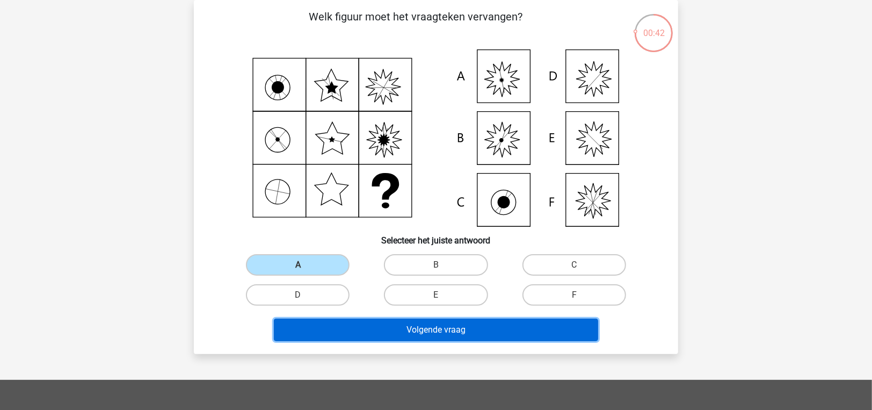
click at [396, 324] on button "Volgende vraag" at bounding box center [436, 329] width 325 height 23
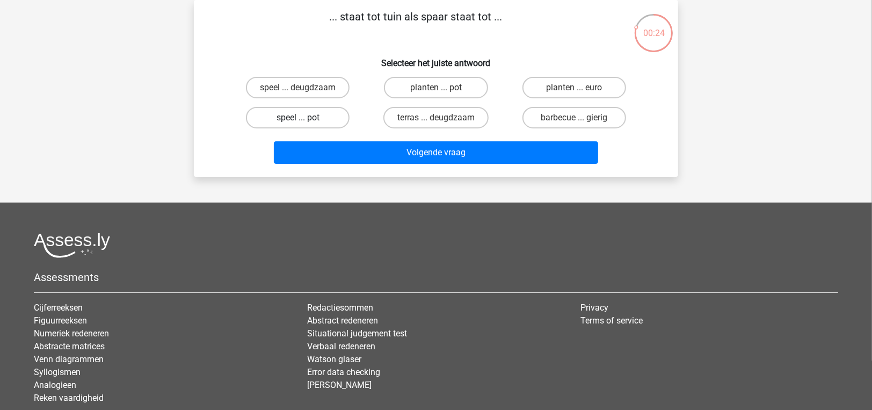
click at [294, 119] on label "speel ... pot" at bounding box center [298, 117] width 104 height 21
click at [298, 119] on input "speel ... pot" at bounding box center [301, 121] width 7 height 7
radio input "true"
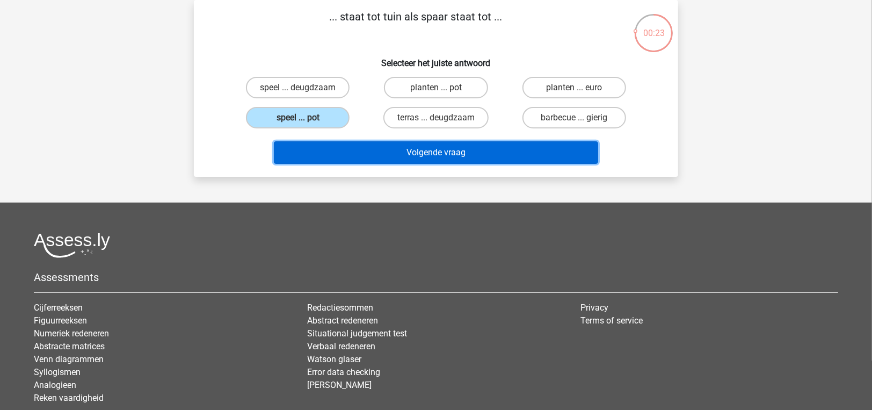
click at [321, 155] on button "Volgende vraag" at bounding box center [436, 152] width 325 height 23
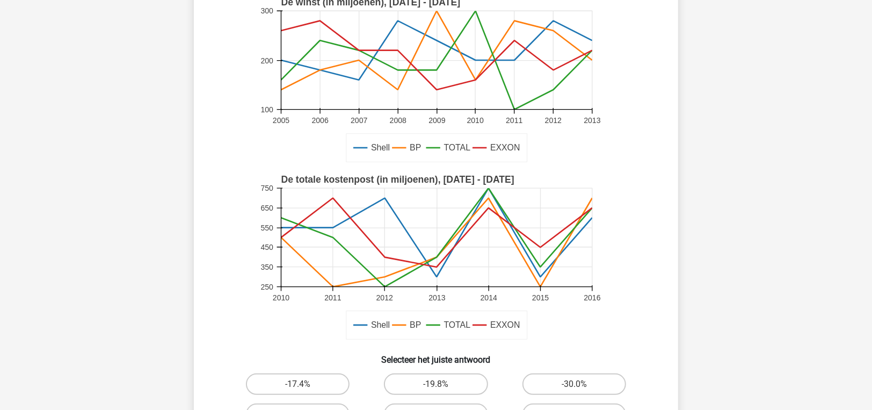
scroll to position [161, 0]
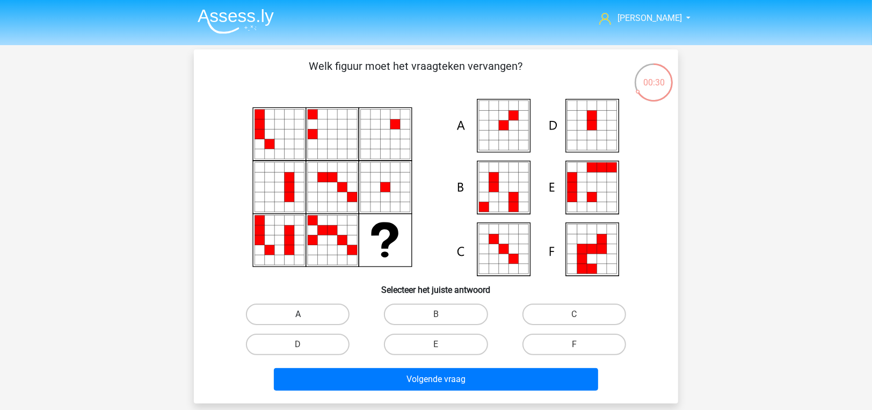
click at [302, 313] on label "A" at bounding box center [298, 313] width 104 height 21
click at [302, 314] on input "A" at bounding box center [301, 317] width 7 height 7
radio input "true"
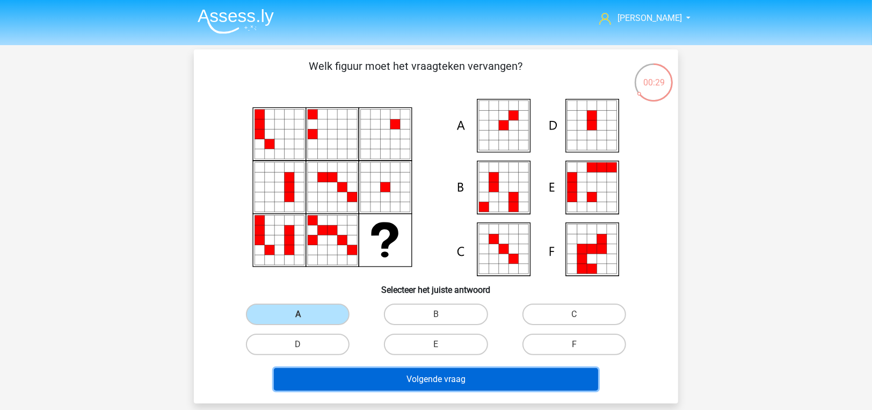
click at [397, 387] on button "Volgende vraag" at bounding box center [436, 379] width 325 height 23
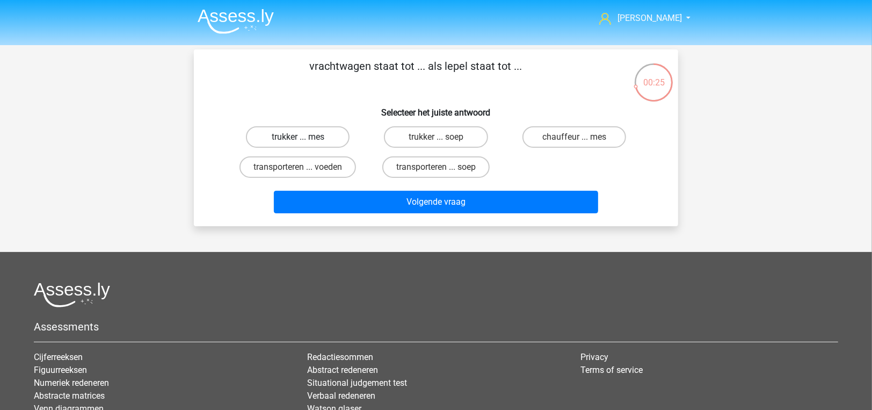
click at [321, 135] on label "trukker ... mes" at bounding box center [298, 136] width 104 height 21
click at [305, 137] on input "trukker ... mes" at bounding box center [301, 140] width 7 height 7
radio input "true"
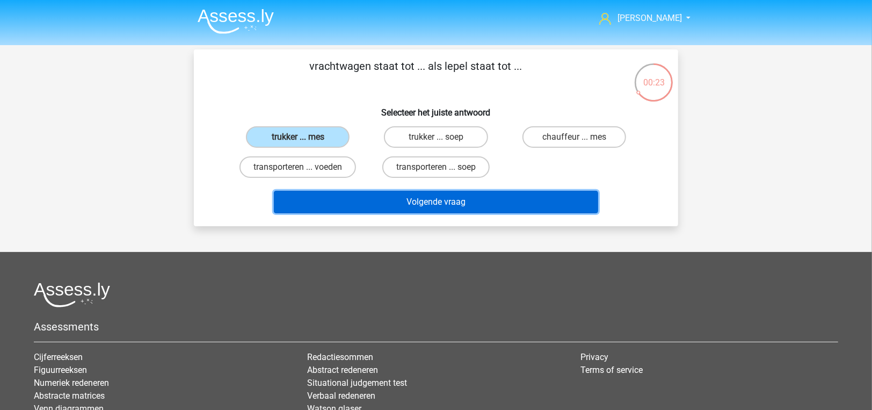
click at [337, 201] on button "Volgende vraag" at bounding box center [436, 202] width 325 height 23
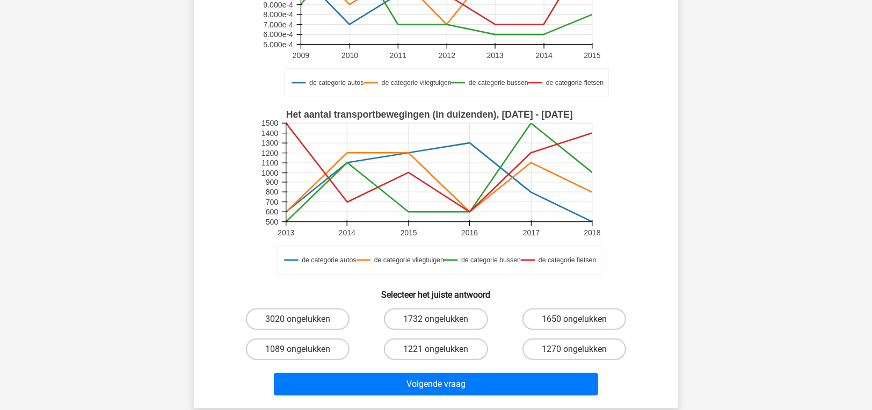
scroll to position [264, 0]
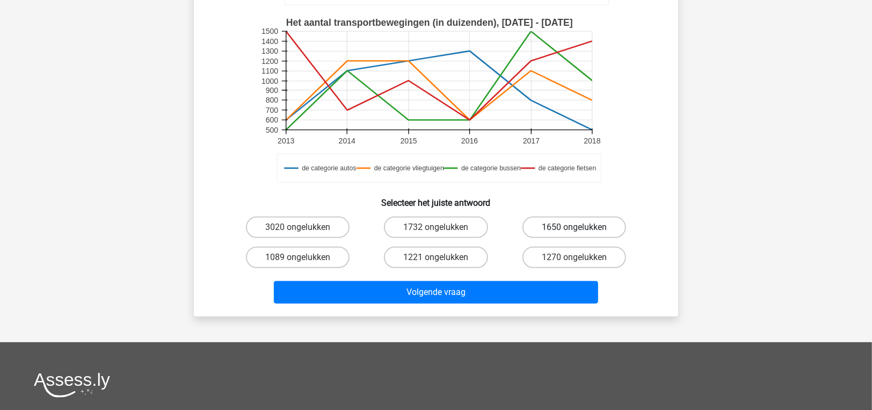
click at [574, 228] on label "1650 ongelukken" at bounding box center [575, 226] width 104 height 21
click at [574, 228] on input "1650 ongelukken" at bounding box center [577, 230] width 7 height 7
radio input "true"
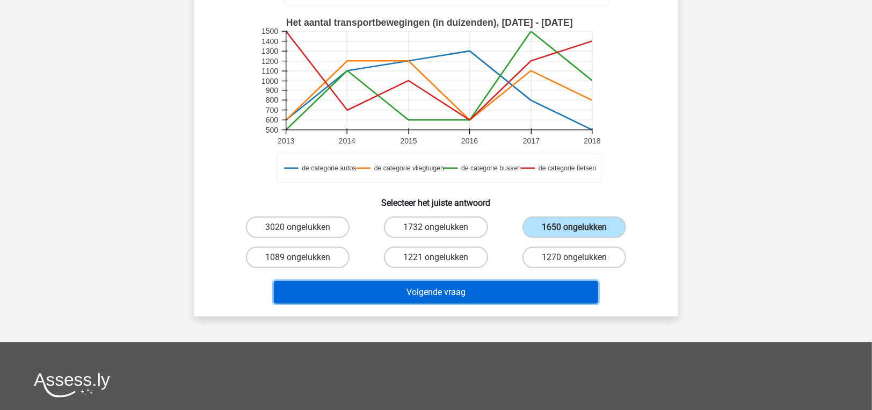
click at [545, 291] on button "Volgende vraag" at bounding box center [436, 292] width 325 height 23
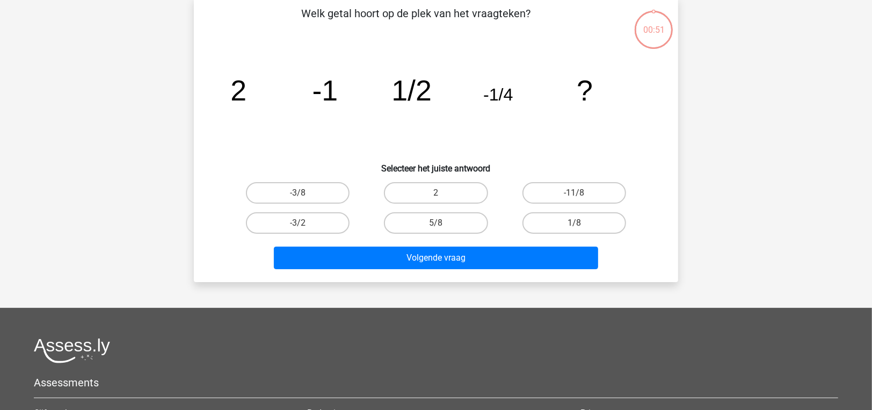
scroll to position [49, 0]
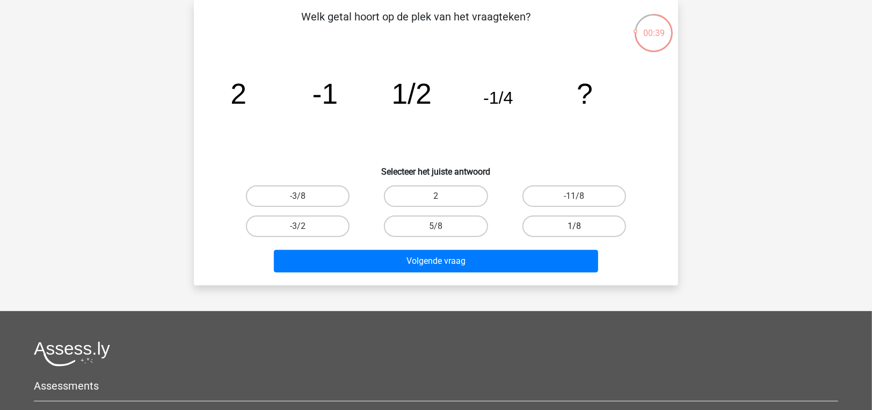
click at [598, 231] on label "1/8" at bounding box center [575, 225] width 104 height 21
click at [581, 231] on input "1/8" at bounding box center [577, 229] width 7 height 7
radio input "true"
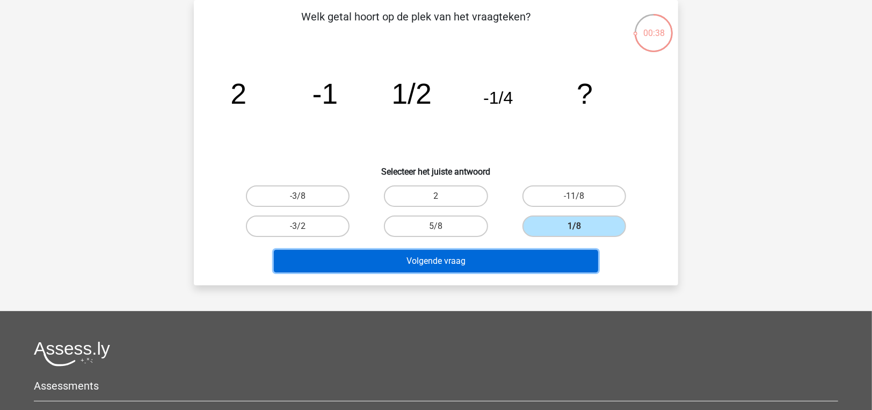
click at [574, 250] on button "Volgende vraag" at bounding box center [436, 261] width 325 height 23
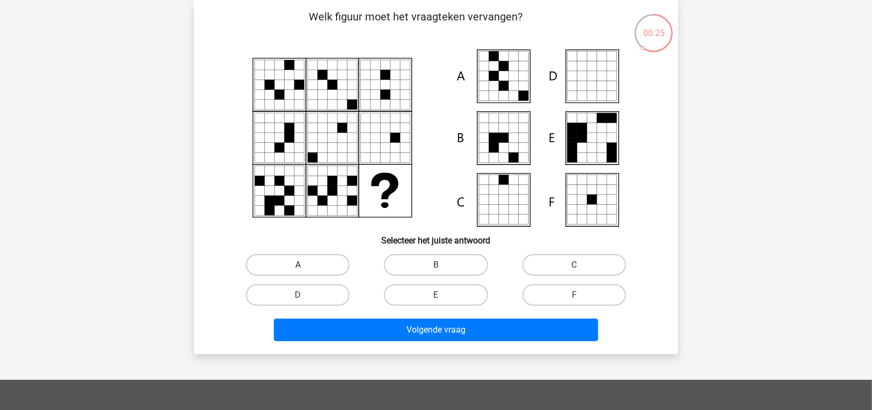
click at [312, 259] on label "A" at bounding box center [298, 264] width 104 height 21
click at [305, 265] on input "A" at bounding box center [301, 268] width 7 height 7
radio input "true"
click at [356, 341] on div "Volgende vraag" at bounding box center [436, 331] width 415 height 27
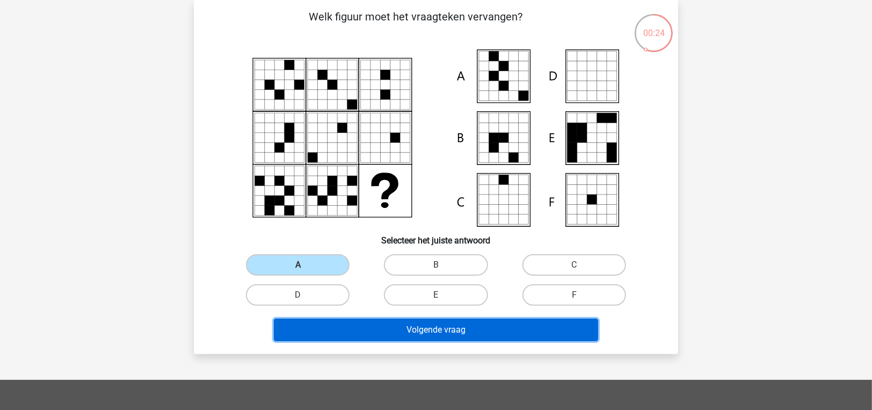
click at [358, 333] on button "Volgende vraag" at bounding box center [436, 329] width 325 height 23
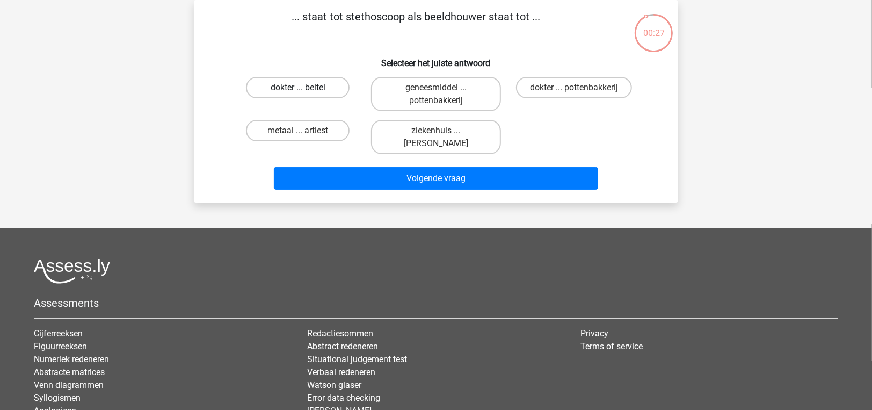
click at [332, 84] on label "dokter ... beitel" at bounding box center [298, 87] width 104 height 21
click at [305, 88] on input "dokter ... beitel" at bounding box center [301, 91] width 7 height 7
radio input "true"
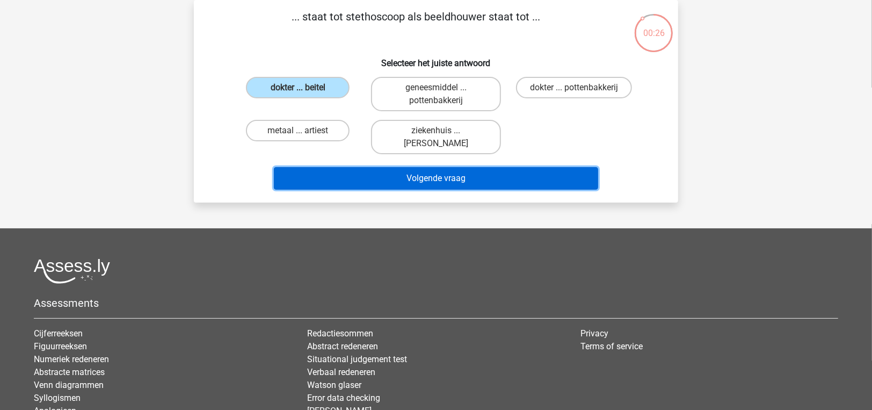
click at [360, 182] on button "Volgende vraag" at bounding box center [436, 178] width 325 height 23
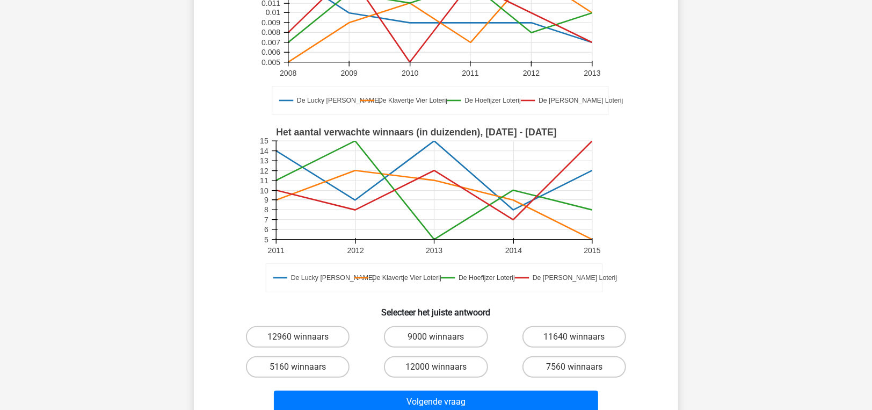
scroll to position [161, 0]
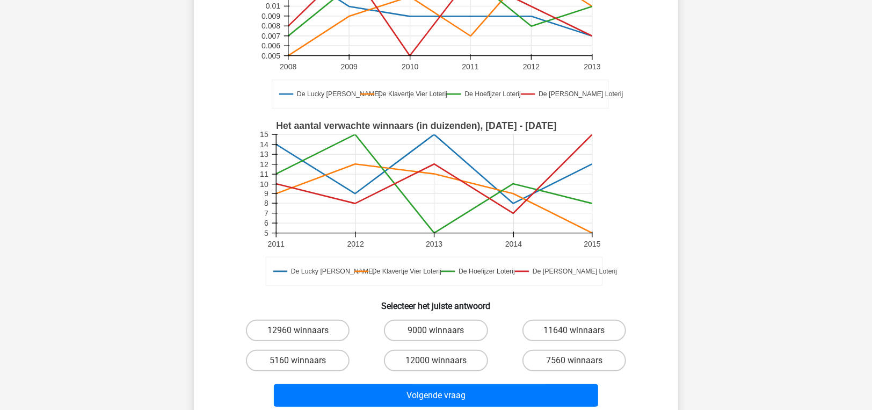
click at [437, 366] on input "12000 winnaars" at bounding box center [439, 363] width 7 height 7
radio input "true"
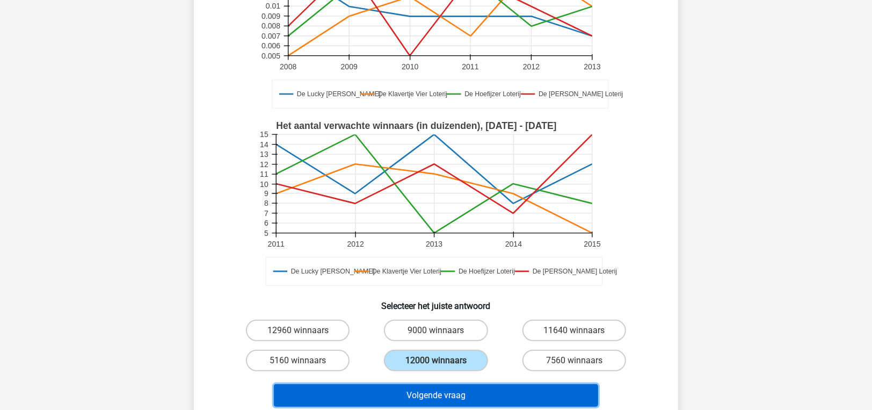
click at [435, 399] on button "Volgende vraag" at bounding box center [436, 395] width 325 height 23
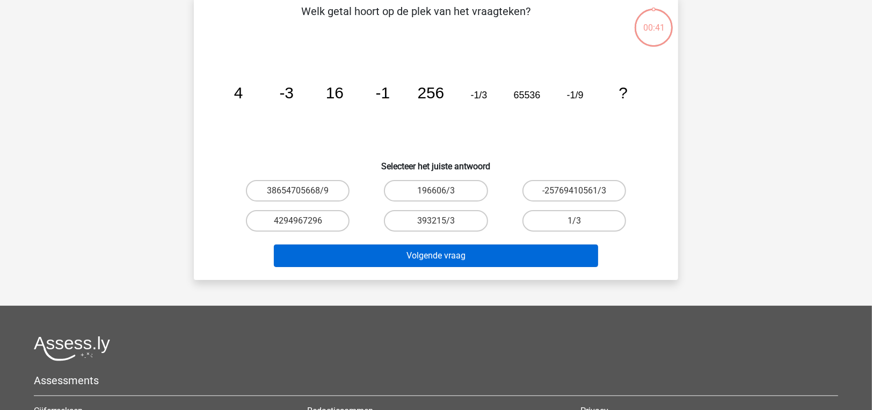
scroll to position [49, 0]
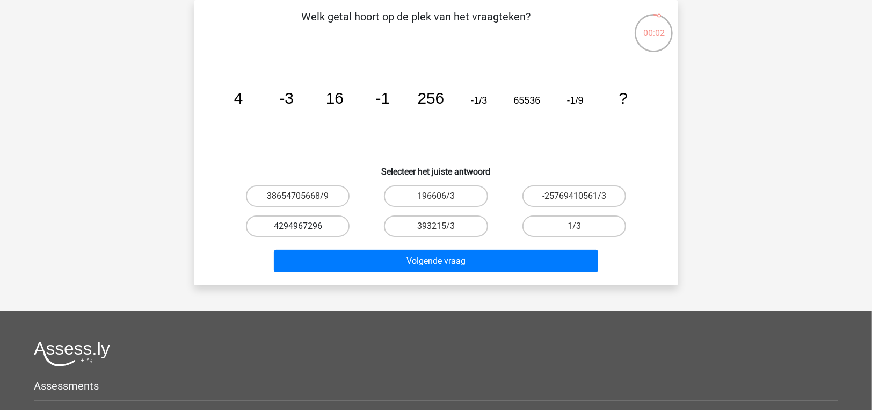
click at [288, 223] on label "4294967296" at bounding box center [298, 225] width 104 height 21
click at [298, 226] on input "4294967296" at bounding box center [301, 229] width 7 height 7
radio input "true"
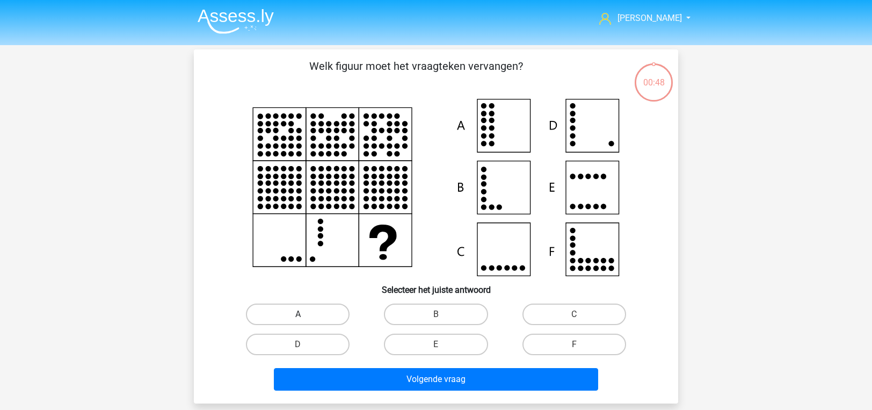
scroll to position [49, 0]
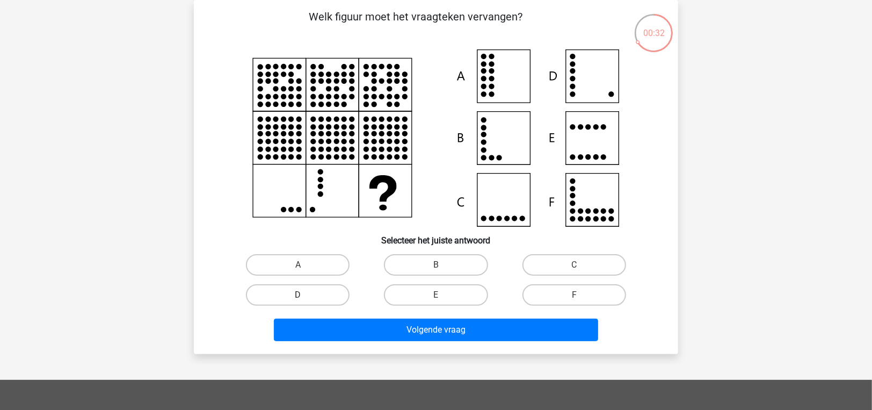
click at [314, 296] on label "D" at bounding box center [298, 294] width 104 height 21
click at [305, 296] on input "D" at bounding box center [301, 298] width 7 height 7
radio input "true"
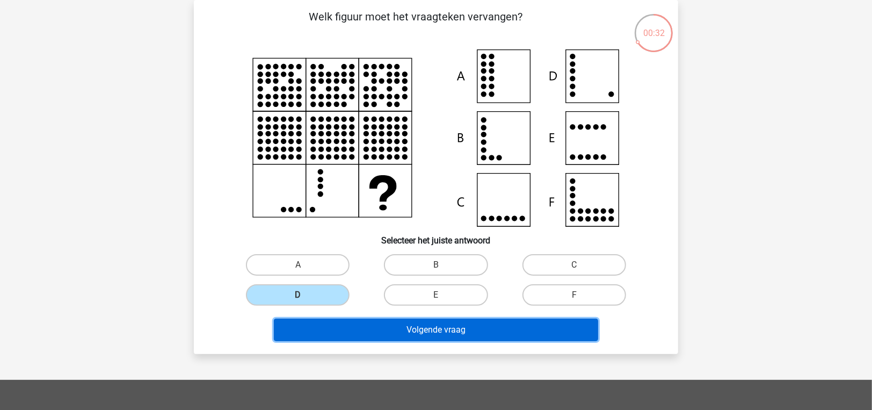
click at [345, 326] on button "Volgende vraag" at bounding box center [436, 329] width 325 height 23
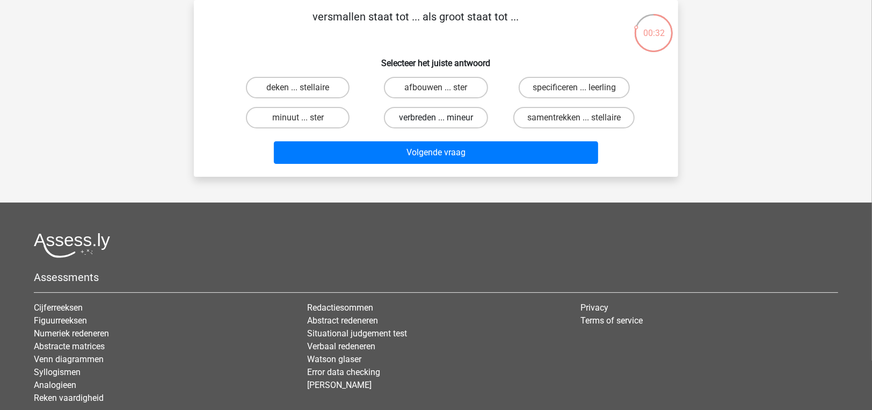
click at [430, 120] on label "verbreden ... mineur" at bounding box center [436, 117] width 104 height 21
click at [436, 120] on input "verbreden ... mineur" at bounding box center [439, 121] width 7 height 7
radio input "true"
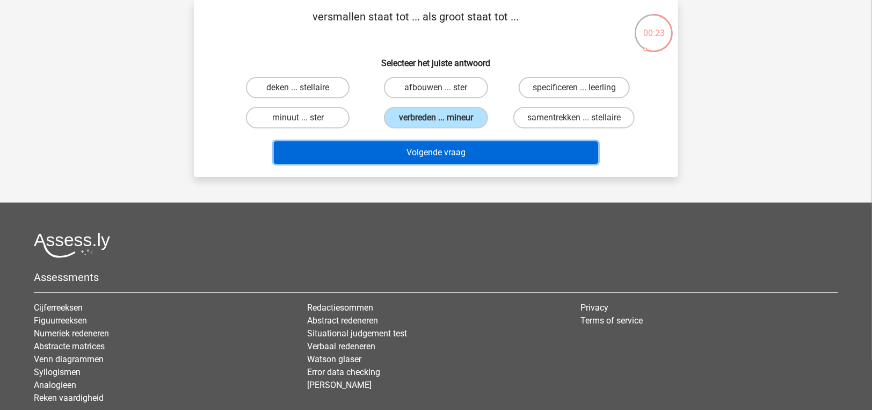
click at [399, 159] on button "Volgende vraag" at bounding box center [436, 152] width 325 height 23
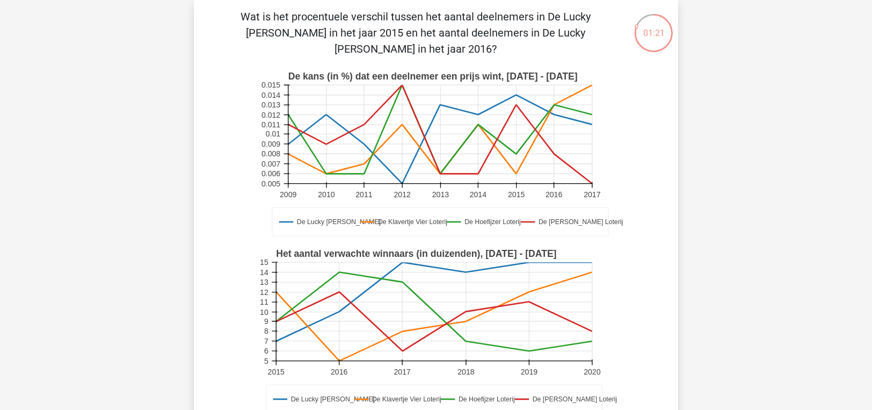
drag, startPoint x: 411, startPoint y: 15, endPoint x: 463, endPoint y: 40, distance: 57.7
click at [463, 40] on p "Wat is het procentuele verschil tussen het aantal deelnemers in De Lucky [PERSO…" at bounding box center [416, 33] width 410 height 48
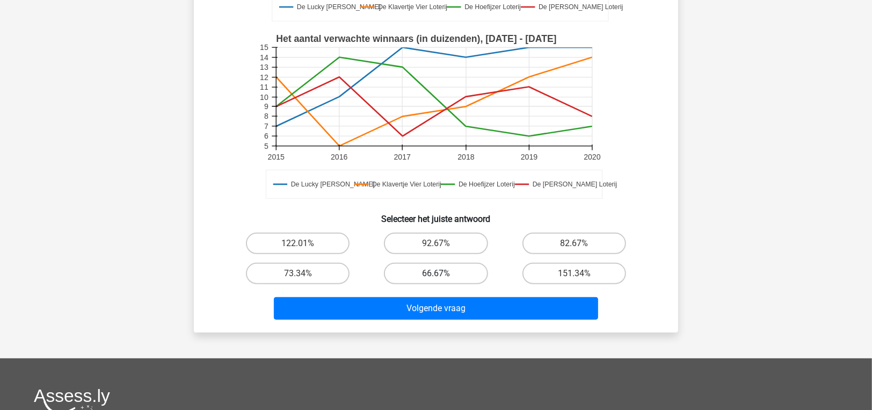
click at [445, 263] on label "66.67%" at bounding box center [436, 273] width 104 height 21
click at [443, 273] on input "66.67%" at bounding box center [439, 276] width 7 height 7
radio input "true"
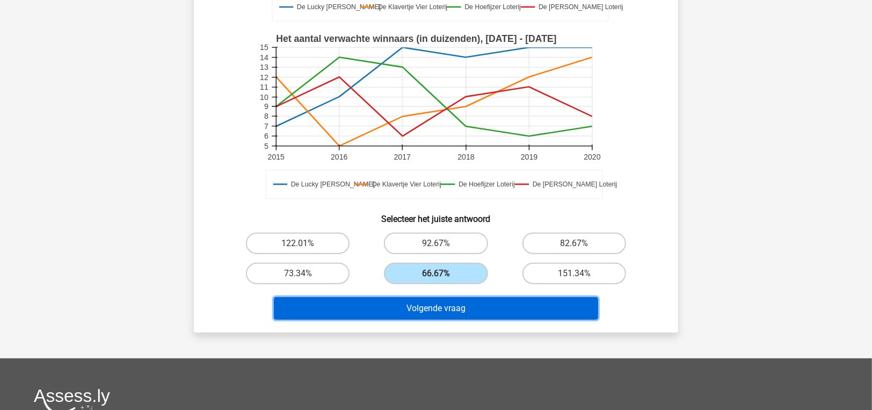
click at [451, 297] on button "Volgende vraag" at bounding box center [436, 308] width 325 height 23
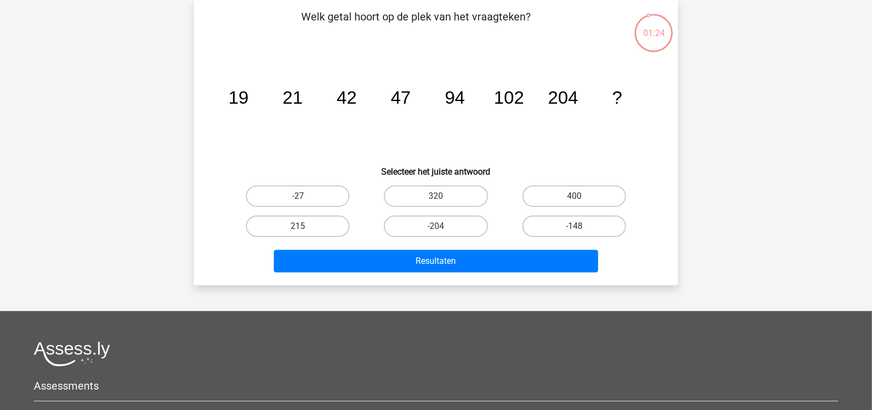
scroll to position [0, 0]
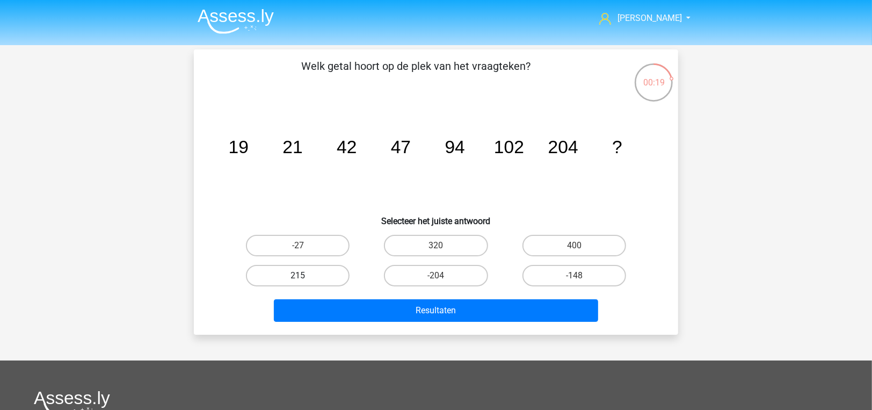
click at [305, 272] on label "215" at bounding box center [298, 275] width 104 height 21
click at [305, 276] on input "215" at bounding box center [301, 279] width 7 height 7
radio input "true"
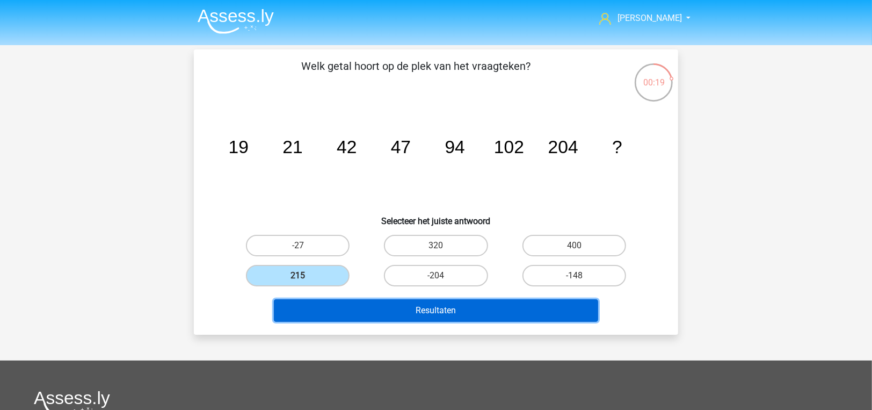
click at [327, 305] on button "Resultaten" at bounding box center [436, 310] width 325 height 23
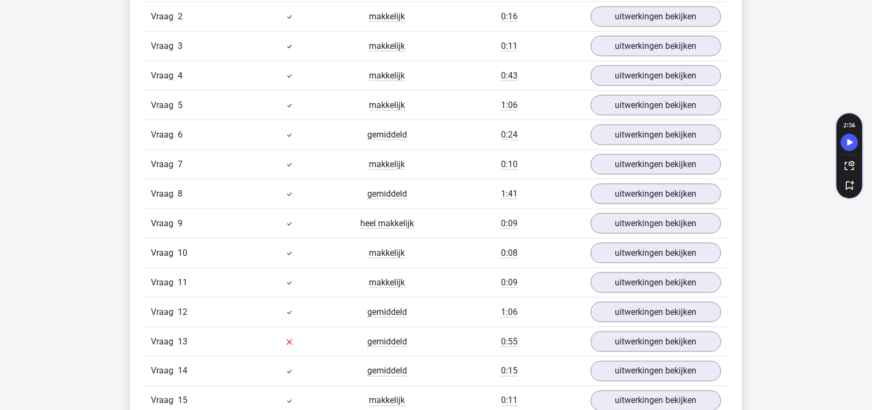
scroll to position [1074, 0]
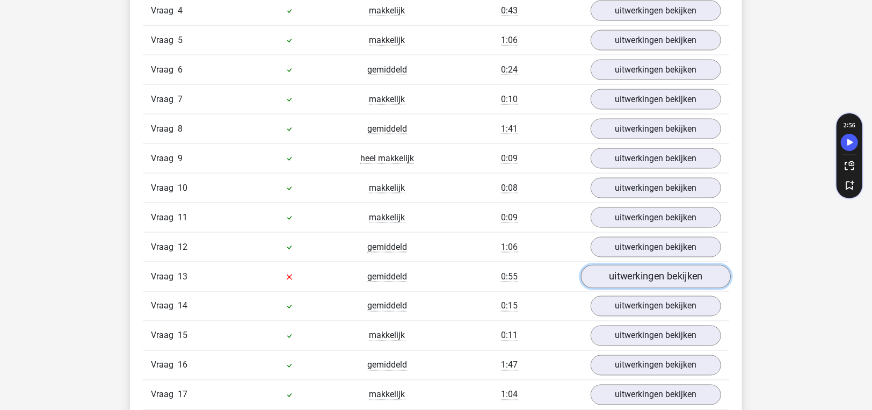
click at [655, 273] on link "uitwerkingen bekijken" at bounding box center [656, 277] width 150 height 24
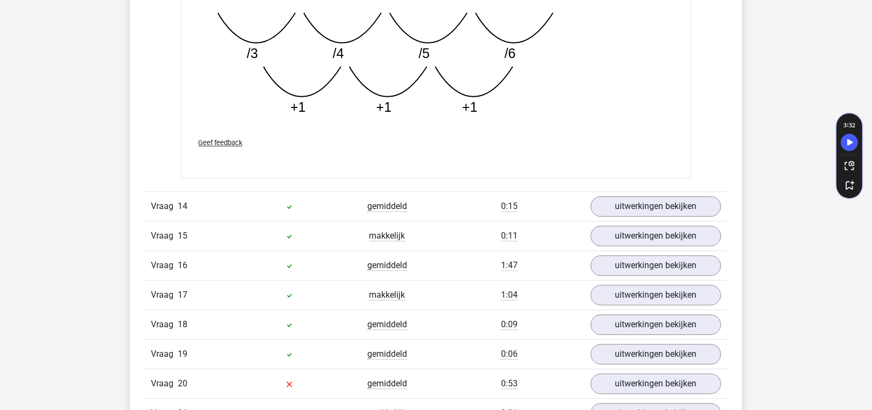
scroll to position [1826, 0]
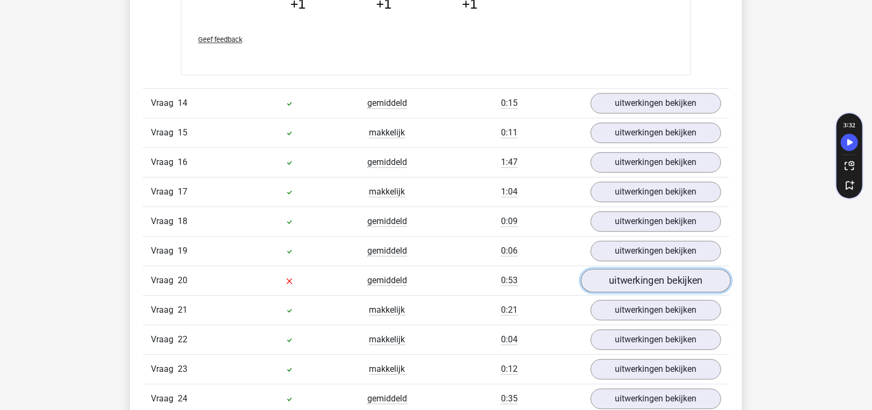
click at [636, 272] on link "uitwerkingen bekijken" at bounding box center [656, 281] width 150 height 24
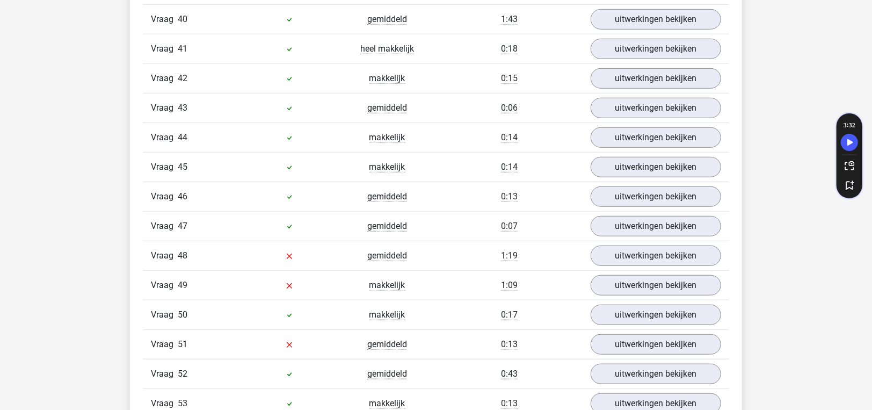
scroll to position [3275, 0]
click at [622, 244] on link "uitwerkingen bekijken" at bounding box center [656, 256] width 150 height 24
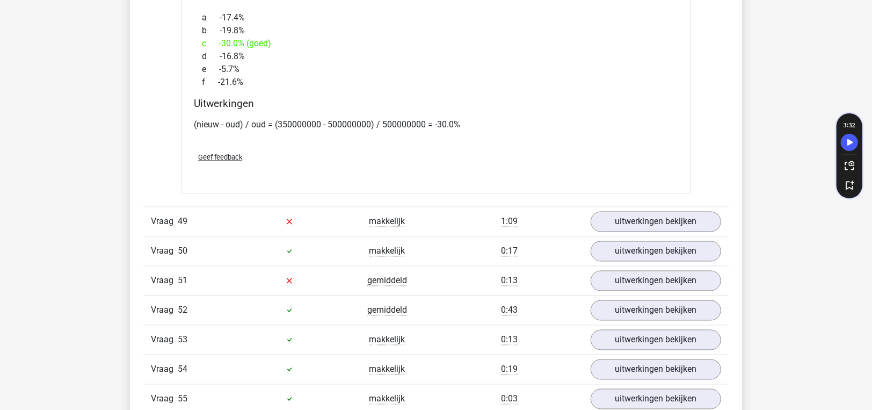
scroll to position [3920, 0]
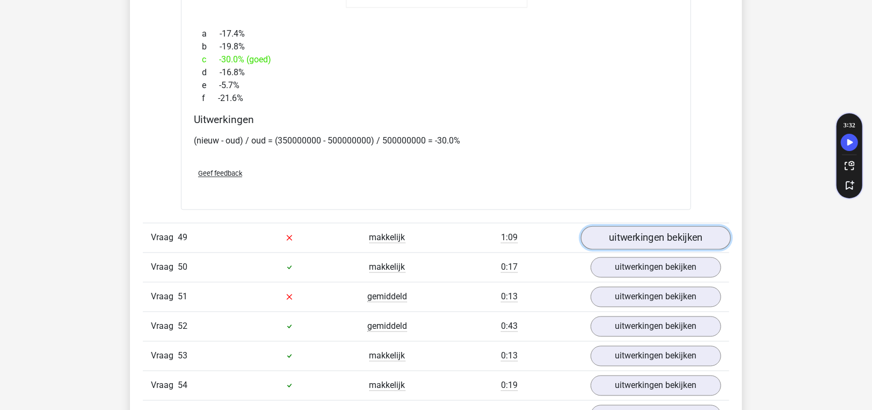
click at [657, 226] on link "uitwerkingen bekijken" at bounding box center [656, 238] width 150 height 24
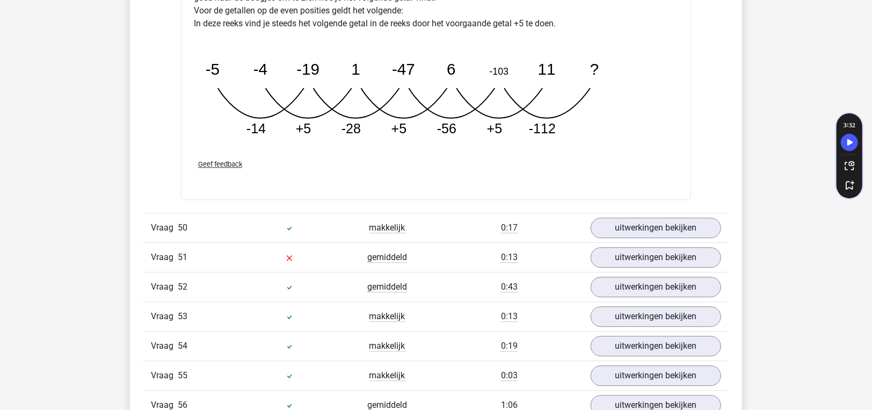
scroll to position [4511, 0]
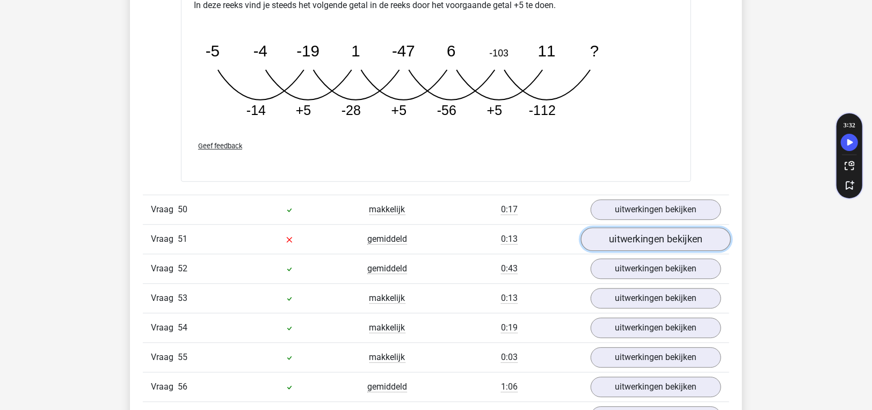
click at [611, 227] on link "uitwerkingen bekijken" at bounding box center [656, 239] width 150 height 24
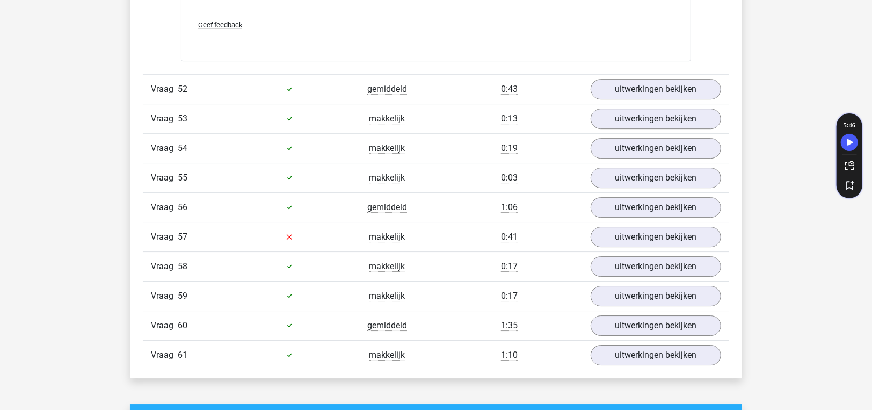
scroll to position [4941, 0]
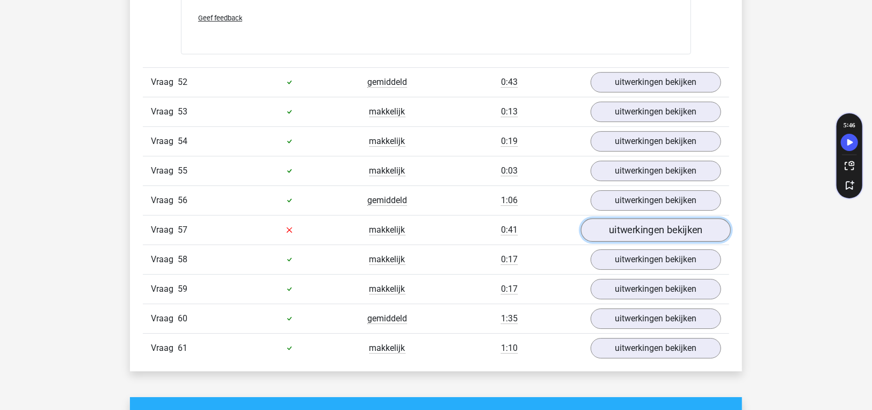
click at [615, 218] on link "uitwerkingen bekijken" at bounding box center [656, 230] width 150 height 24
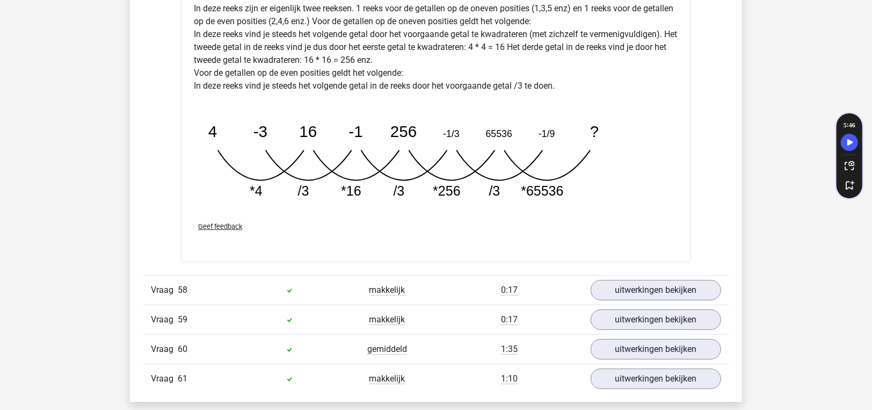
scroll to position [5478, 0]
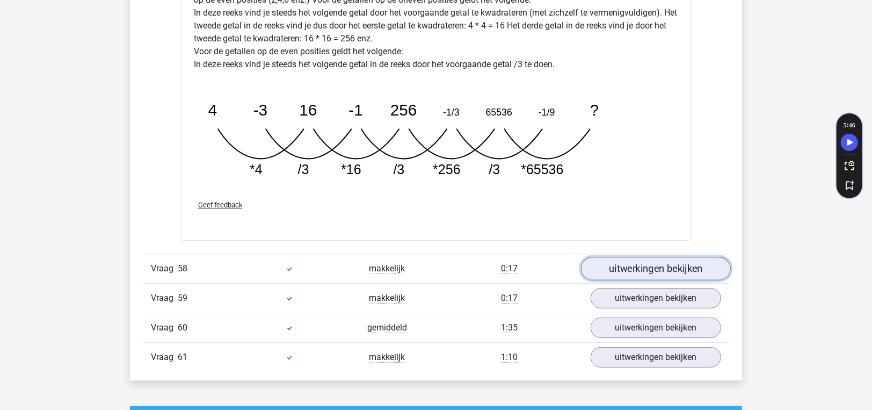
click at [608, 257] on link "uitwerkingen bekijken" at bounding box center [656, 269] width 150 height 24
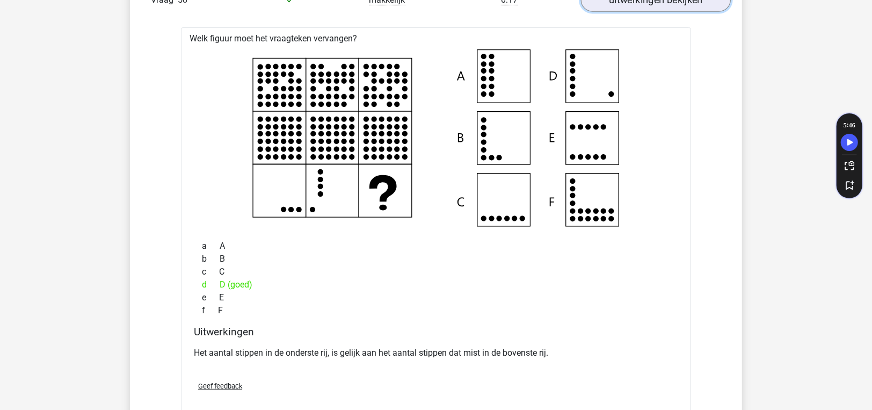
scroll to position [6015, 0]
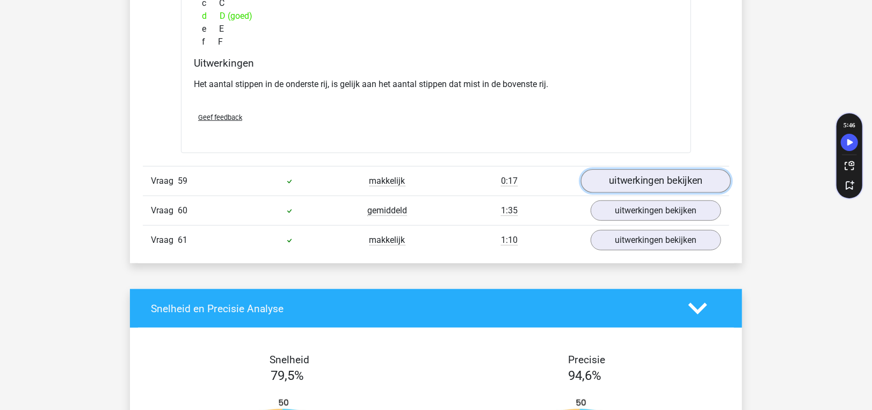
click at [643, 170] on link "uitwerkingen bekijken" at bounding box center [656, 182] width 150 height 24
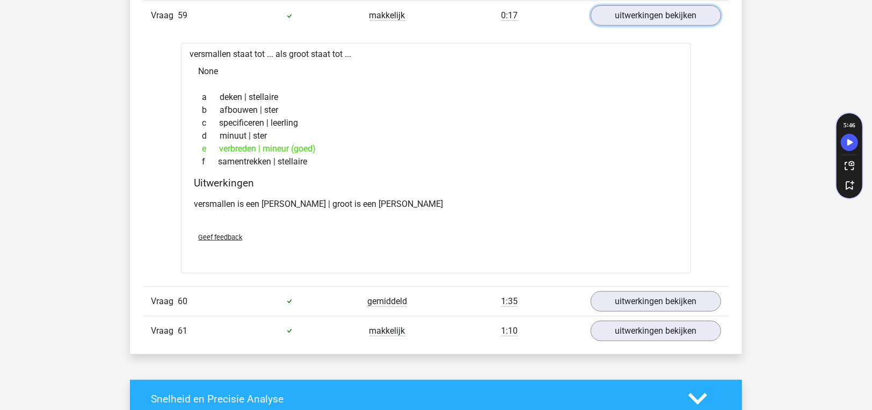
scroll to position [6230, 0]
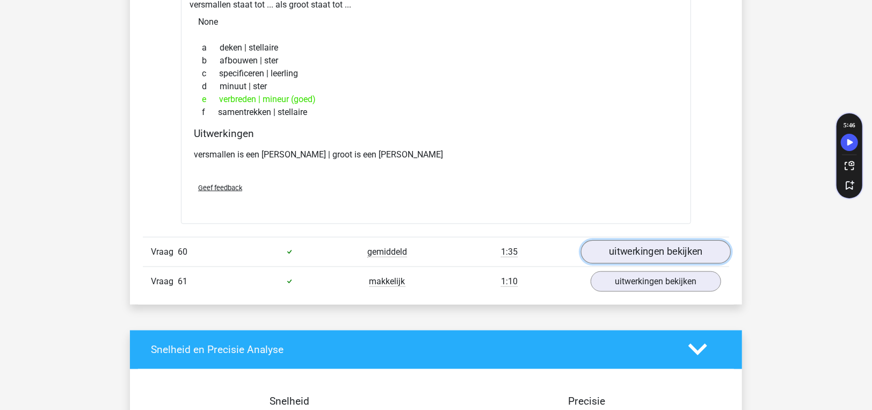
click at [653, 240] on link "uitwerkingen bekijken" at bounding box center [656, 252] width 150 height 24
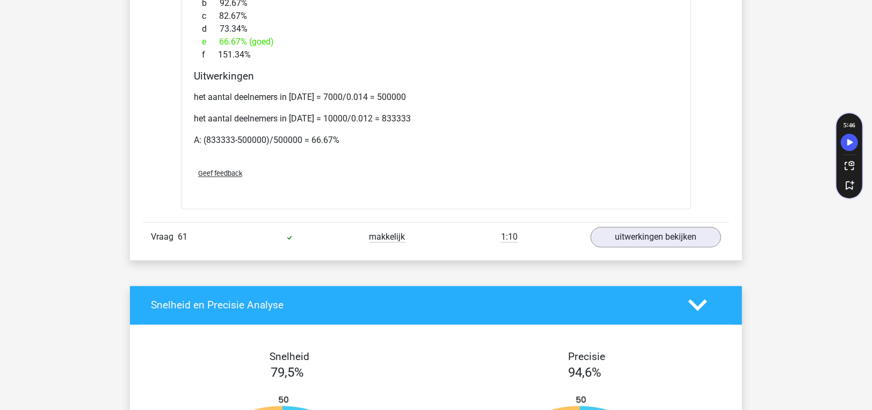
scroll to position [7250, 0]
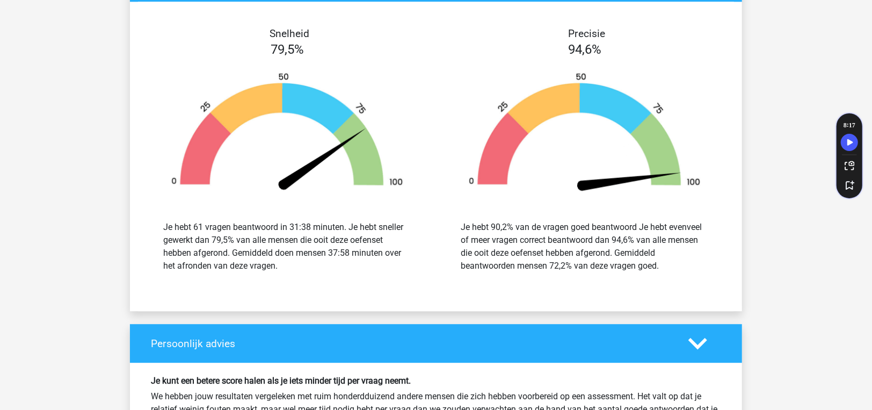
drag, startPoint x: 361, startPoint y: 274, endPoint x: 280, endPoint y: 262, distance: 82.0
click at [280, 262] on div "Snelheid 79,5% Je hebt 61 vragen beantwoord in 31:38 minuten. Je hebt sneller g…" at bounding box center [436, 156] width 596 height 309
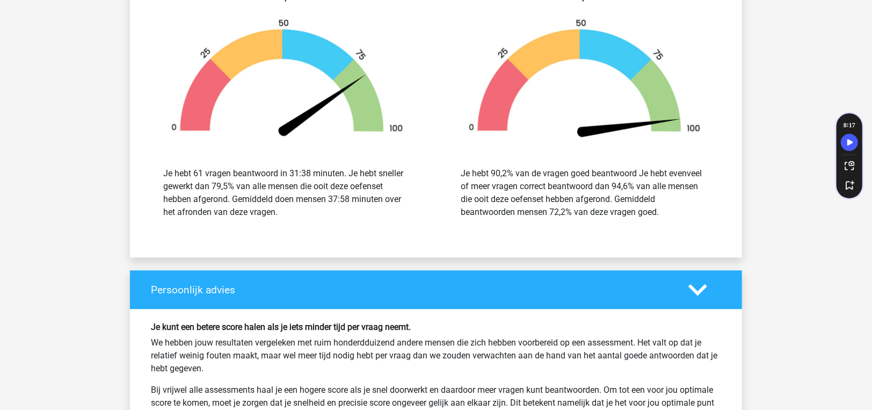
scroll to position [7465, 0]
